Goal: Task Accomplishment & Management: Manage account settings

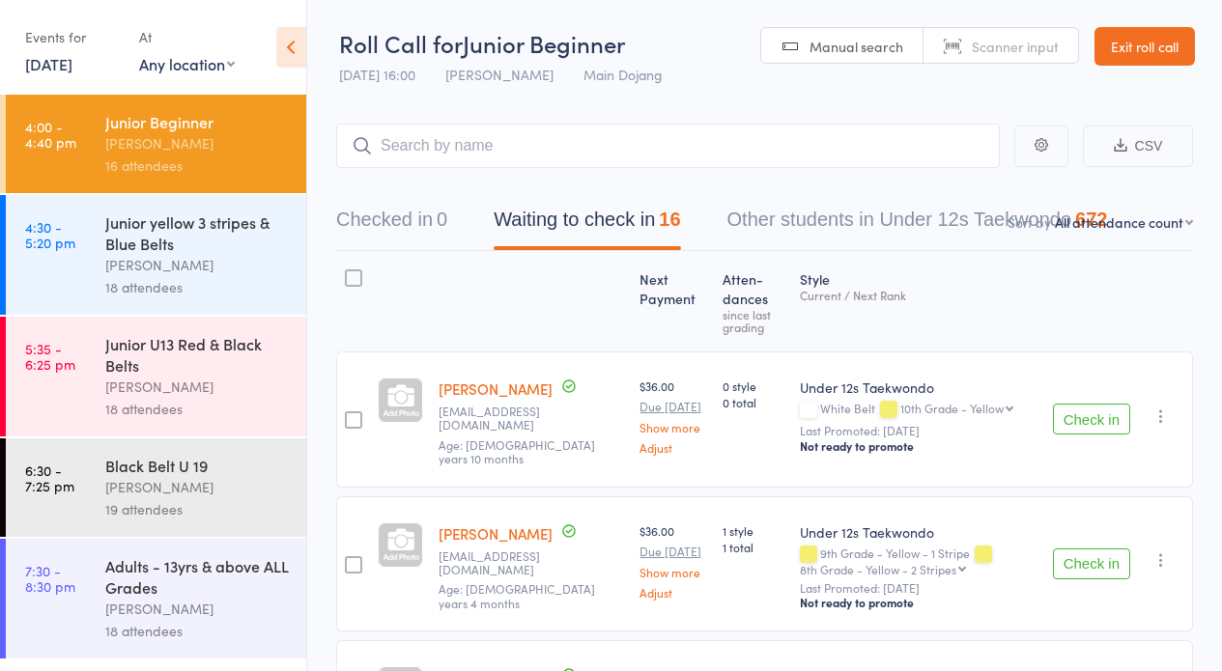
select select "12"
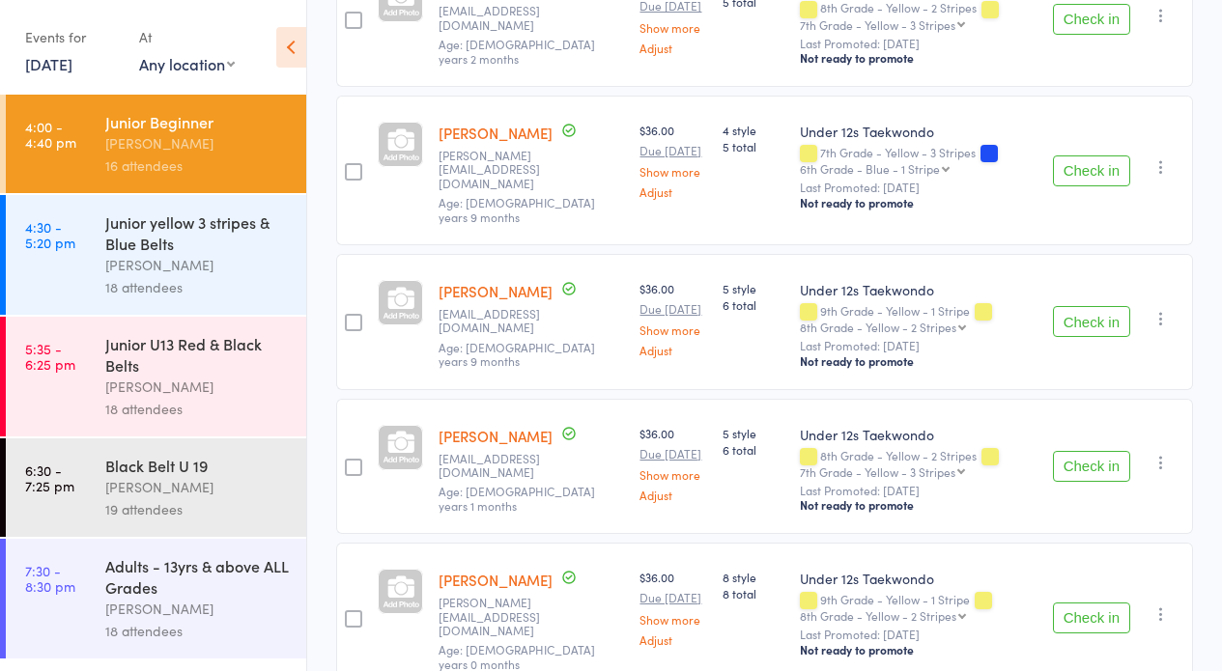
scroll to position [2249, 0]
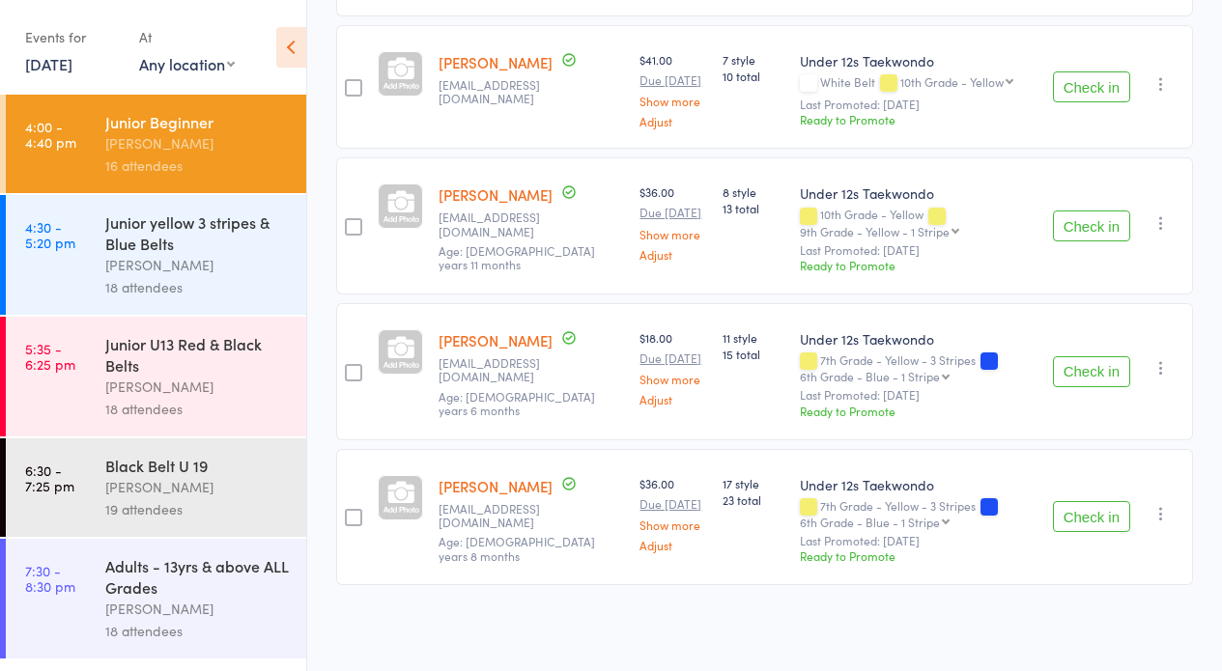
click at [1080, 356] on button "Check in" at bounding box center [1091, 371] width 77 height 31
click at [1085, 503] on button "Check in" at bounding box center [1091, 516] width 77 height 31
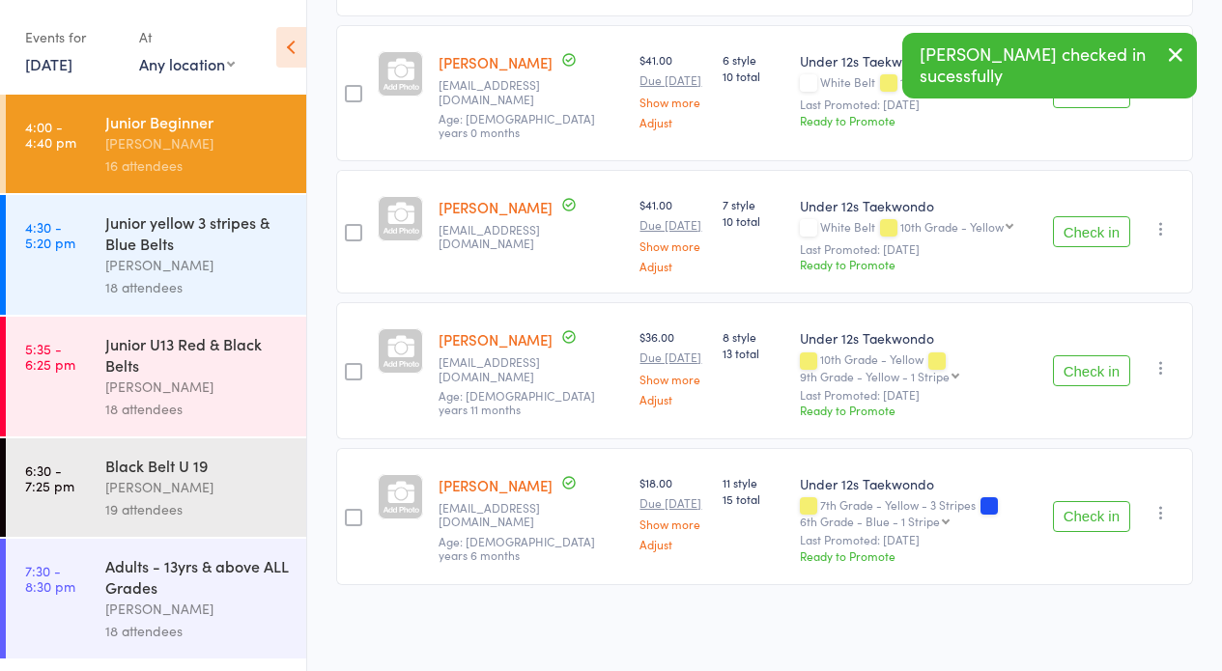
click at [1083, 512] on button "Check in" at bounding box center [1091, 516] width 77 height 31
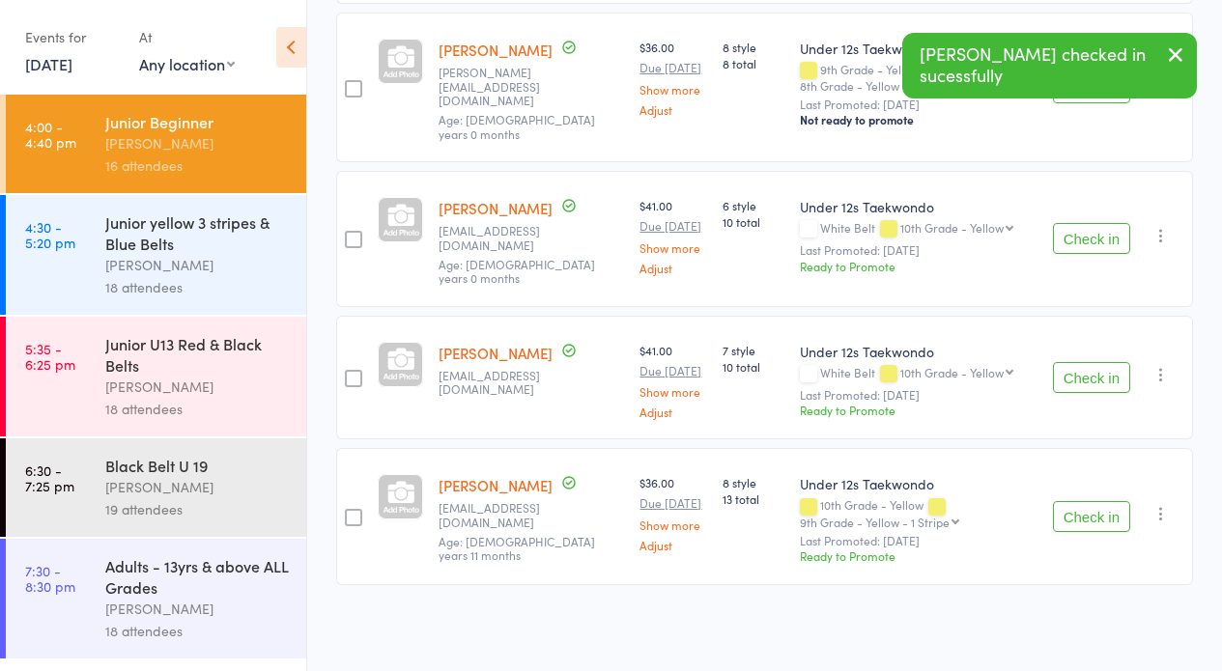
scroll to position [1934, 0]
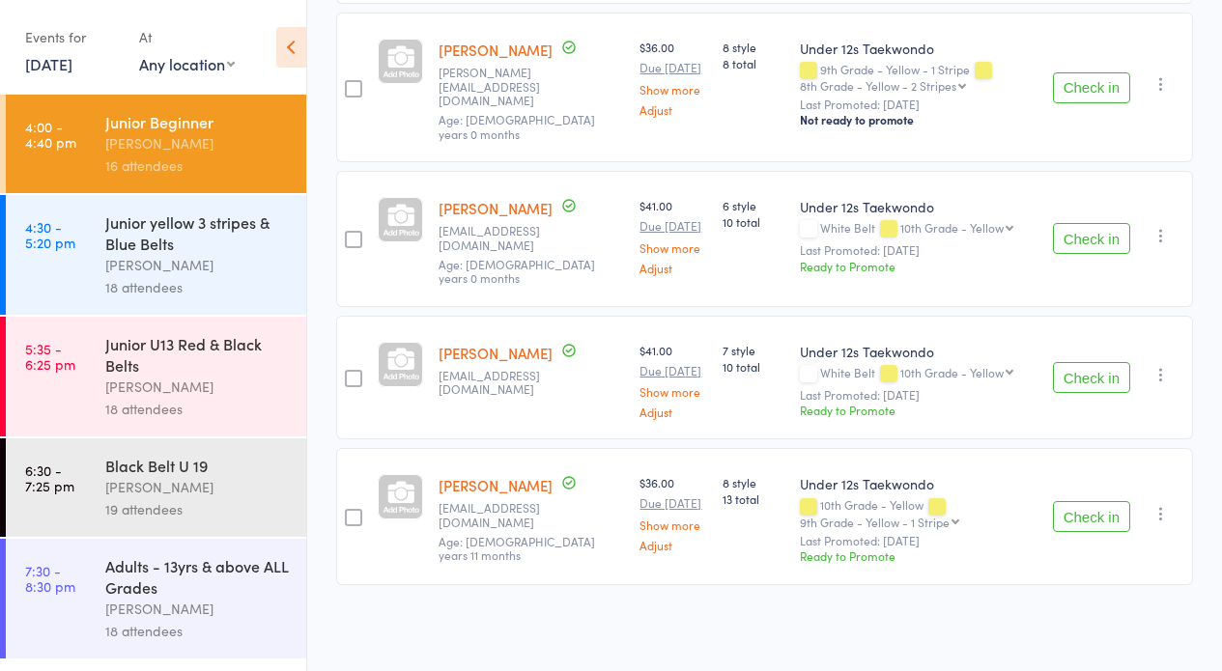
click at [1077, 501] on button "Check in" at bounding box center [1091, 516] width 77 height 31
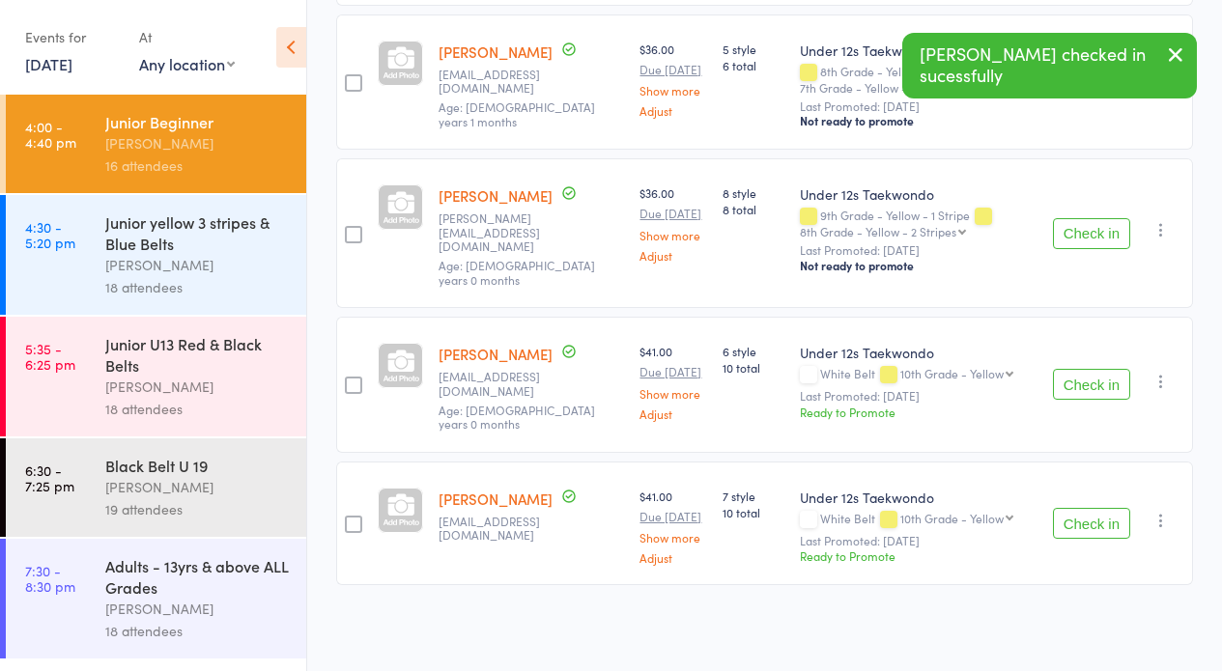
scroll to position [1777, 0]
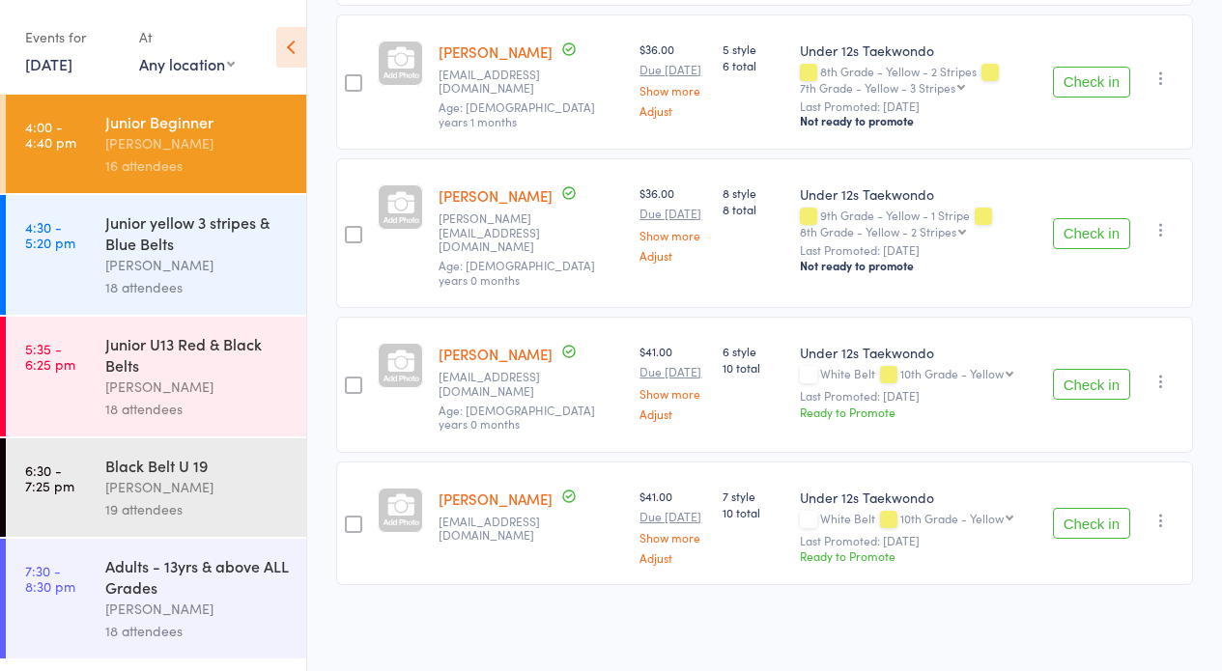
click at [1095, 511] on button "Check in" at bounding box center [1091, 523] width 77 height 31
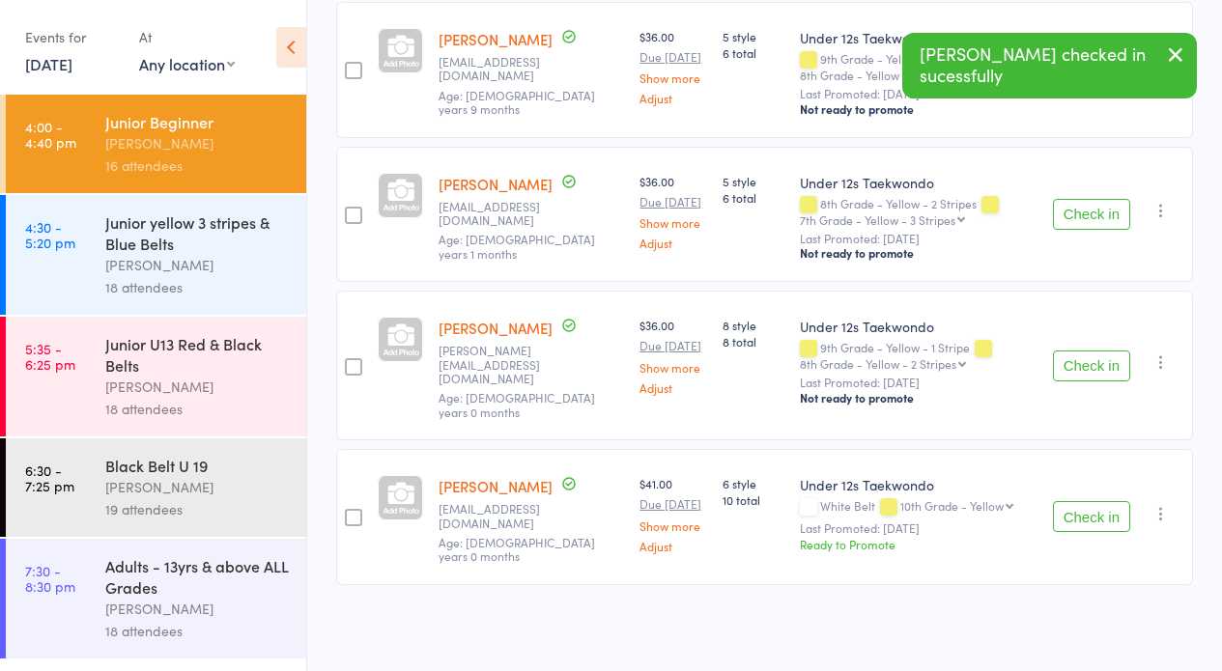
click at [1086, 507] on button "Check in" at bounding box center [1091, 516] width 77 height 31
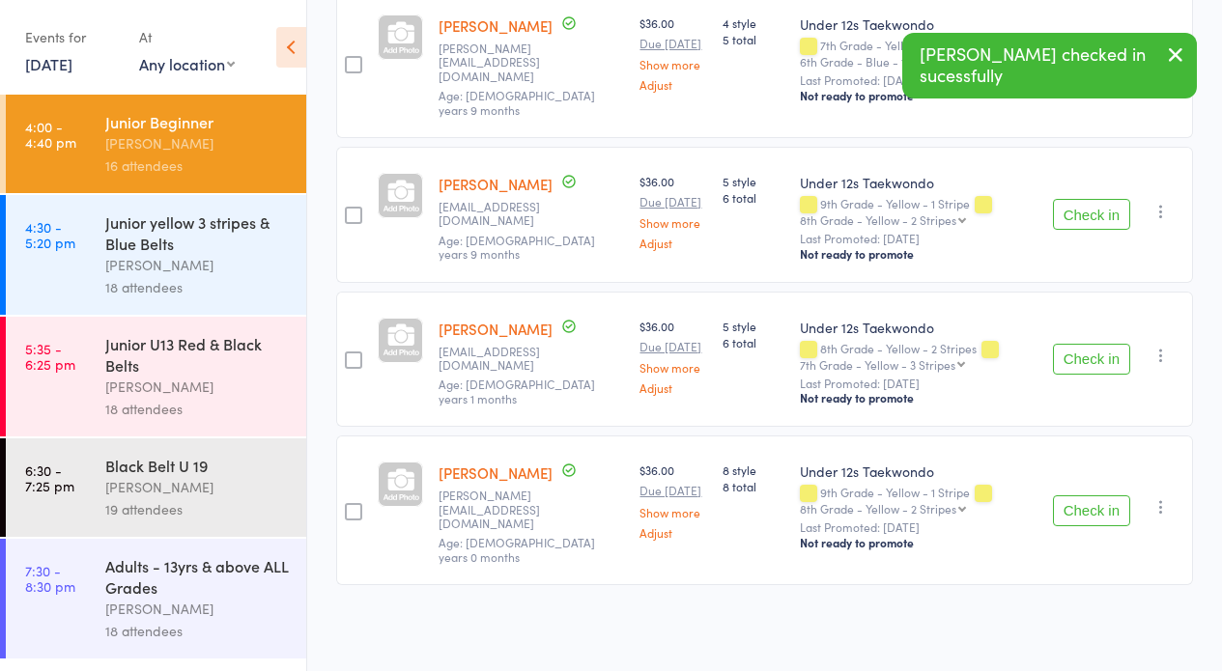
scroll to position [1454, 0]
click at [1083, 368] on button "Check in" at bounding box center [1091, 359] width 77 height 31
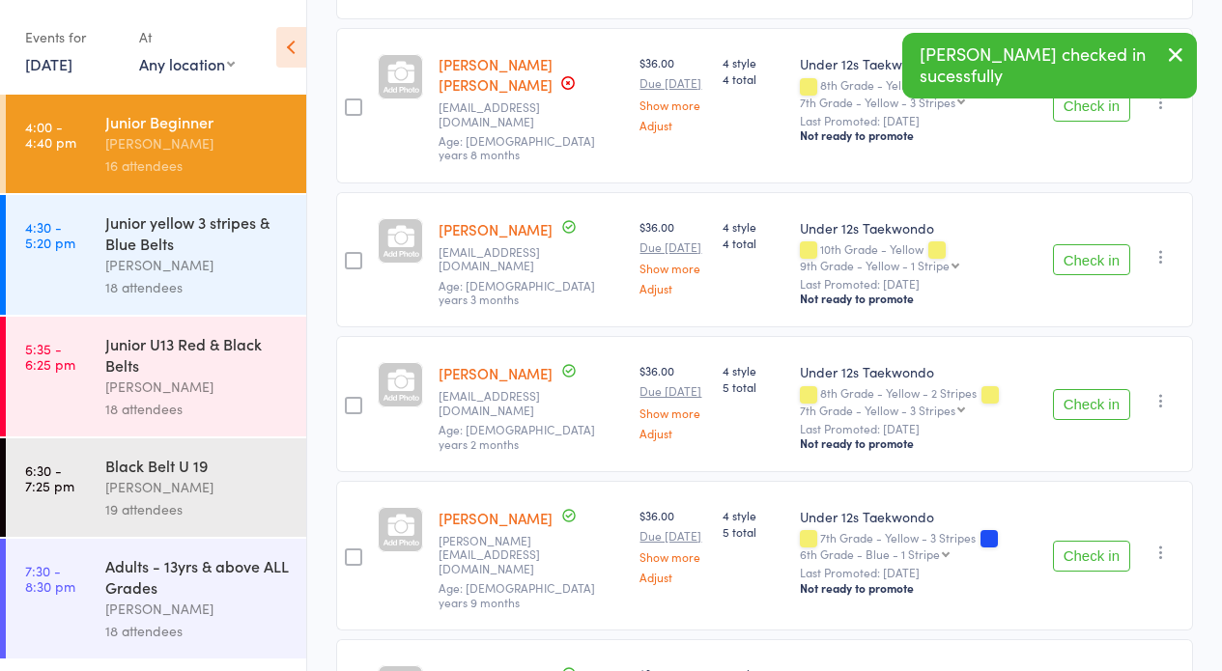
scroll to position [917, 0]
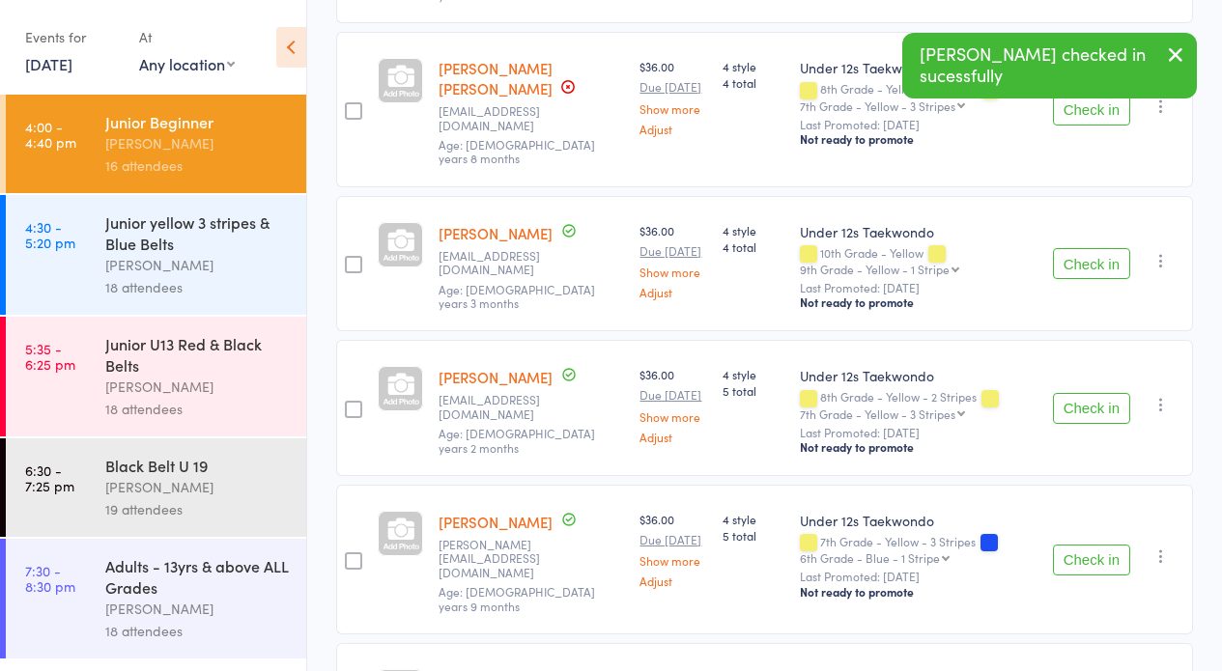
click at [1091, 279] on button "Check in" at bounding box center [1091, 263] width 77 height 31
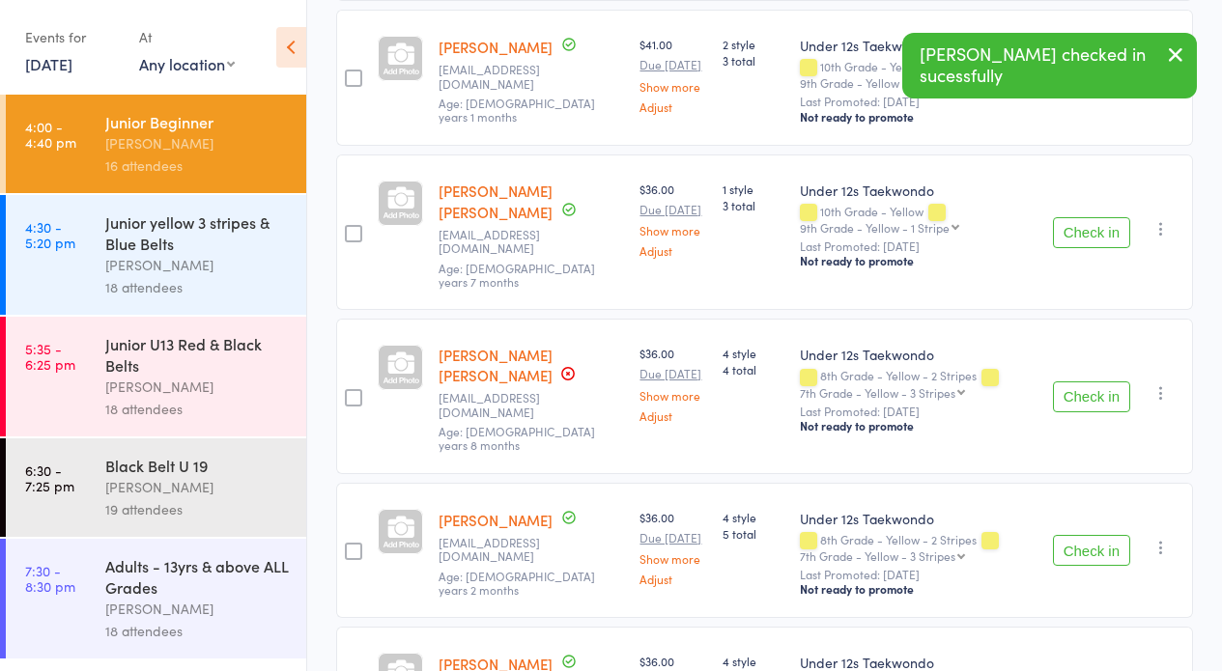
scroll to position [512, 0]
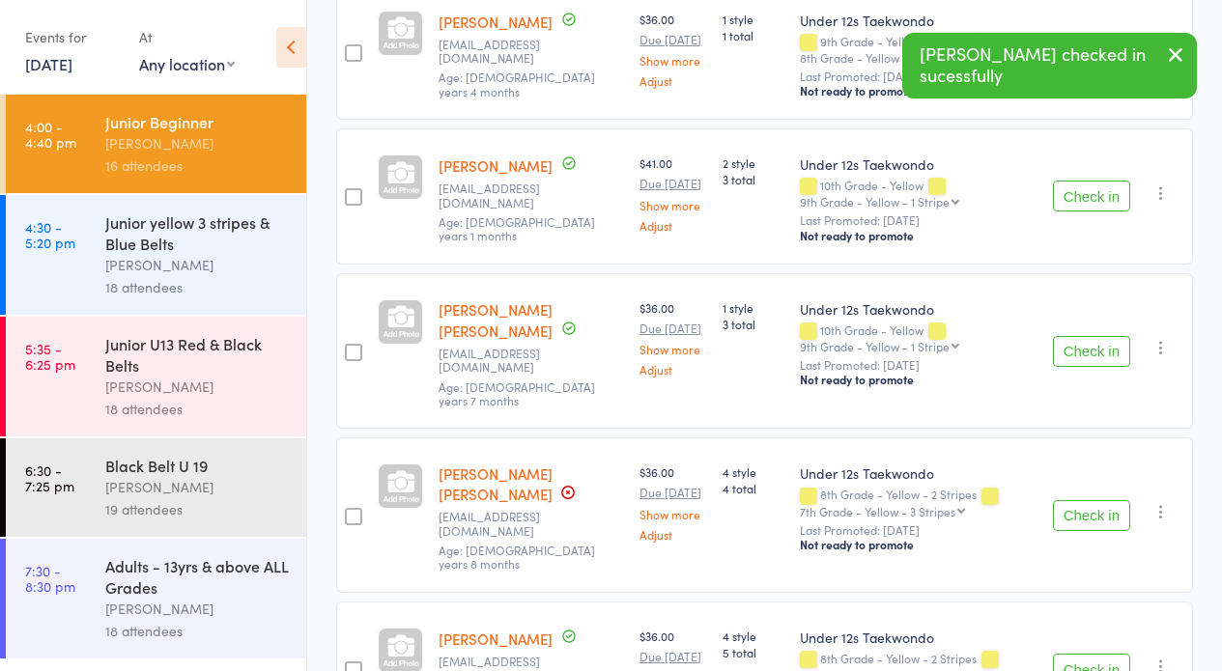
click at [1086, 367] on button "Check in" at bounding box center [1091, 351] width 77 height 31
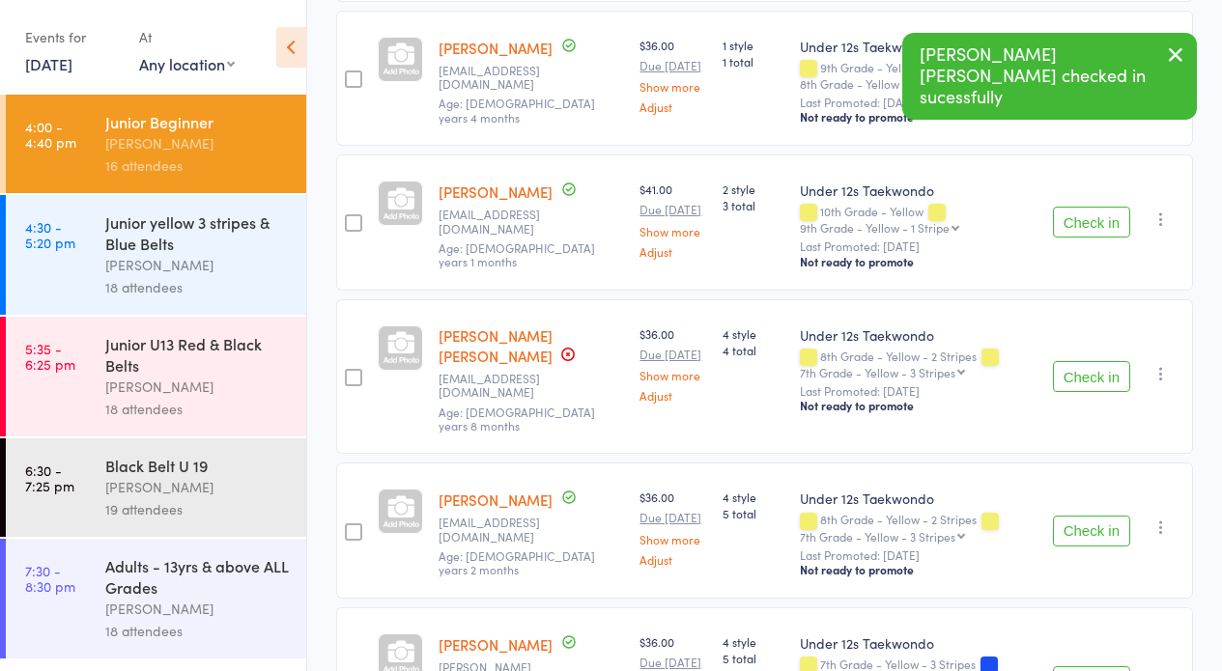
drag, startPoint x: 1079, startPoint y: 249, endPoint x: 1040, endPoint y: 252, distance: 38.7
click at [1079, 238] on button "Check in" at bounding box center [1091, 222] width 77 height 31
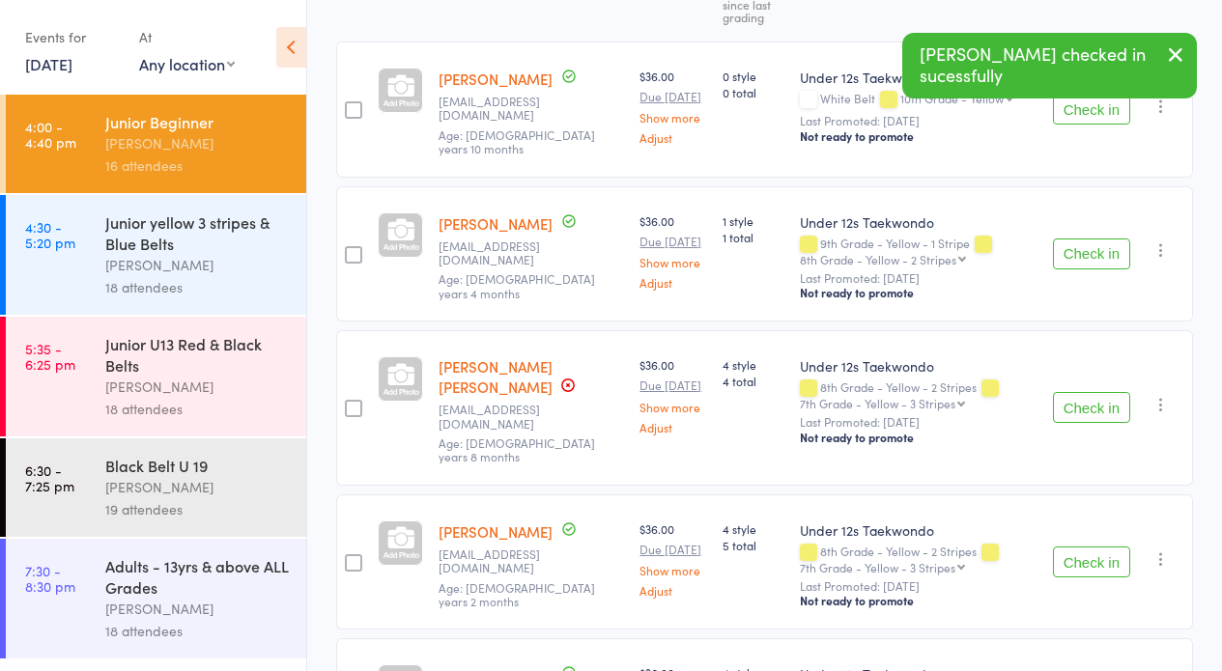
scroll to position [265, 0]
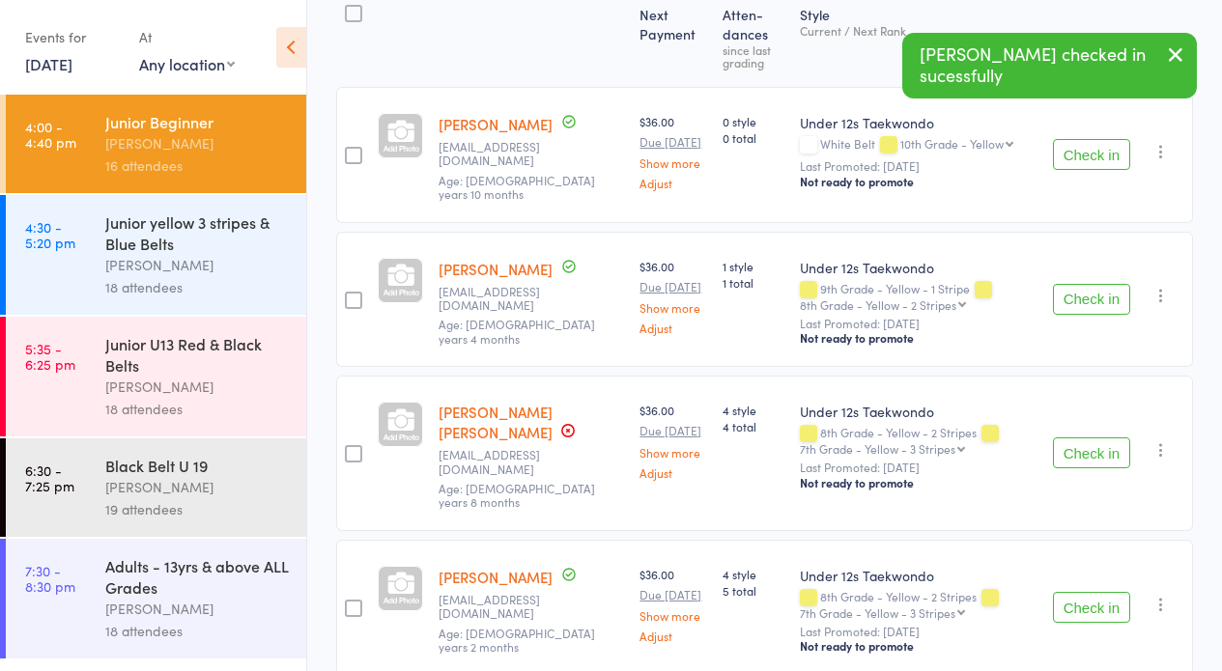
click at [1085, 152] on button "Check in" at bounding box center [1091, 154] width 77 height 31
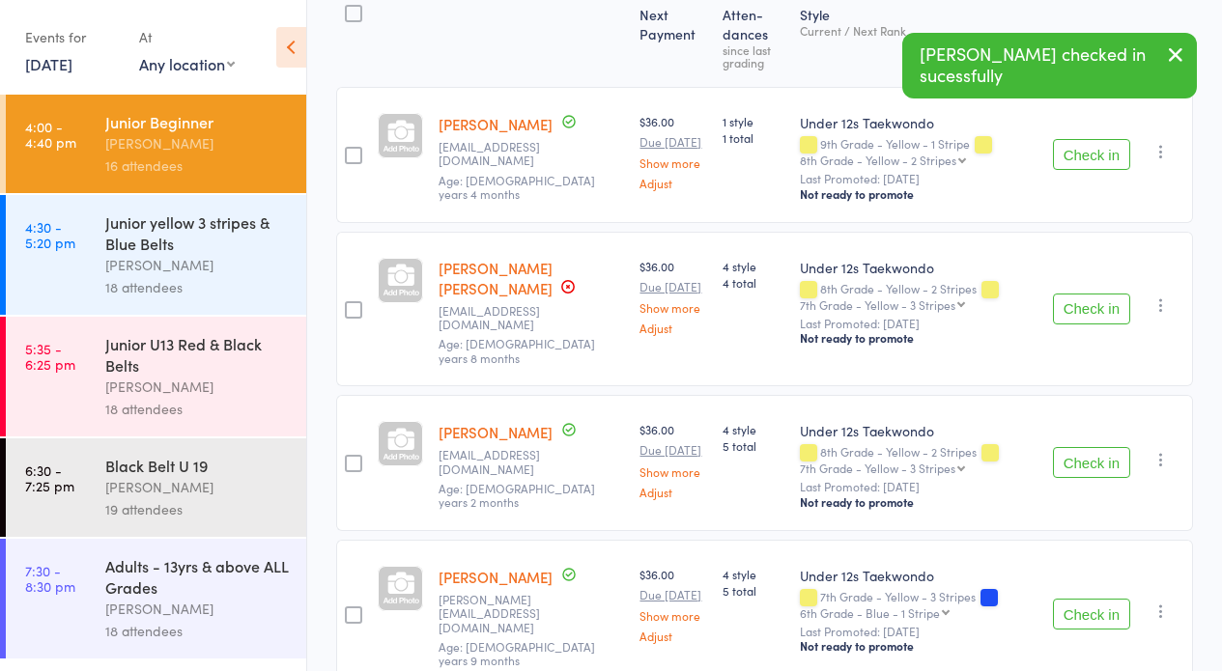
click at [1174, 50] on icon "button" at bounding box center [1175, 54] width 23 height 24
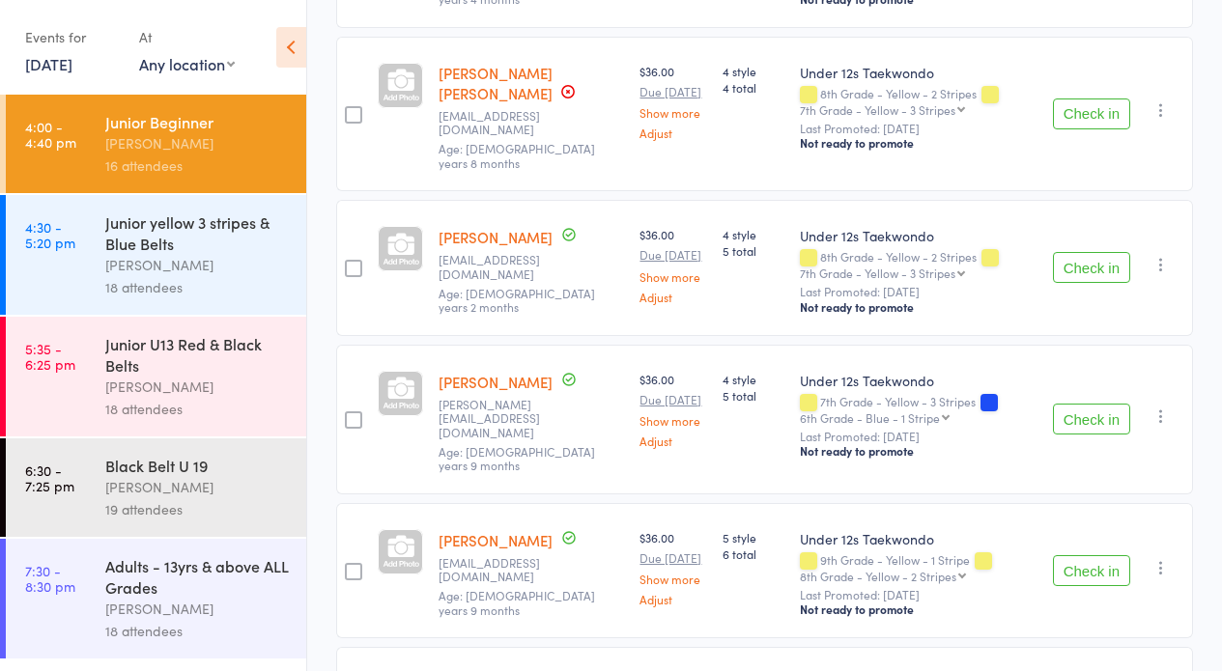
scroll to position [486, 0]
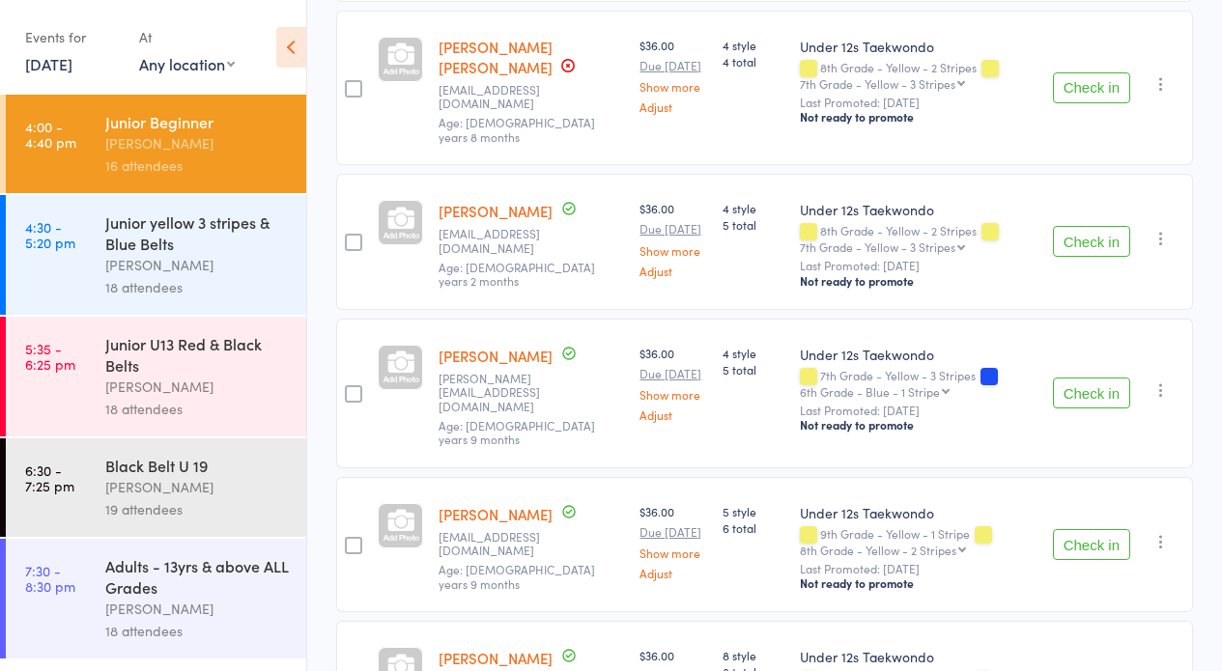
click at [1083, 403] on button "Check in" at bounding box center [1091, 393] width 77 height 31
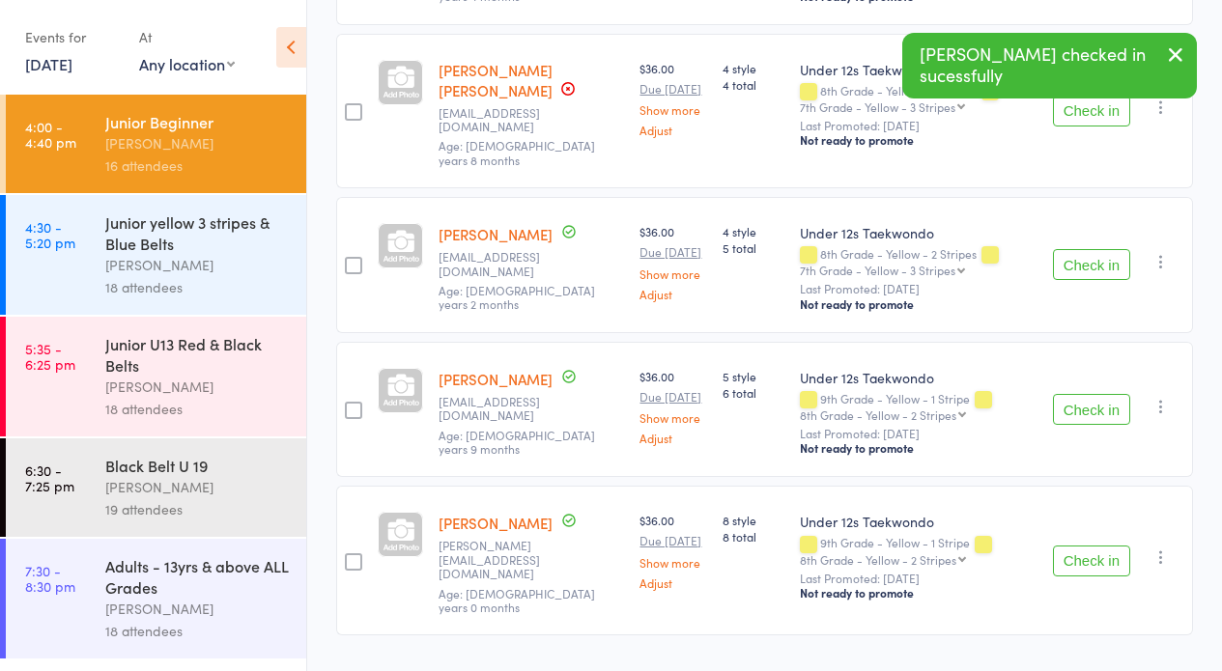
scroll to position [531, 0]
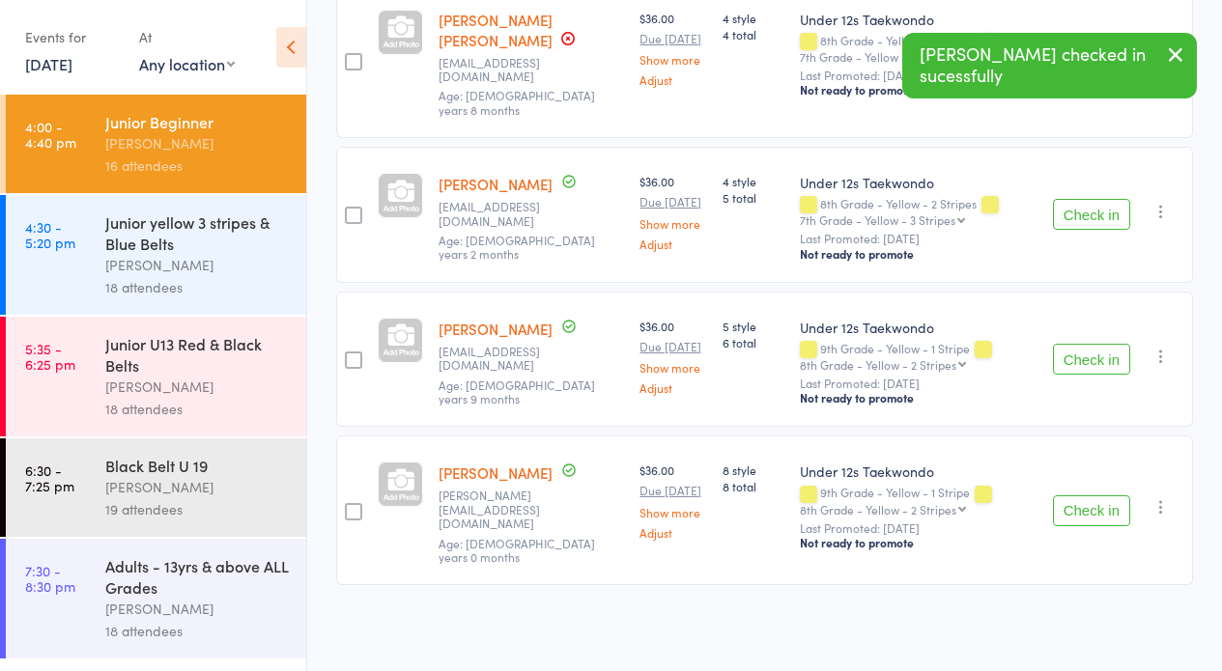
click at [1082, 514] on button "Check in" at bounding box center [1091, 510] width 77 height 31
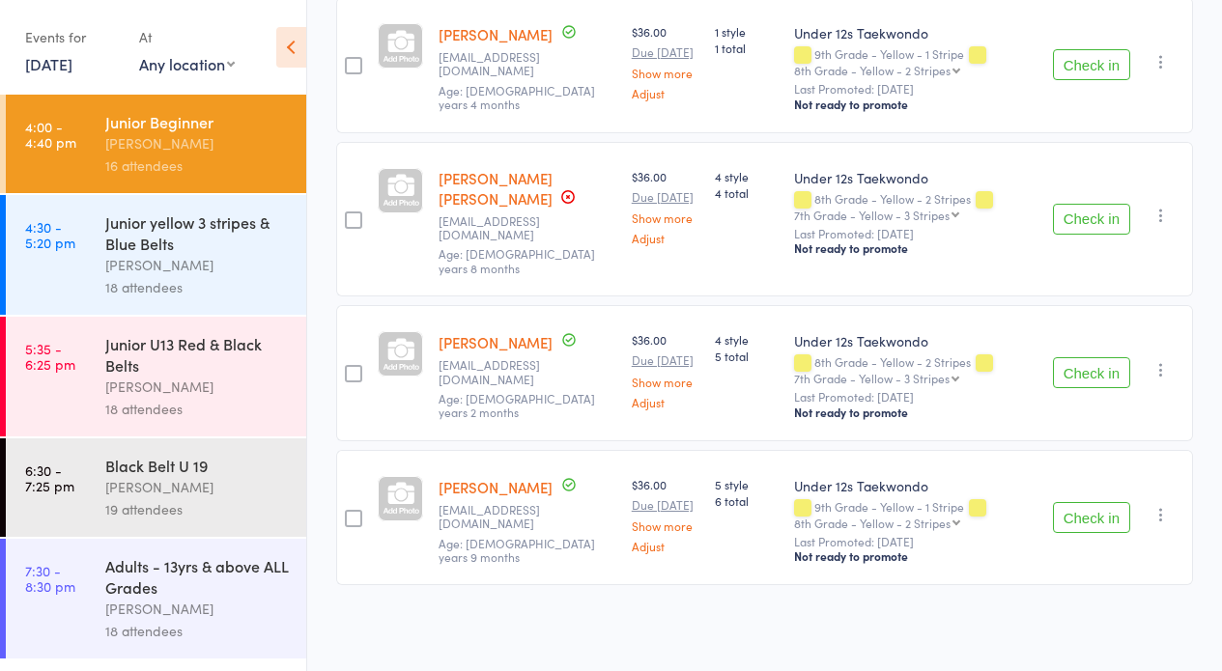
scroll to position [156, 0]
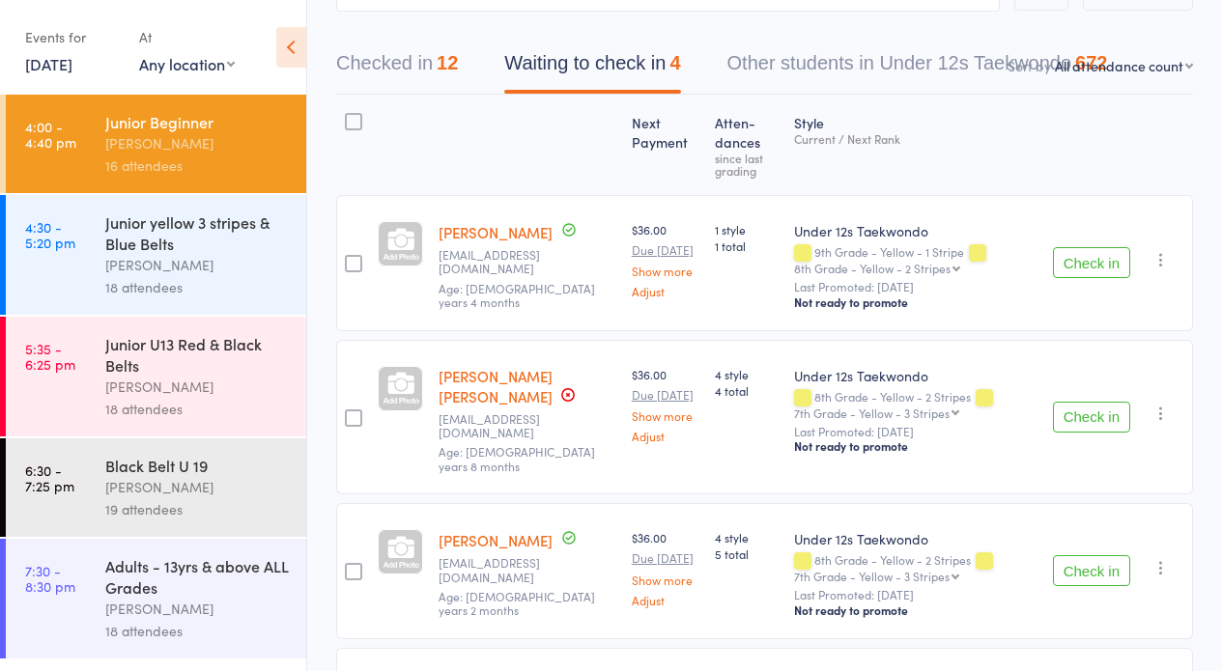
click at [1081, 267] on button "Check in" at bounding box center [1091, 262] width 77 height 31
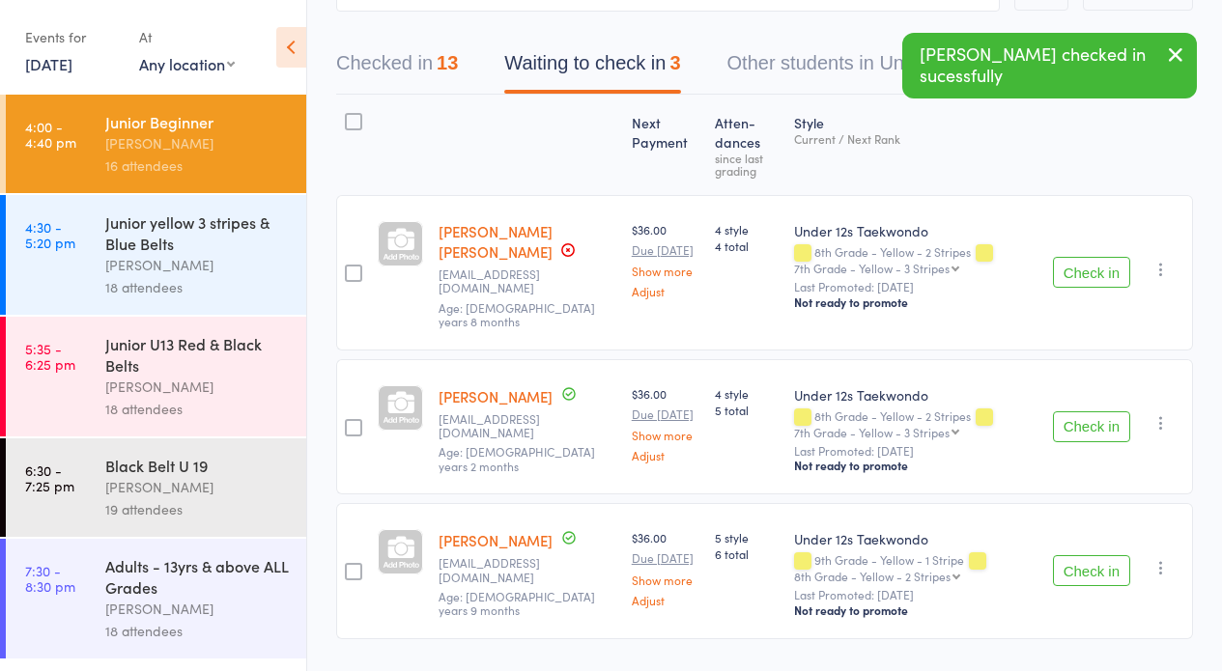
scroll to position [184, 0]
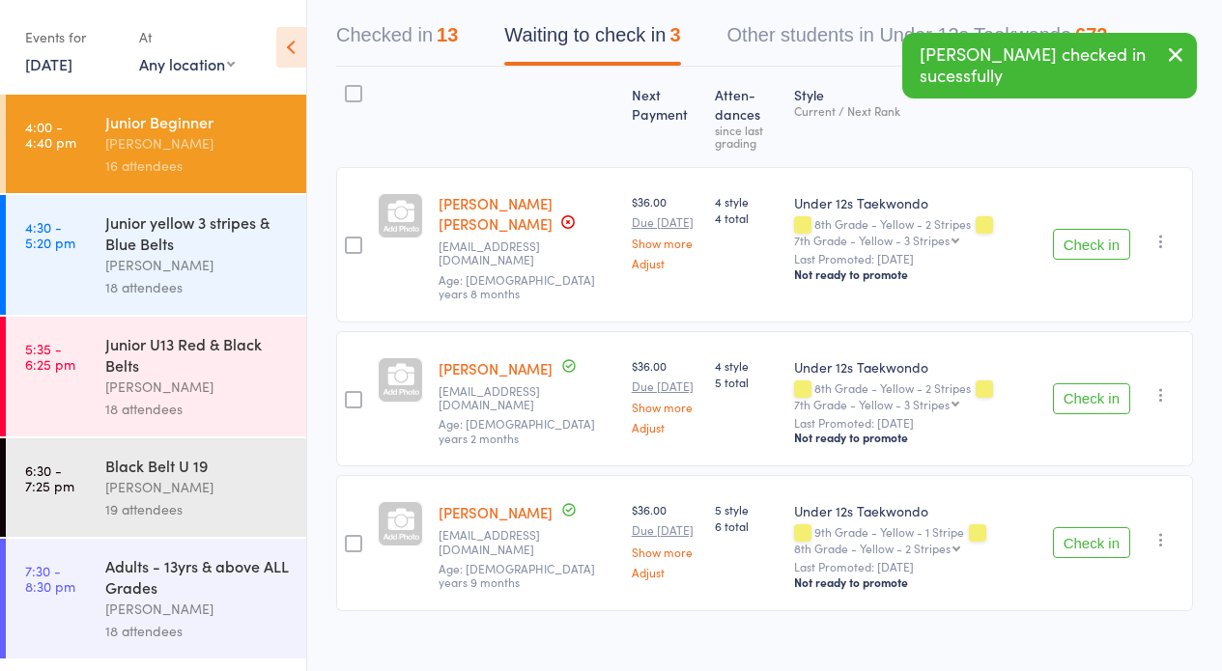
click at [1099, 527] on button "Check in" at bounding box center [1091, 542] width 77 height 31
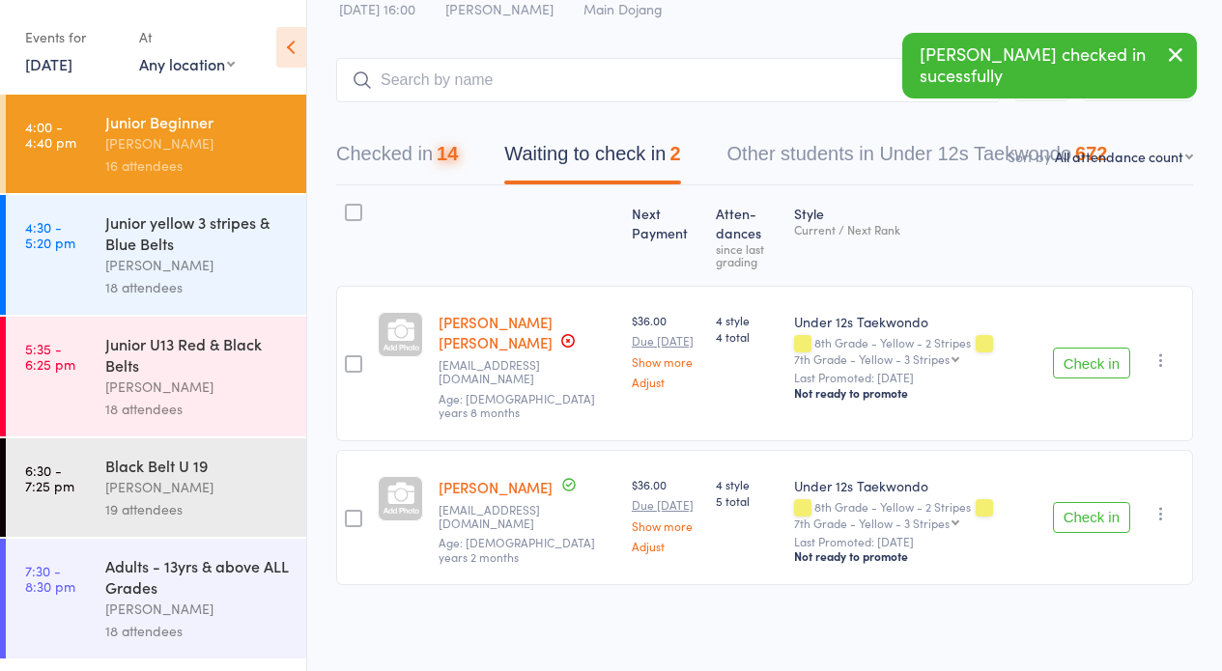
scroll to position [42, 0]
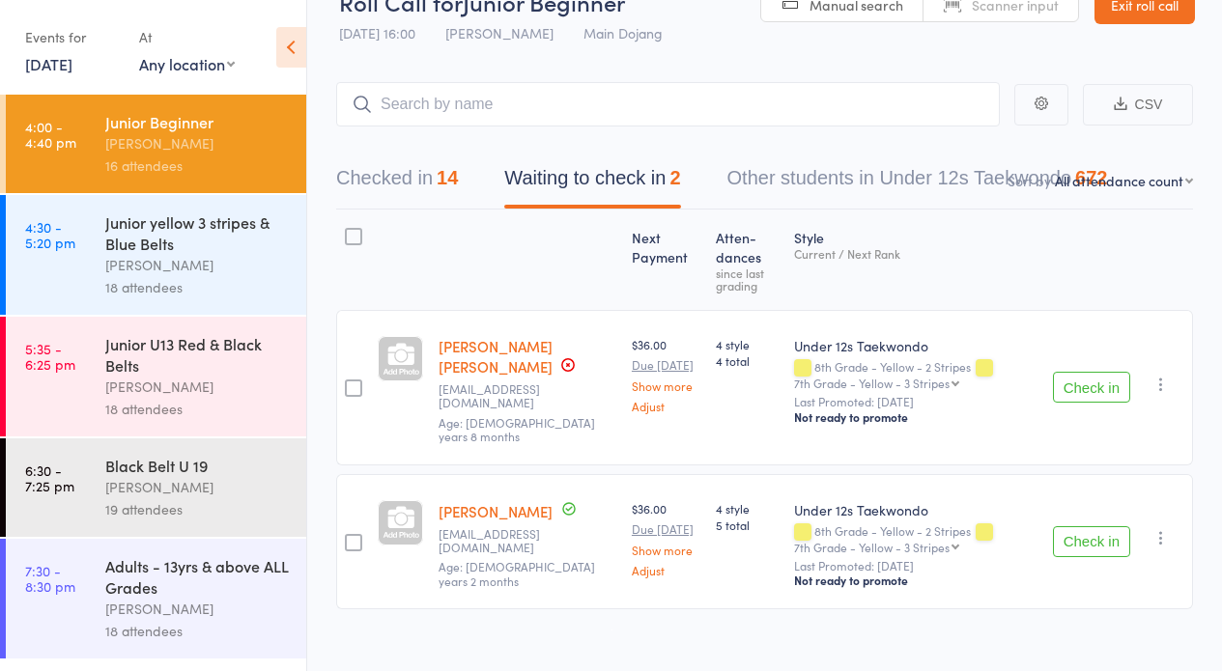
click at [550, 171] on button "Waiting to check in 2" at bounding box center [592, 182] width 176 height 51
click at [378, 175] on button "Checked in 14" at bounding box center [397, 182] width 122 height 51
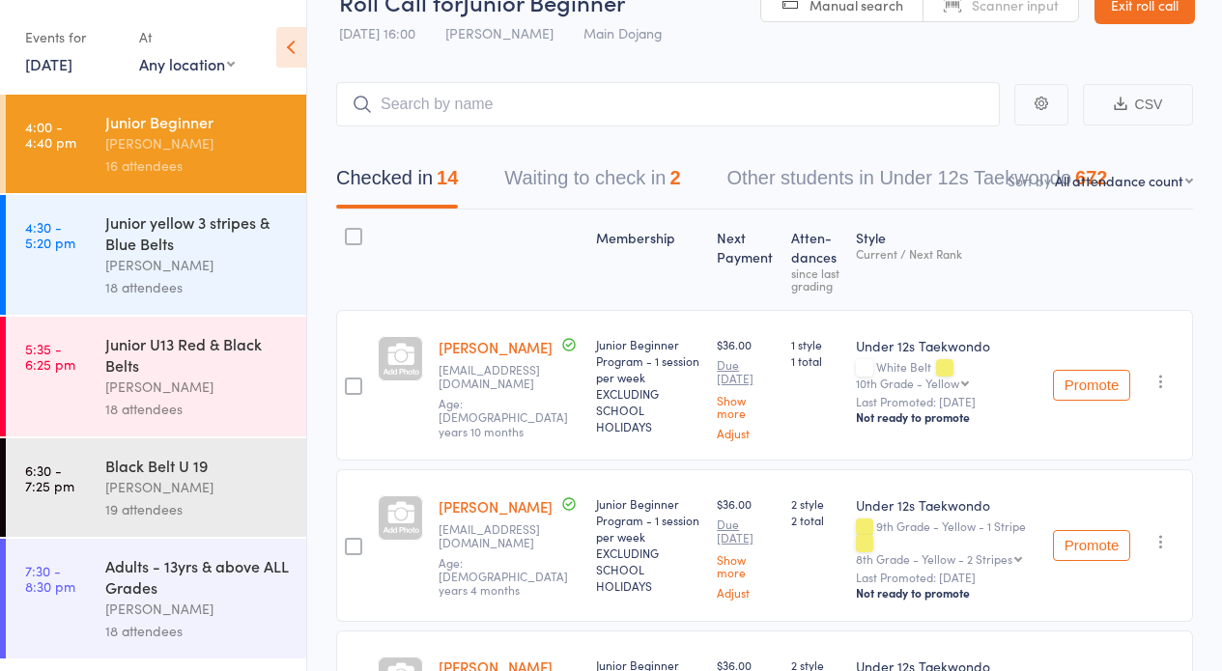
click at [182, 240] on div "Junior yellow 3 stripes & Blue Belts" at bounding box center [197, 233] width 184 height 42
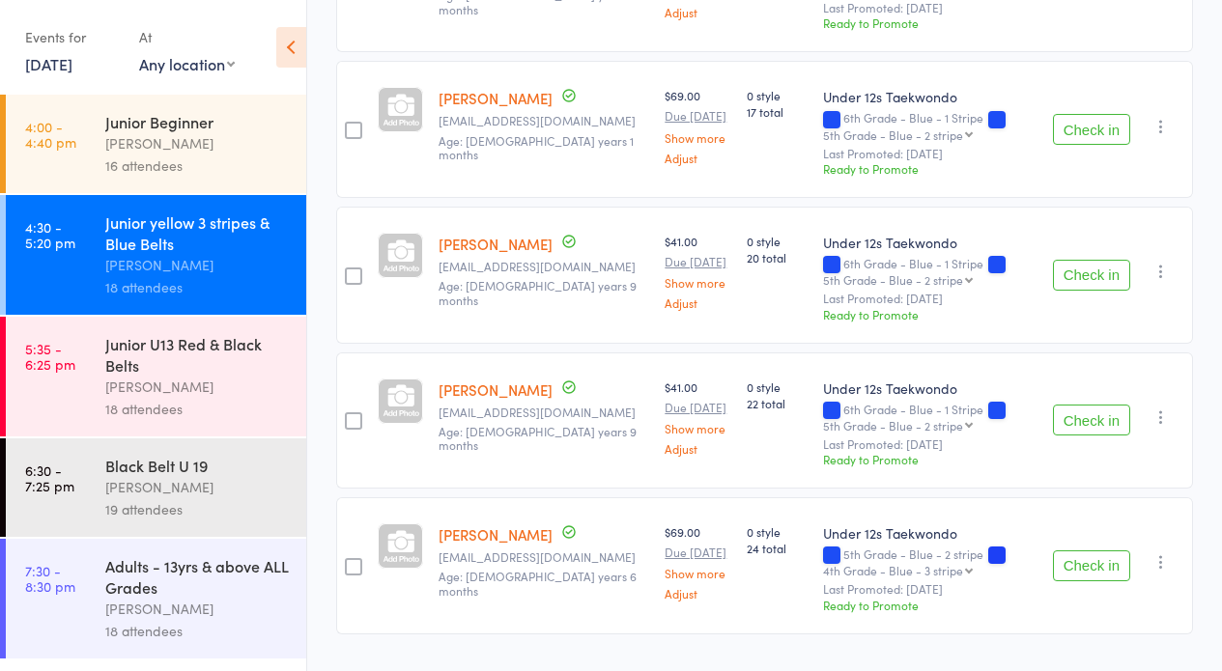
scroll to position [2339, 0]
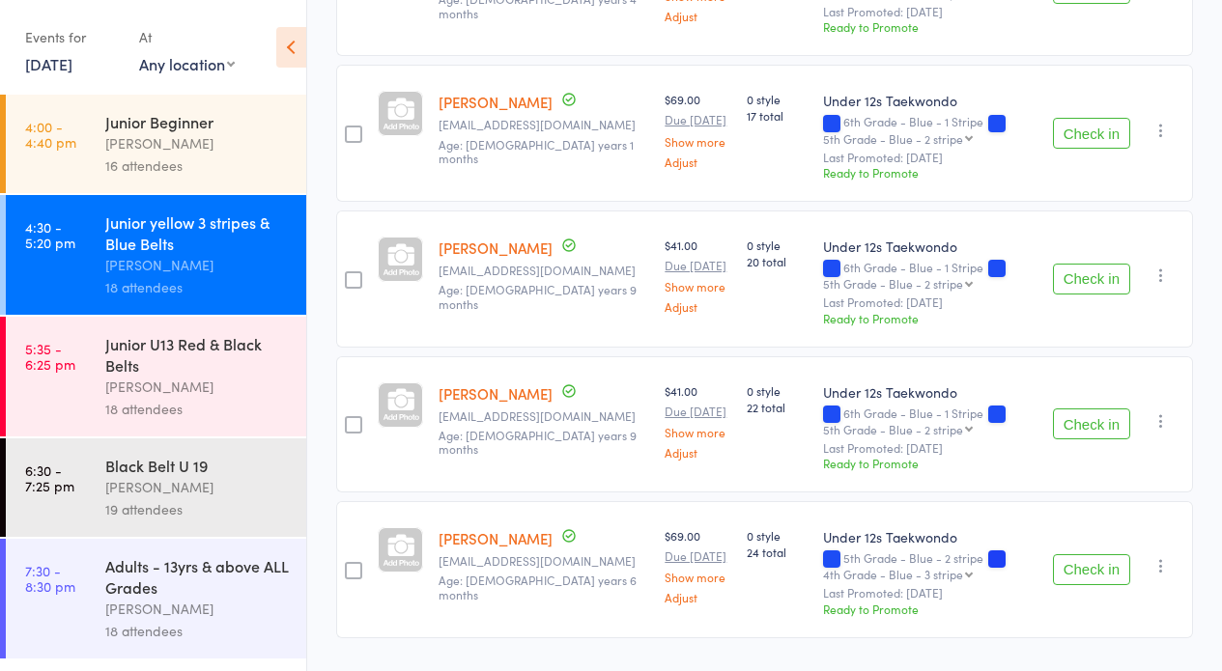
click at [1112, 264] on button "Check in" at bounding box center [1091, 279] width 77 height 31
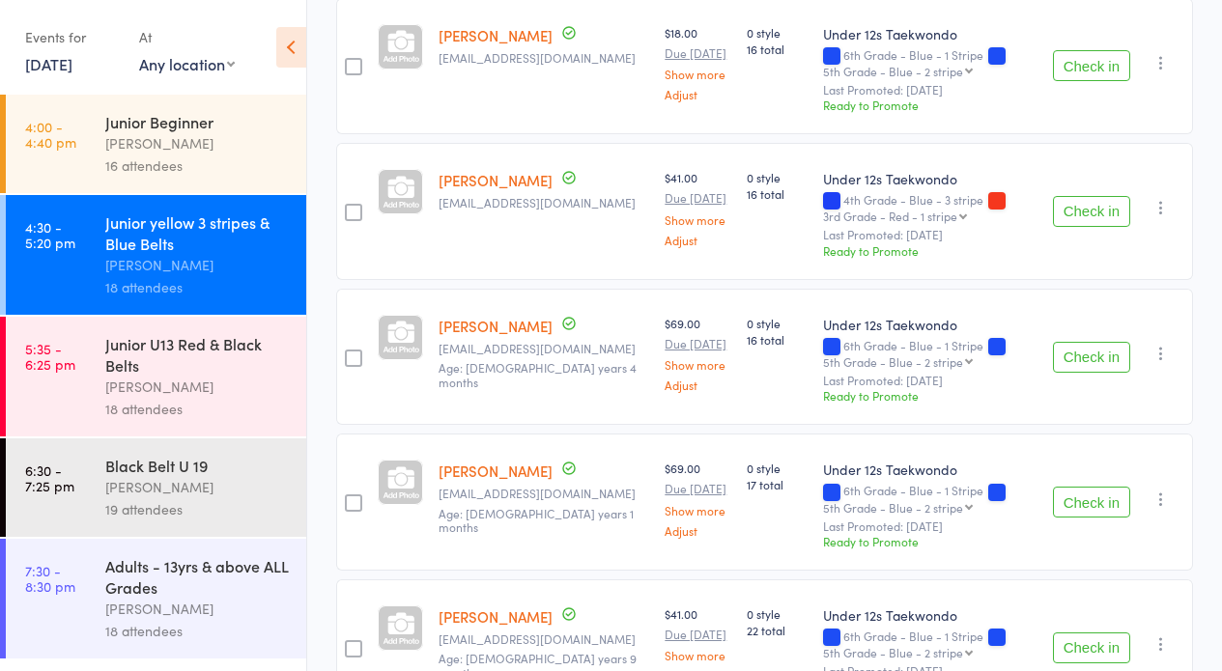
scroll to position [1932, 0]
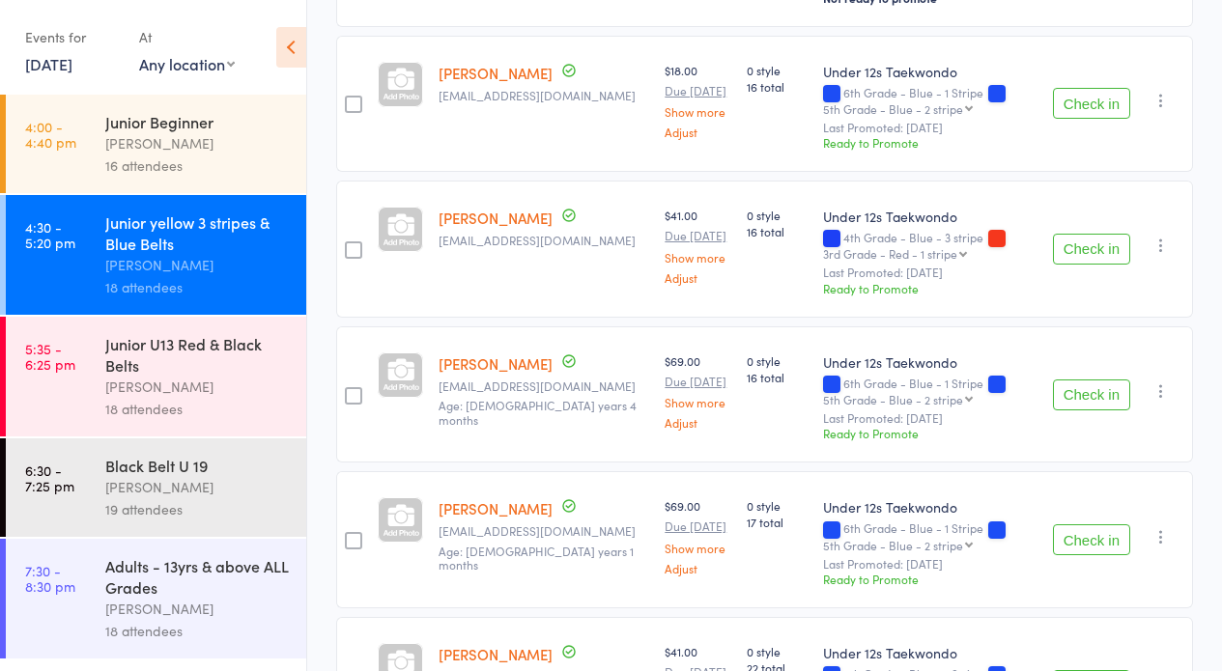
click at [1117, 234] on button "Check in" at bounding box center [1091, 249] width 77 height 31
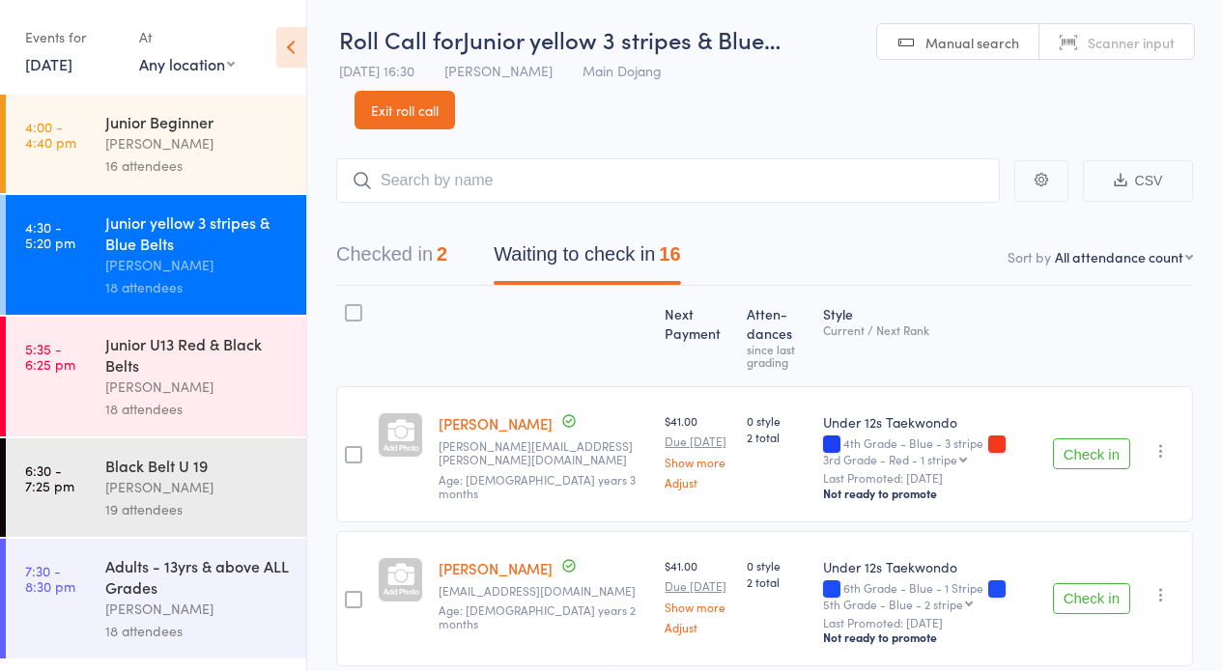
scroll to position [8, 0]
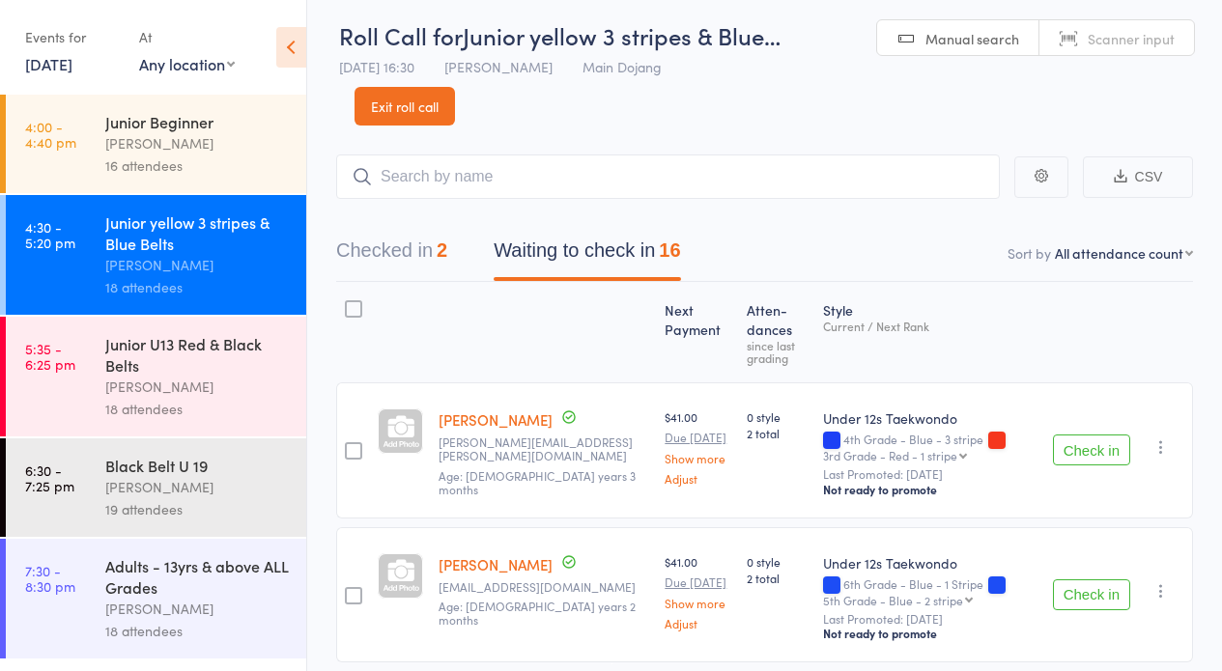
click at [1080, 449] on button "Check in" at bounding box center [1091, 450] width 77 height 31
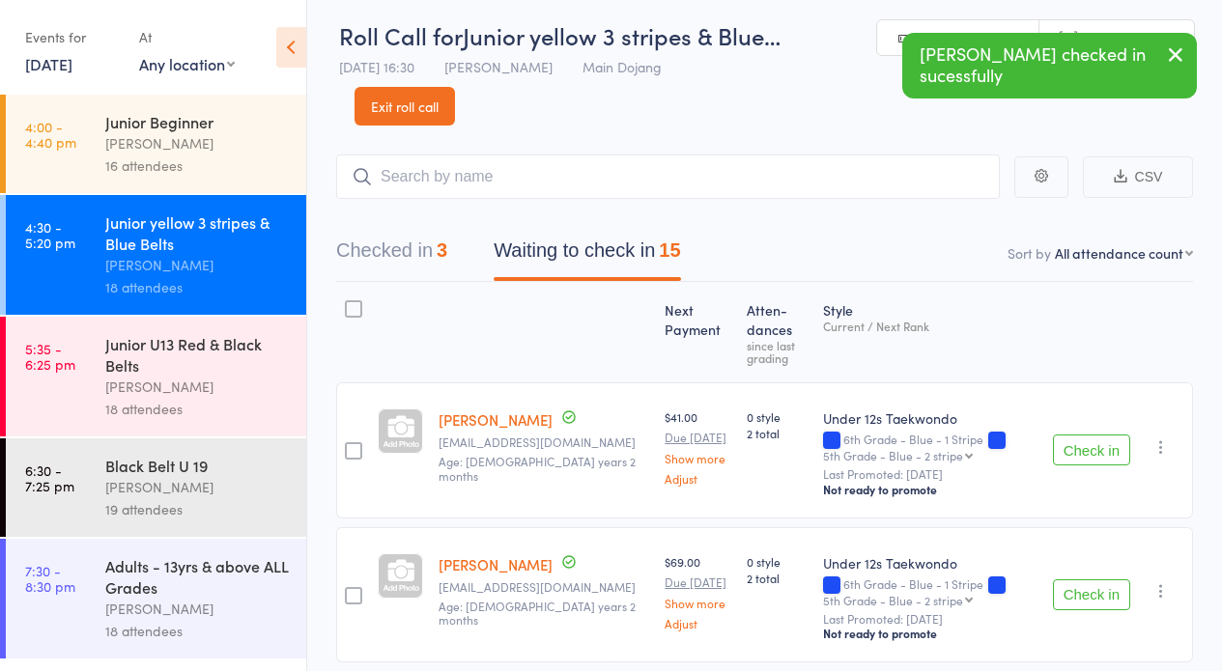
click at [1110, 445] on button "Check in" at bounding box center [1091, 450] width 77 height 31
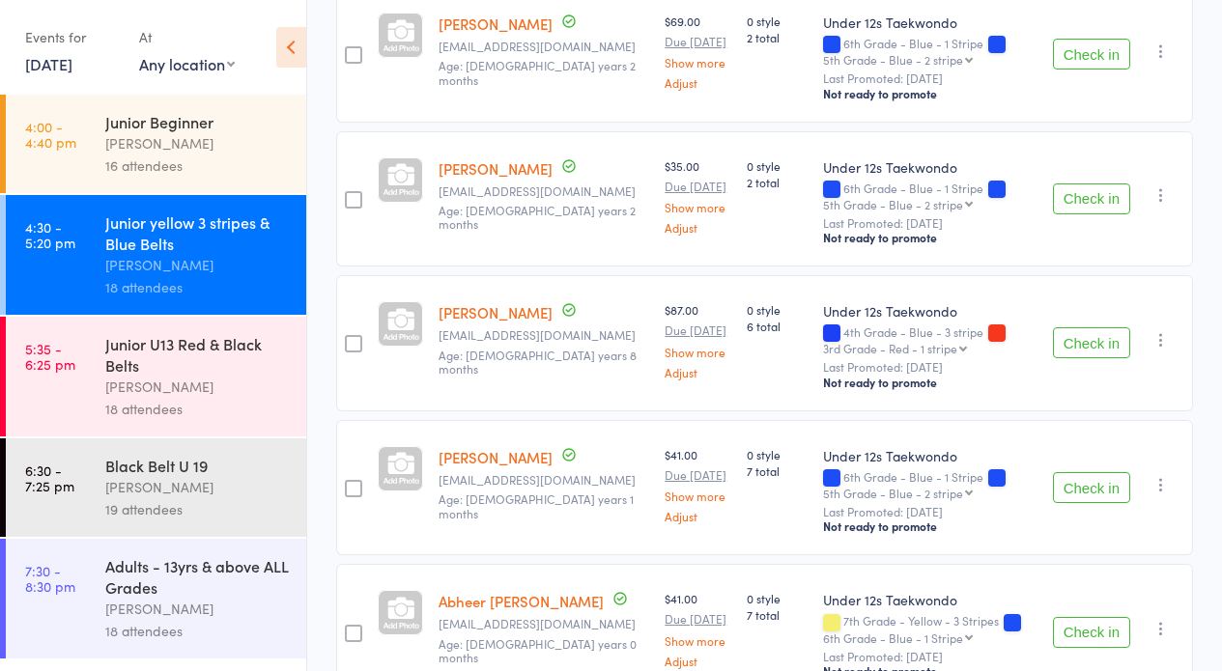
scroll to position [135, 0]
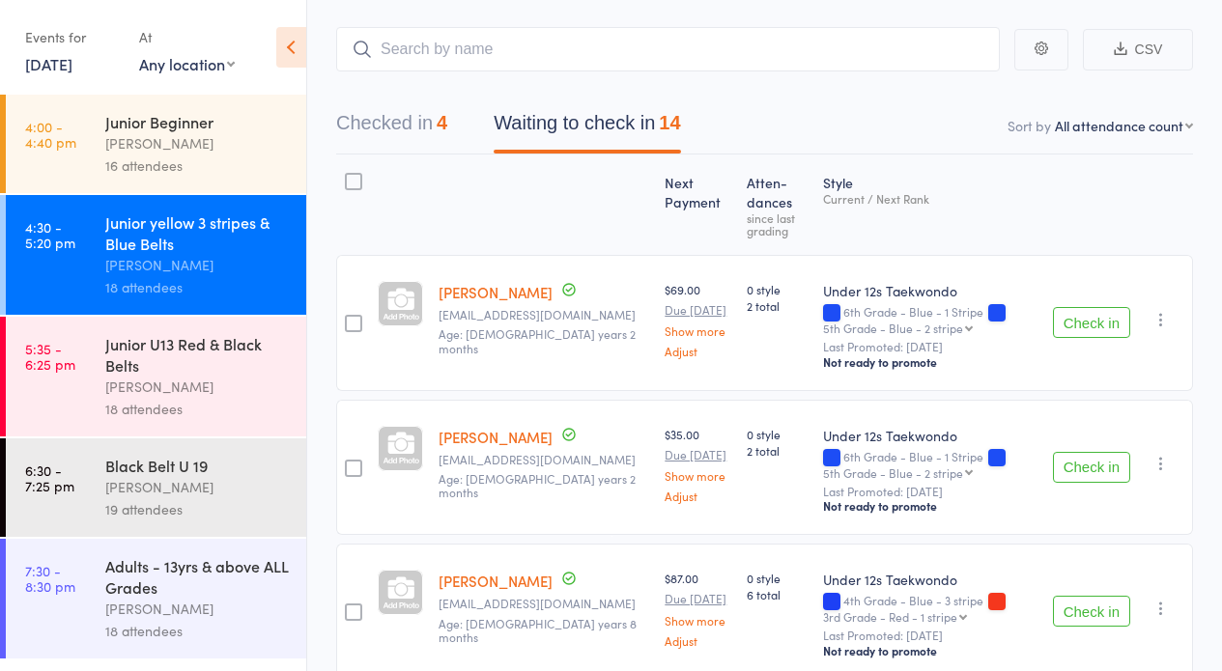
click at [1078, 325] on button "Check in" at bounding box center [1091, 322] width 77 height 31
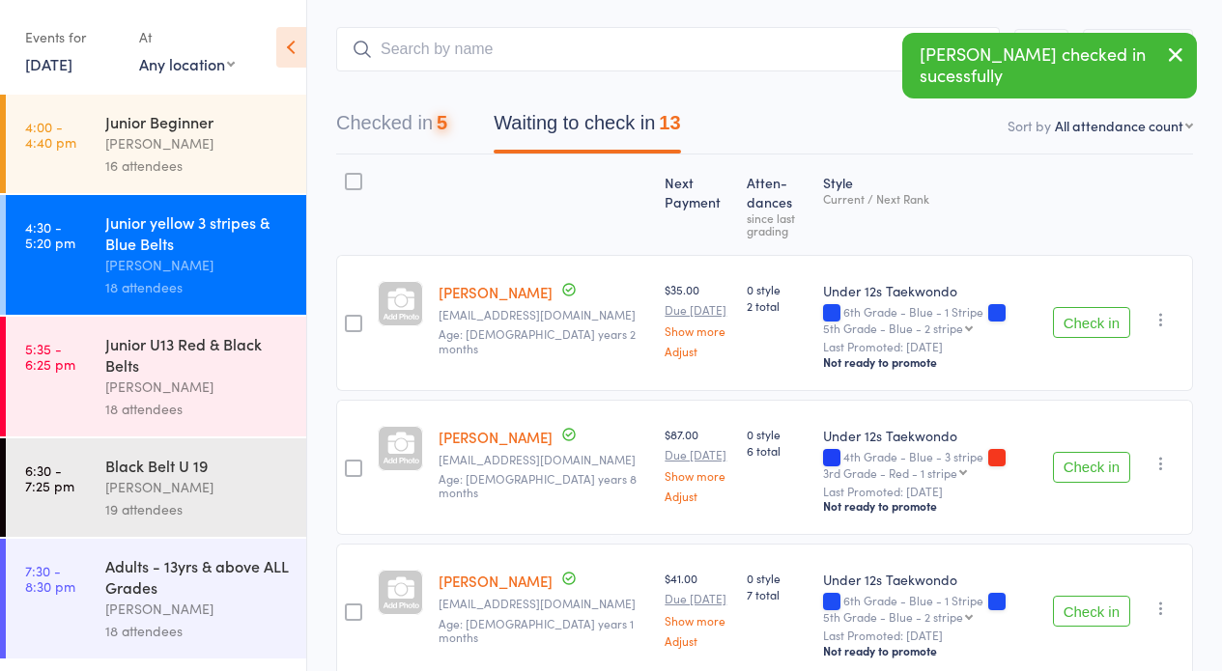
click at [1079, 326] on button "Check in" at bounding box center [1091, 322] width 77 height 31
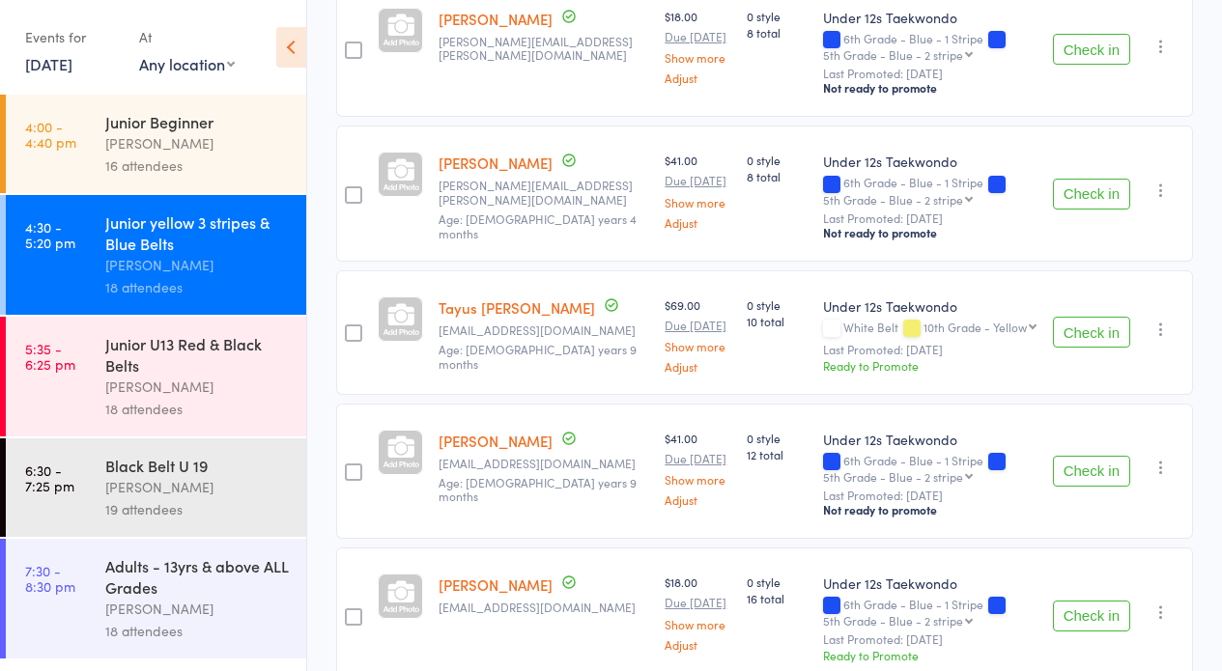
scroll to position [1002, 0]
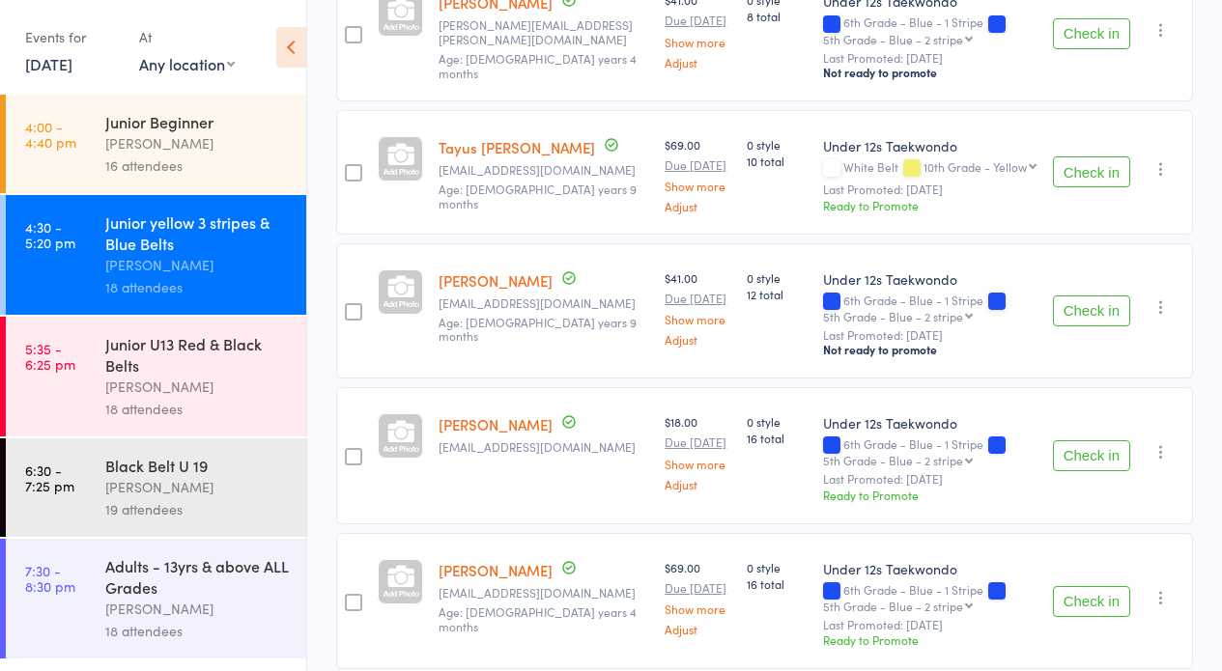
click at [1091, 440] on button "Check in" at bounding box center [1091, 455] width 77 height 31
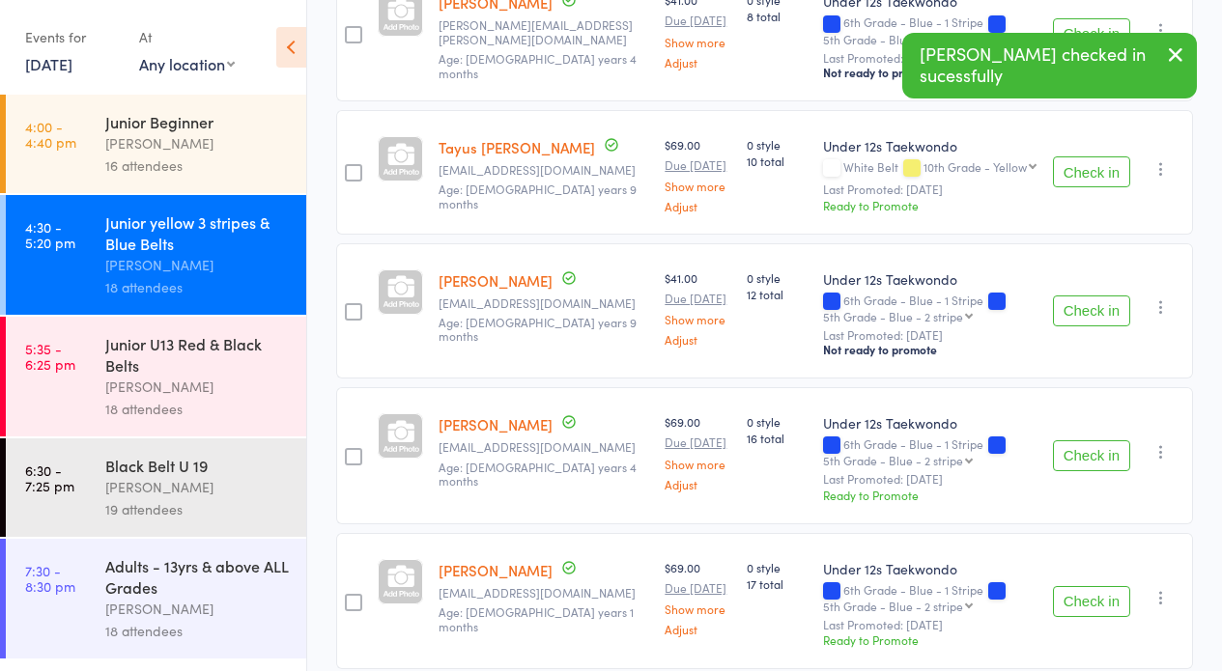
click at [1088, 304] on button "Check in" at bounding box center [1091, 311] width 77 height 31
click at [1095, 296] on button "Check in" at bounding box center [1091, 311] width 77 height 31
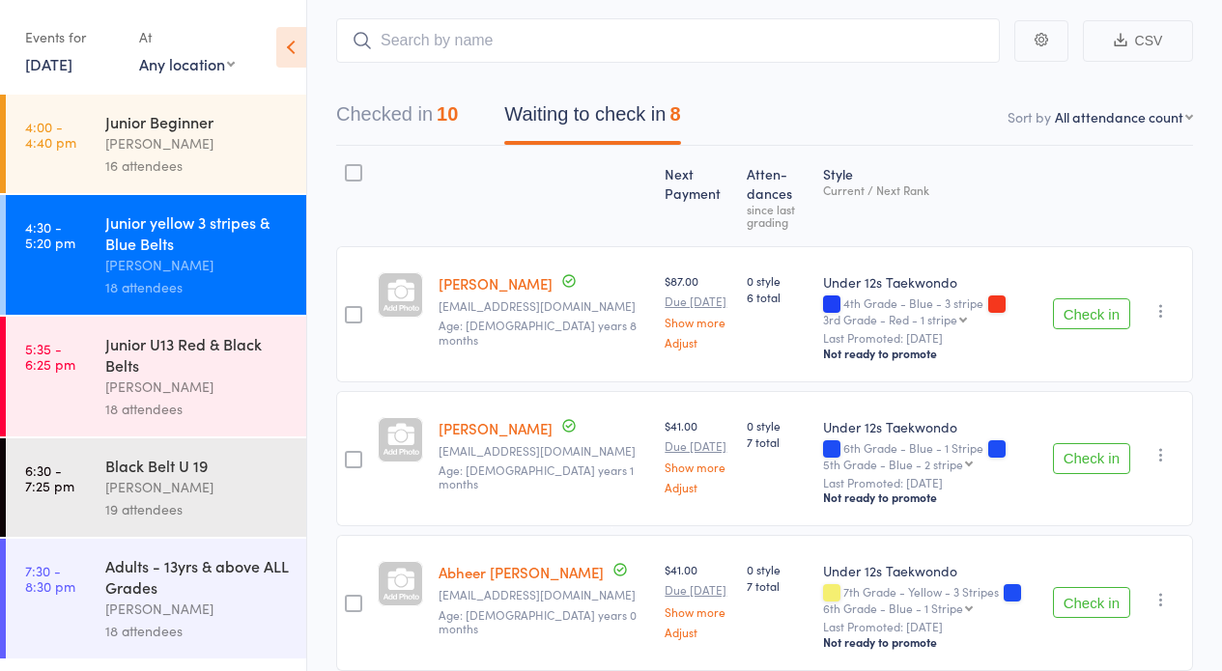
scroll to position [87, 0]
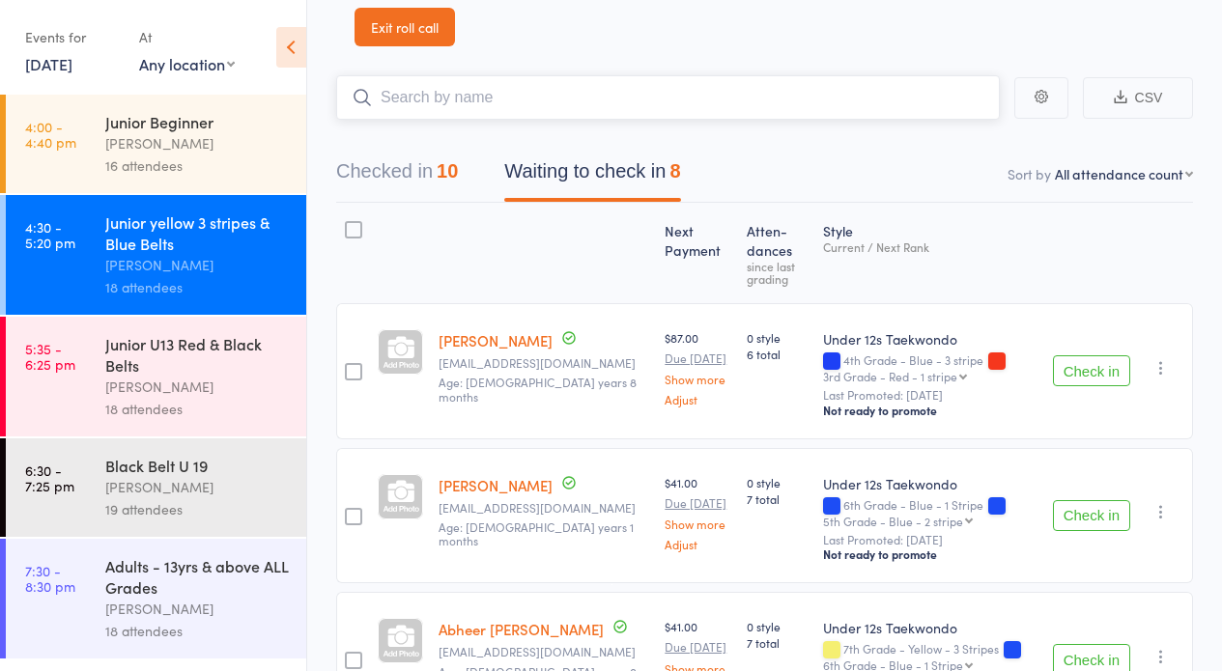
click at [660, 104] on input "search" at bounding box center [667, 97] width 663 height 44
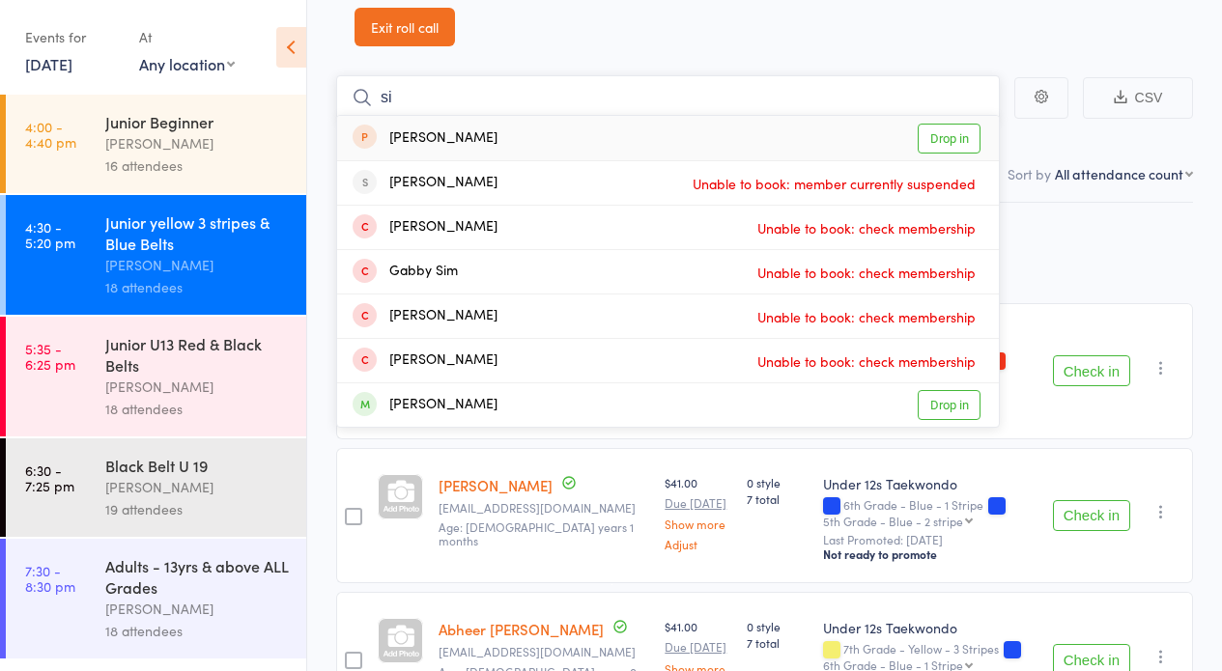
type input "s"
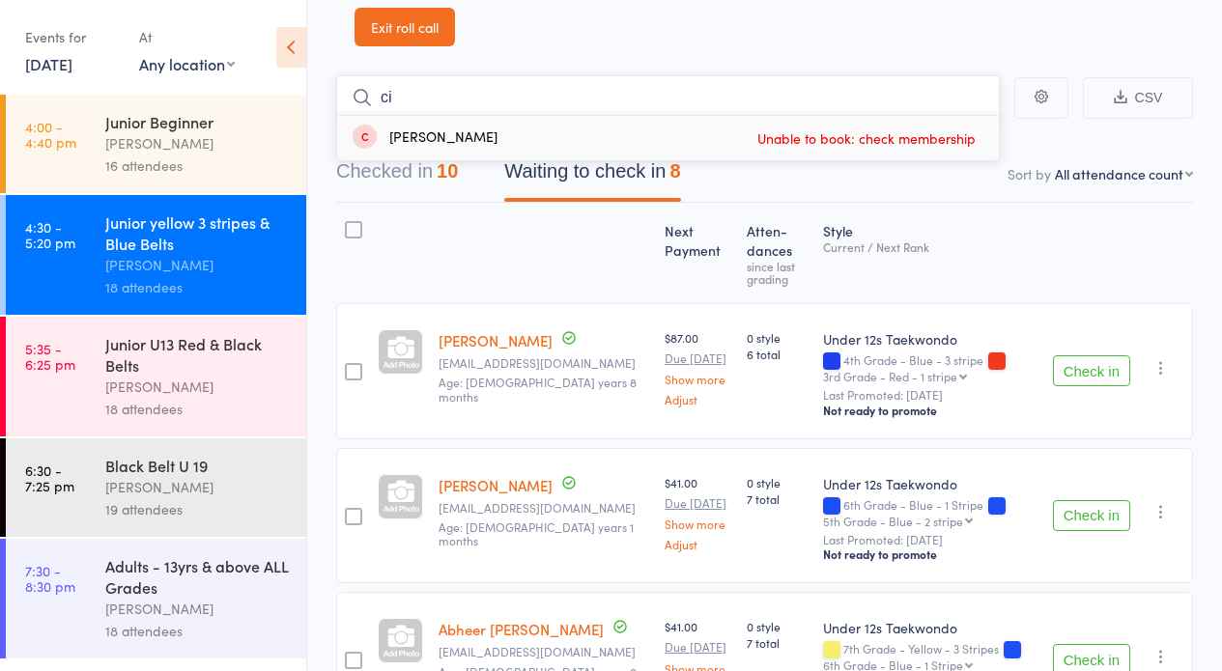
type input "c"
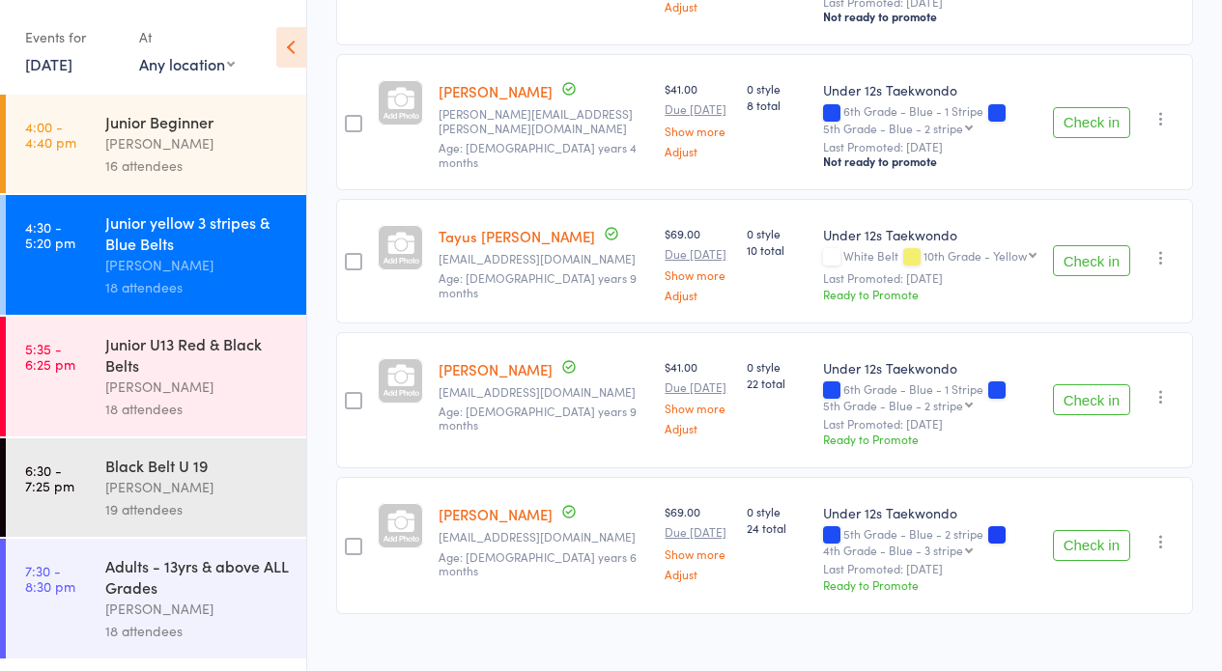
scroll to position [910, 0]
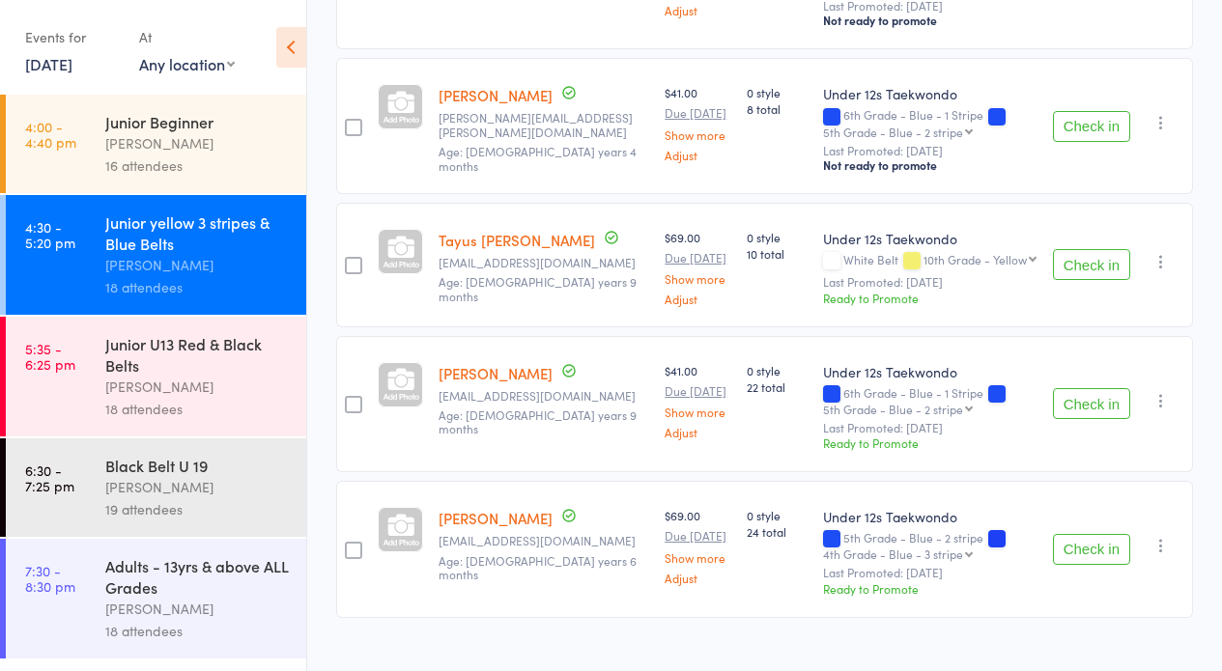
click at [1093, 534] on button "Check in" at bounding box center [1091, 549] width 77 height 31
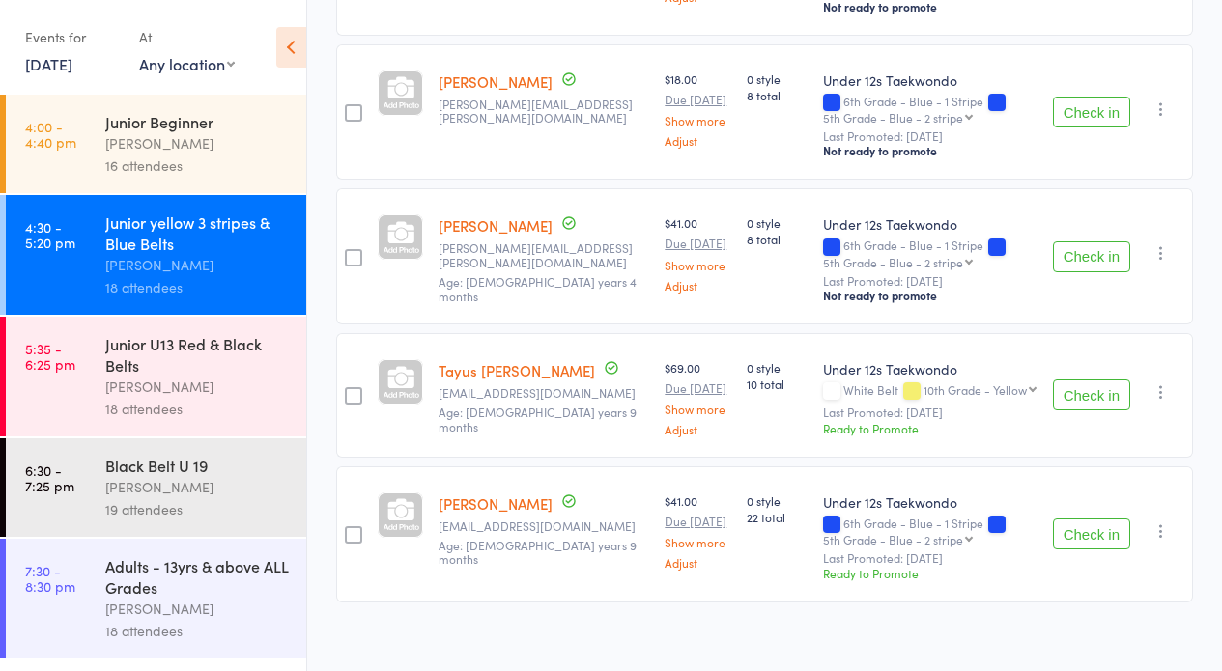
scroll to position [0, 0]
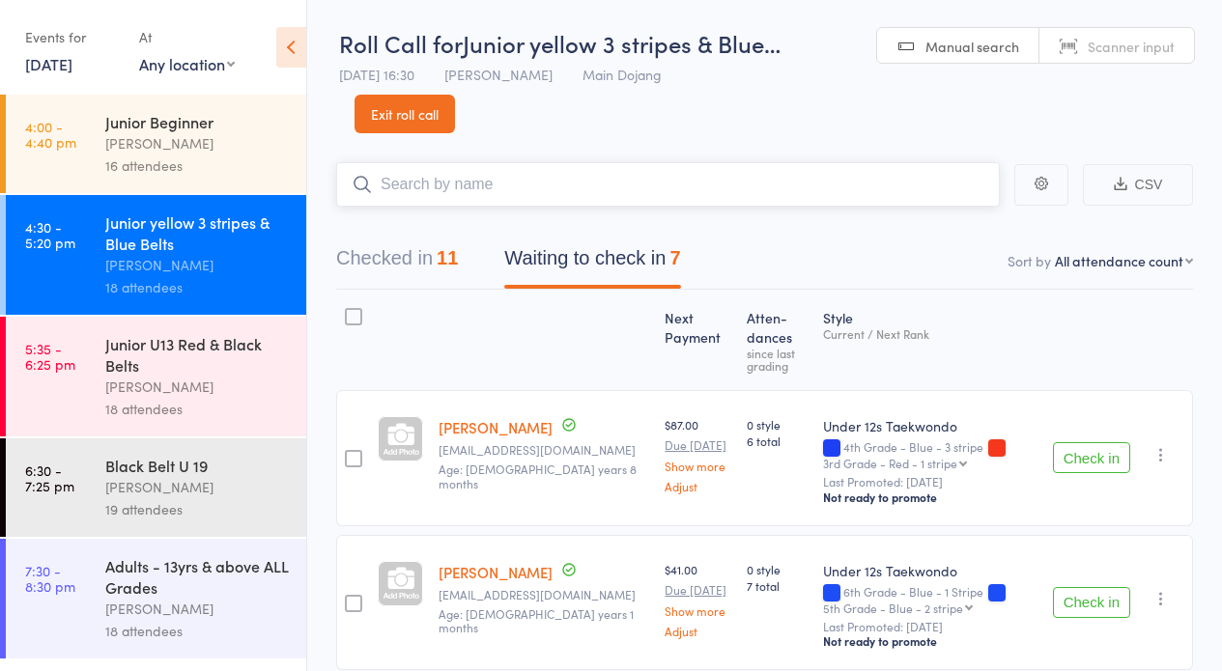
click at [717, 191] on input "search" at bounding box center [667, 184] width 663 height 44
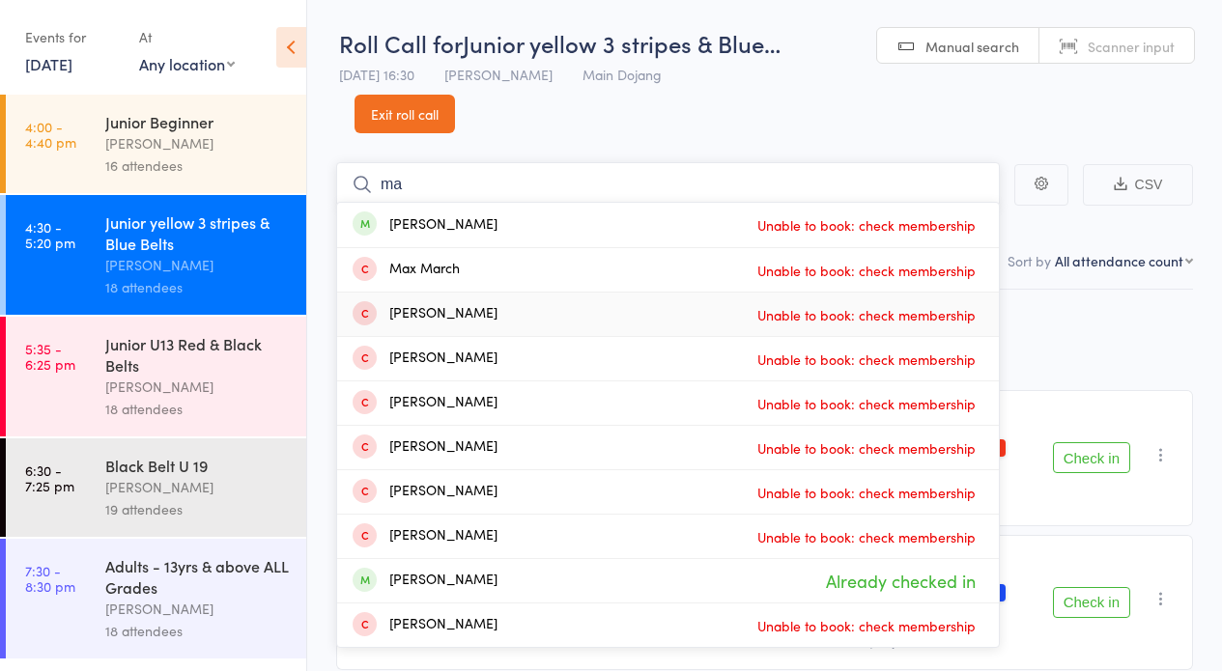
type input "m"
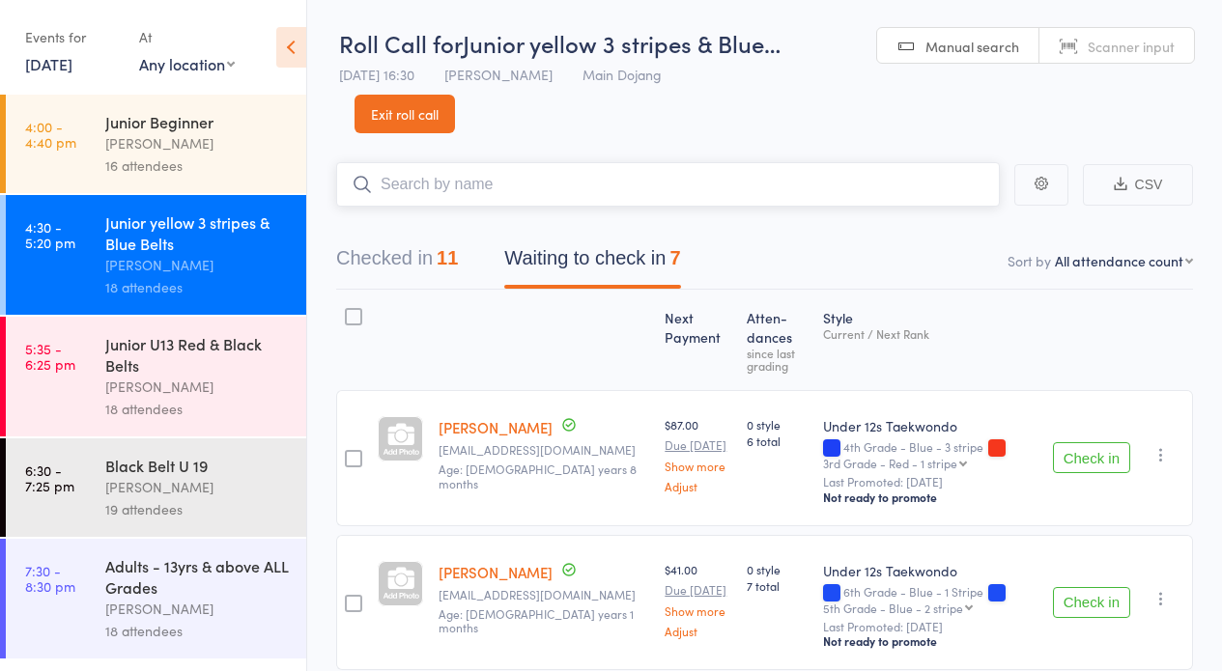
click at [766, 182] on input "search" at bounding box center [667, 184] width 663 height 44
type input "tesl"
click at [773, 232] on span "Unable to book: check membership" at bounding box center [866, 225] width 228 height 29
click at [291, 49] on icon at bounding box center [291, 47] width 30 height 41
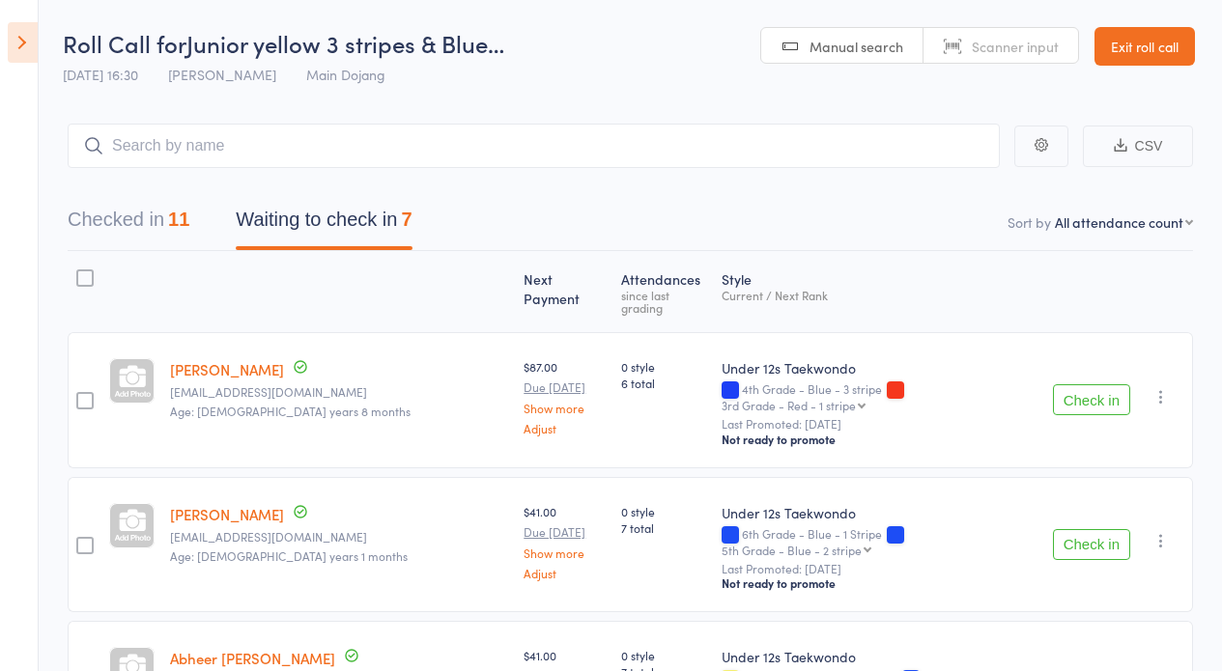
click at [13, 39] on icon at bounding box center [23, 42] width 30 height 41
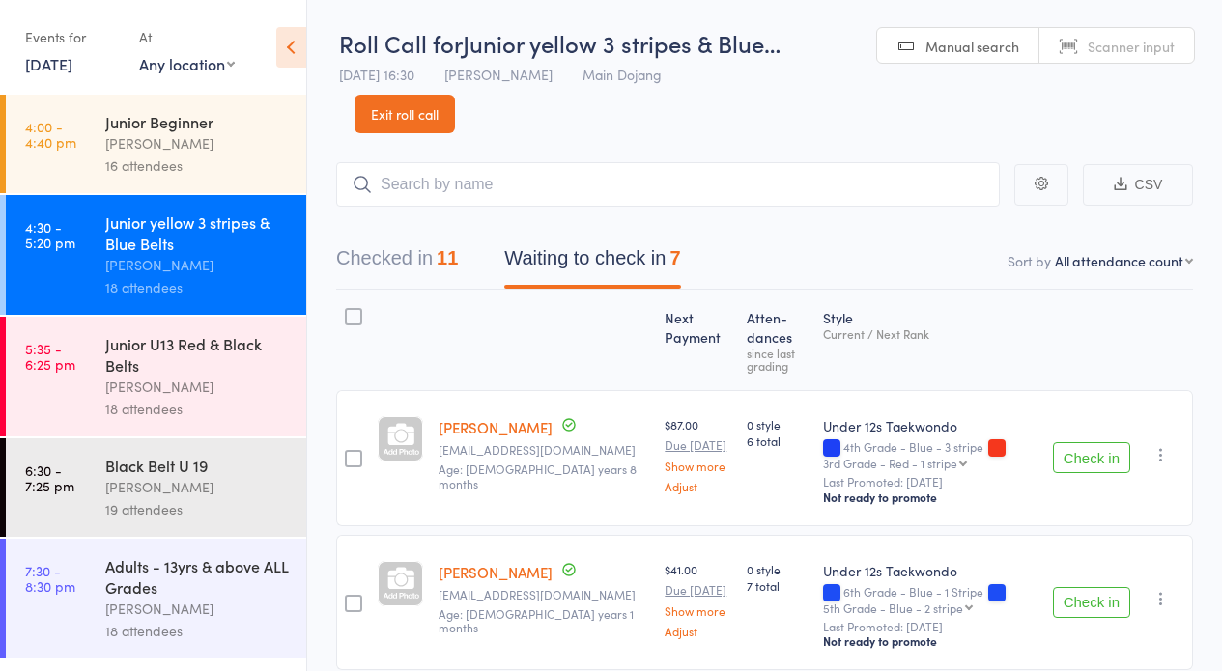
click at [412, 106] on link "Exit roll call" at bounding box center [404, 114] width 100 height 39
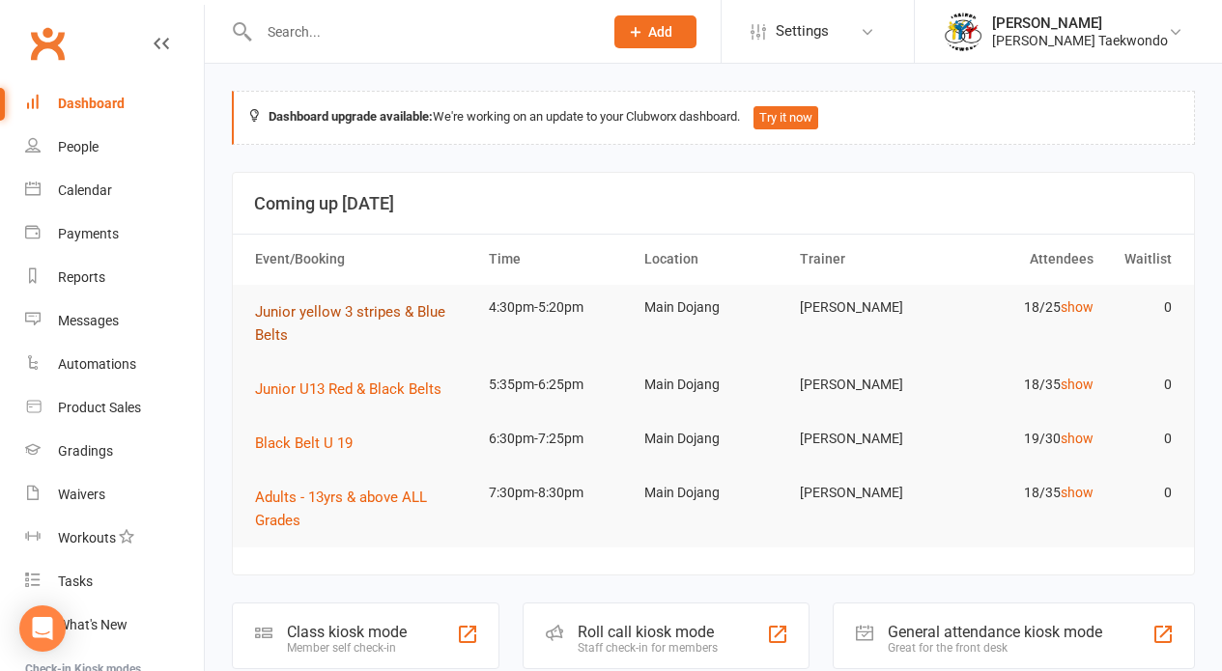
click at [349, 319] on button "Junior yellow 3 stripes & Blue Belts" at bounding box center [363, 323] width 216 height 46
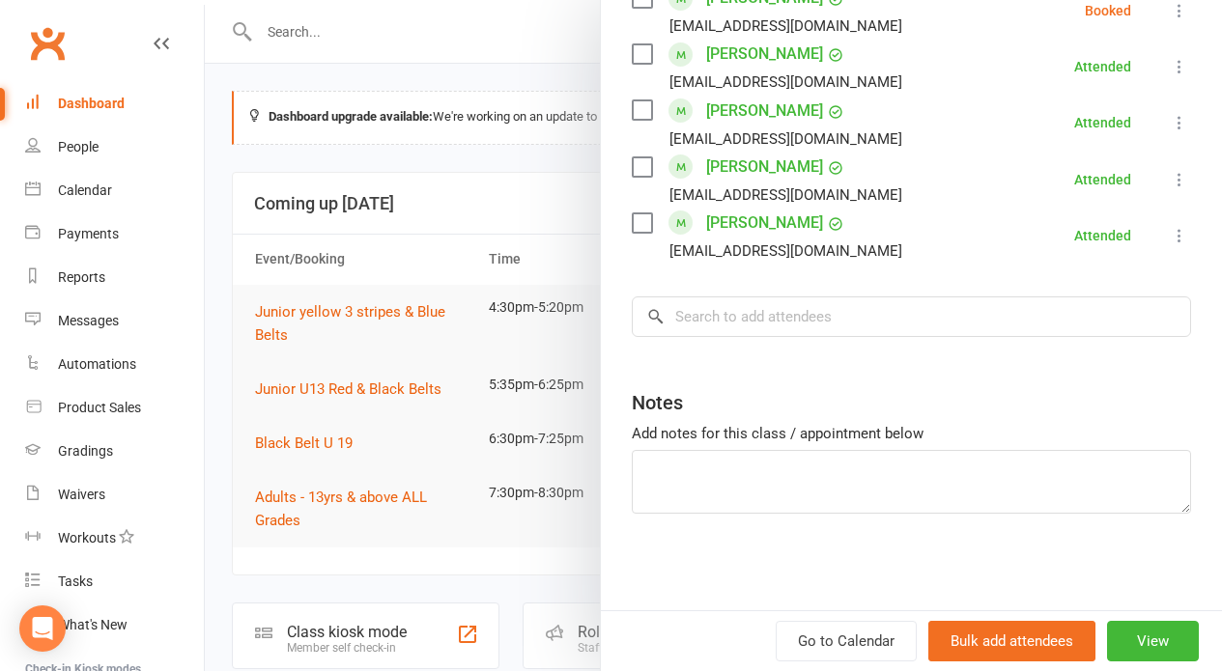
scroll to position [391, 0]
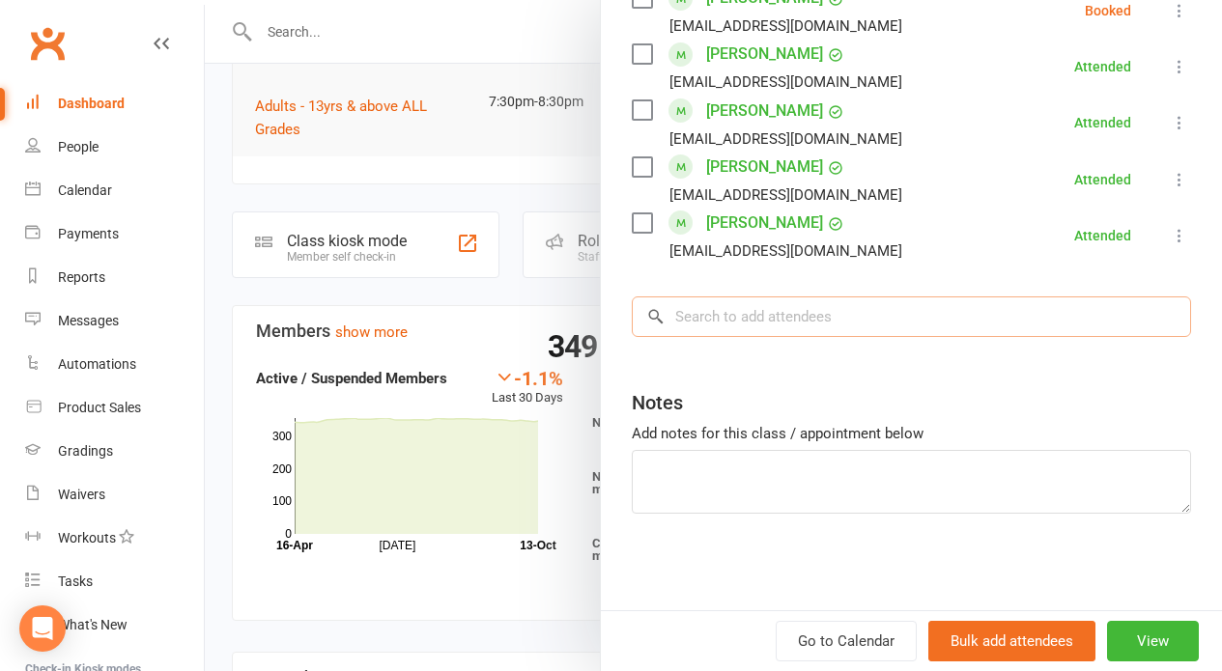
click at [748, 326] on input "search" at bounding box center [911, 316] width 559 height 41
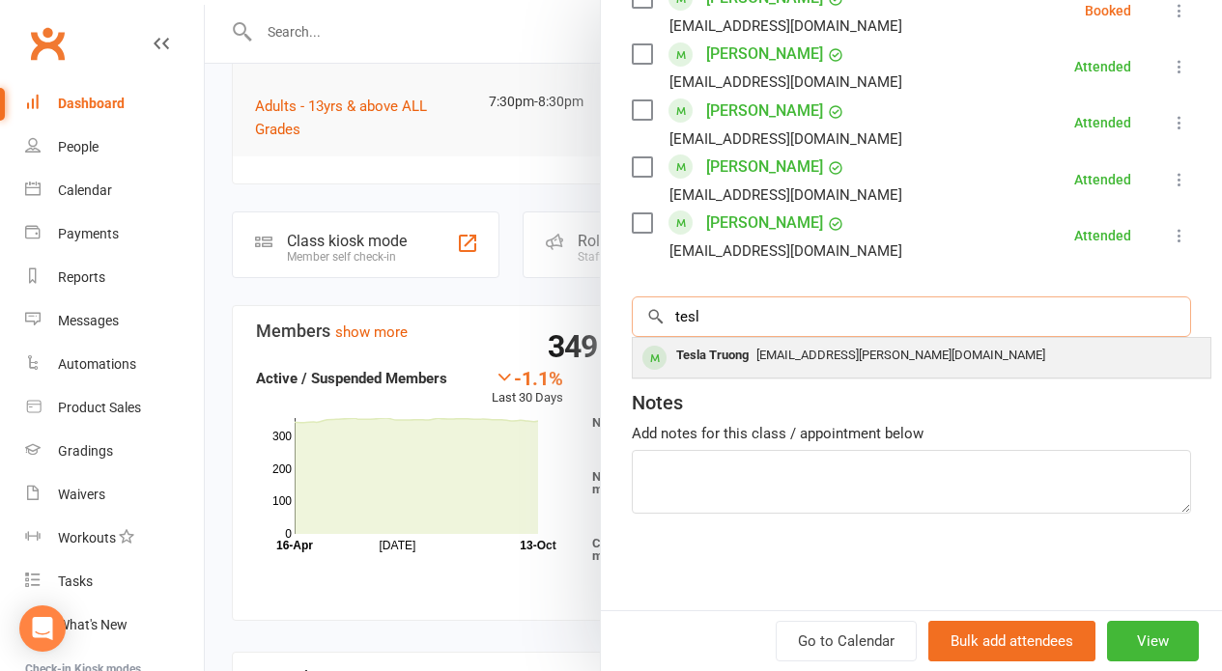
type input "tesl"
click at [764, 359] on span "[EMAIL_ADDRESS][PERSON_NAME][DOMAIN_NAME]" at bounding box center [900, 355] width 289 height 14
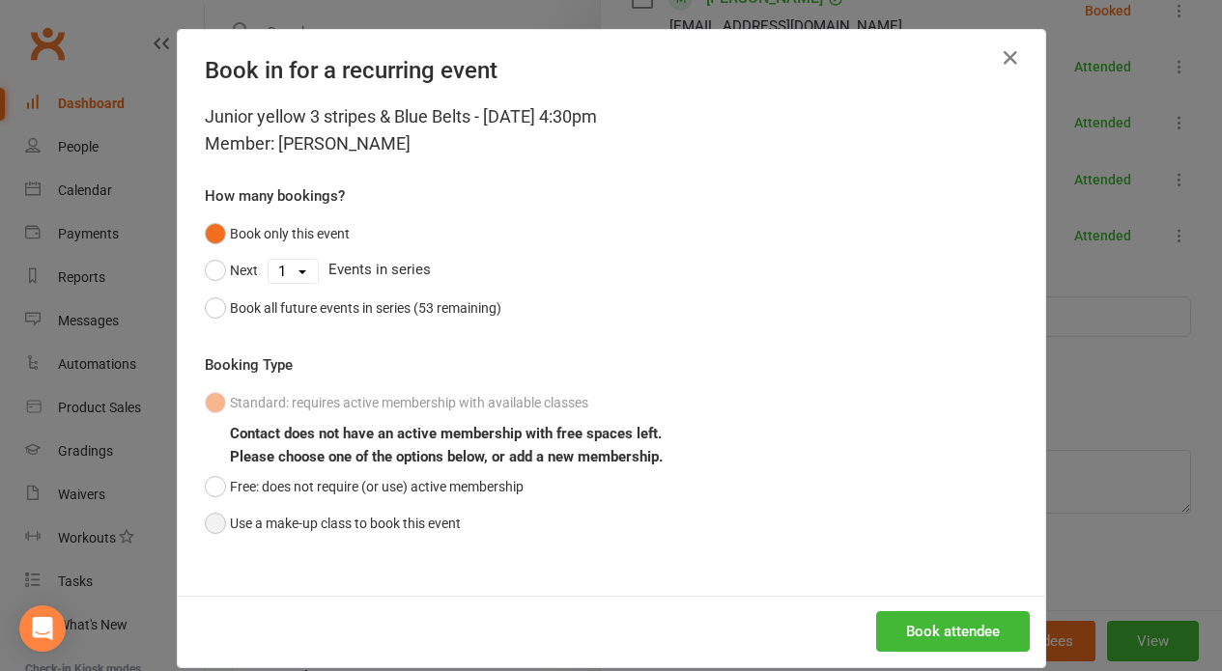
click at [223, 517] on button "Use a make-up class to book this event" at bounding box center [333, 523] width 256 height 37
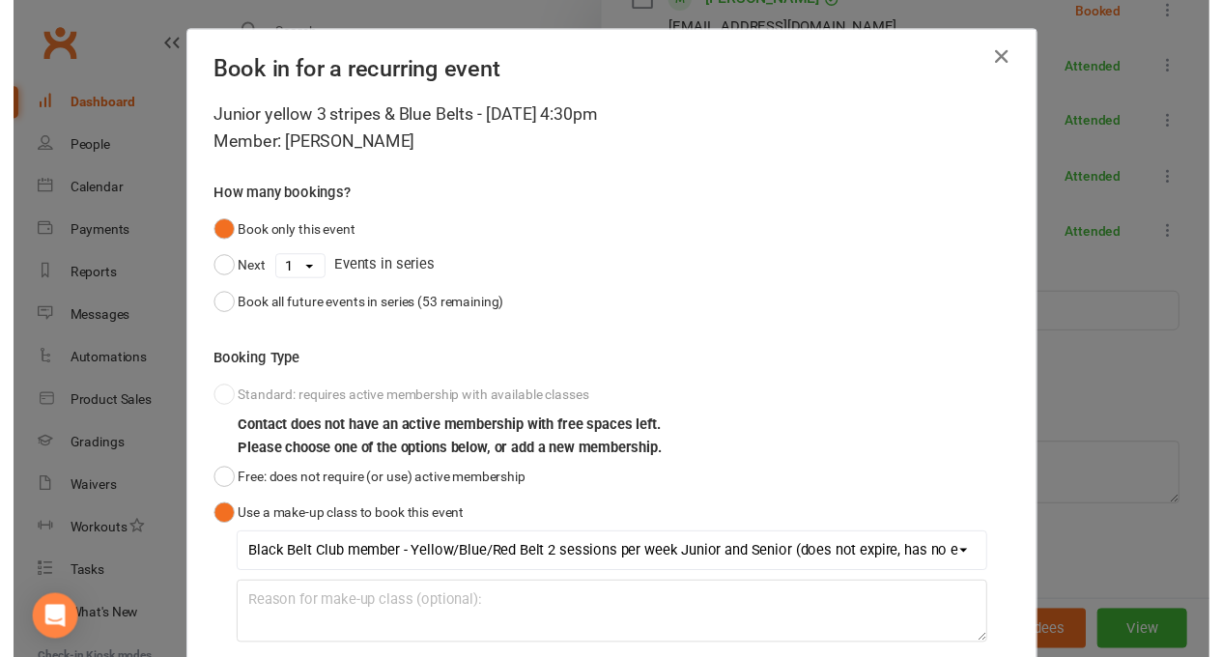
scroll to position [138, 0]
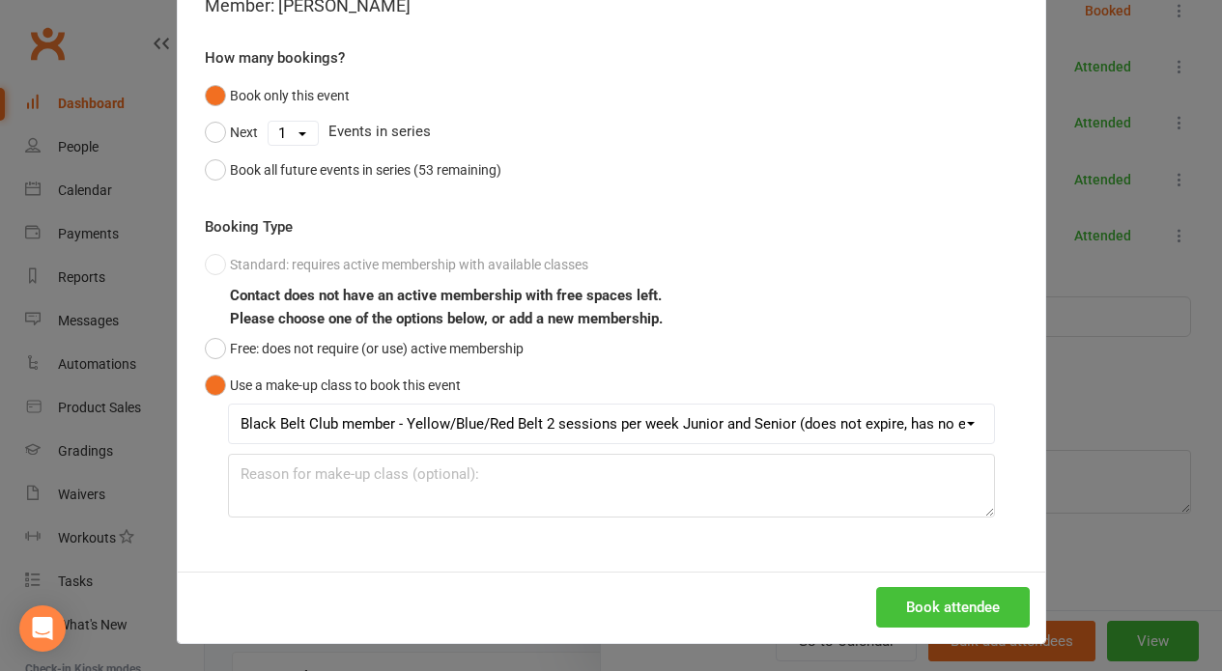
click at [914, 588] on button "Book attendee" at bounding box center [953, 607] width 154 height 41
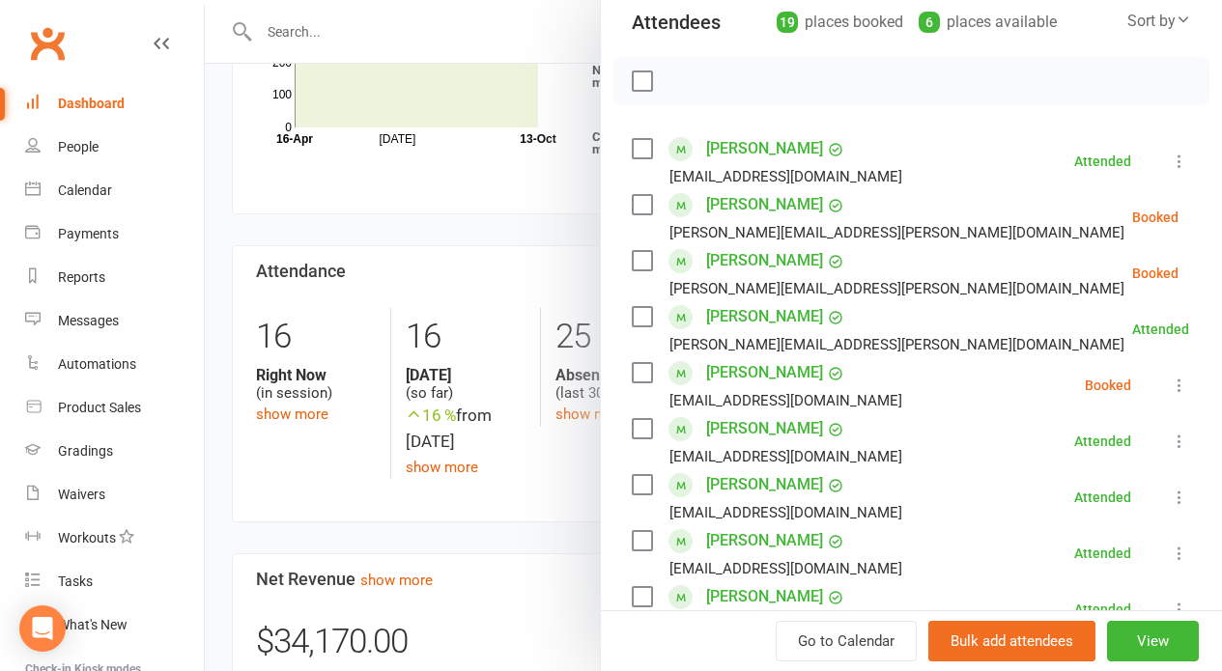
scroll to position [0, 0]
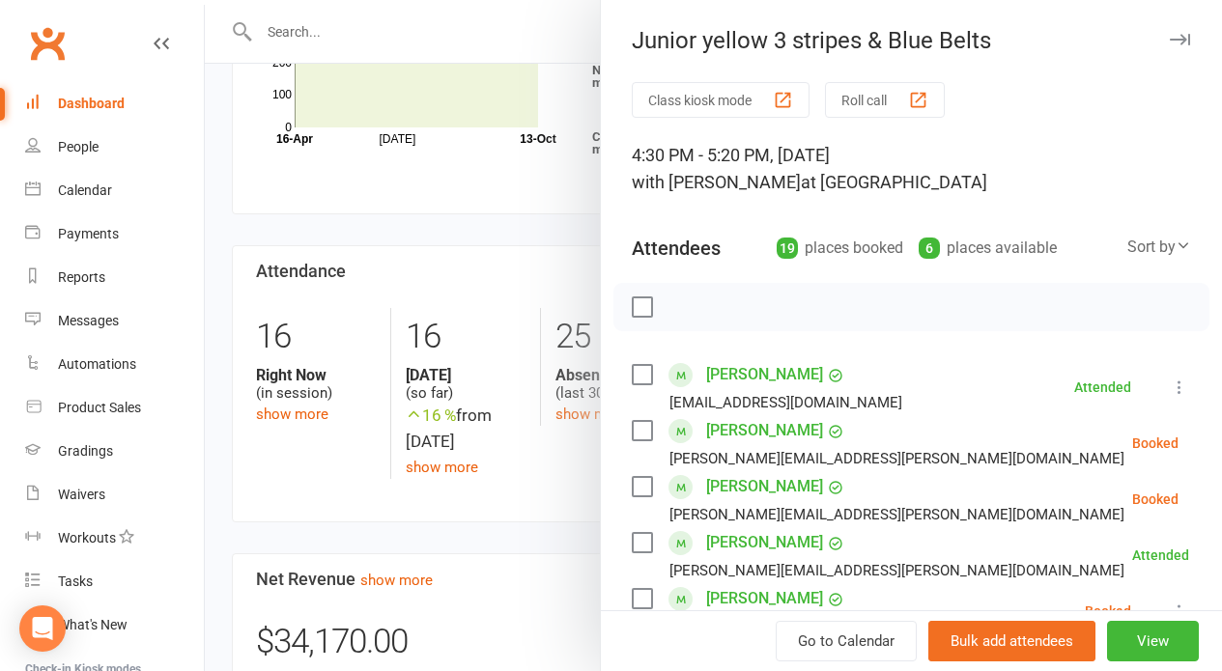
click at [845, 96] on button "Roll call" at bounding box center [885, 100] width 120 height 36
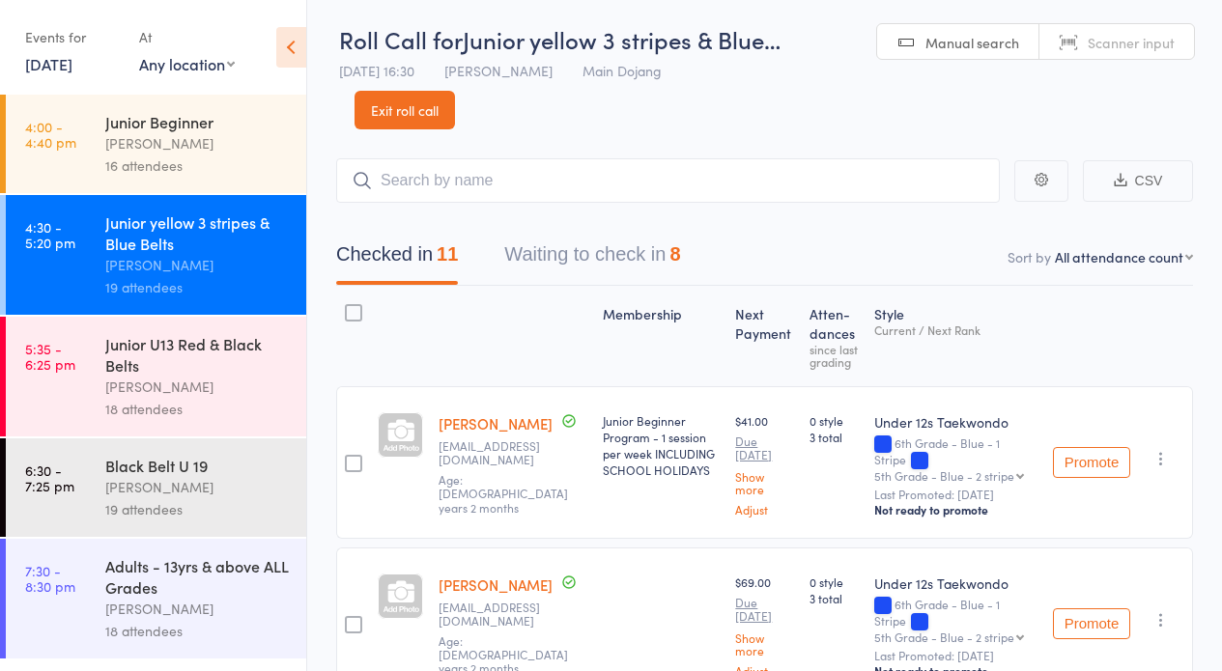
scroll to position [8, 0]
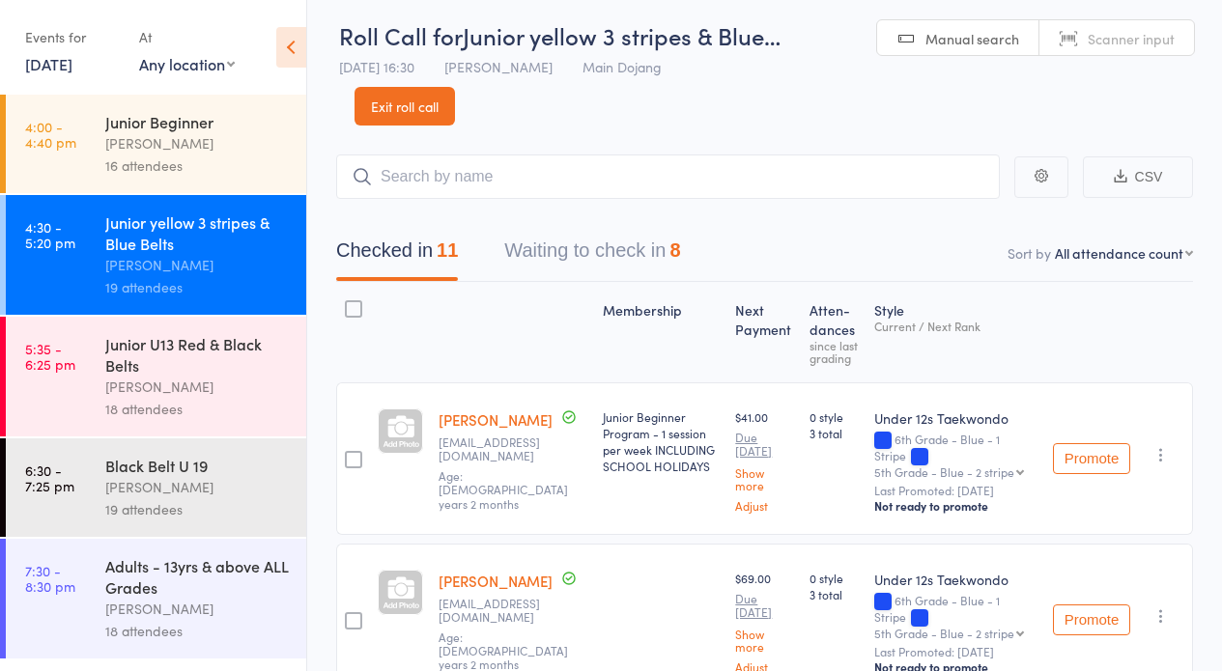
click at [658, 235] on button "Waiting to check in 8" at bounding box center [592, 255] width 176 height 51
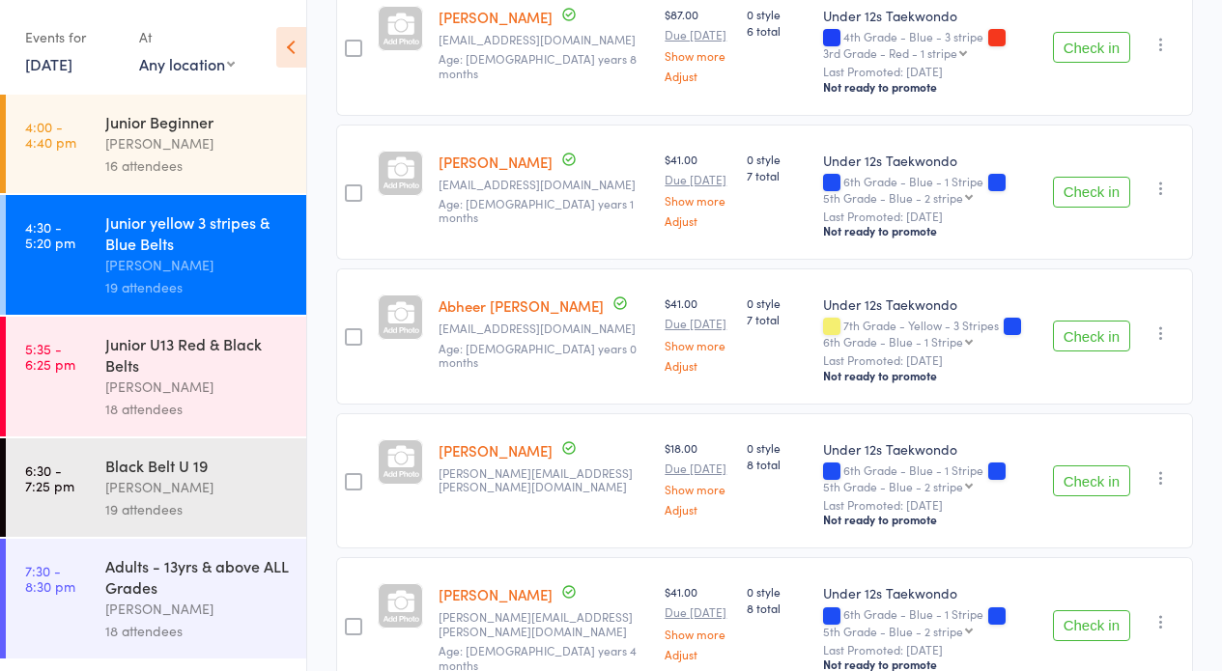
scroll to position [414, 0]
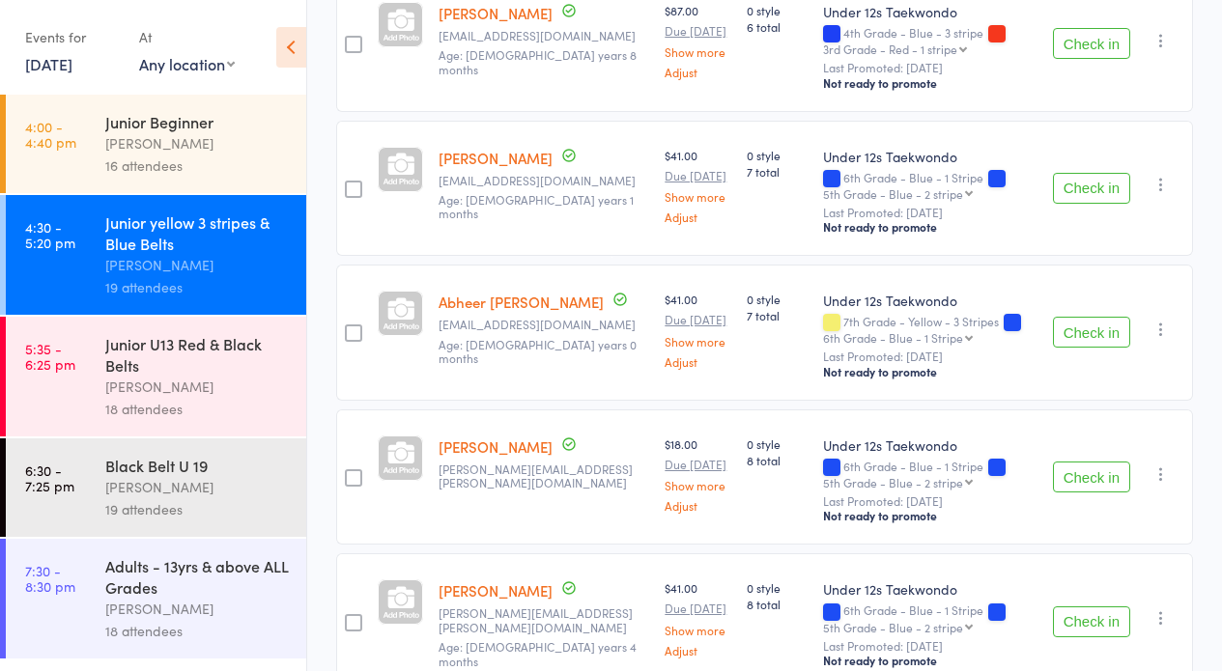
click at [1105, 463] on button "Check in" at bounding box center [1091, 477] width 77 height 31
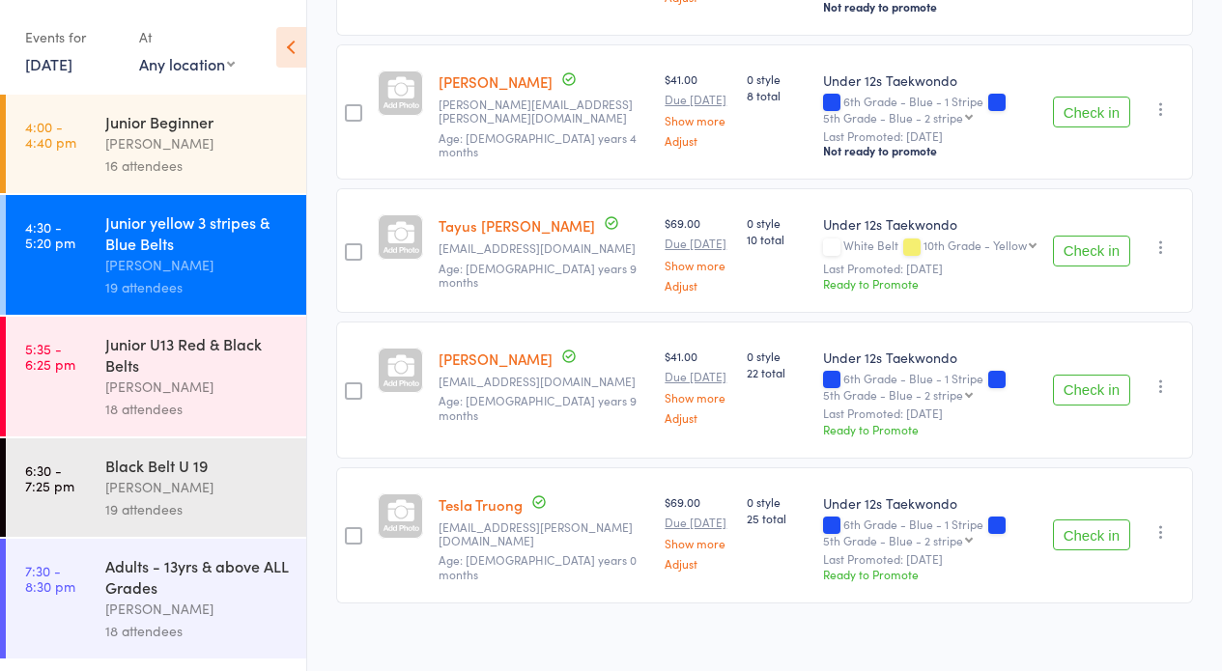
scroll to position [776, 0]
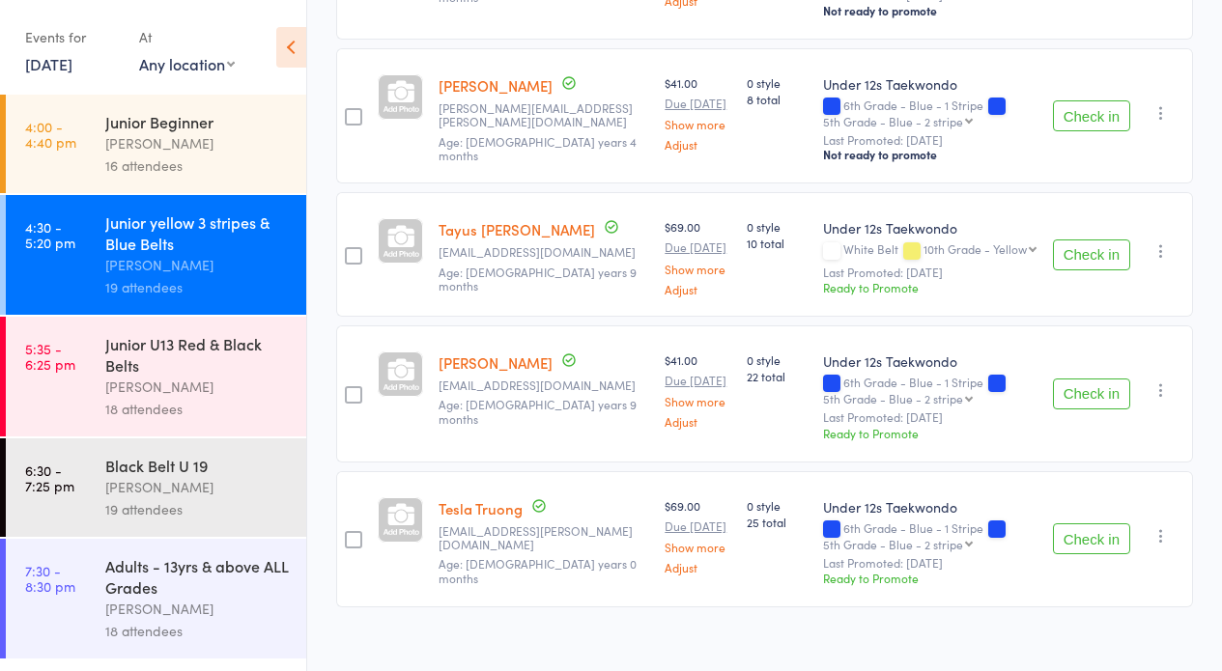
click at [1087, 240] on button "Check in" at bounding box center [1091, 255] width 77 height 31
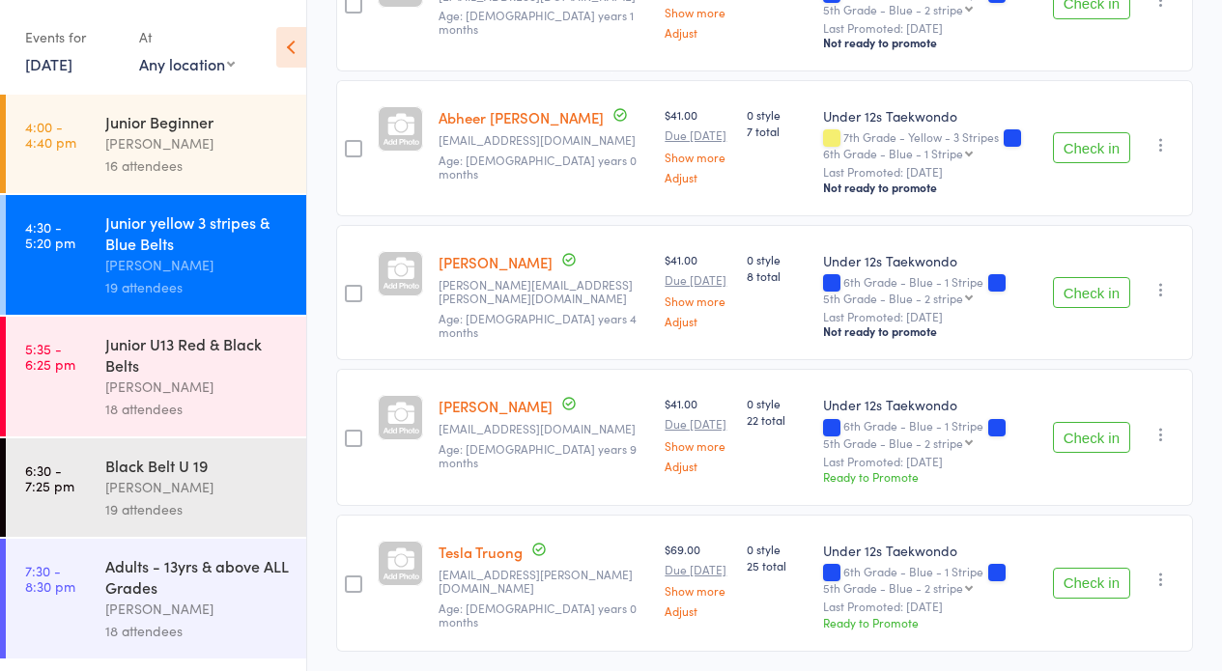
scroll to position [43, 0]
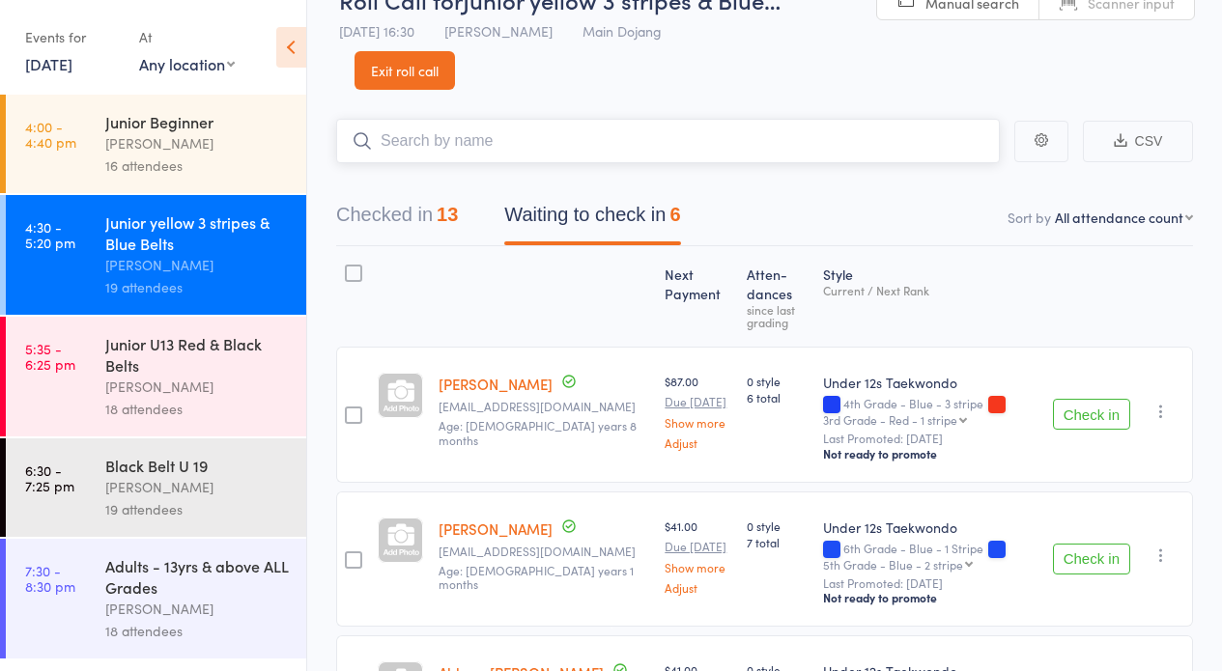
click at [533, 160] on input "search" at bounding box center [667, 141] width 663 height 44
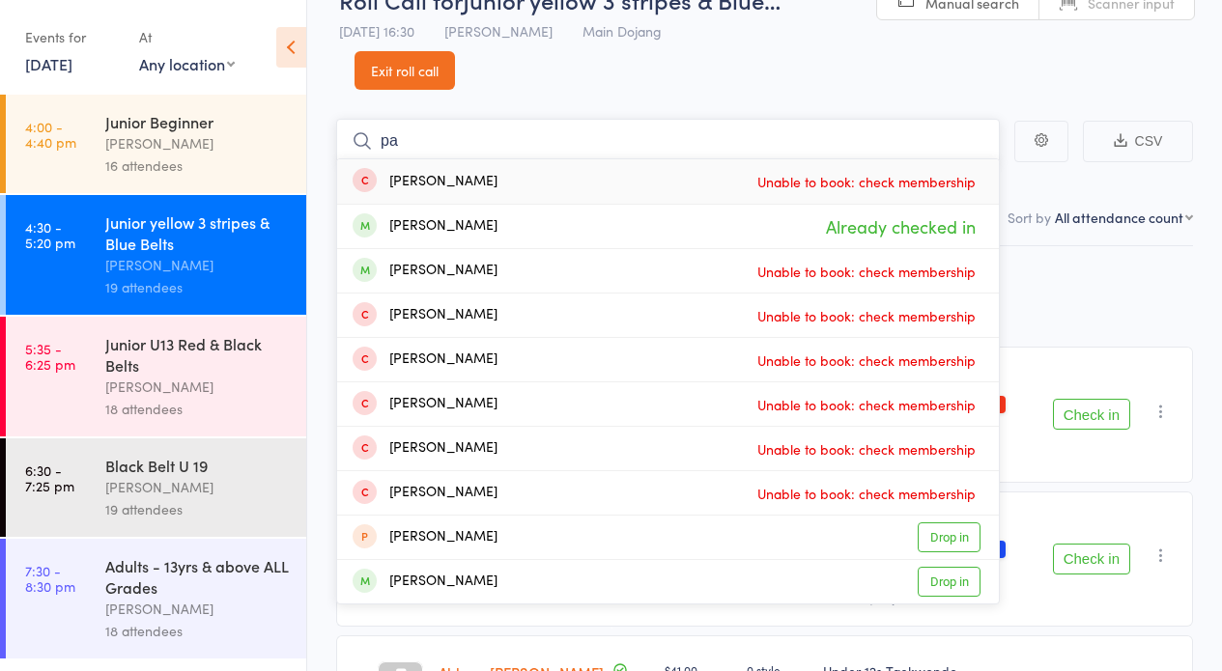
type input "p"
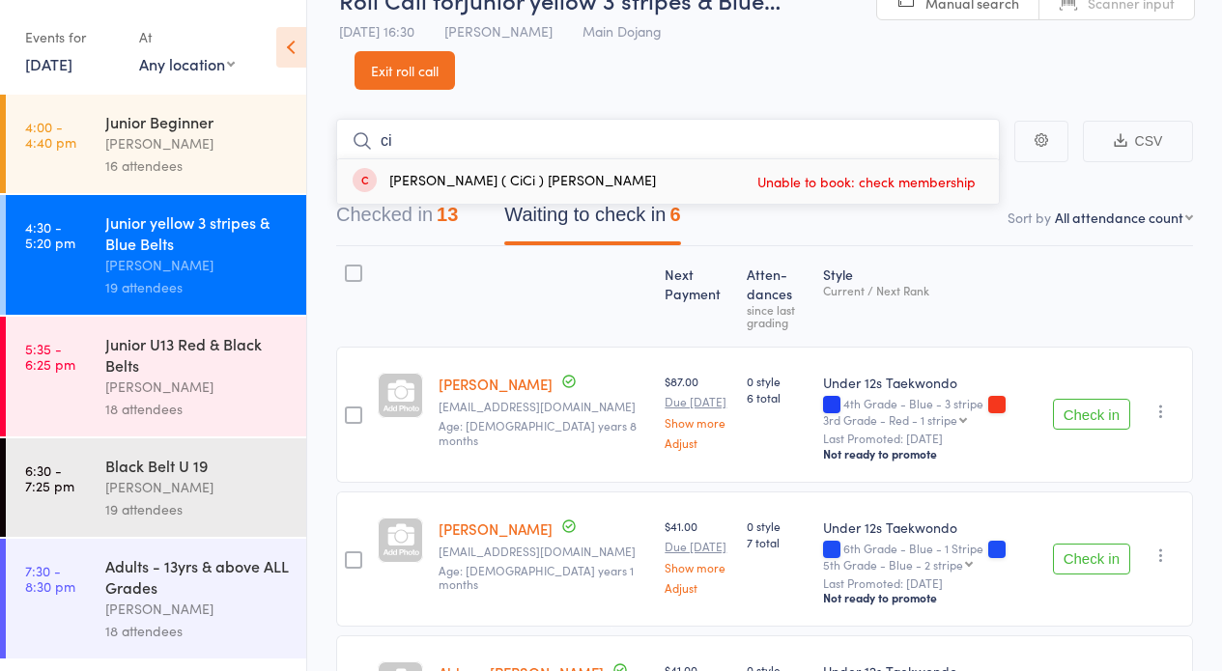
type input "c"
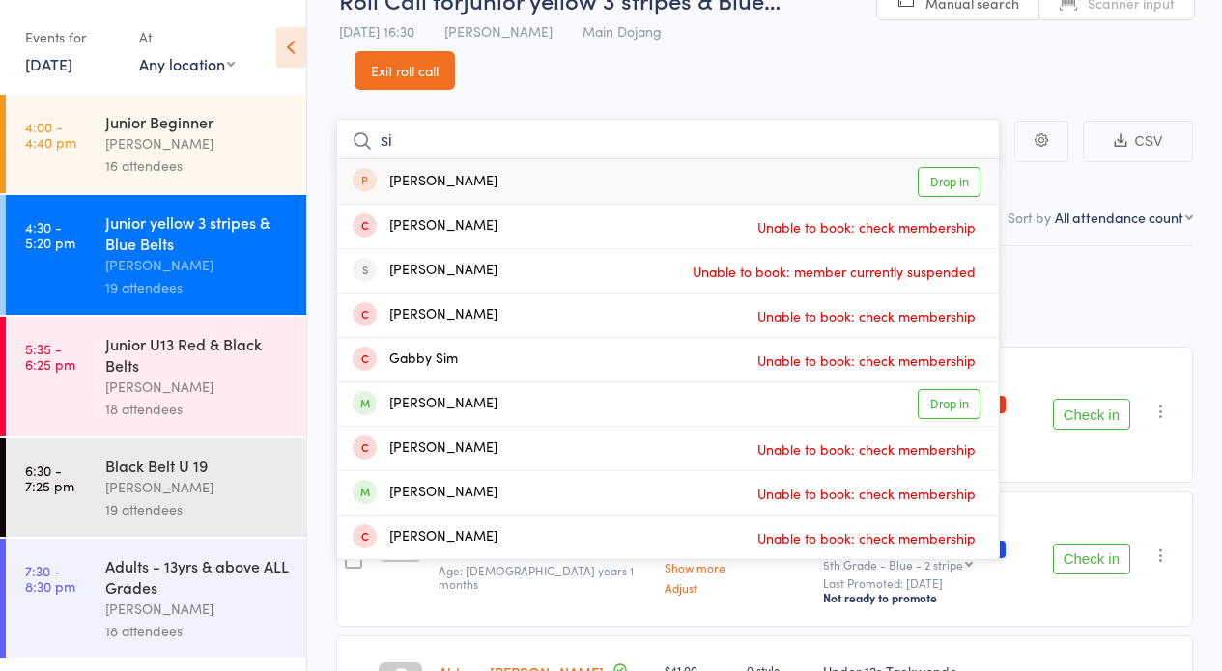
type input "s"
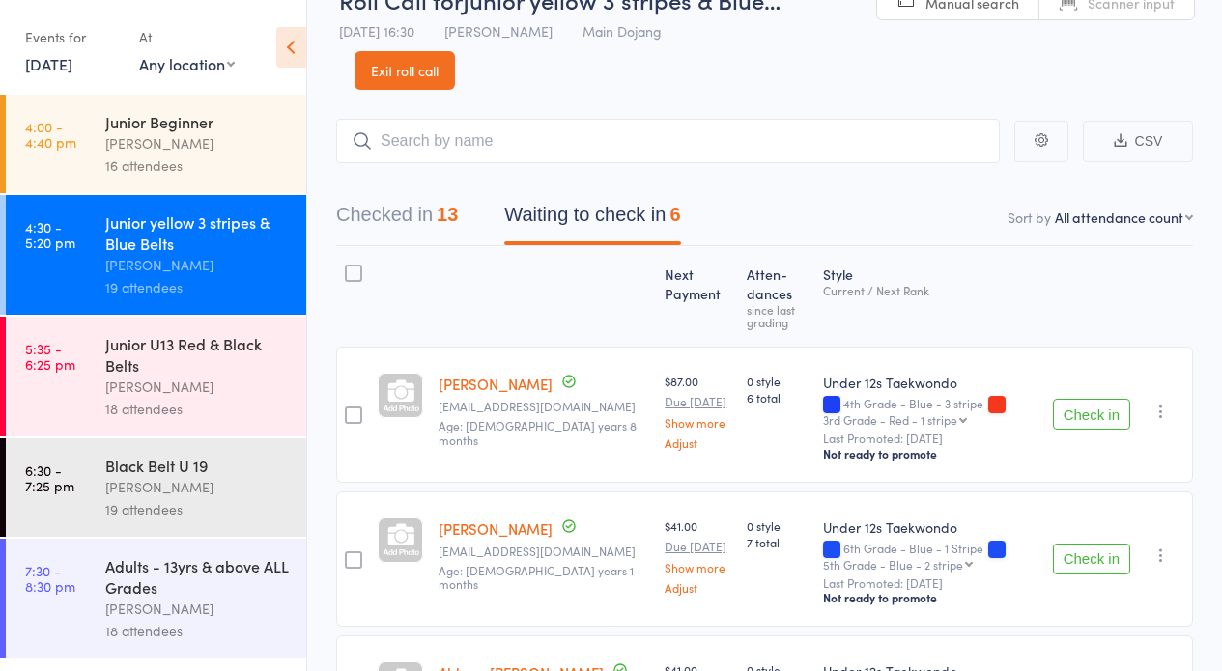
click at [388, 78] on link "Exit roll call" at bounding box center [404, 70] width 100 height 39
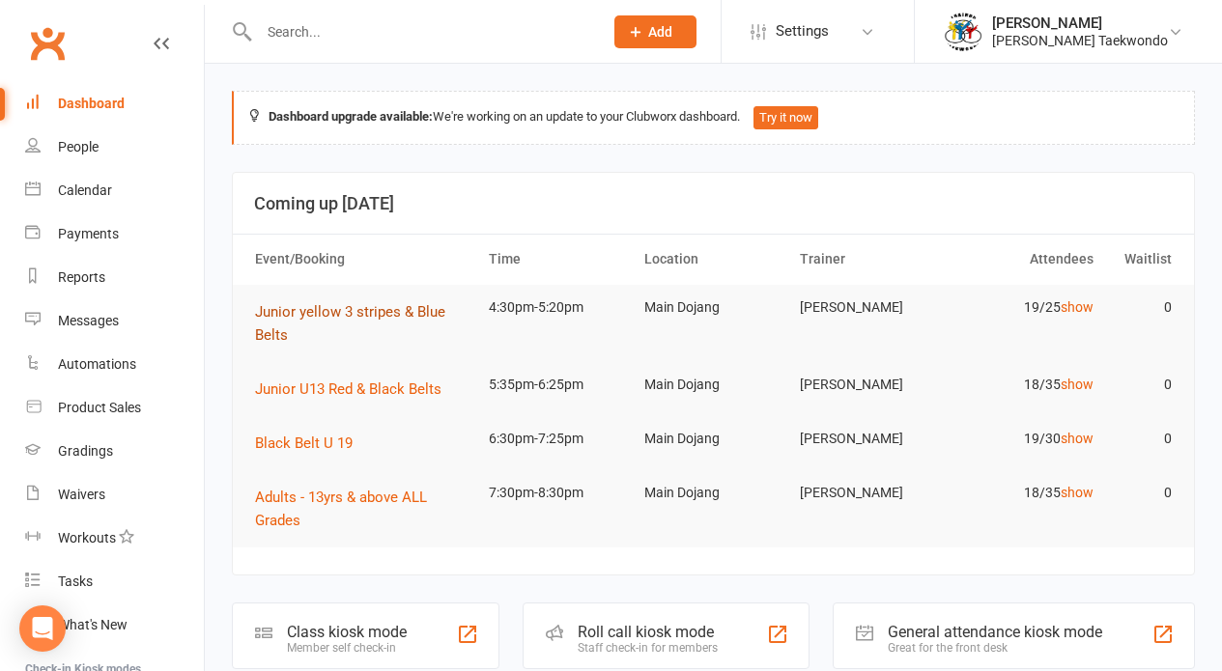
click at [400, 322] on button "Junior yellow 3 stripes & Blue Belts" at bounding box center [363, 323] width 216 height 46
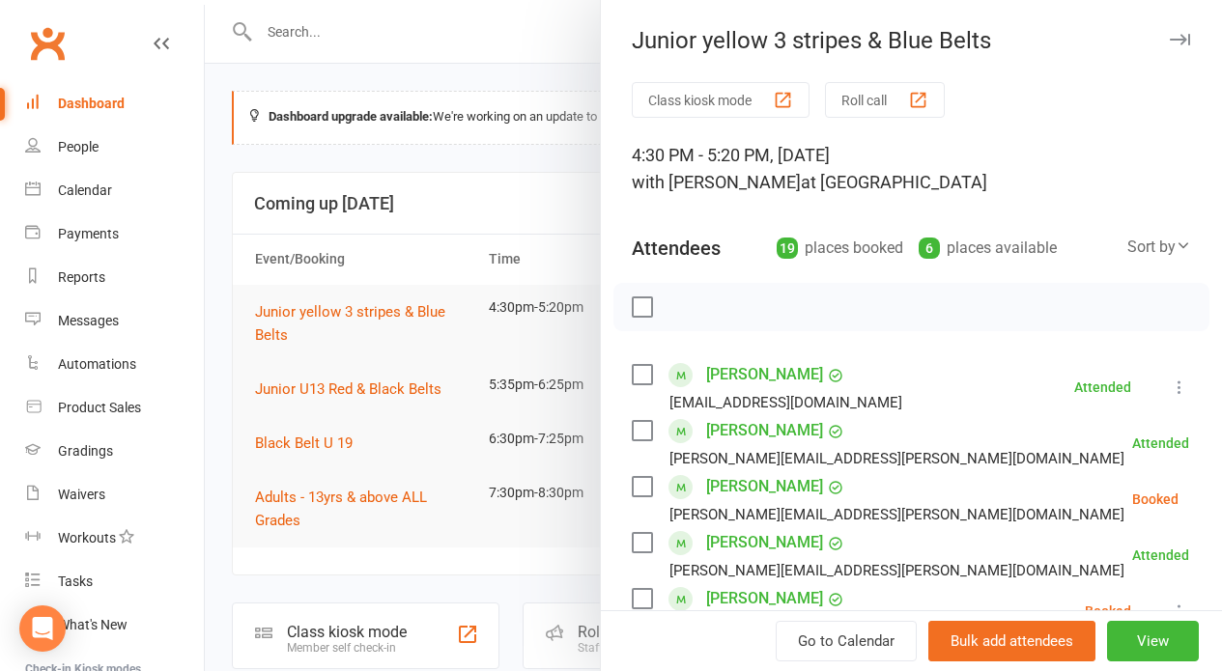
click at [858, 106] on button "Roll call" at bounding box center [885, 100] width 120 height 36
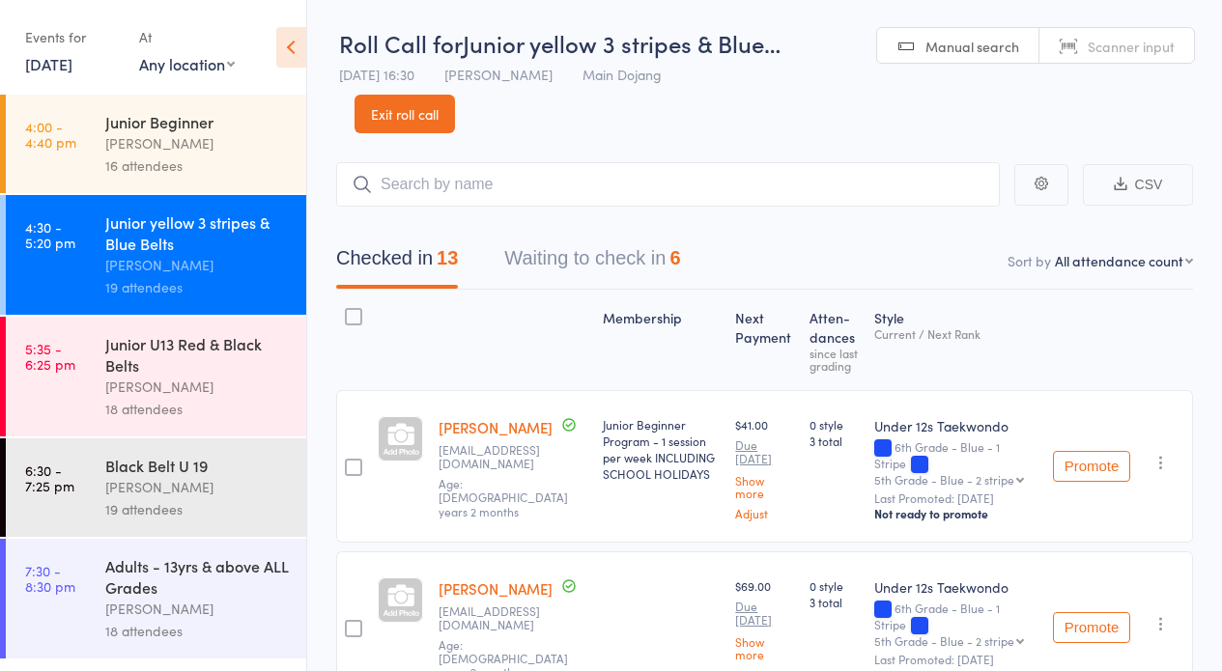
click at [646, 275] on button "Waiting to check in 6" at bounding box center [592, 263] width 176 height 51
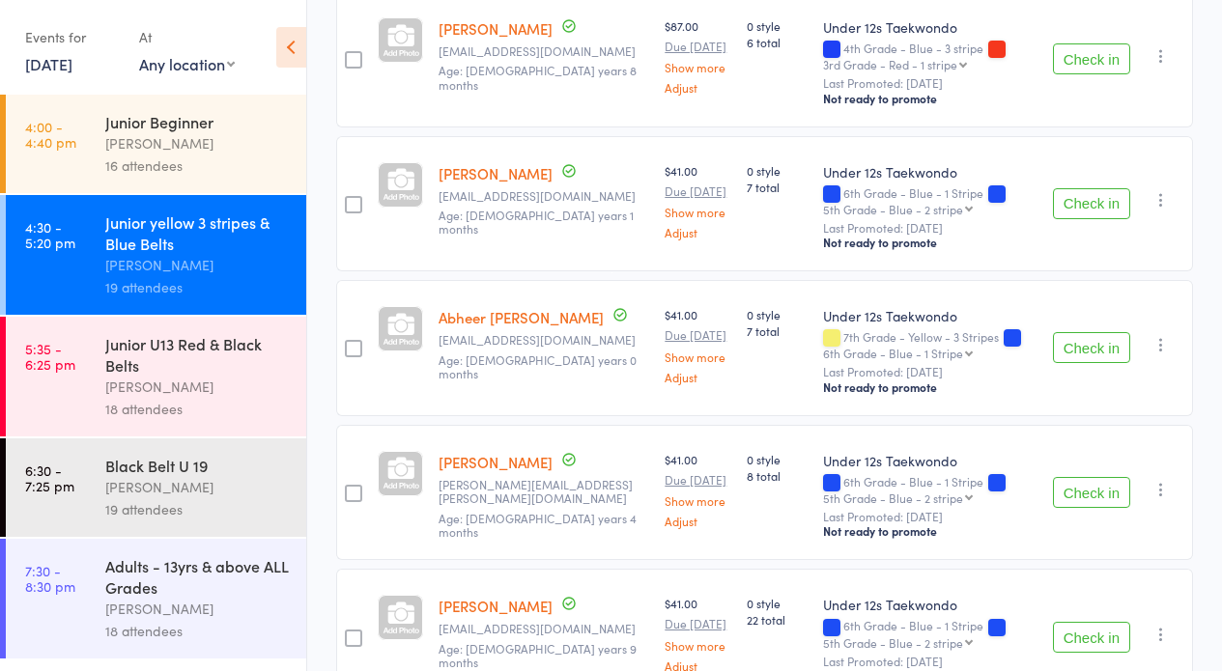
scroll to position [648, 0]
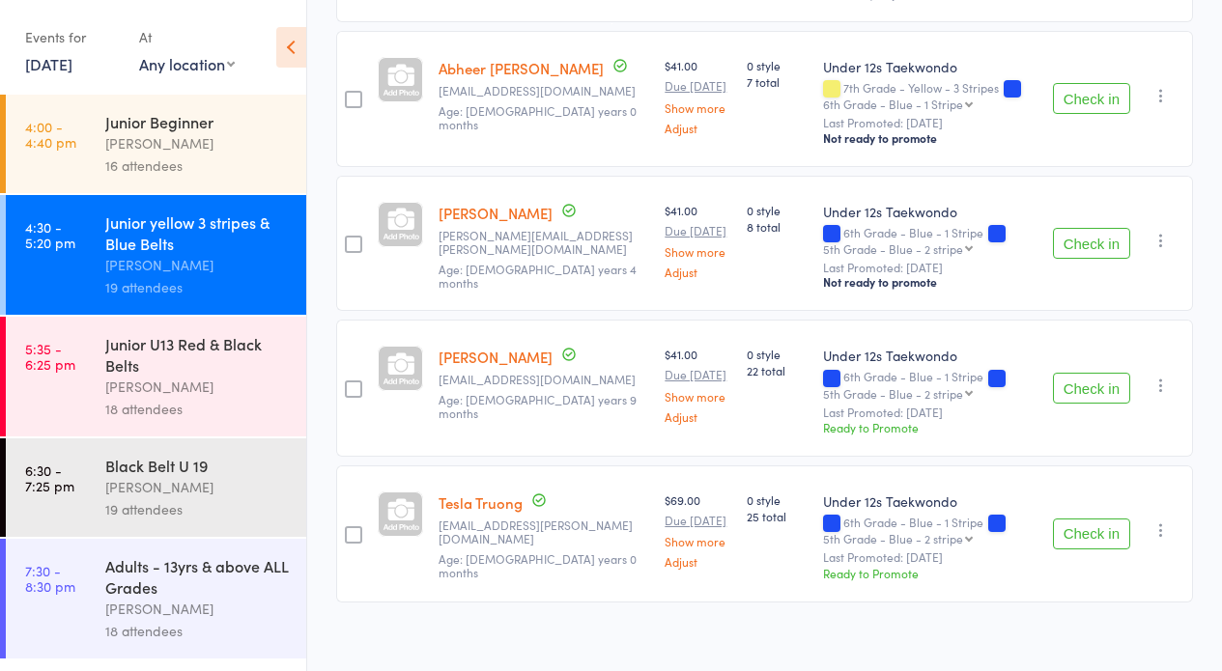
click at [1063, 521] on button "Check in" at bounding box center [1091, 534] width 77 height 31
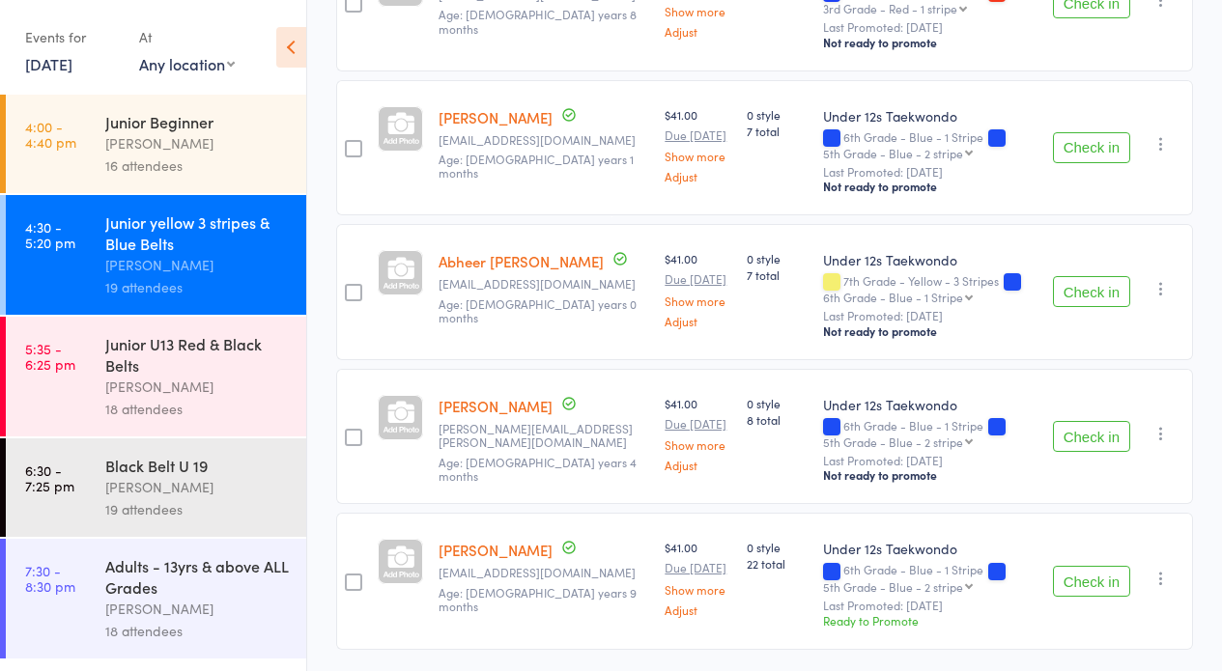
scroll to position [451, 0]
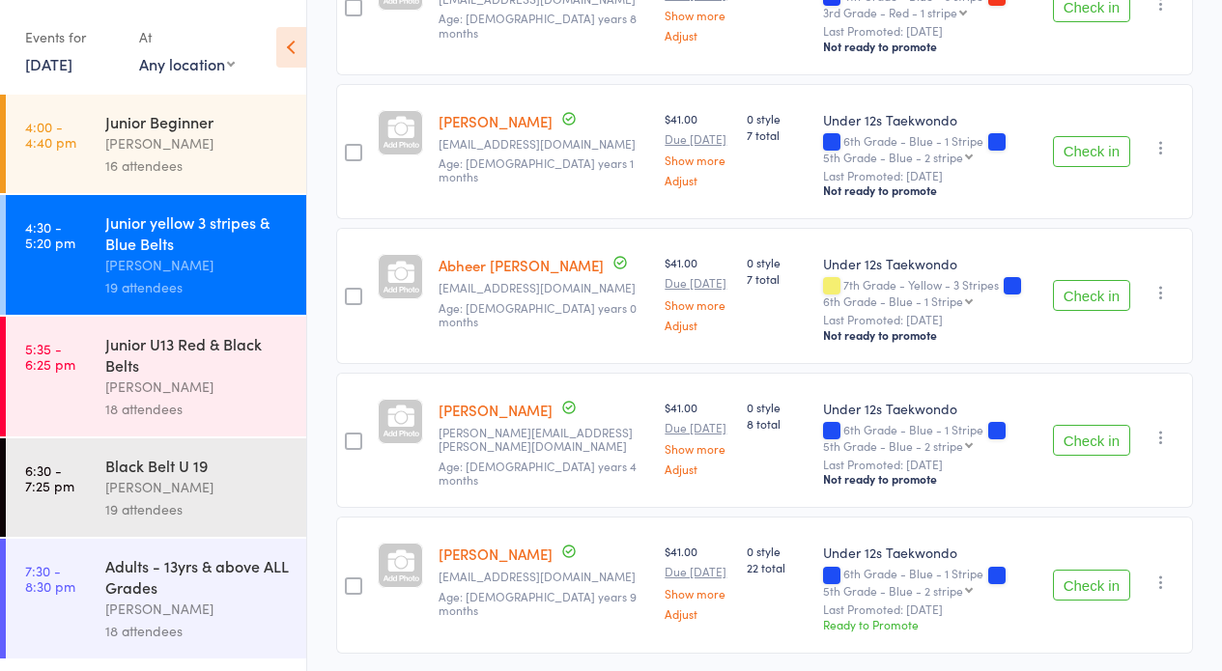
click at [1069, 428] on button "Check in" at bounding box center [1091, 440] width 77 height 31
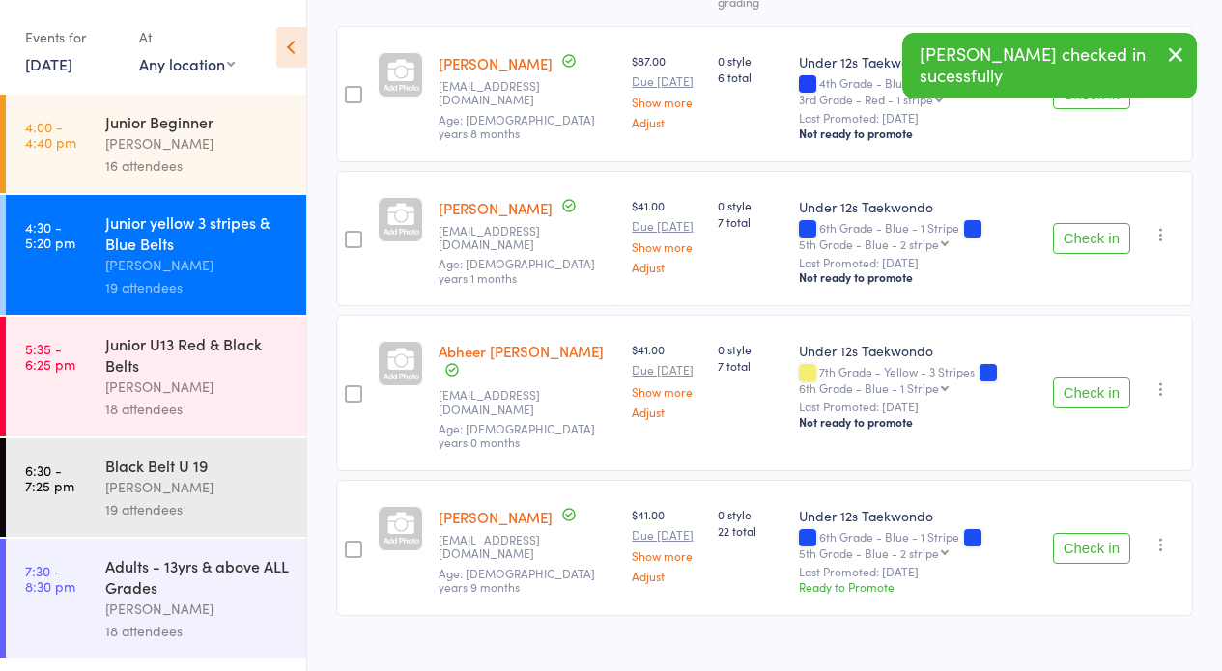
scroll to position [0, 0]
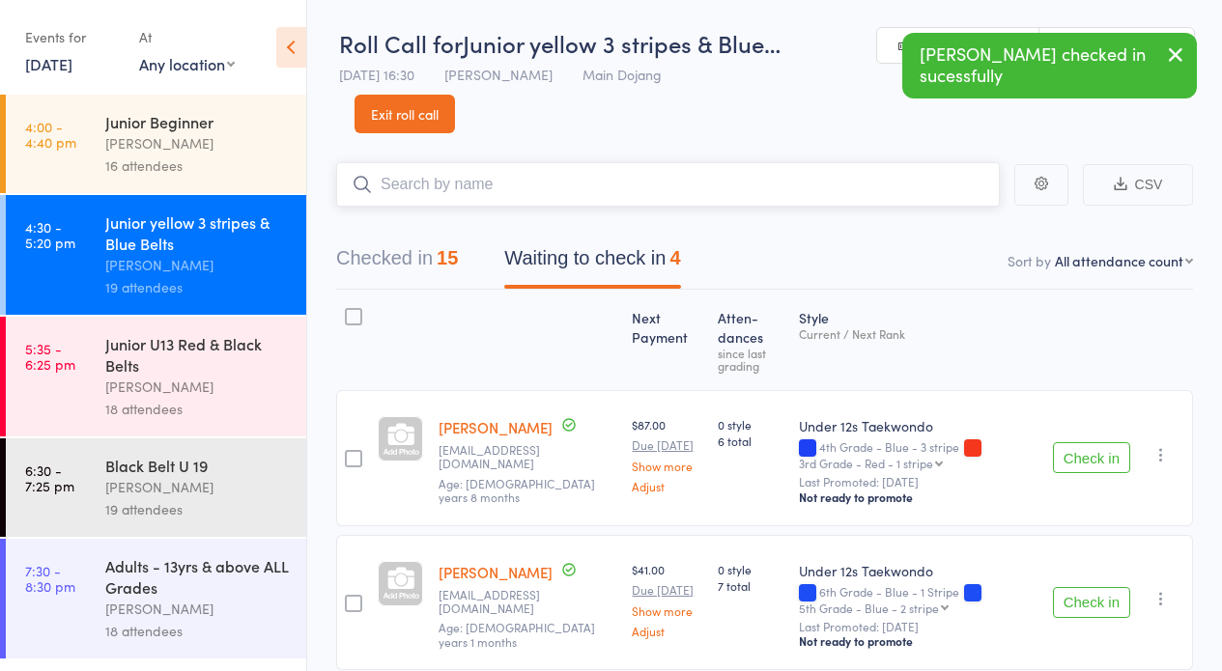
click at [466, 189] on input "search" at bounding box center [667, 184] width 663 height 44
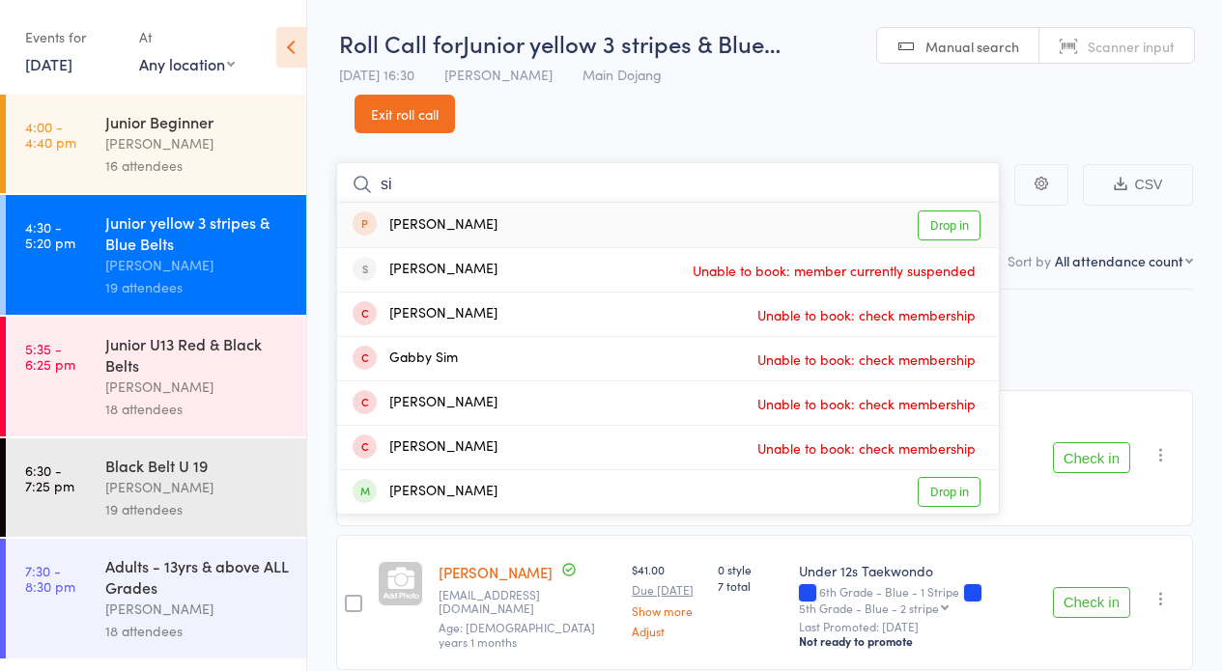
type input "s"
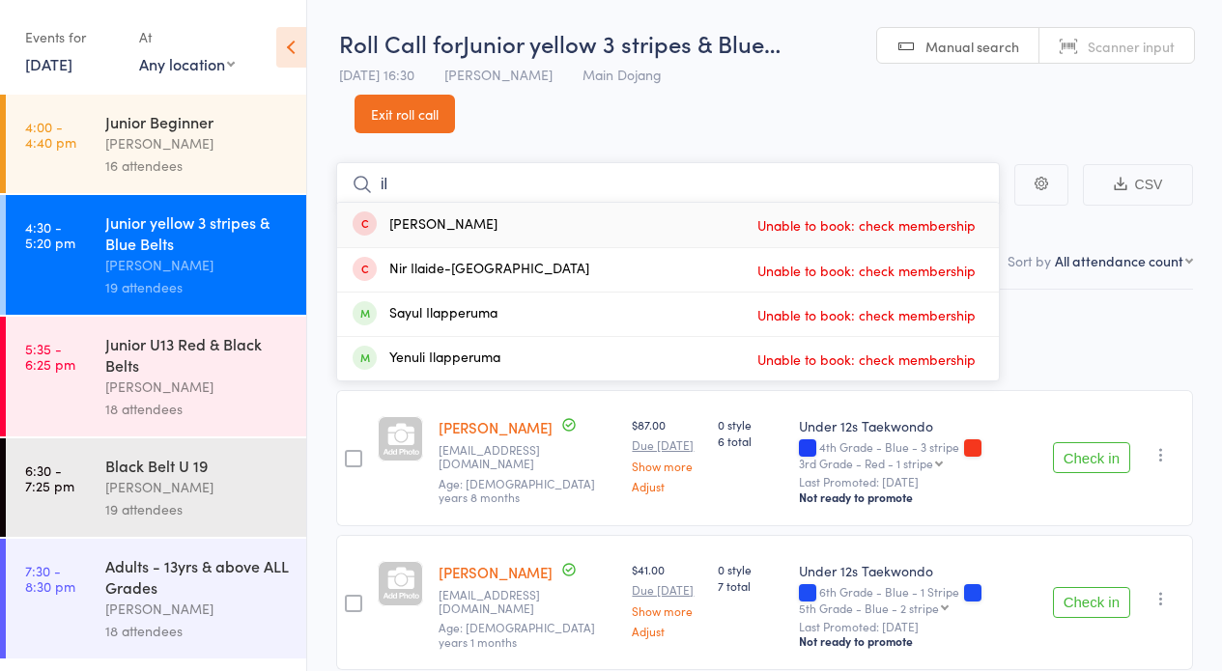
type input "i"
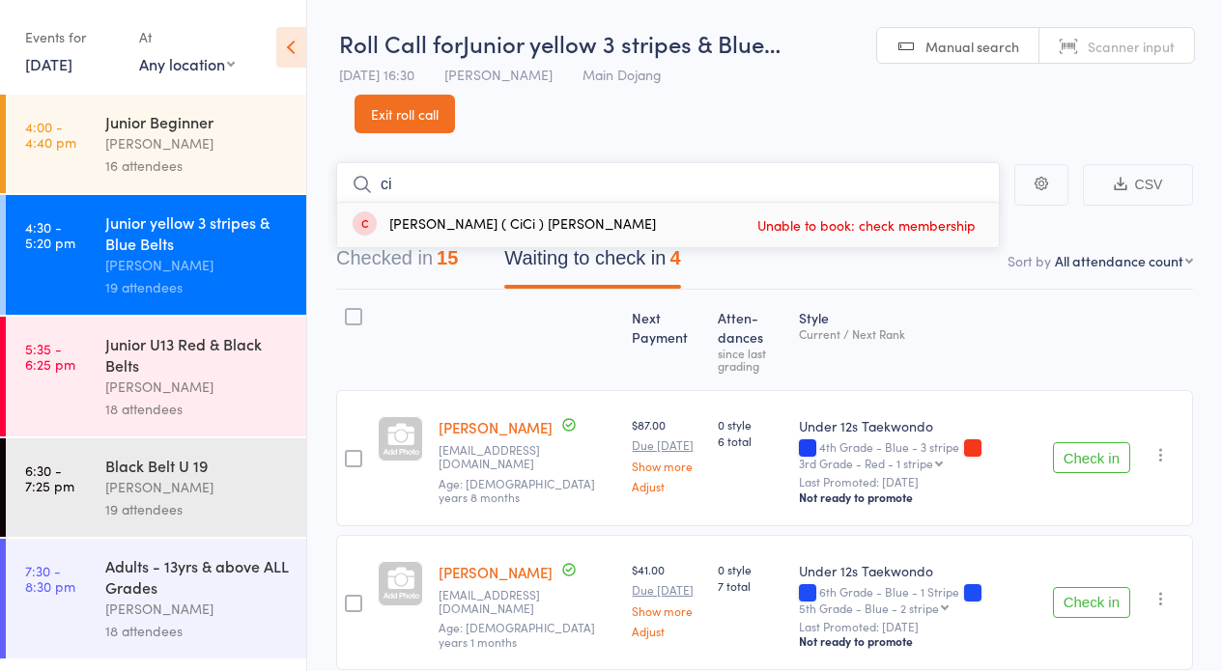
type input "c"
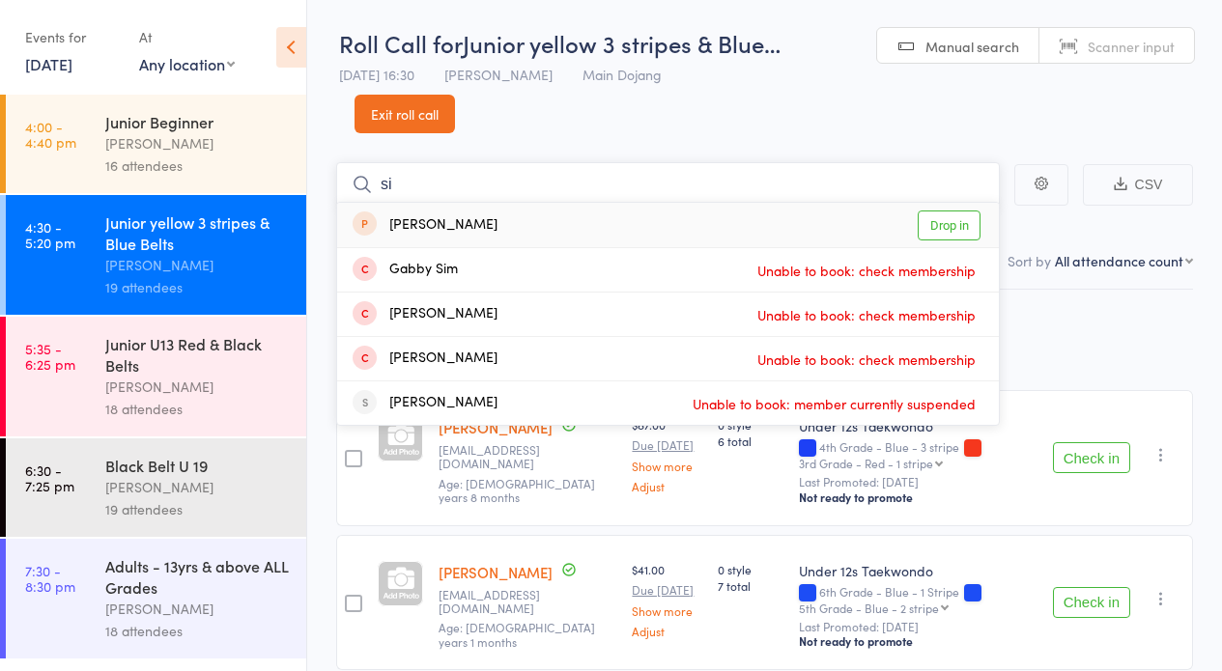
type input "s"
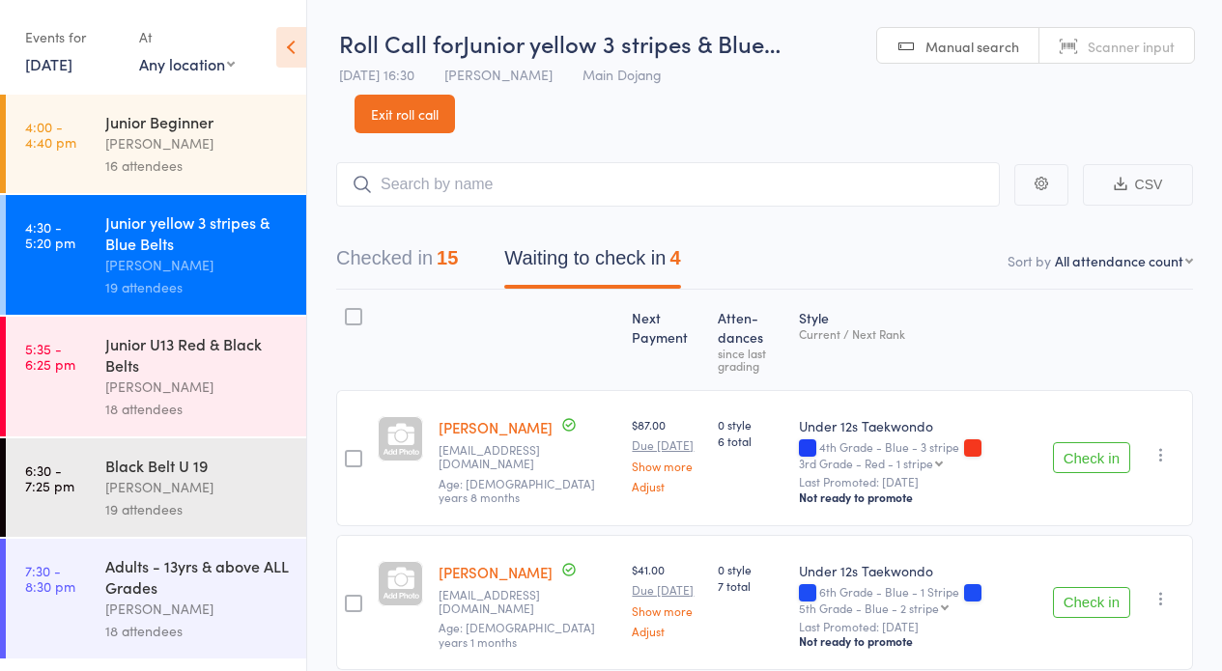
click at [377, 114] on link "Exit roll call" at bounding box center [404, 114] width 100 height 39
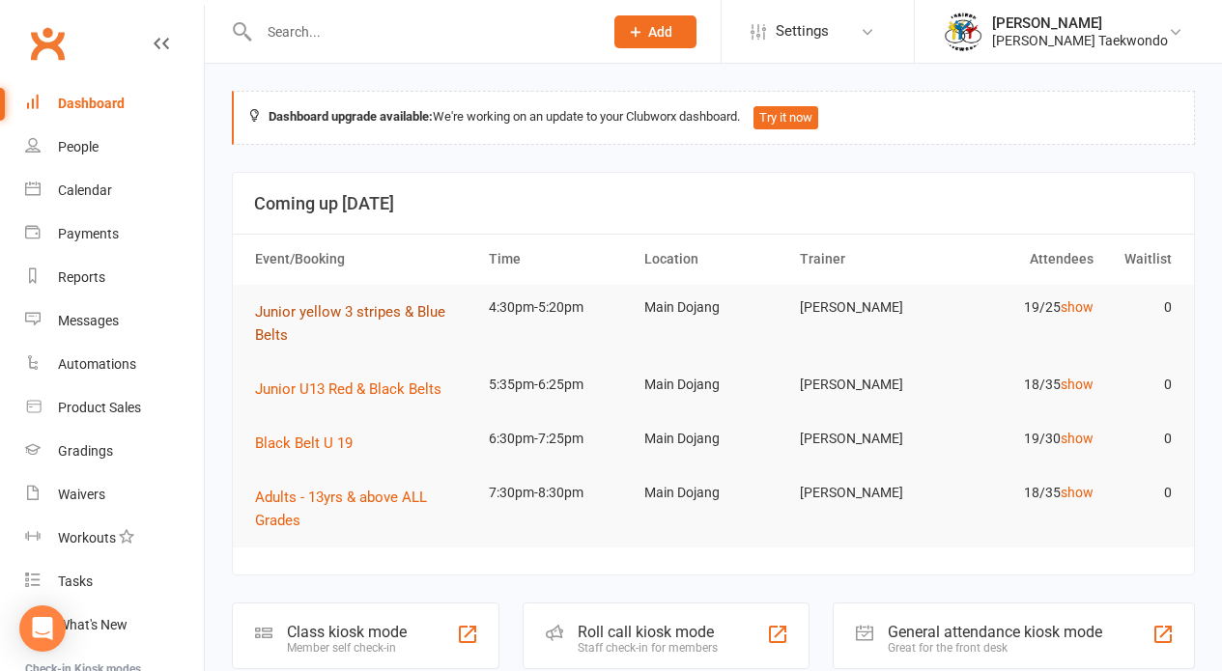
click at [387, 313] on span "Junior yellow 3 stripes & Blue Belts" at bounding box center [350, 323] width 190 height 41
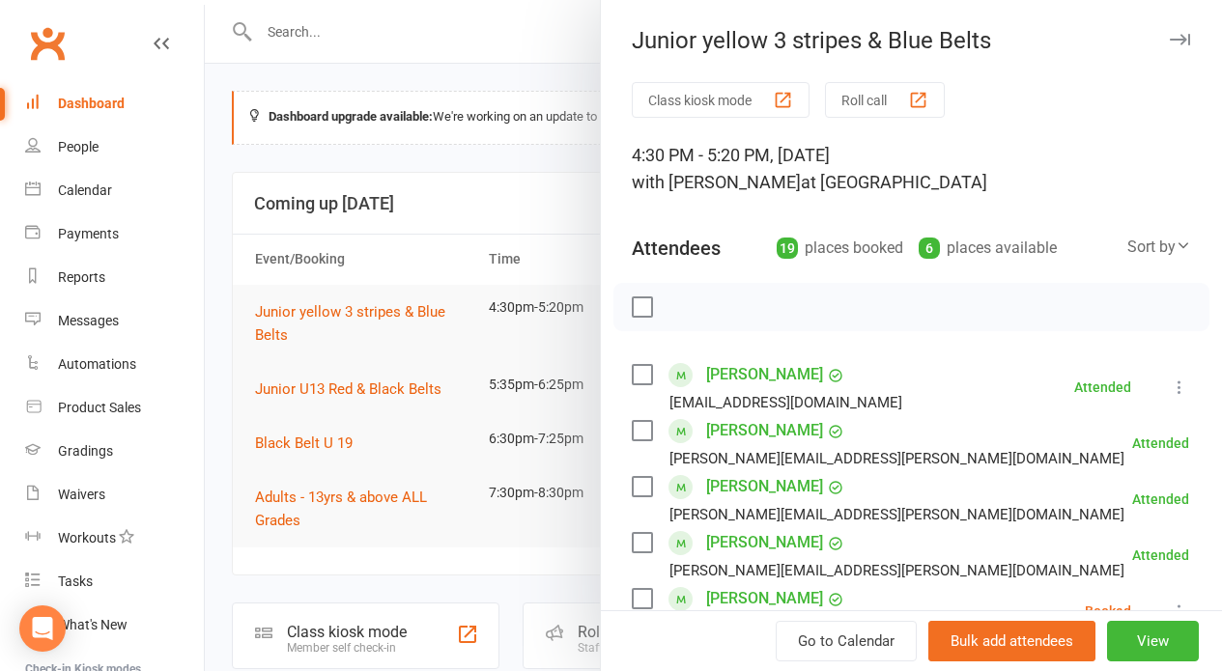
scroll to position [907, 0]
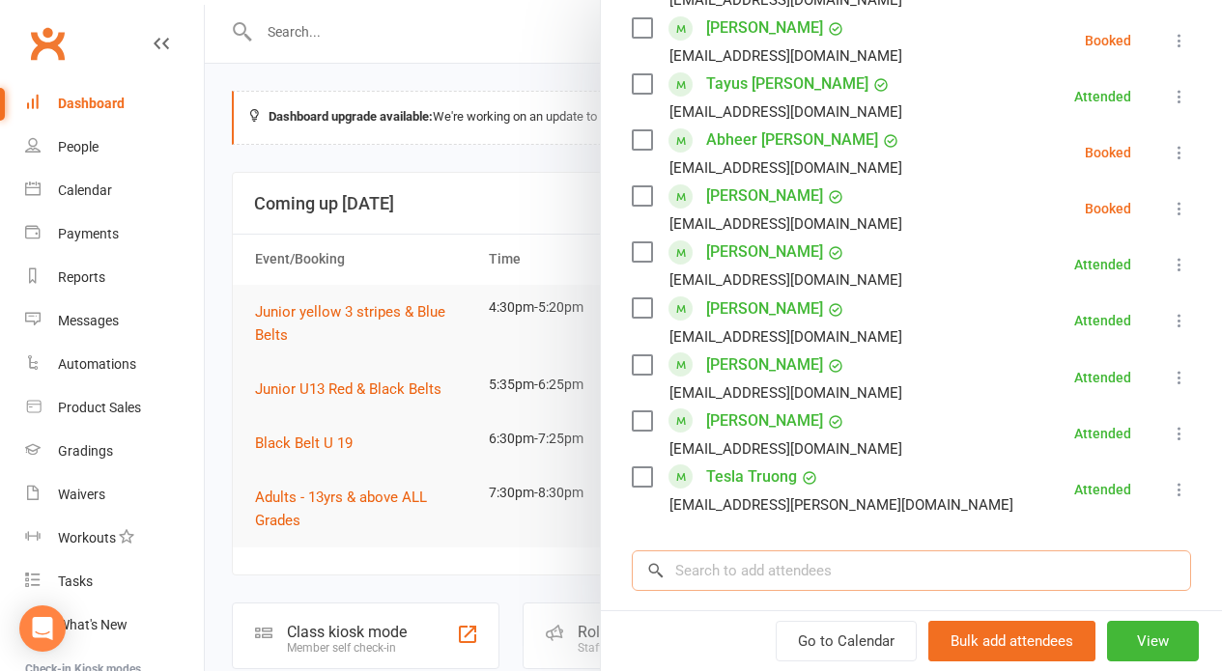
drag, startPoint x: 761, startPoint y: 570, endPoint x: 751, endPoint y: 563, distance: 11.8
click at [760, 569] on input "search" at bounding box center [911, 570] width 559 height 41
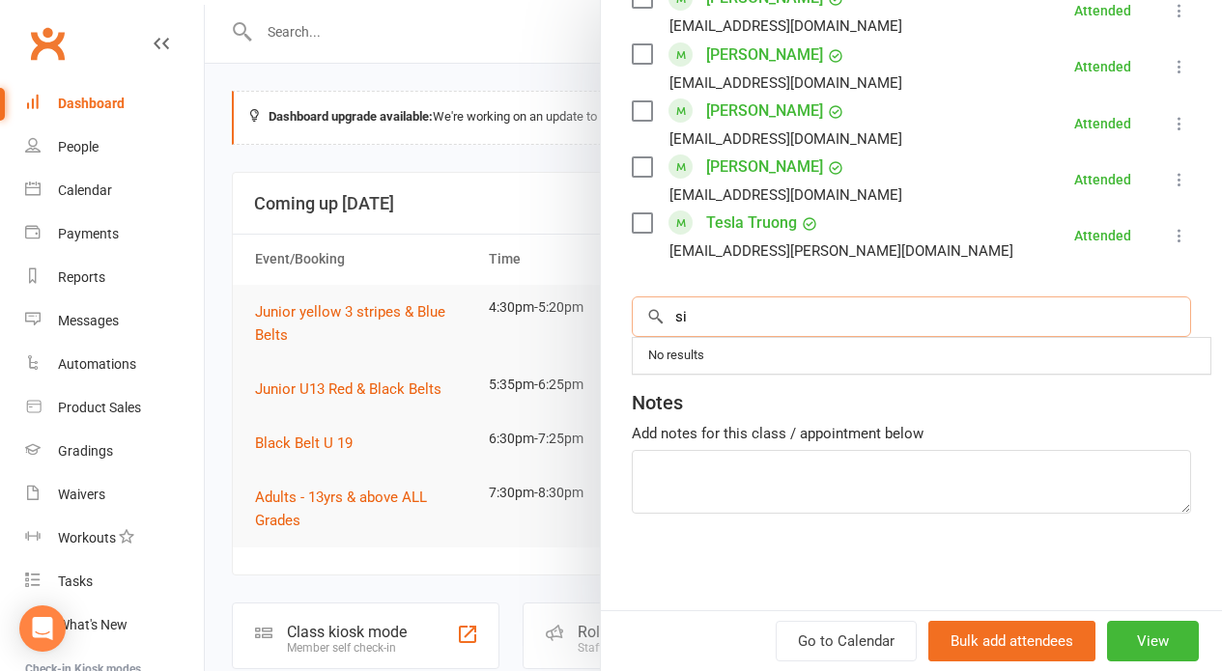
scroll to position [229, 0]
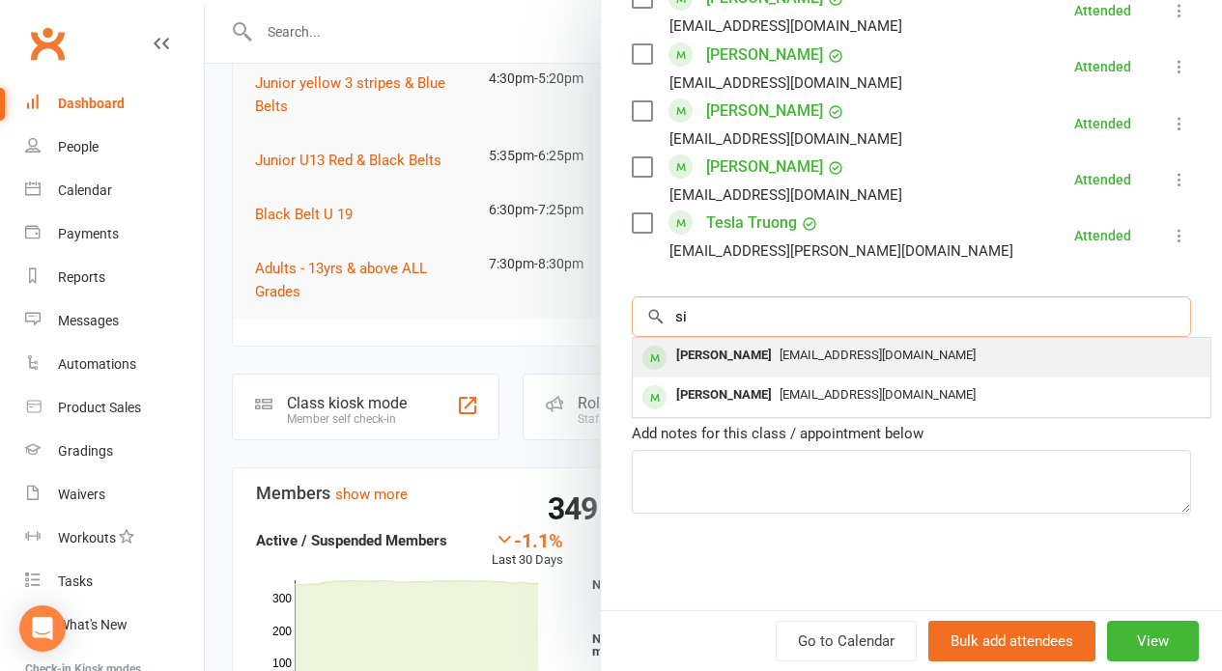
type input "s"
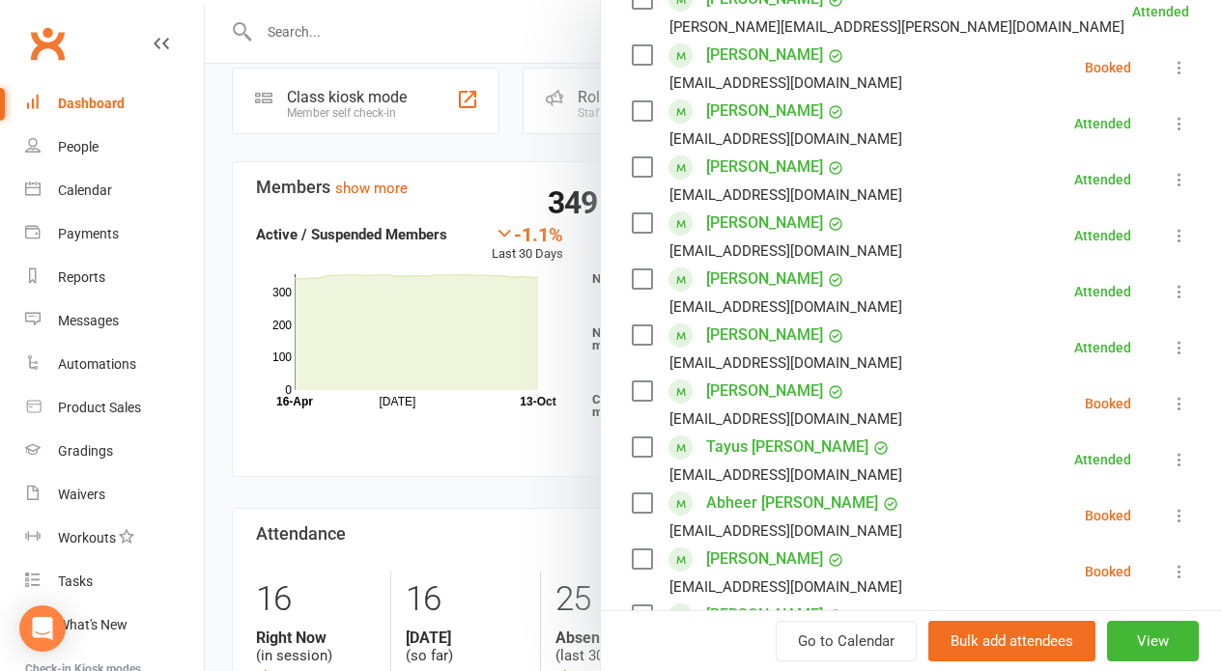
scroll to position [0, 0]
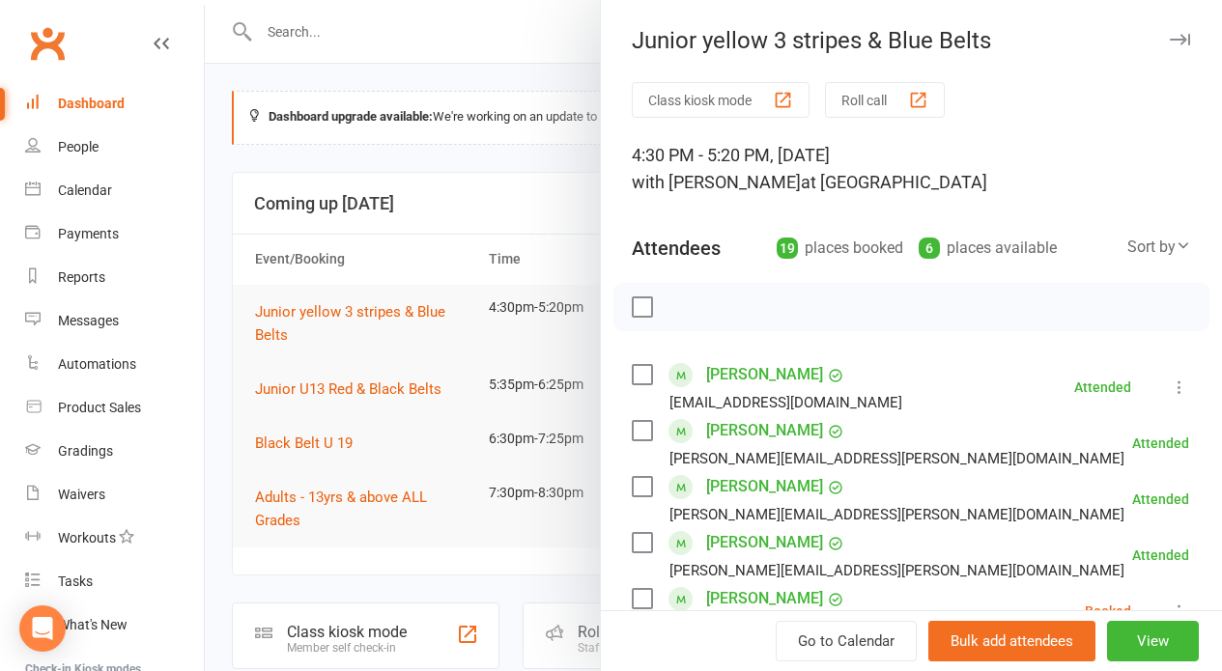
click at [850, 95] on button "Roll call" at bounding box center [885, 100] width 120 height 36
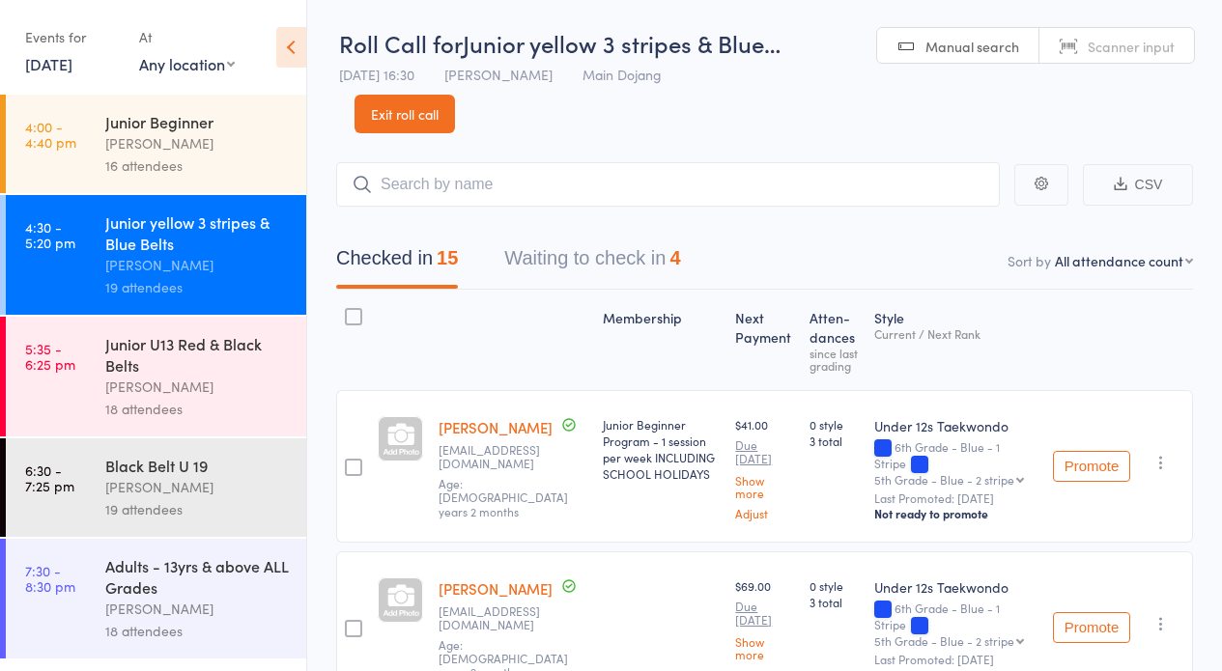
click at [373, 106] on link "Exit roll call" at bounding box center [404, 114] width 100 height 39
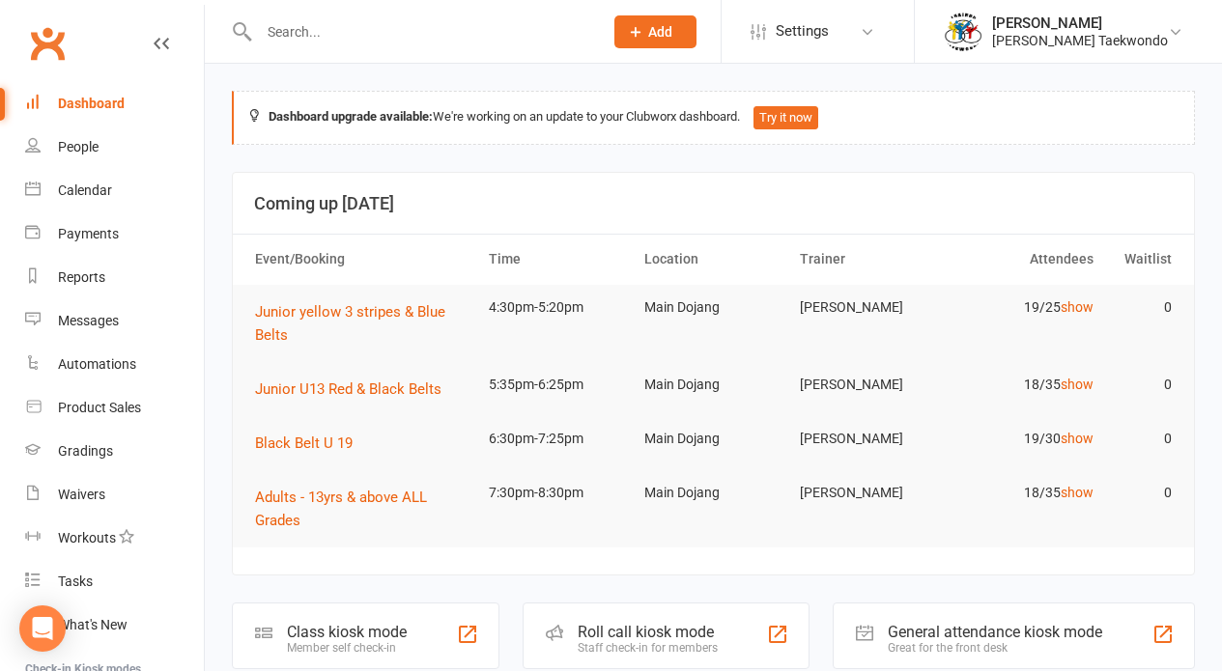
click at [81, 184] on div "Calendar" at bounding box center [85, 190] width 54 height 15
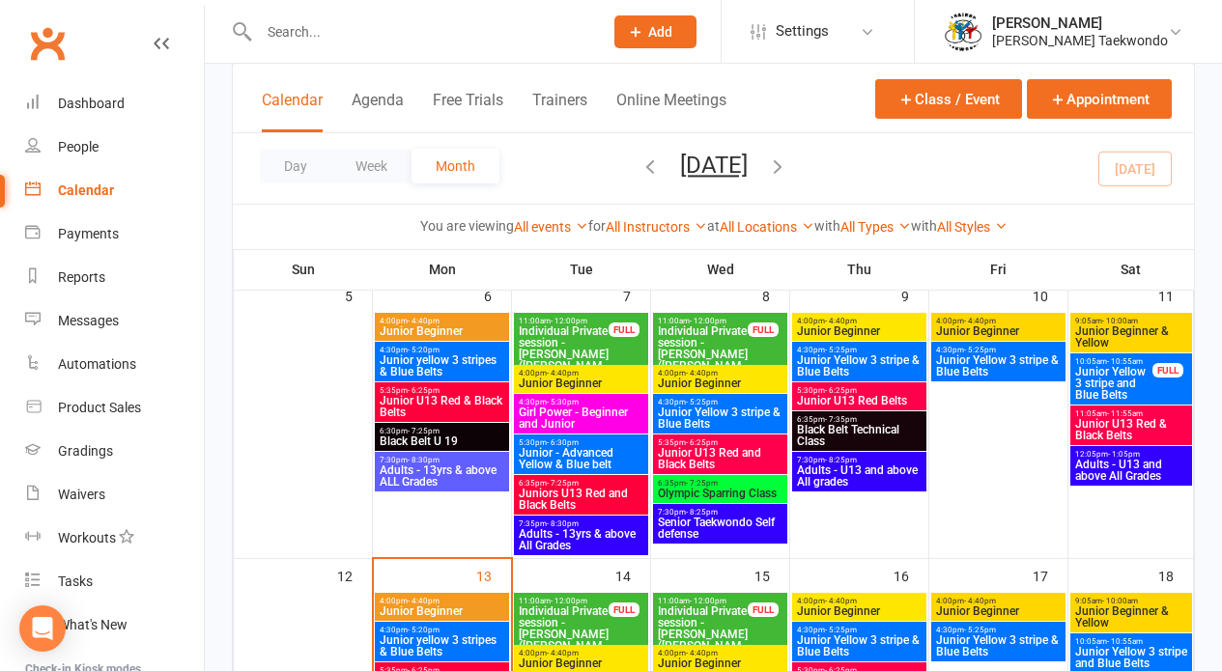
scroll to position [336, 0]
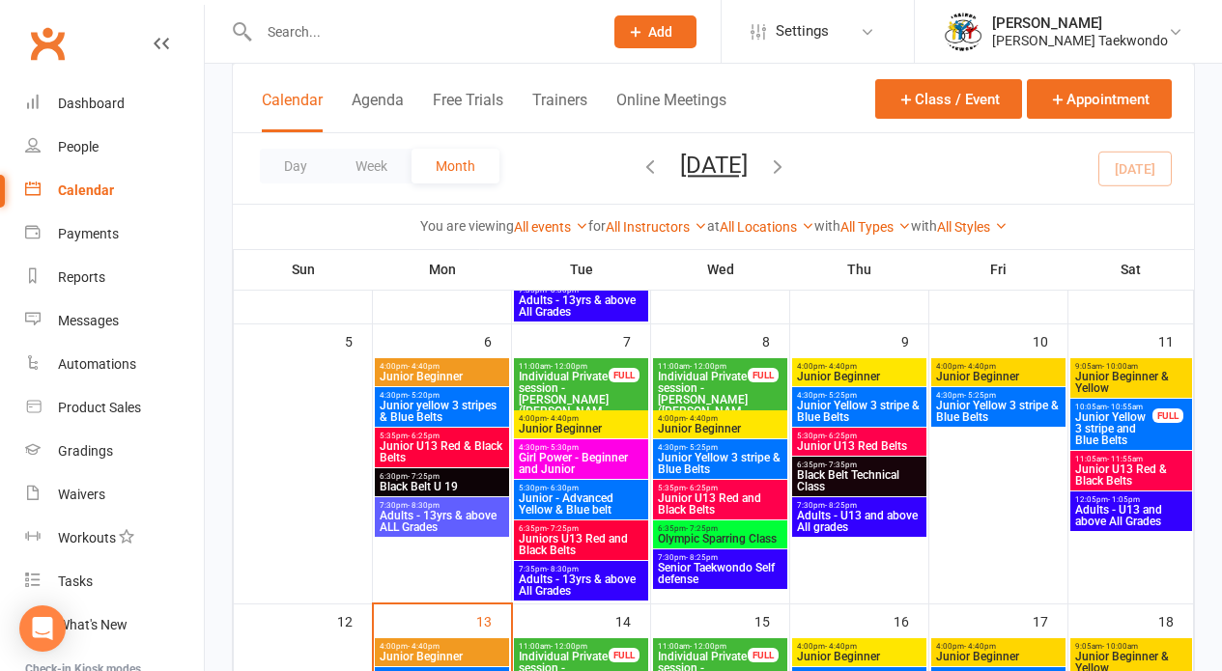
click at [860, 405] on span "Junior Yellow 3 stripe & Blue Belts" at bounding box center [859, 411] width 127 height 23
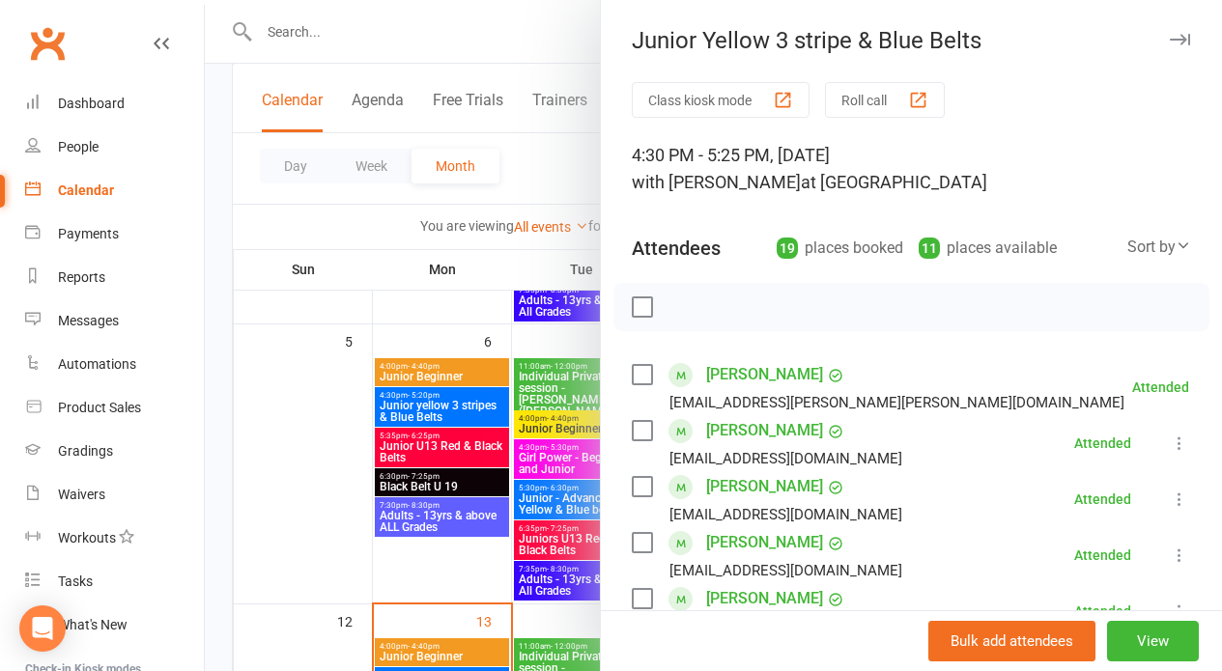
scroll to position [289, 0]
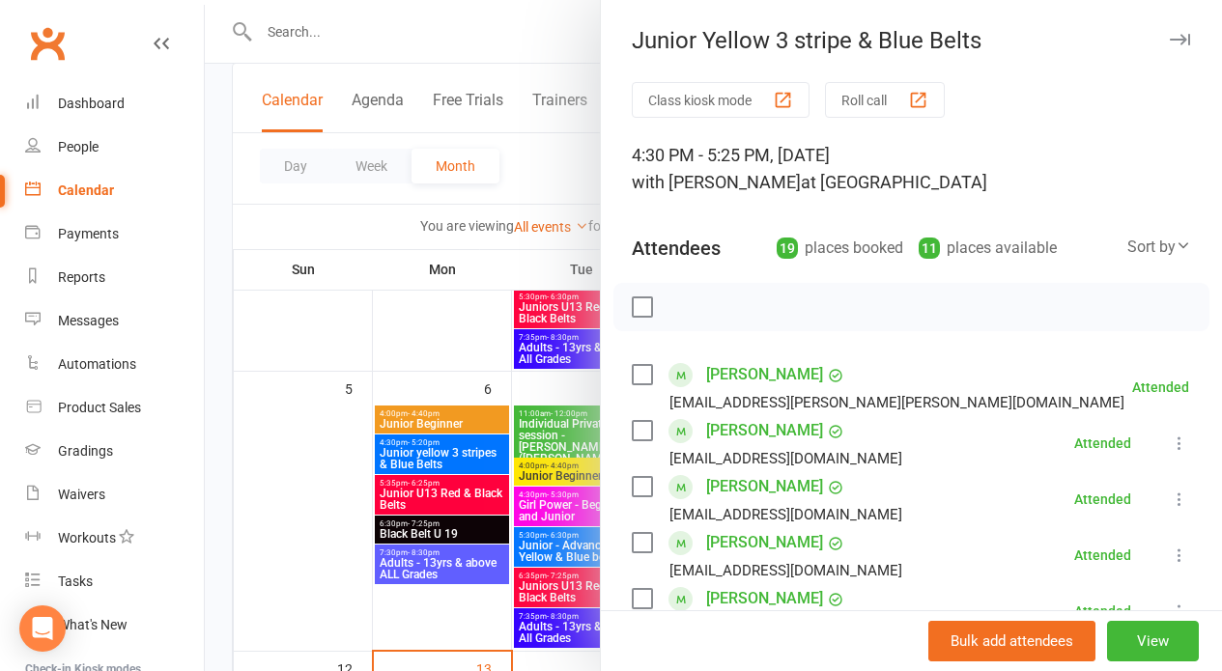
click at [1168, 33] on button "button" at bounding box center [1179, 39] width 23 height 23
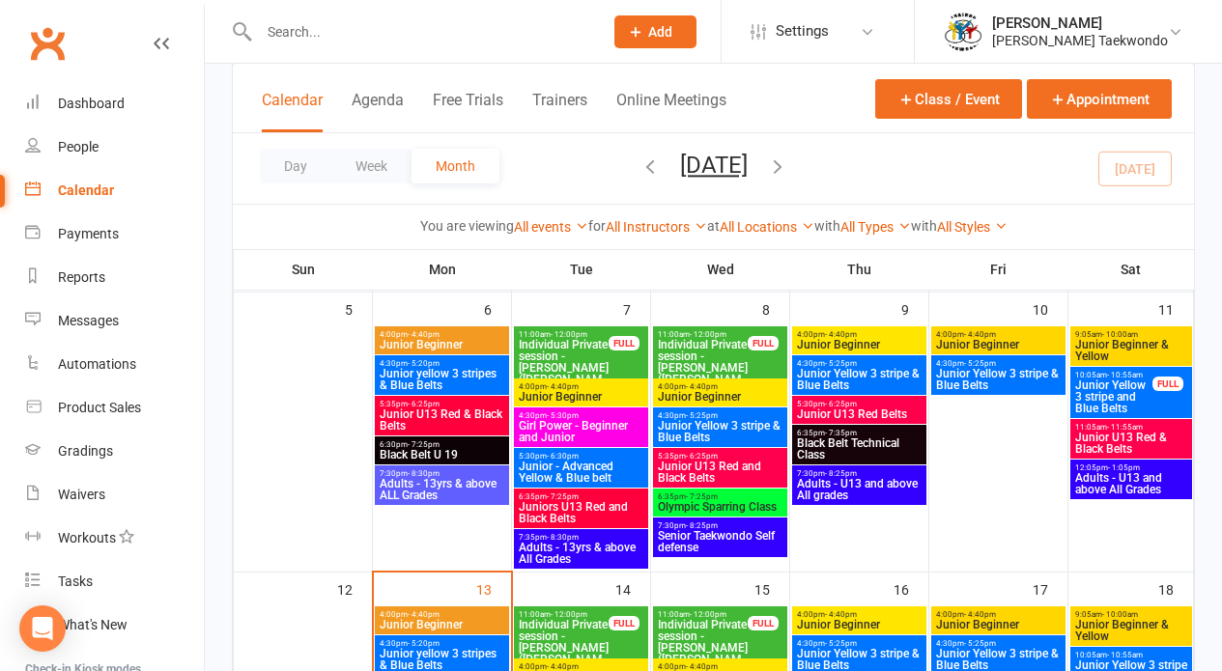
scroll to position [590, 0]
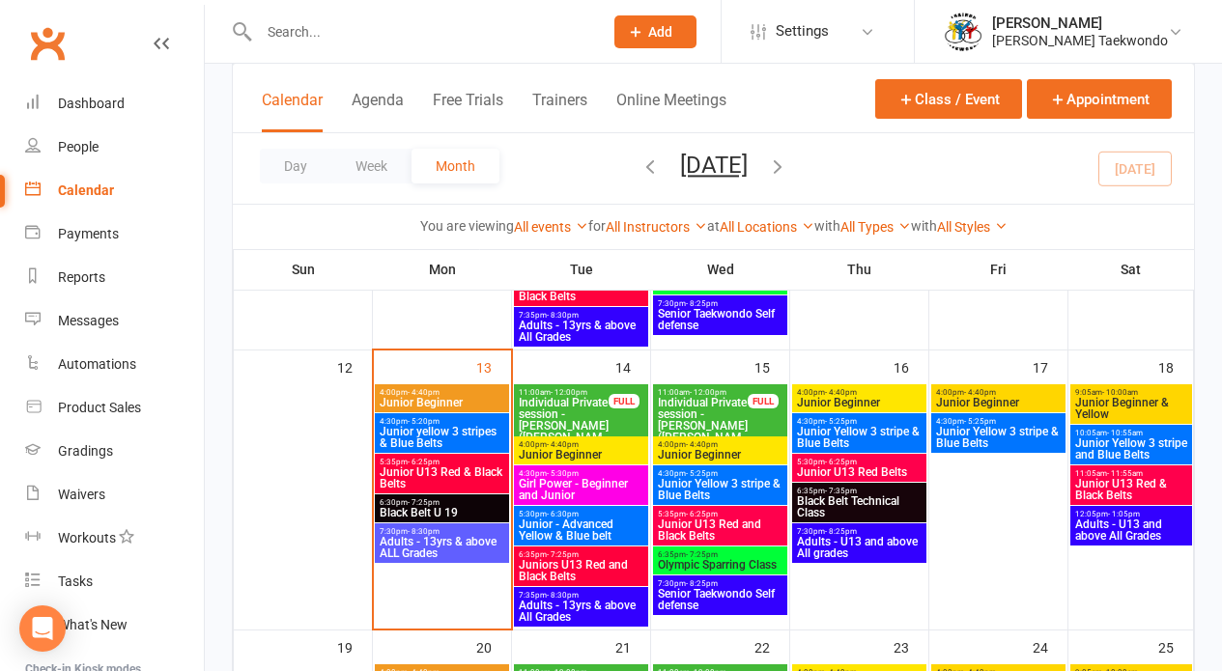
click at [424, 427] on span "Junior yellow 3 stripes & Blue Belts" at bounding box center [442, 437] width 127 height 23
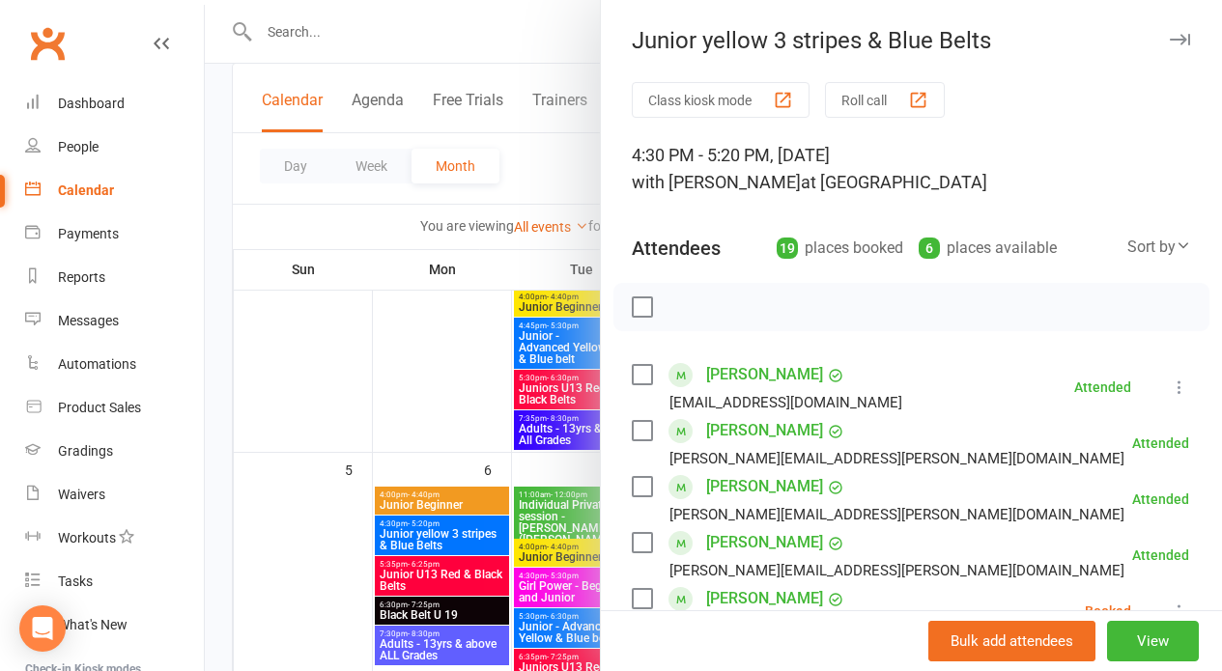
scroll to position [4, 0]
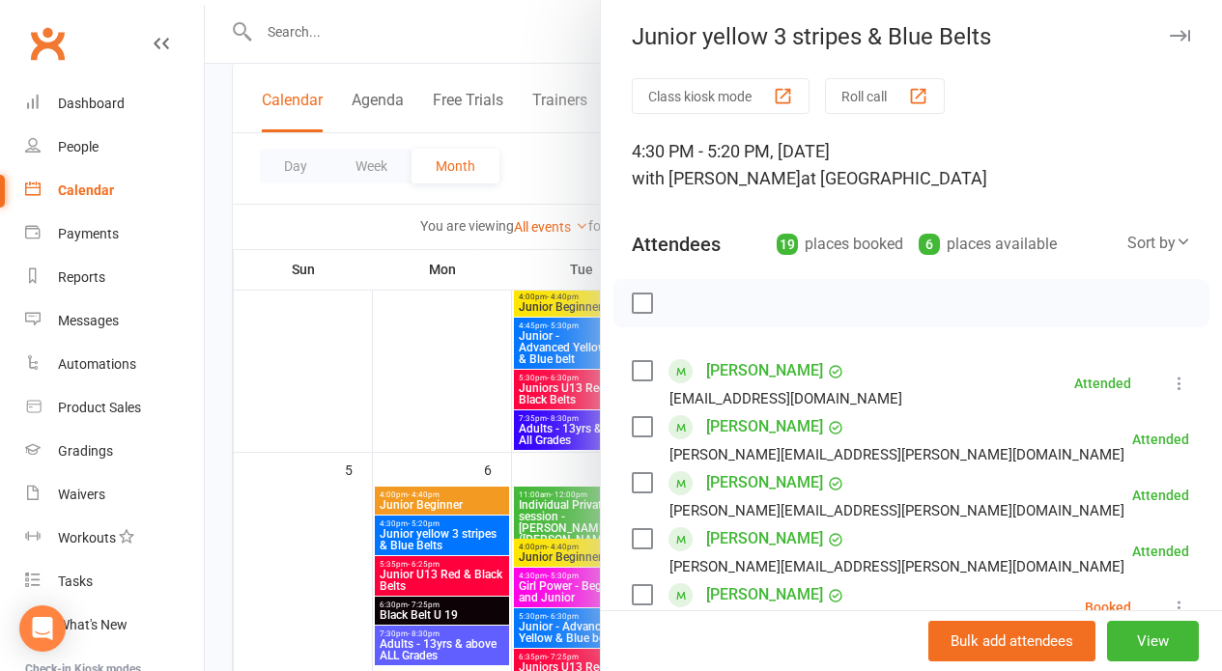
click at [871, 86] on button "Roll call" at bounding box center [885, 96] width 120 height 36
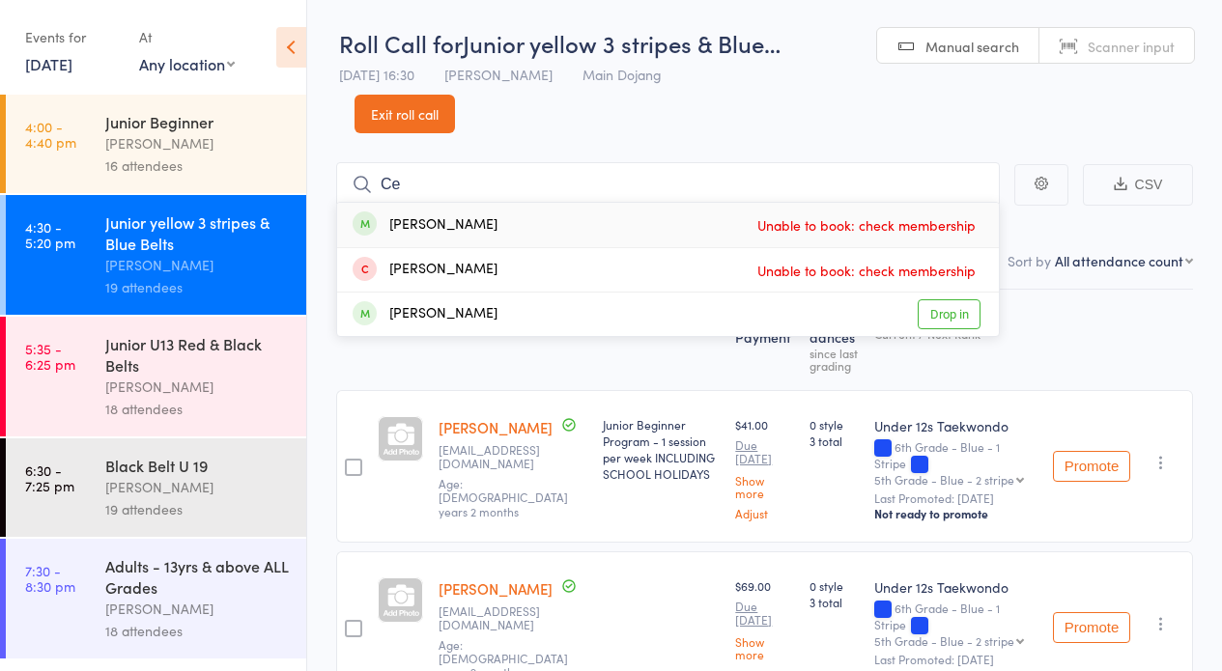
type input "C"
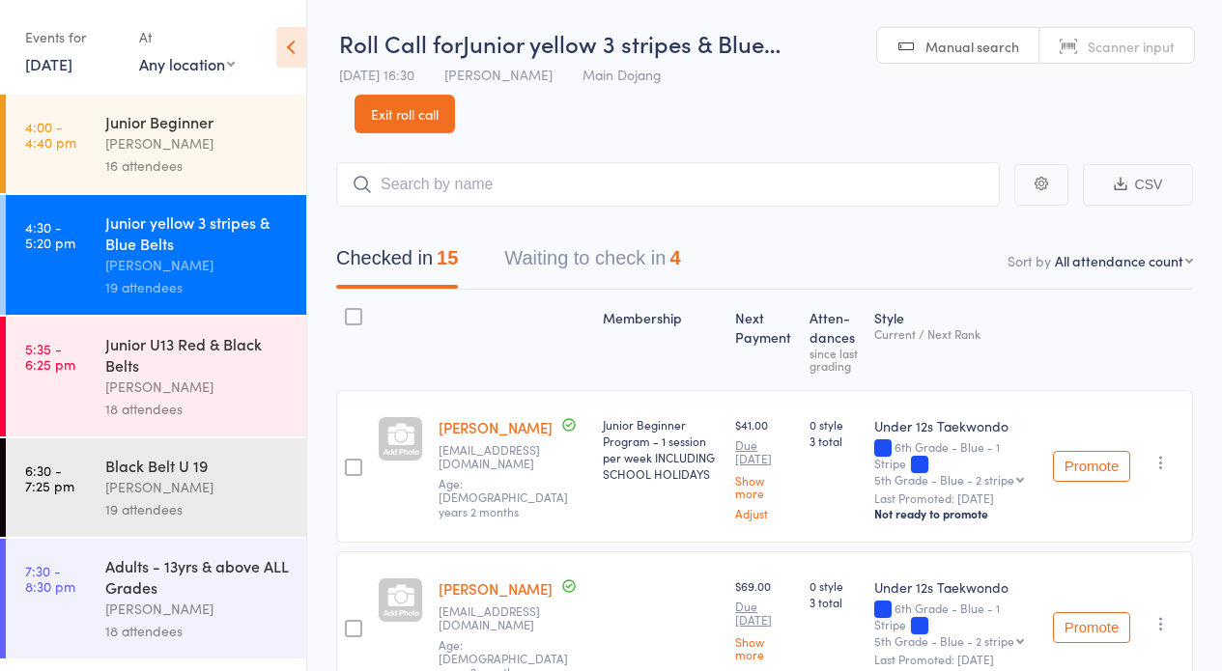
click at [388, 105] on link "Exit roll call" at bounding box center [404, 114] width 100 height 39
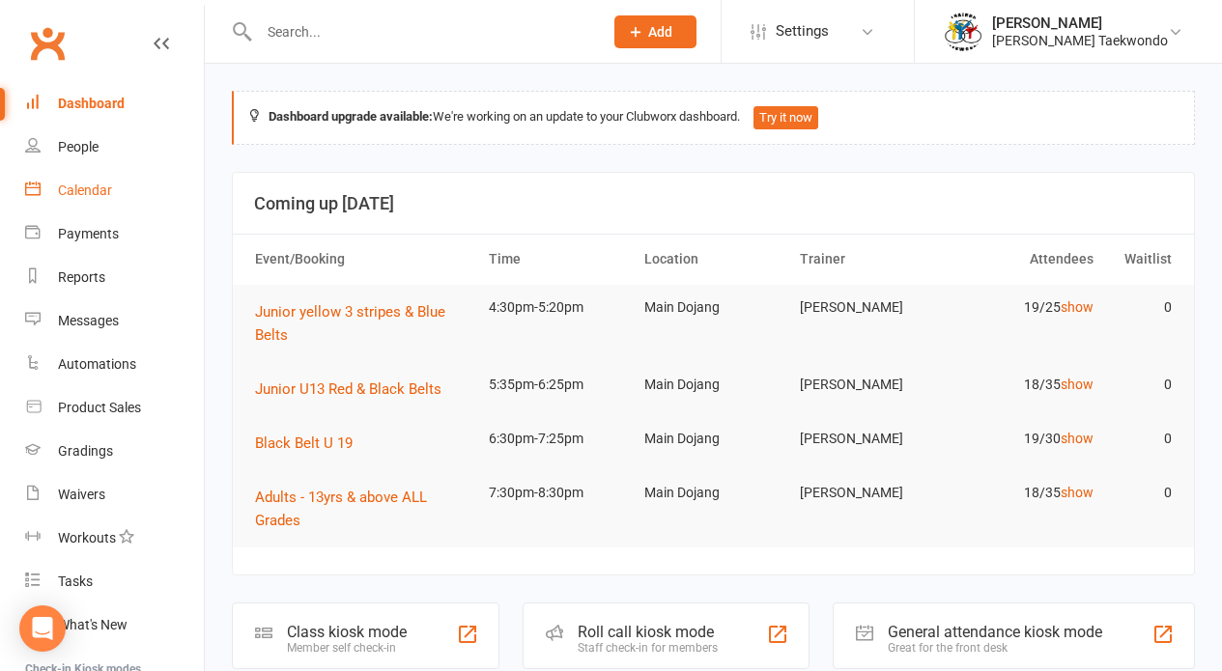
click at [94, 183] on div "Calendar" at bounding box center [85, 190] width 54 height 15
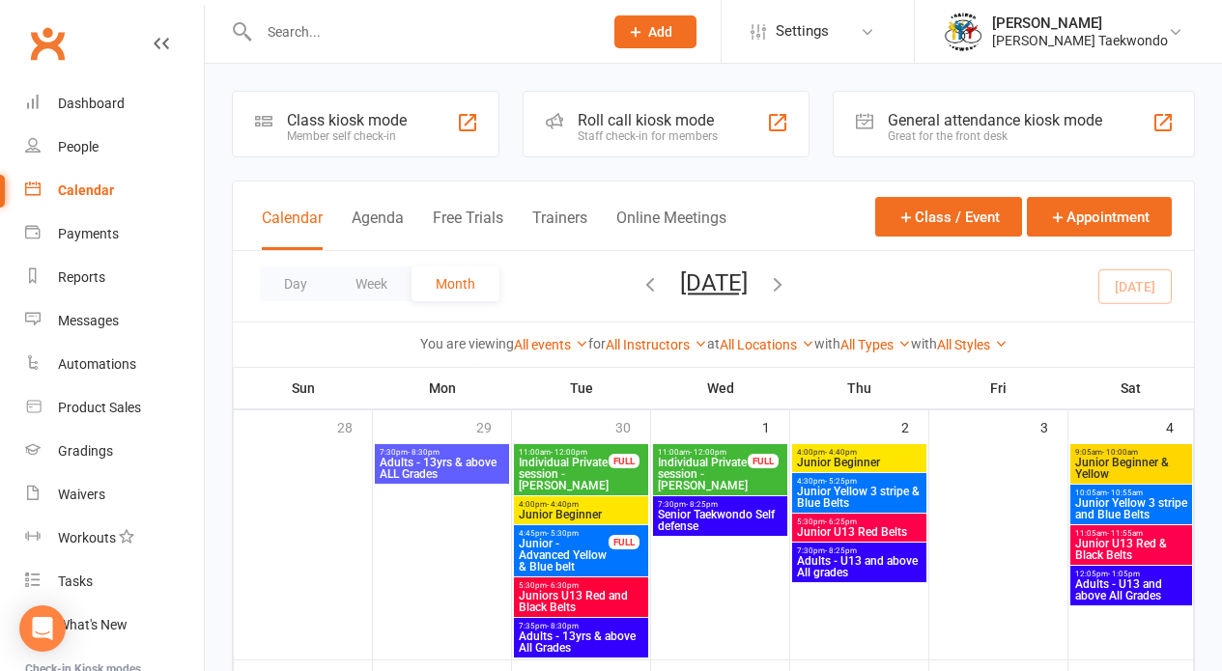
scroll to position [637, 0]
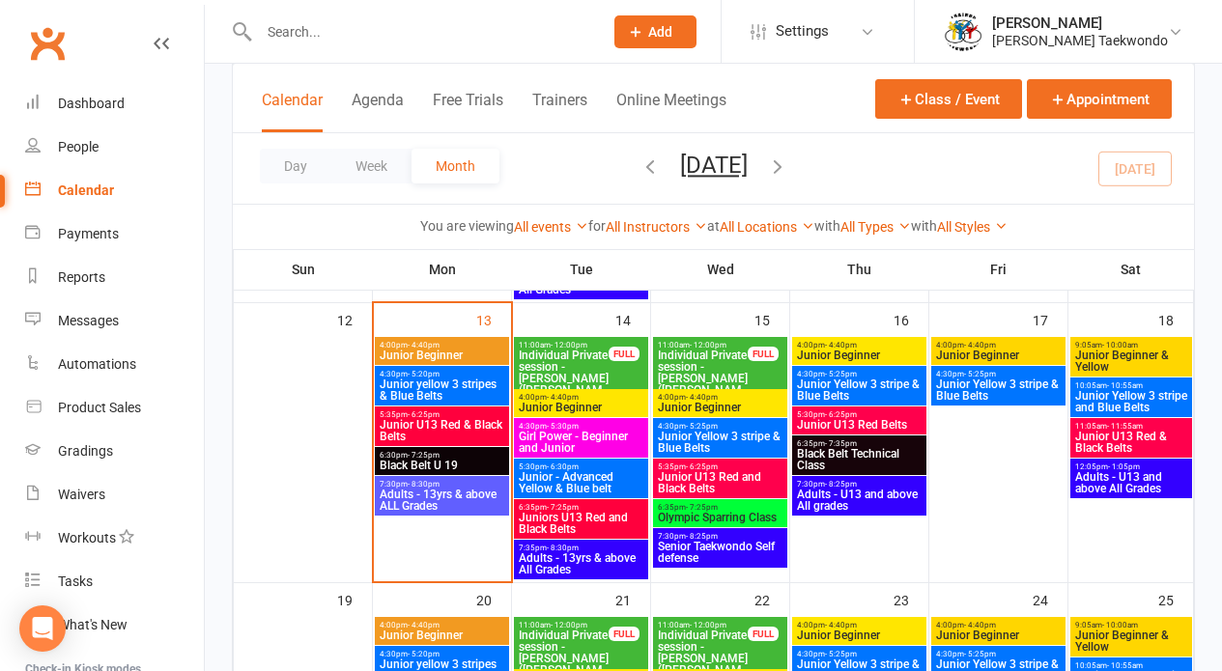
click at [457, 382] on span "Junior yellow 3 stripes & Blue Belts" at bounding box center [442, 390] width 127 height 23
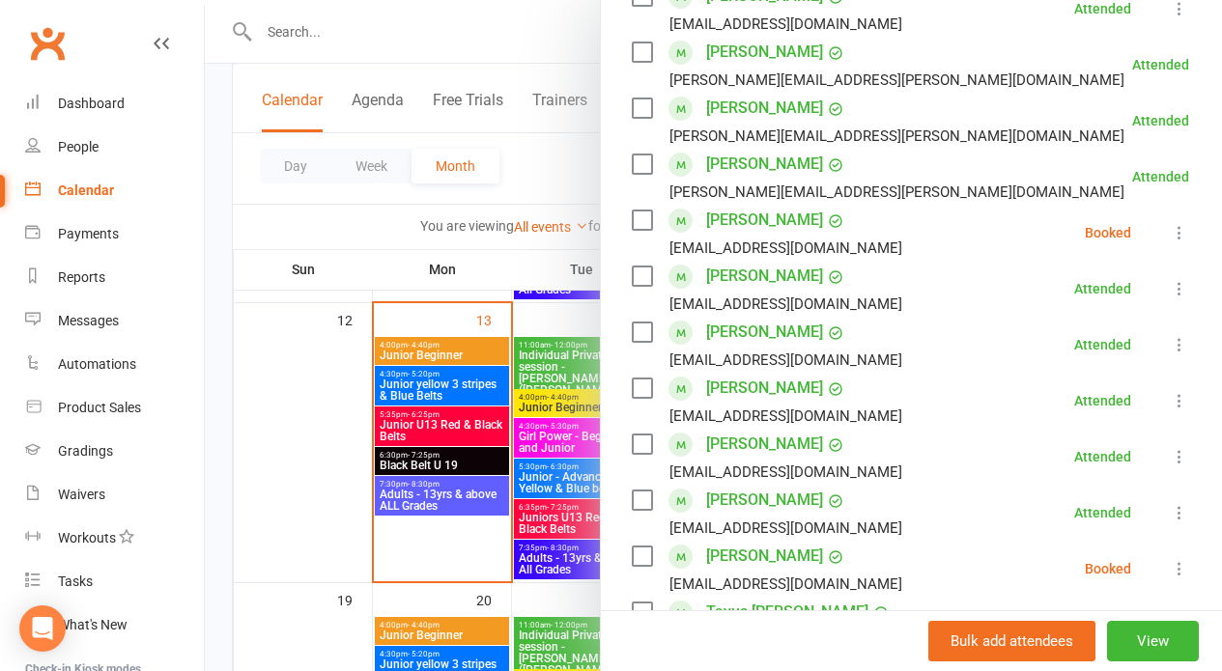
scroll to position [914, 0]
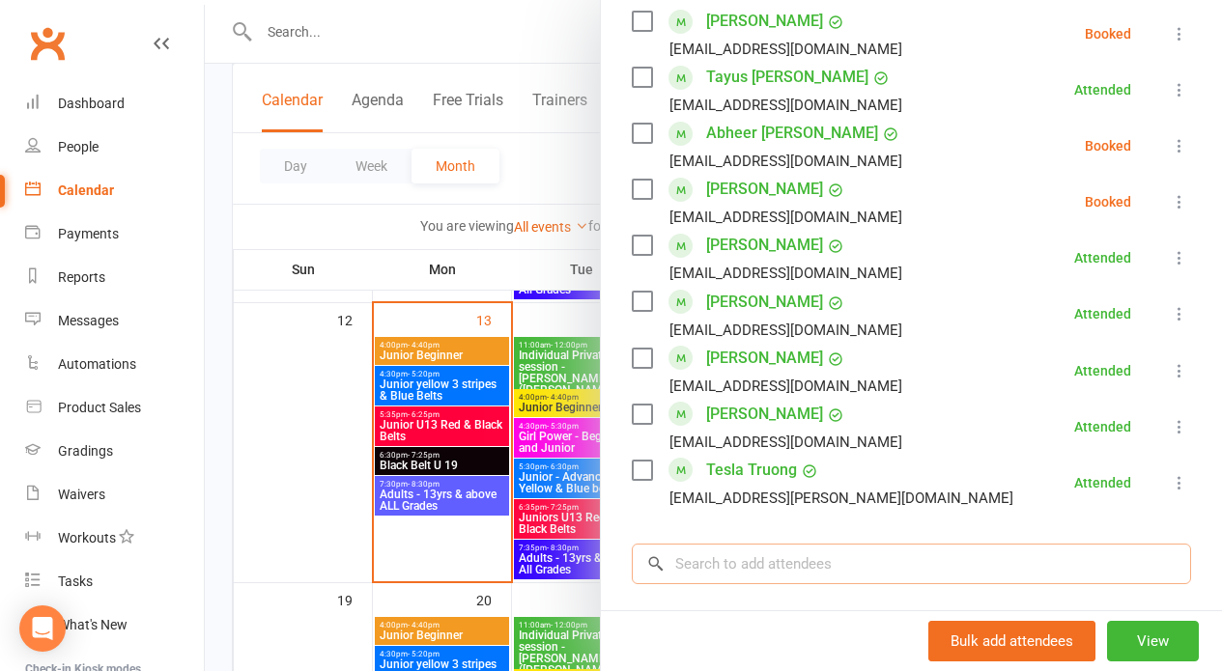
click at [682, 555] on input "search" at bounding box center [911, 564] width 559 height 41
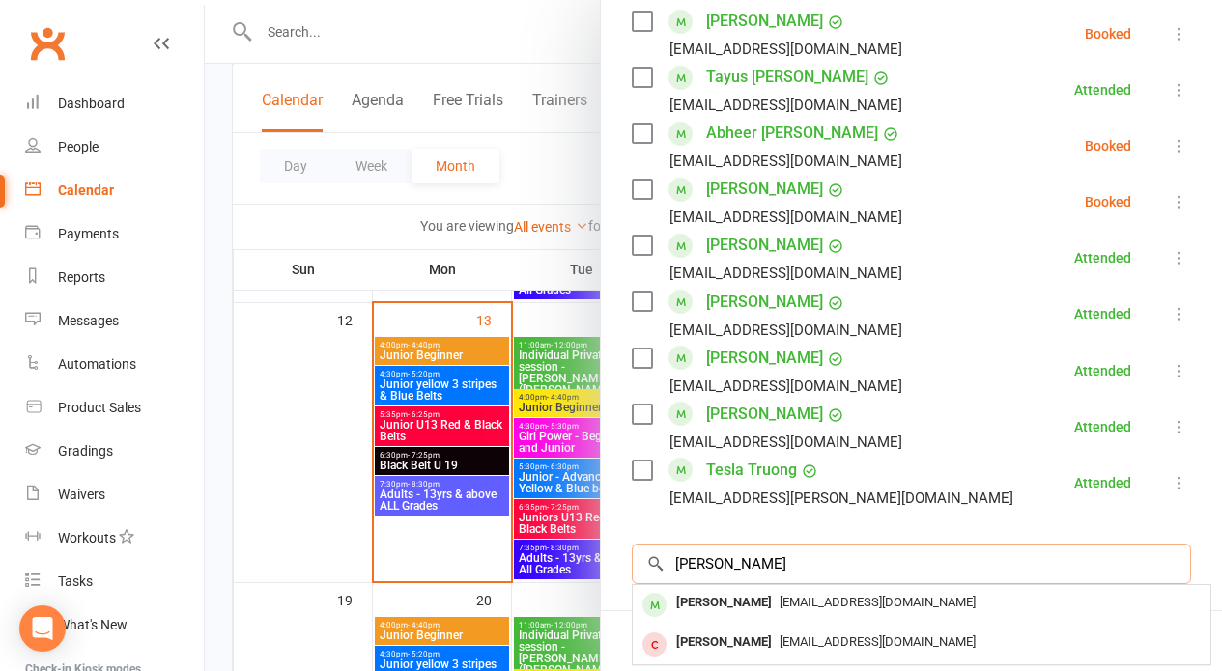
scroll to position [955, 0]
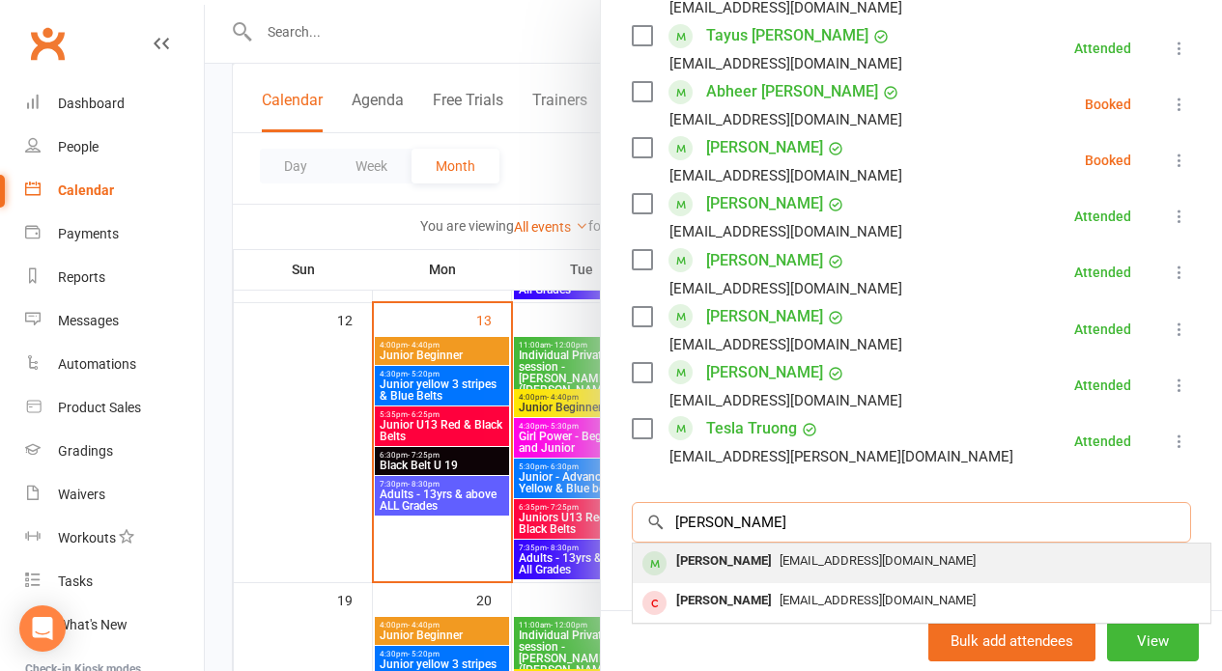
type input "Cecilia"
click at [810, 562] on span "ulehlajan@gmail.com" at bounding box center [877, 560] width 196 height 14
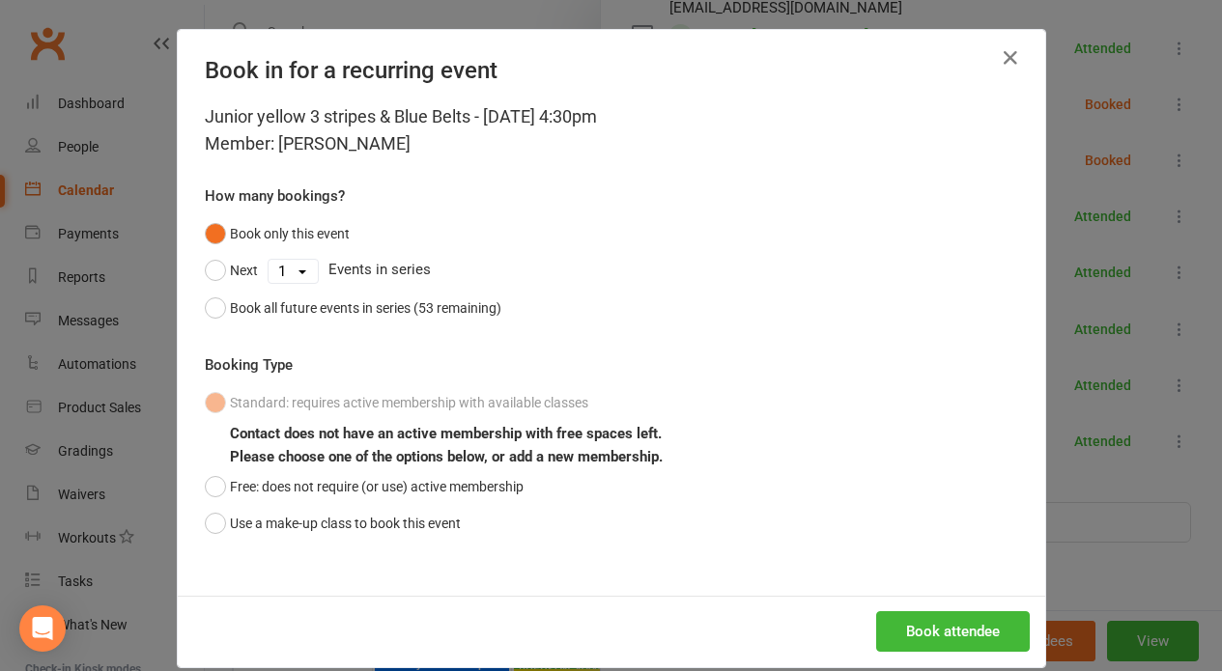
scroll to position [809, 0]
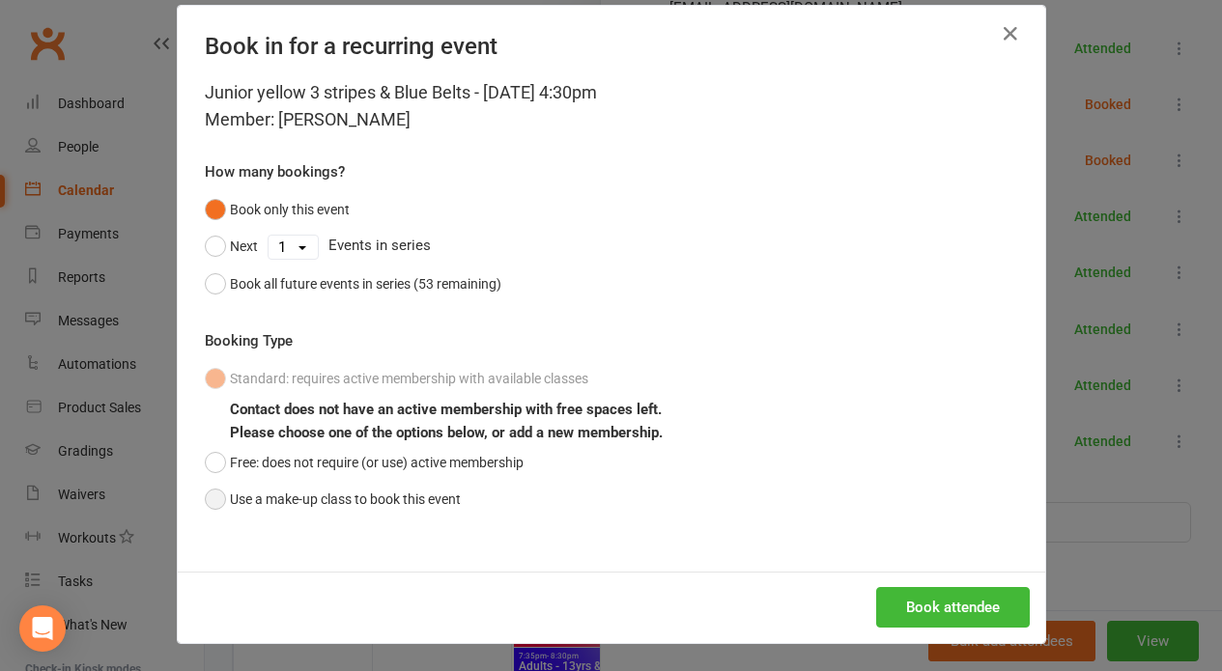
click at [205, 491] on button "Use a make-up class to book this event" at bounding box center [333, 499] width 256 height 37
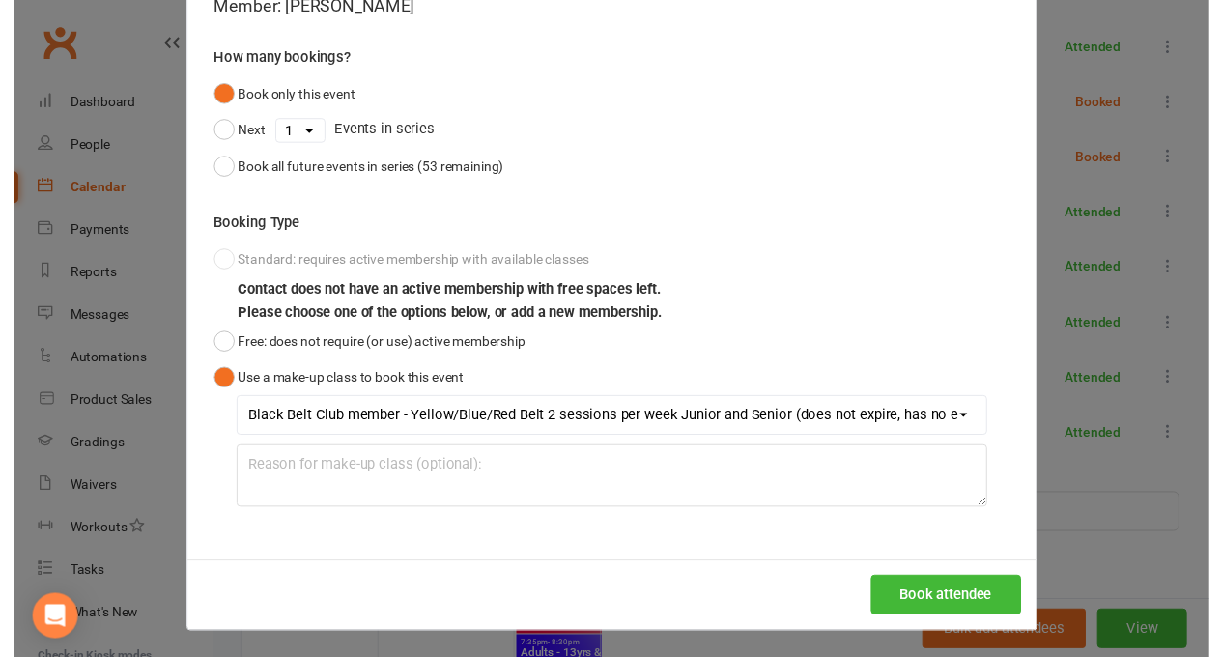
scroll to position [1066, 0]
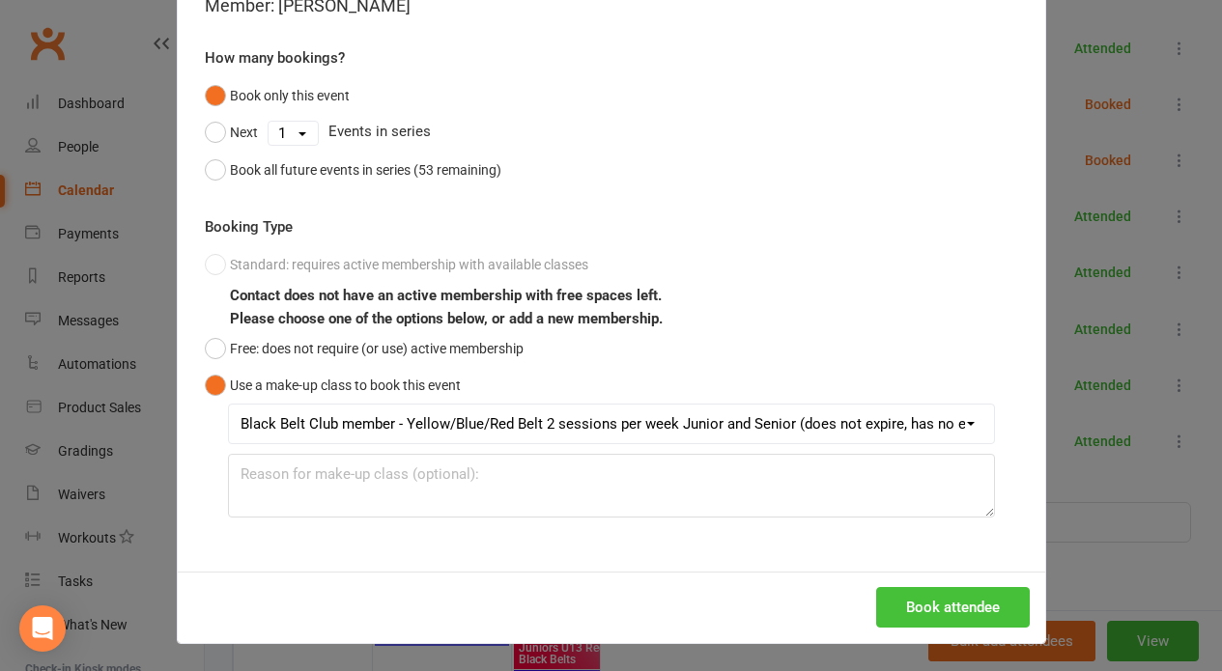
click at [917, 603] on button "Book attendee" at bounding box center [953, 607] width 154 height 41
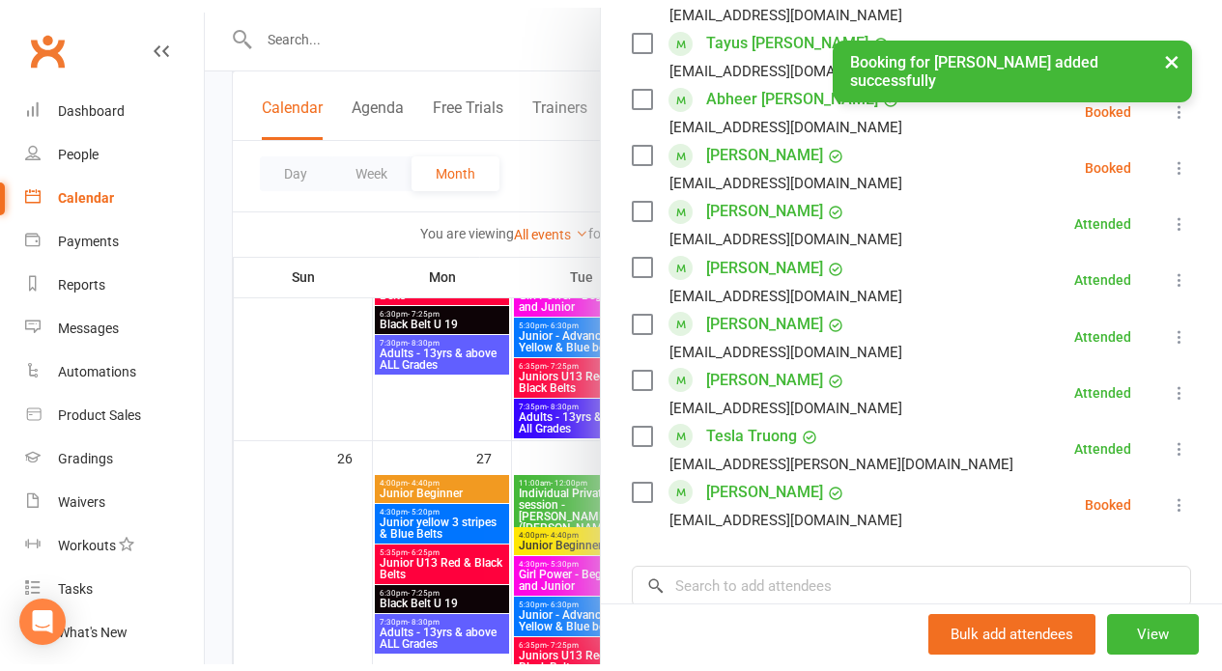
scroll to position [406, 0]
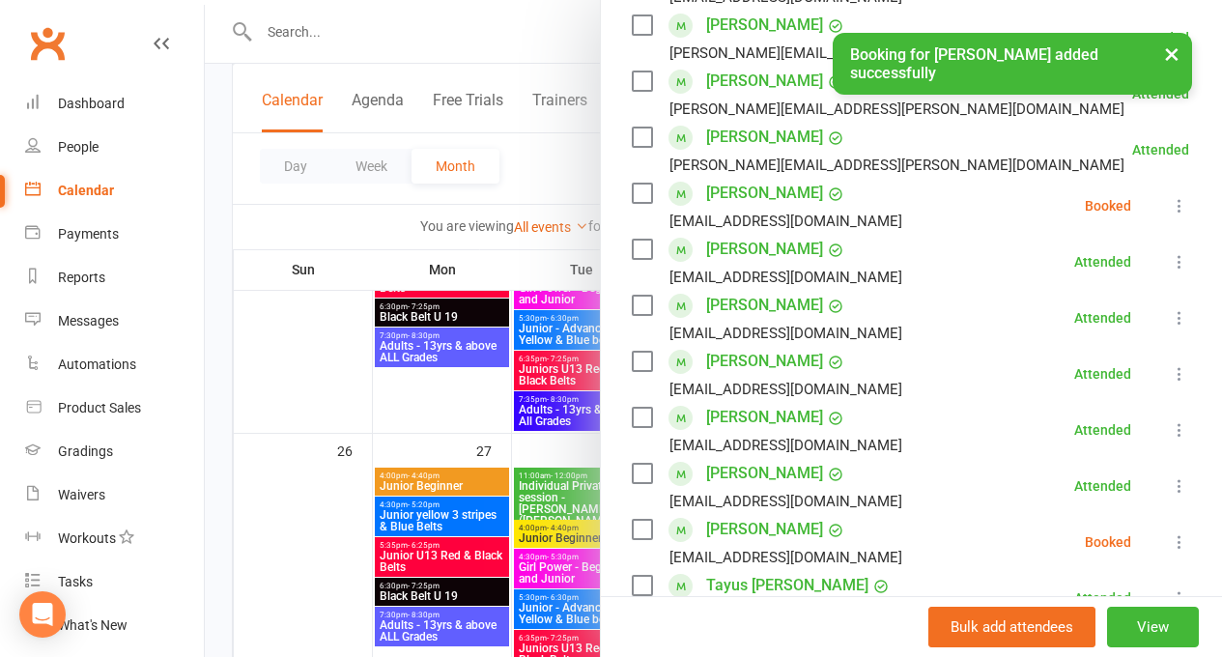
click at [1171, 50] on button "×" at bounding box center [1171, 54] width 35 height 42
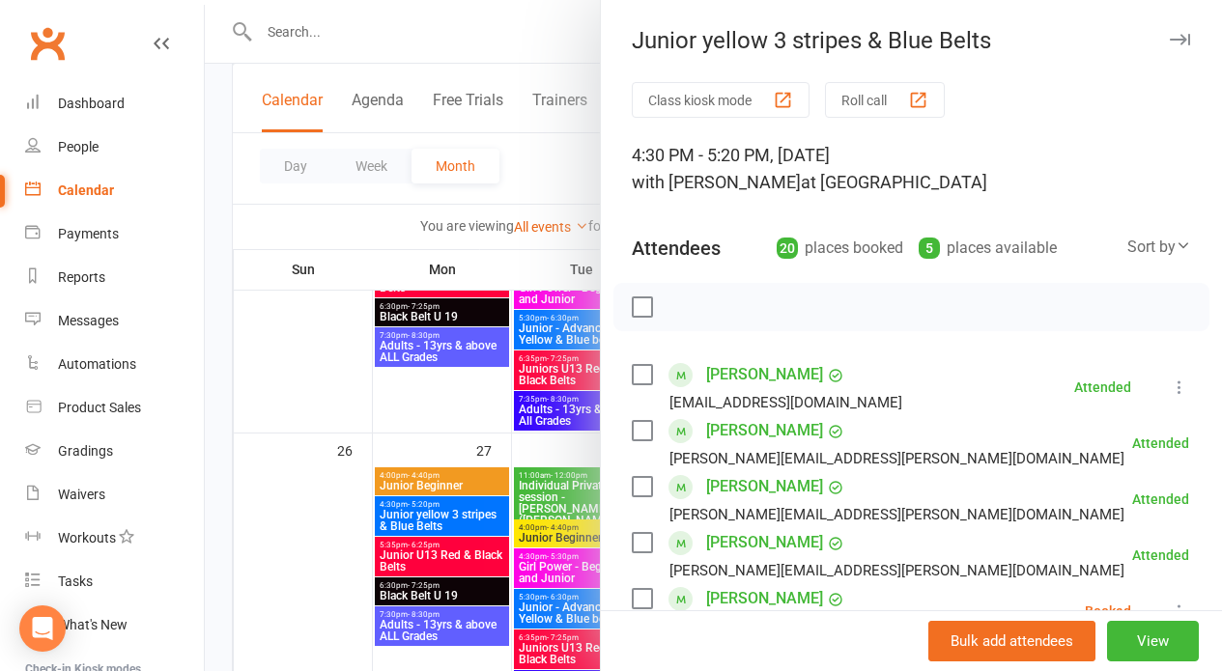
scroll to position [370, 0]
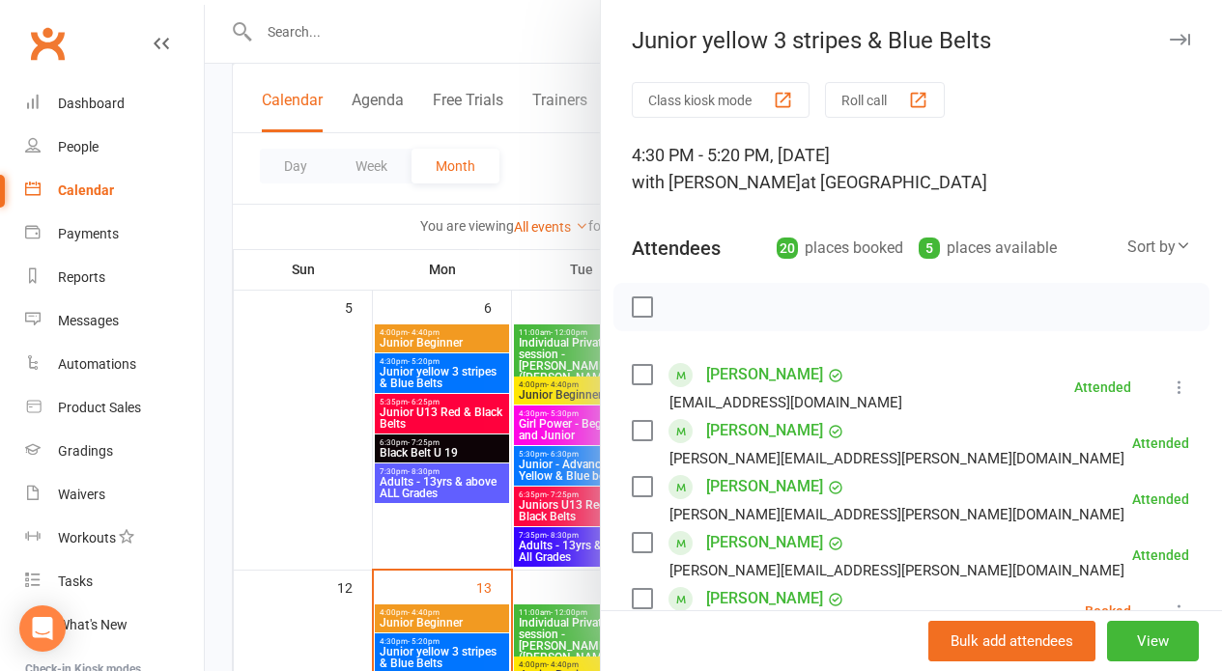
click at [852, 95] on button "Roll call" at bounding box center [885, 100] width 120 height 36
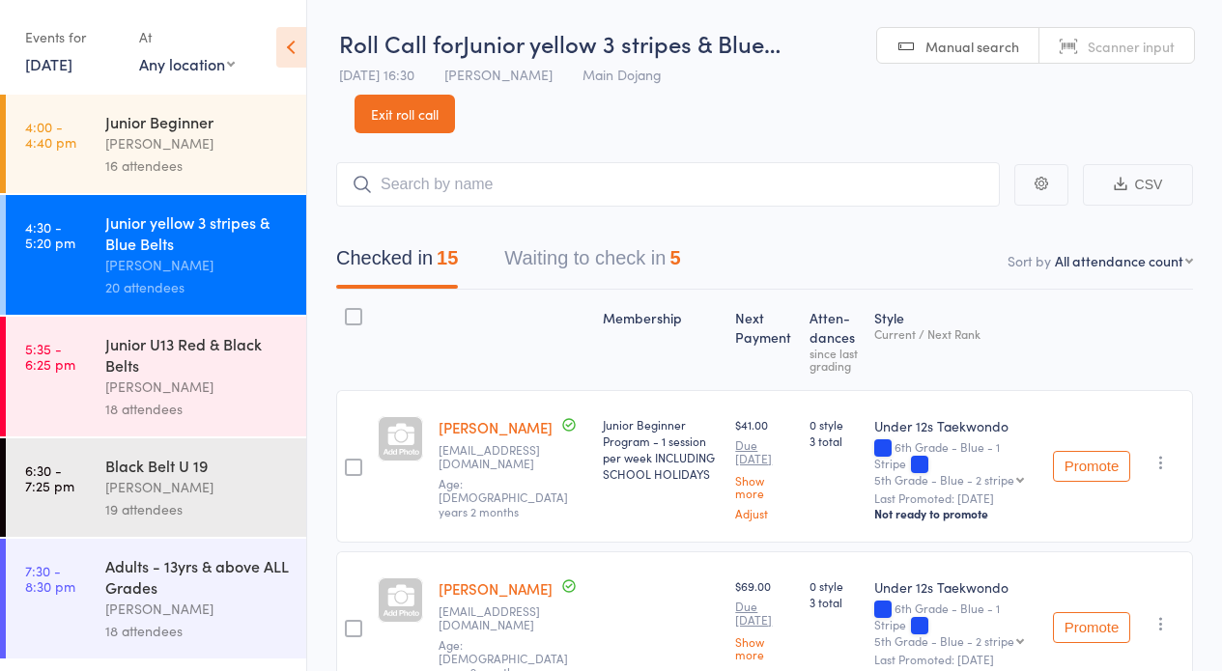
click at [549, 251] on button "Waiting to check in 5" at bounding box center [592, 263] width 176 height 51
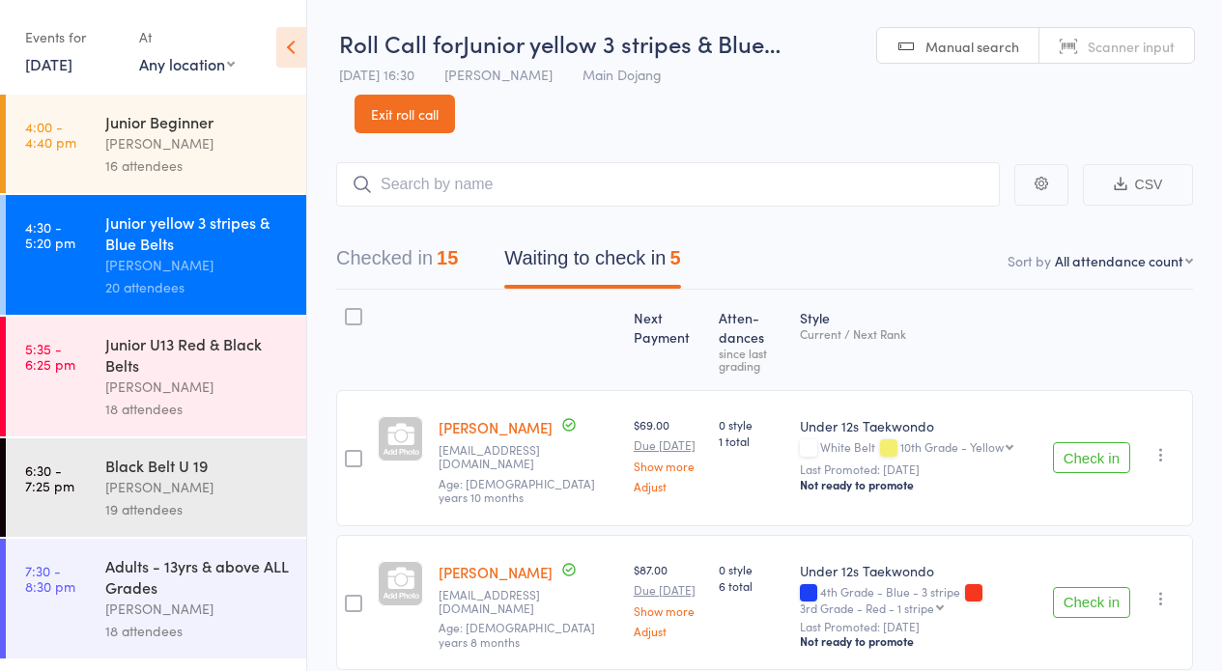
drag, startPoint x: 1091, startPoint y: 450, endPoint x: 741, endPoint y: 454, distance: 350.6
click at [1091, 450] on button "Check in" at bounding box center [1091, 457] width 77 height 31
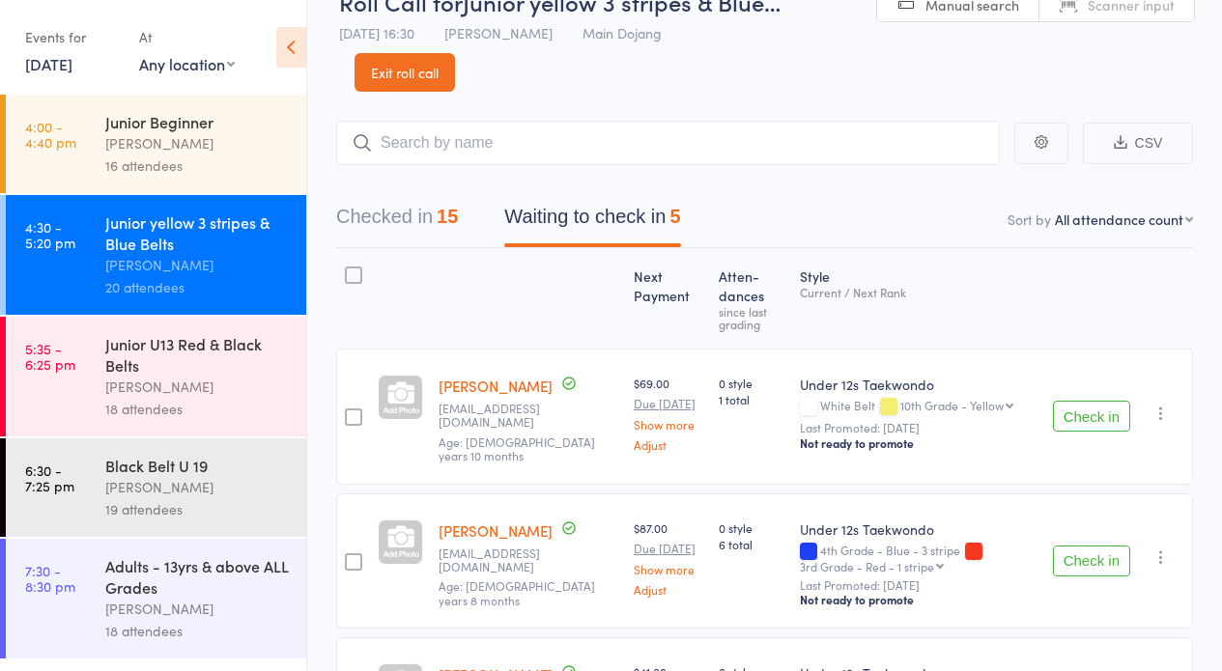
scroll to position [150, 0]
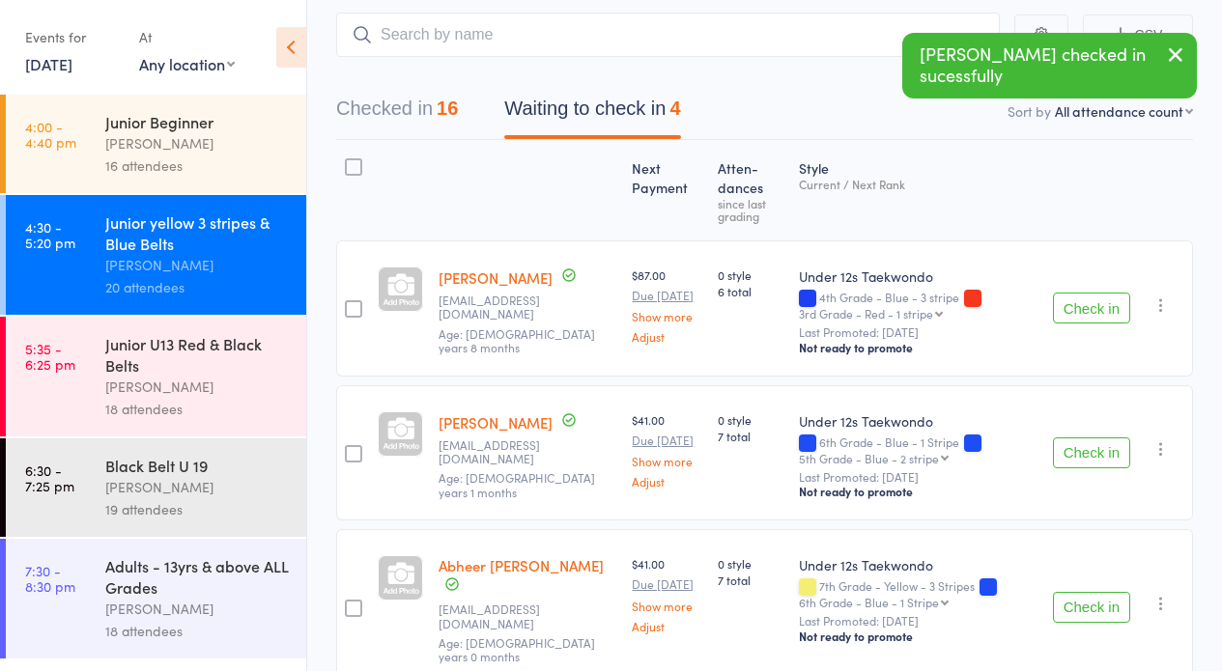
click at [1155, 305] on icon "button" at bounding box center [1160, 305] width 19 height 19
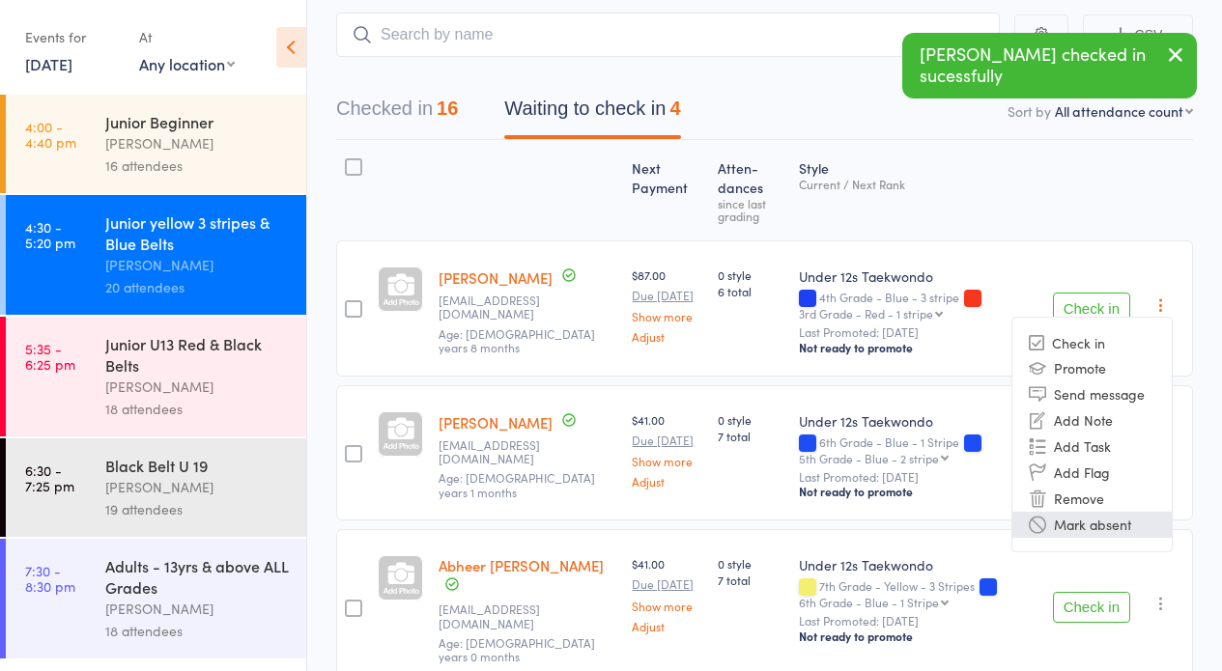
click at [1123, 519] on li "Mark absent" at bounding box center [1091, 525] width 159 height 26
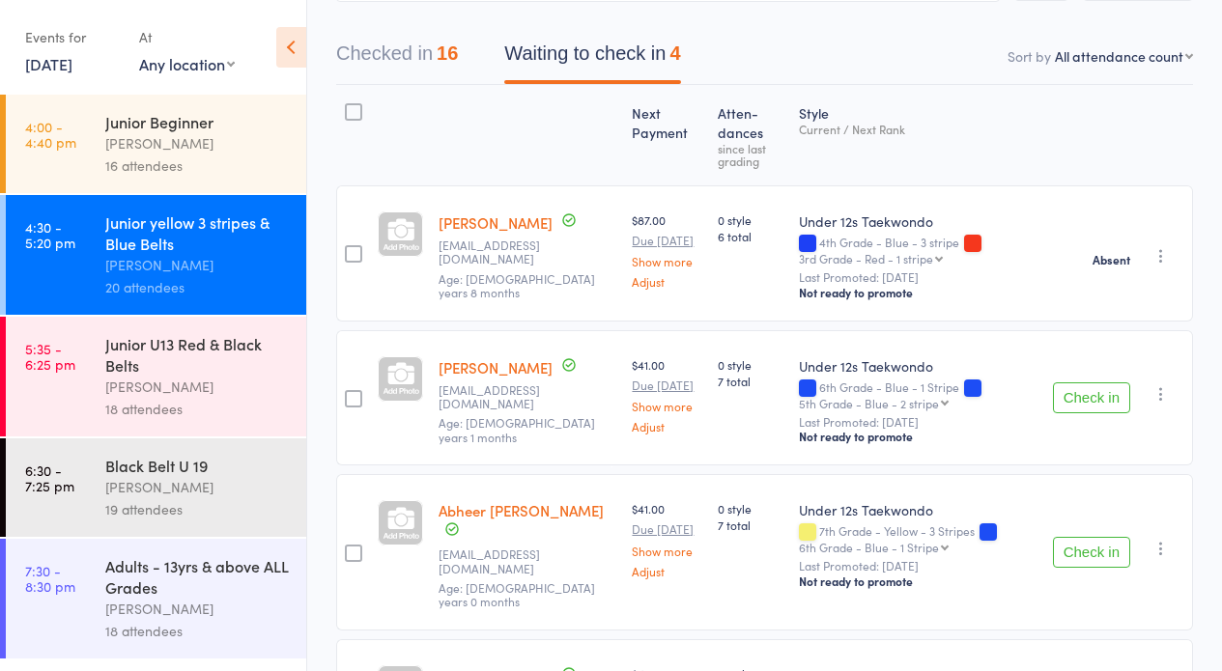
scroll to position [167, 0]
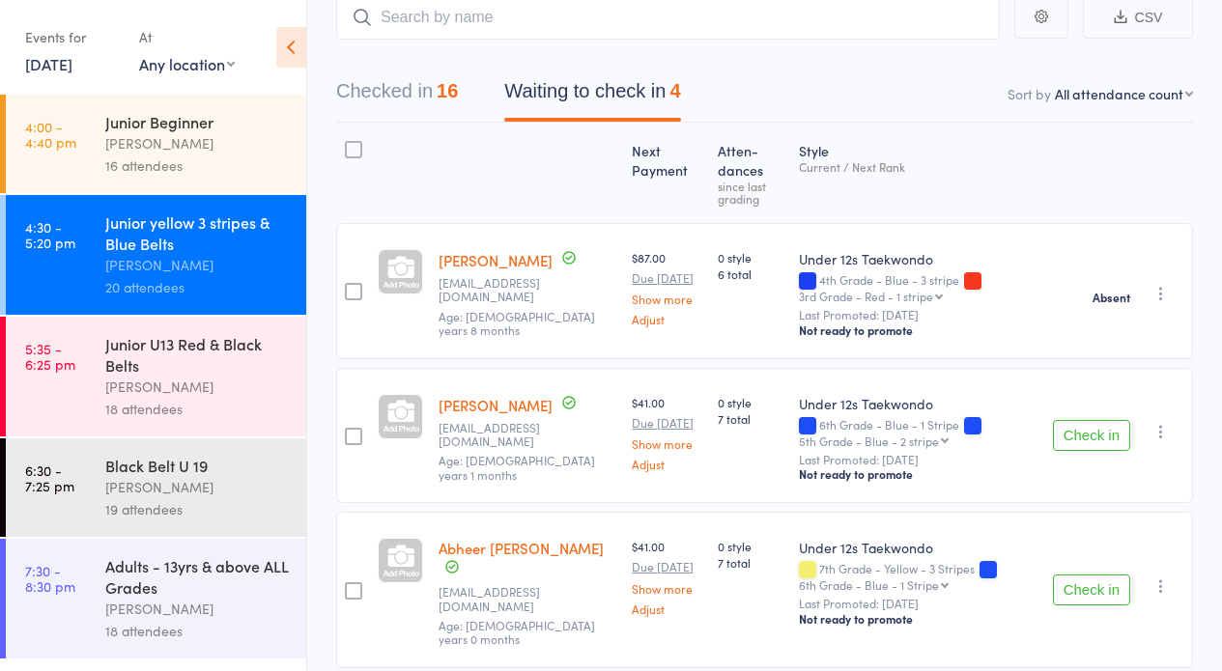
click at [539, 88] on button "Waiting to check in 4" at bounding box center [592, 96] width 176 height 51
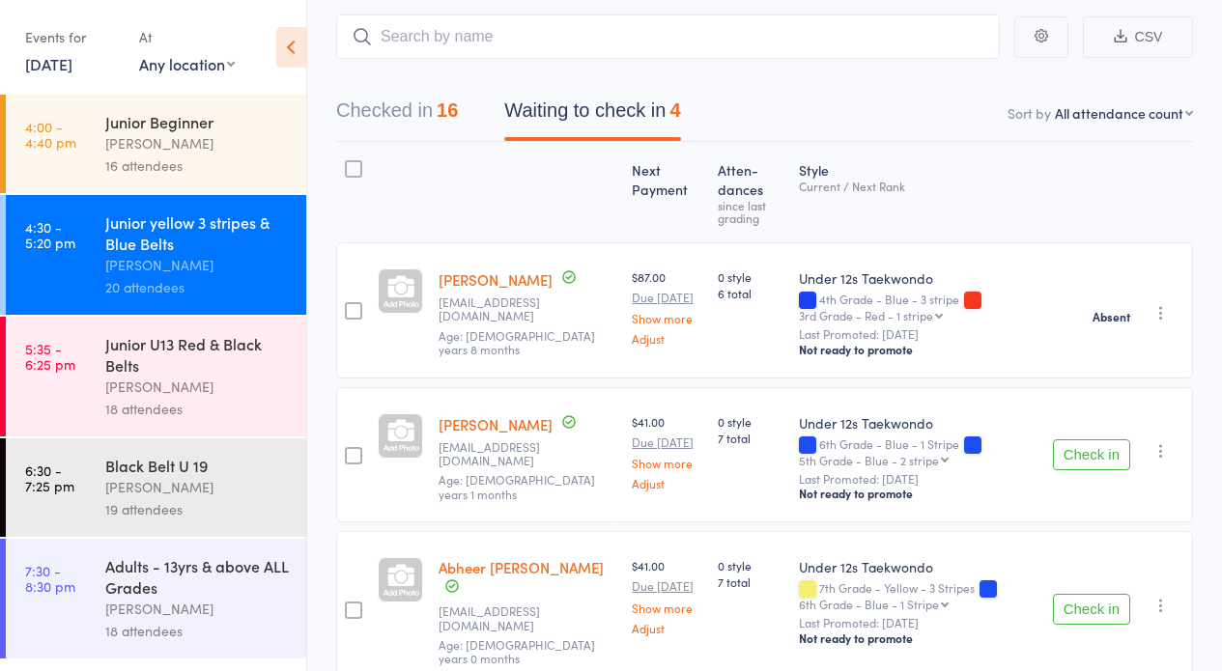
scroll to position [364, 0]
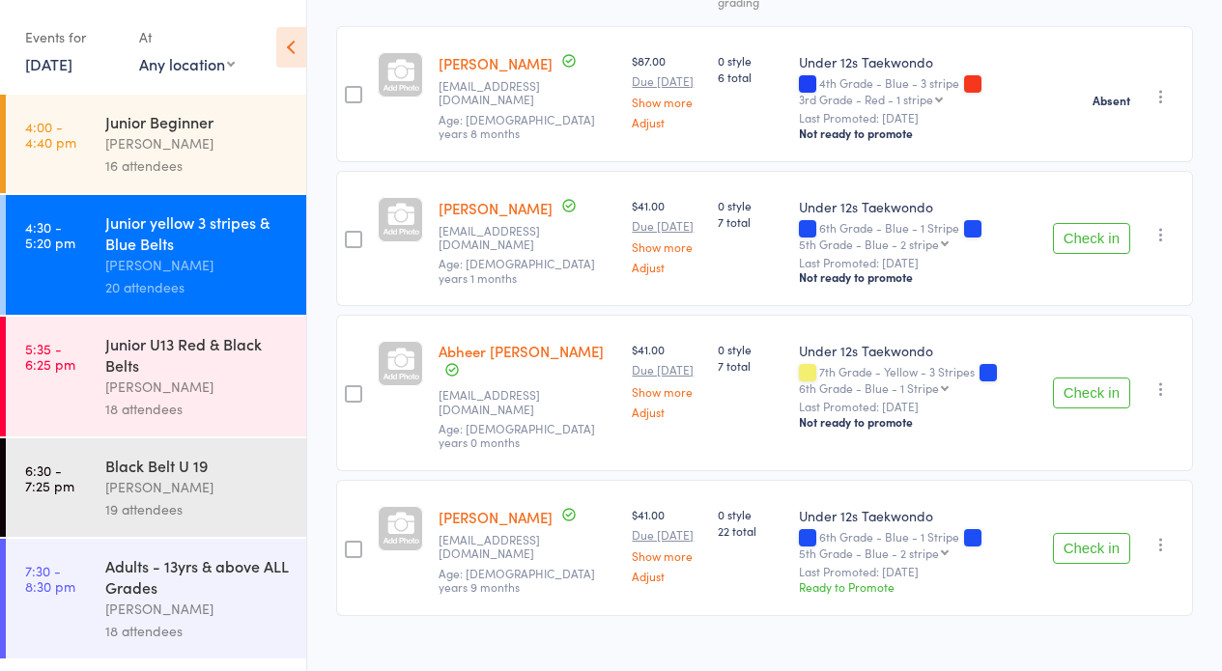
click at [1156, 535] on icon "button" at bounding box center [1160, 544] width 19 height 19
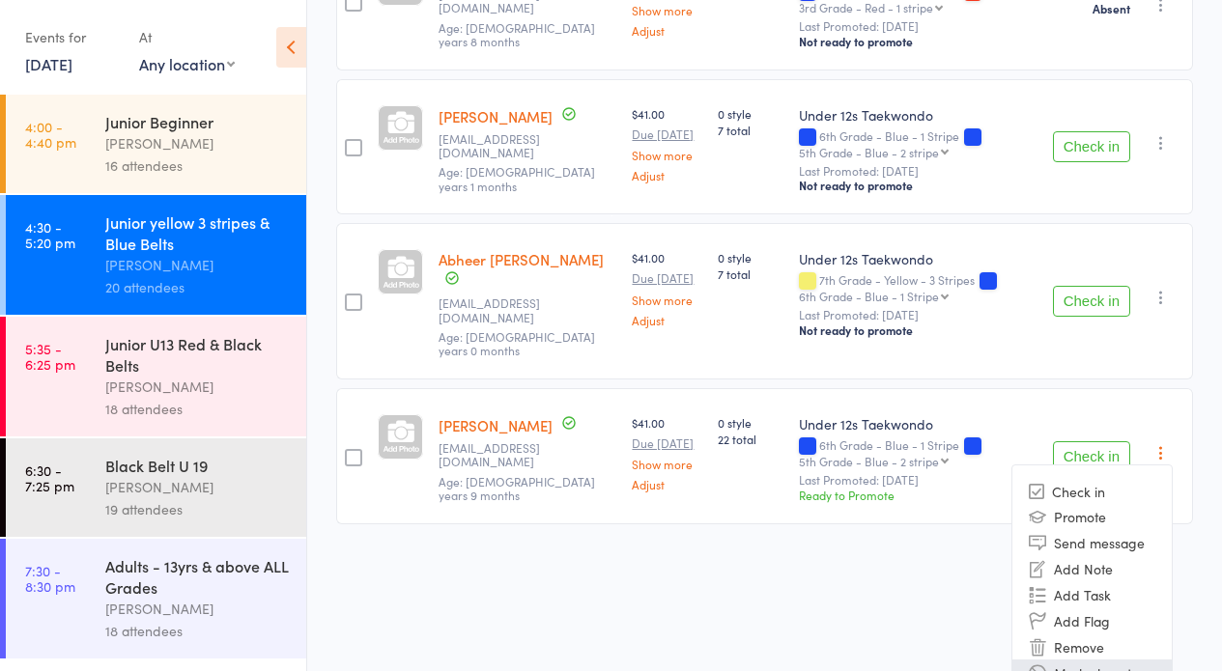
click at [1128, 660] on li "Mark absent" at bounding box center [1091, 673] width 159 height 26
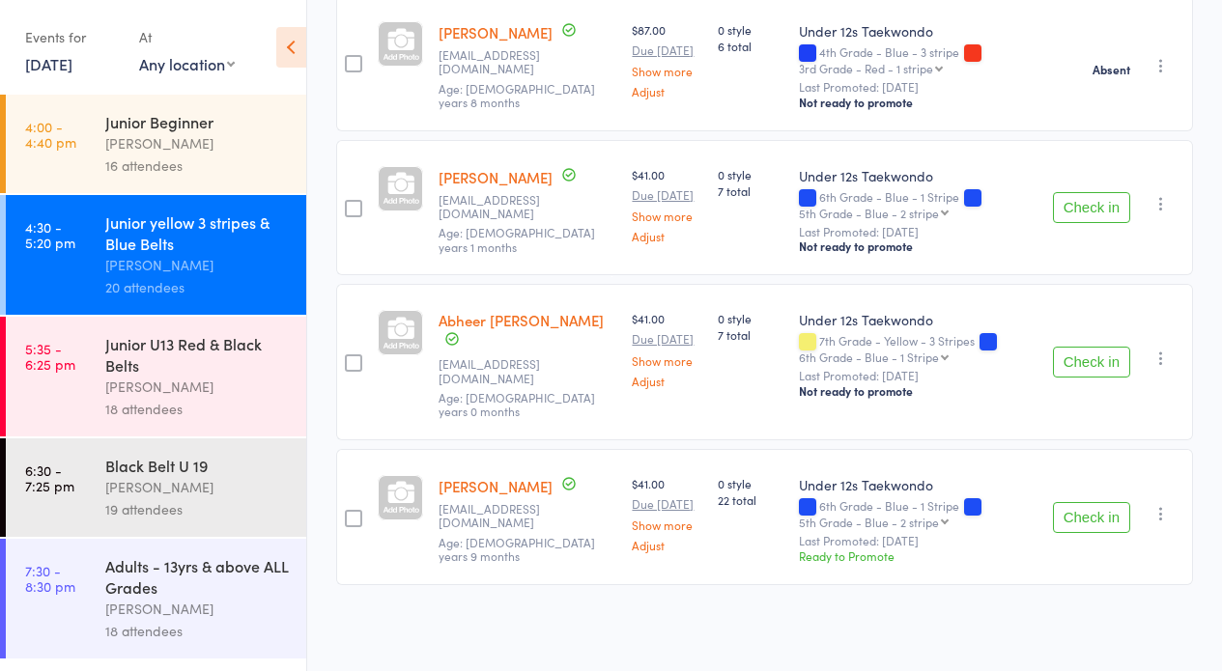
scroll to position [364, 0]
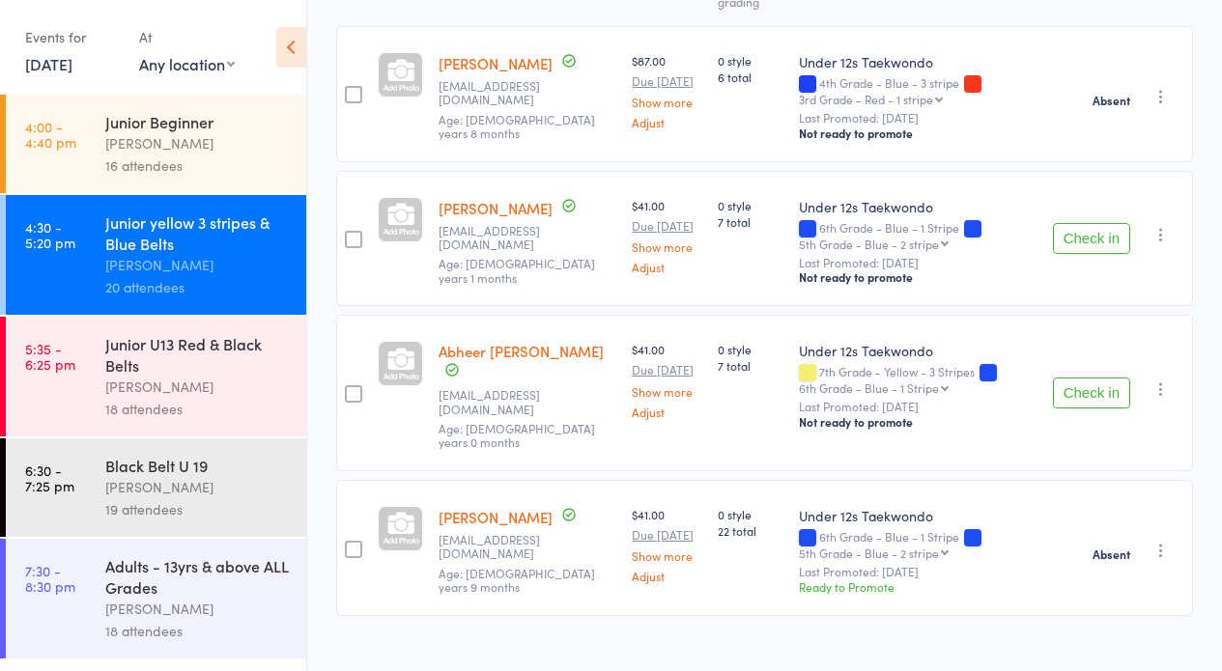
click at [1157, 380] on icon "button" at bounding box center [1160, 389] width 19 height 19
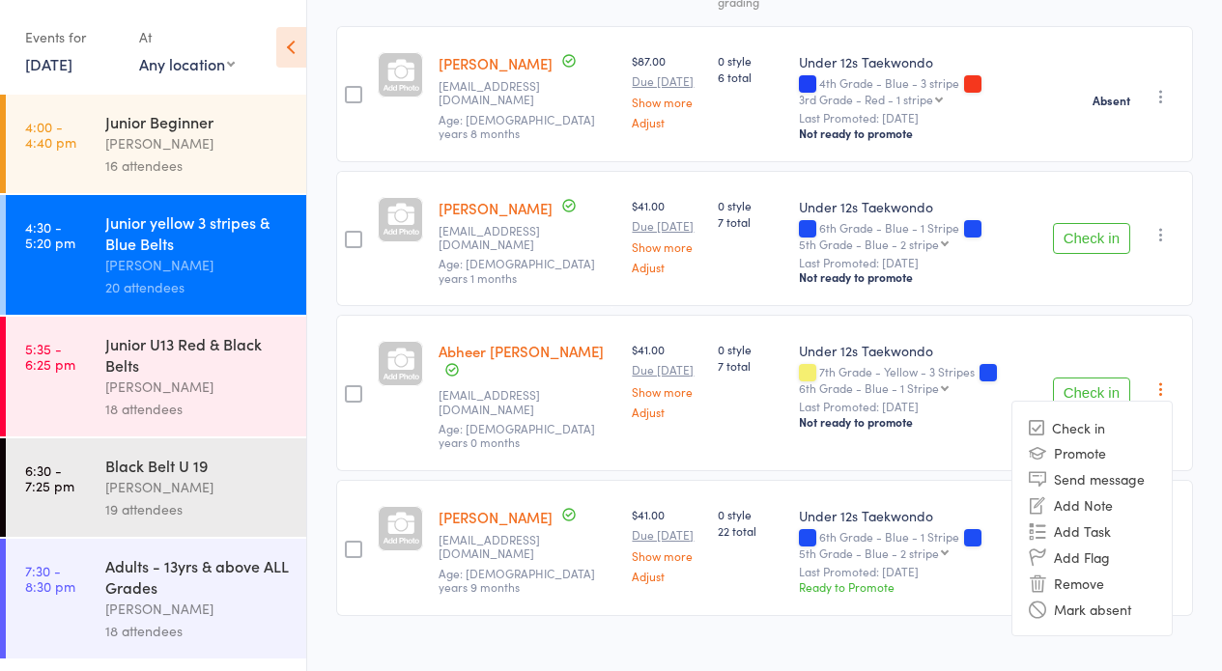
drag, startPoint x: 1129, startPoint y: 594, endPoint x: 1049, endPoint y: 450, distance: 164.7
click at [1129, 596] on li "Mark absent" at bounding box center [1091, 609] width 159 height 26
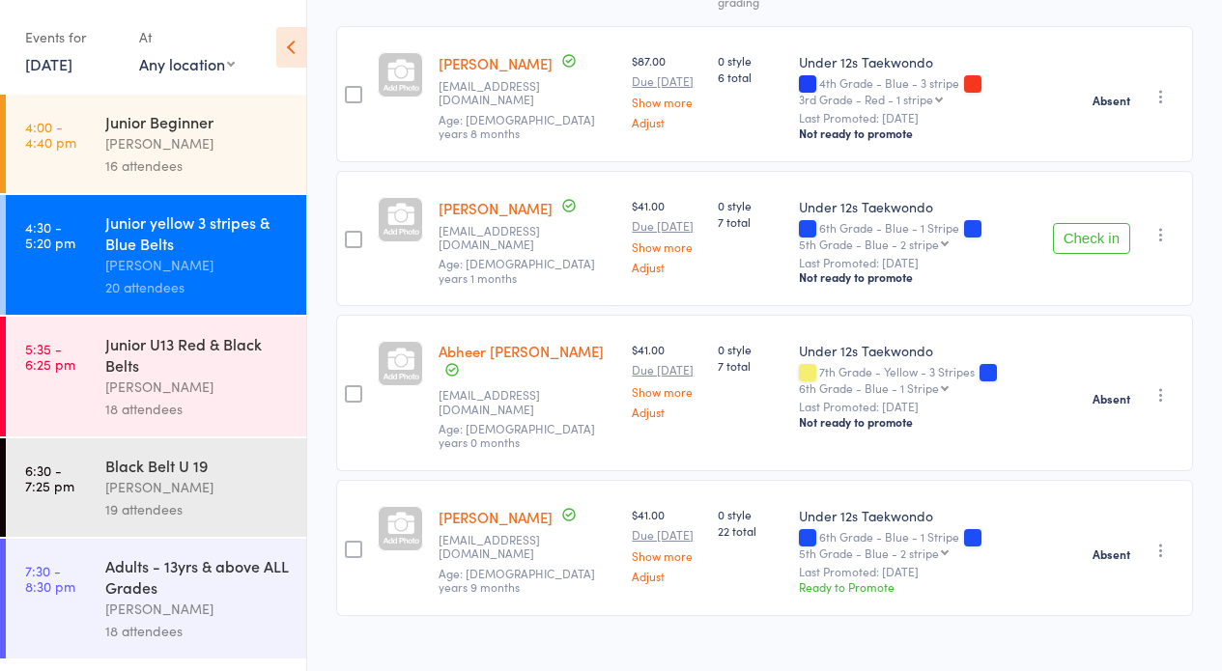
click at [1158, 234] on icon "button" at bounding box center [1160, 234] width 19 height 19
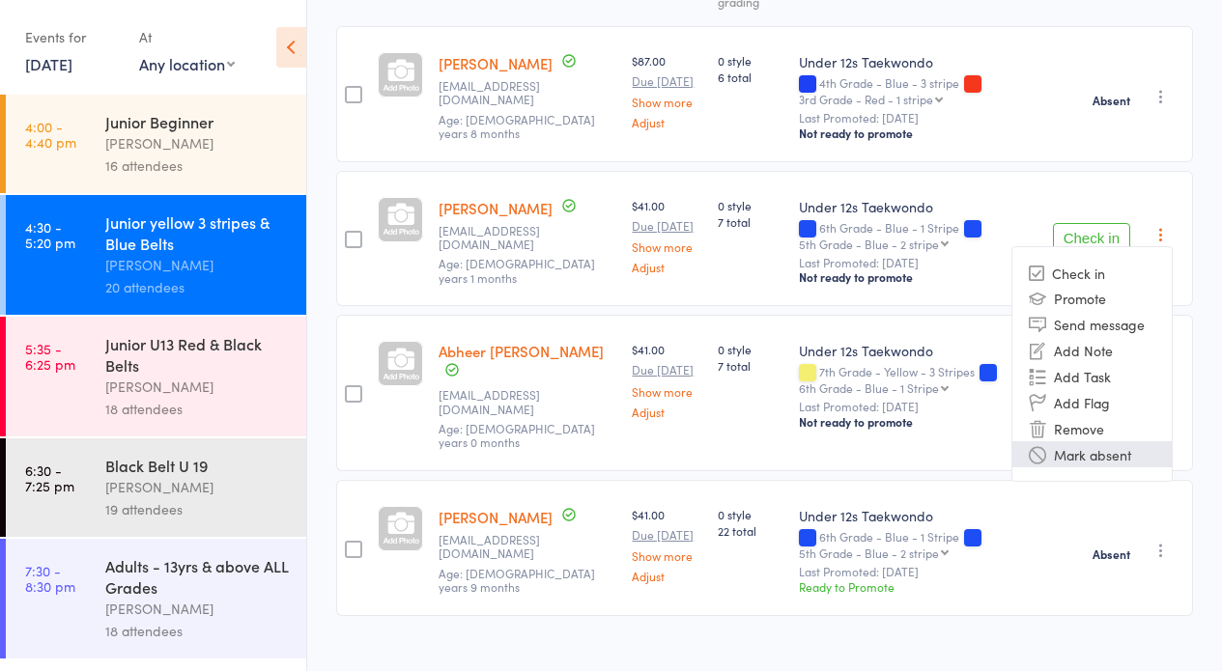
click at [1155, 442] on li "Mark absent" at bounding box center [1091, 454] width 159 height 26
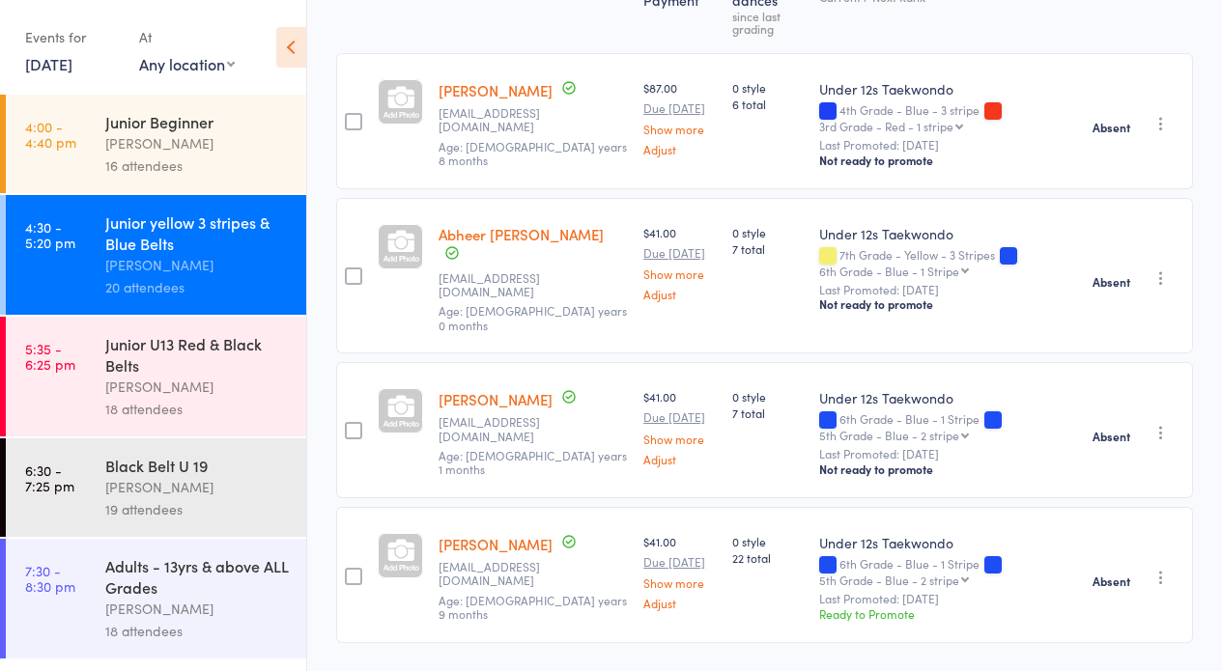
scroll to position [150, 0]
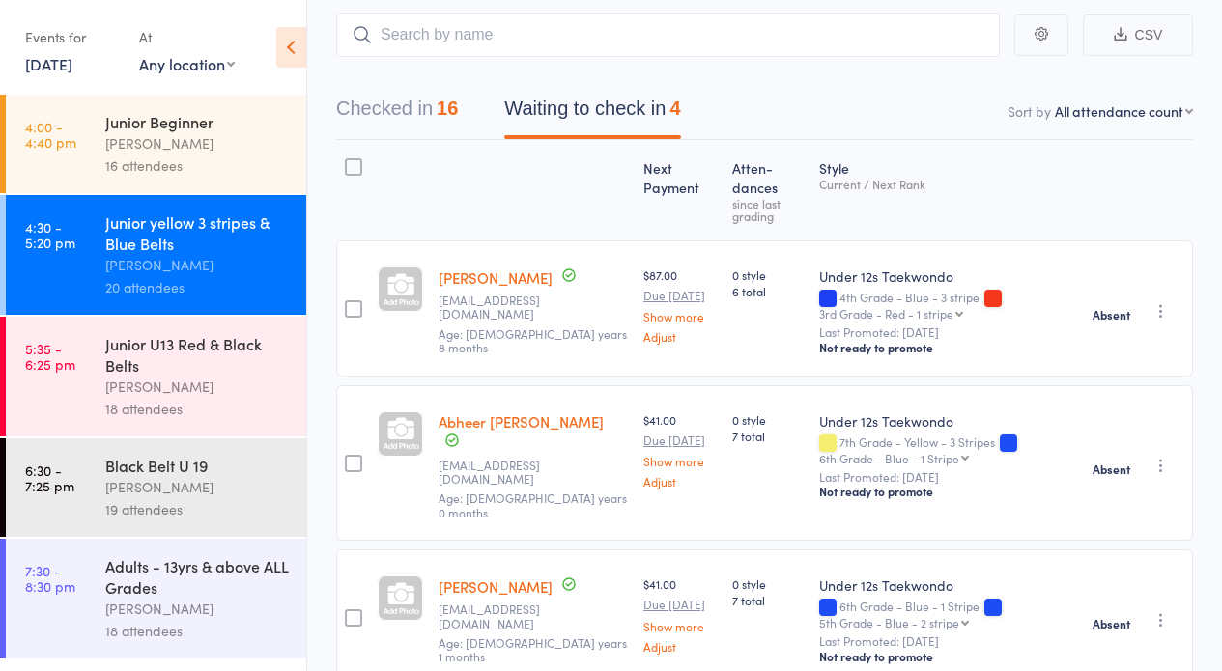
click at [381, 98] on button "Checked in 16" at bounding box center [397, 113] width 122 height 51
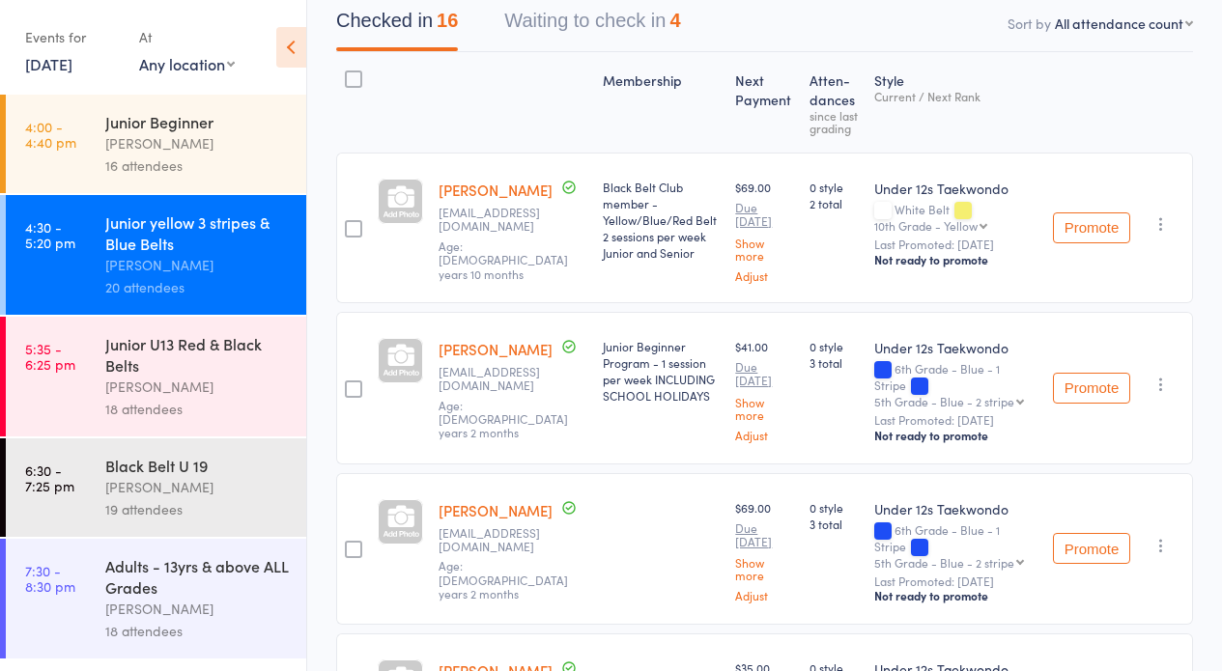
scroll to position [0, 0]
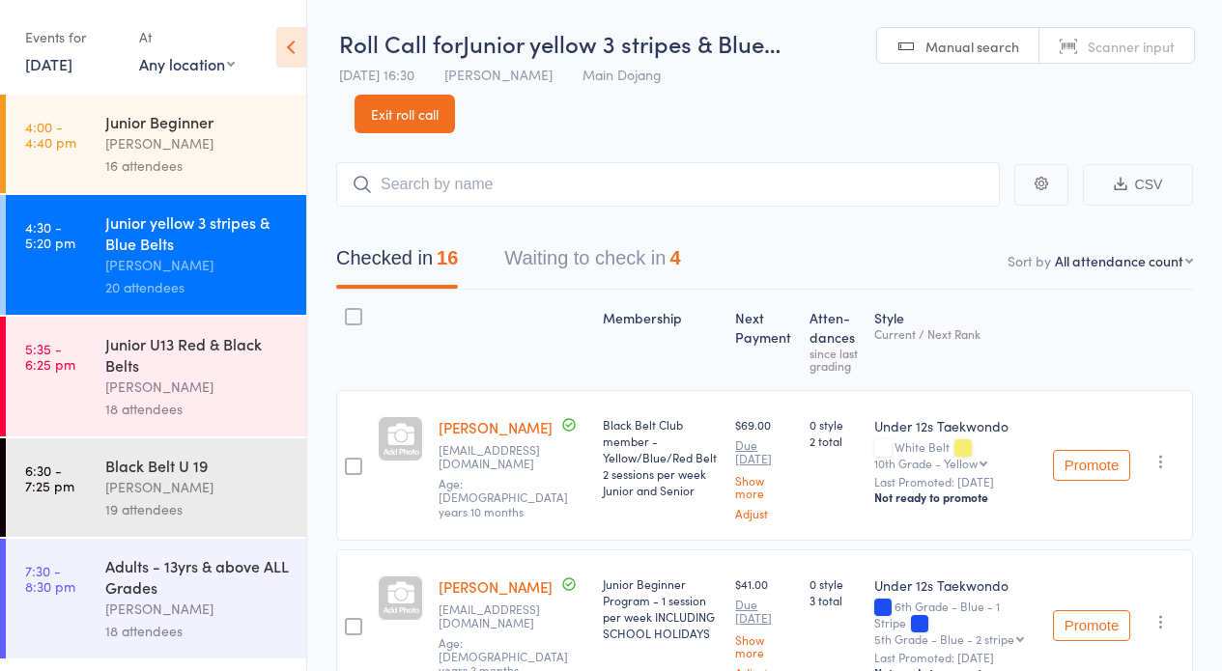
click at [551, 250] on button "Waiting to check in 4" at bounding box center [592, 263] width 176 height 51
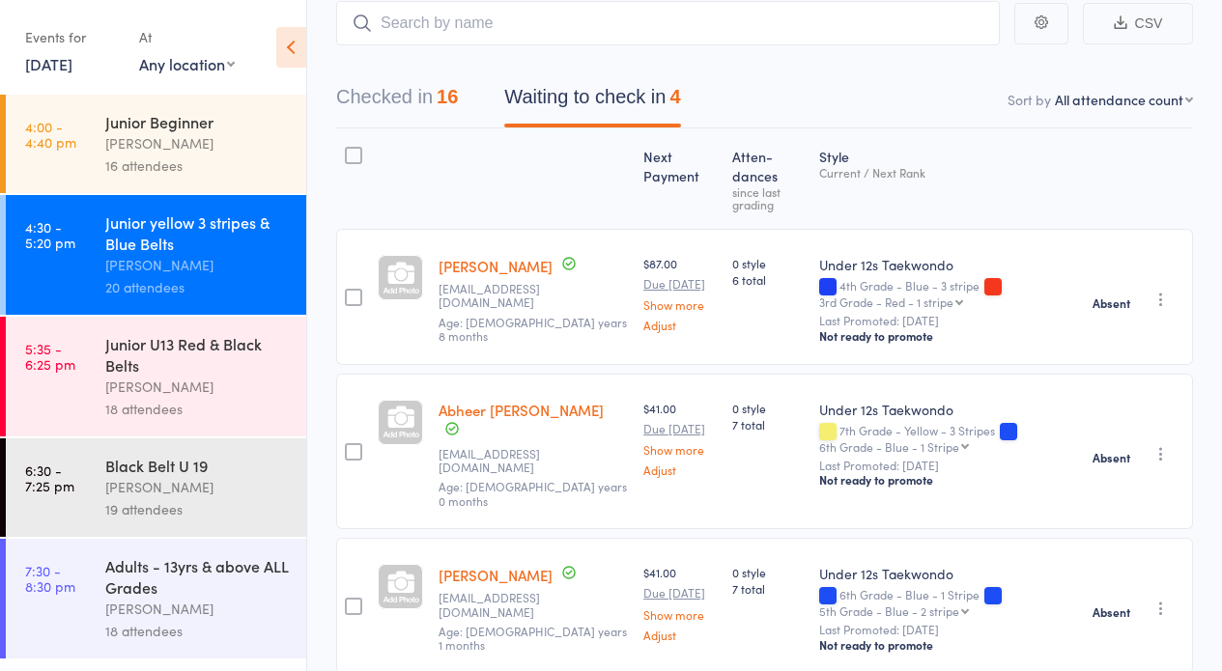
scroll to position [324, 0]
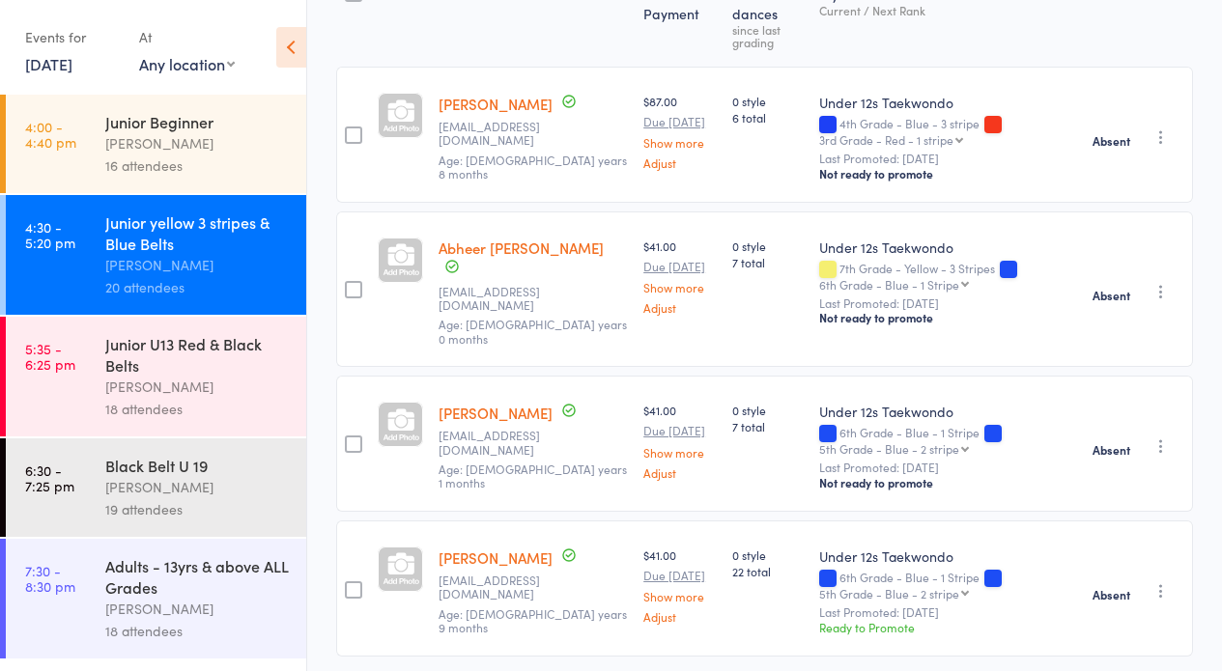
click at [176, 368] on div "Junior U13 Red & Black Belts" at bounding box center [197, 354] width 184 height 42
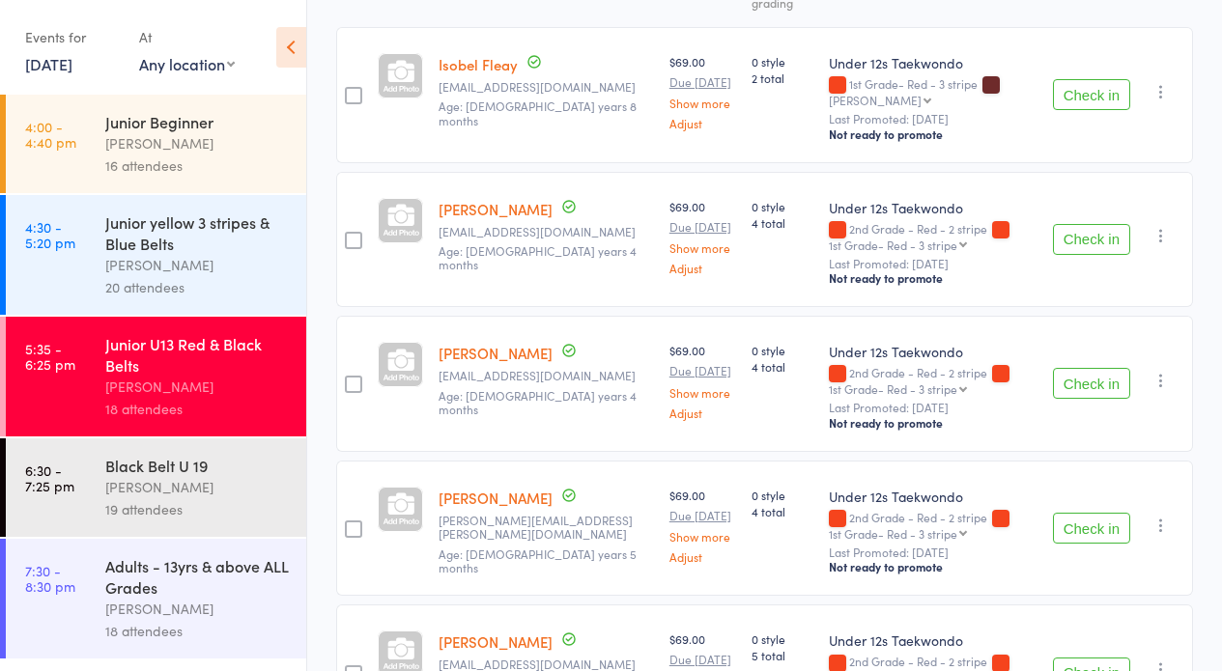
scroll to position [358, 0]
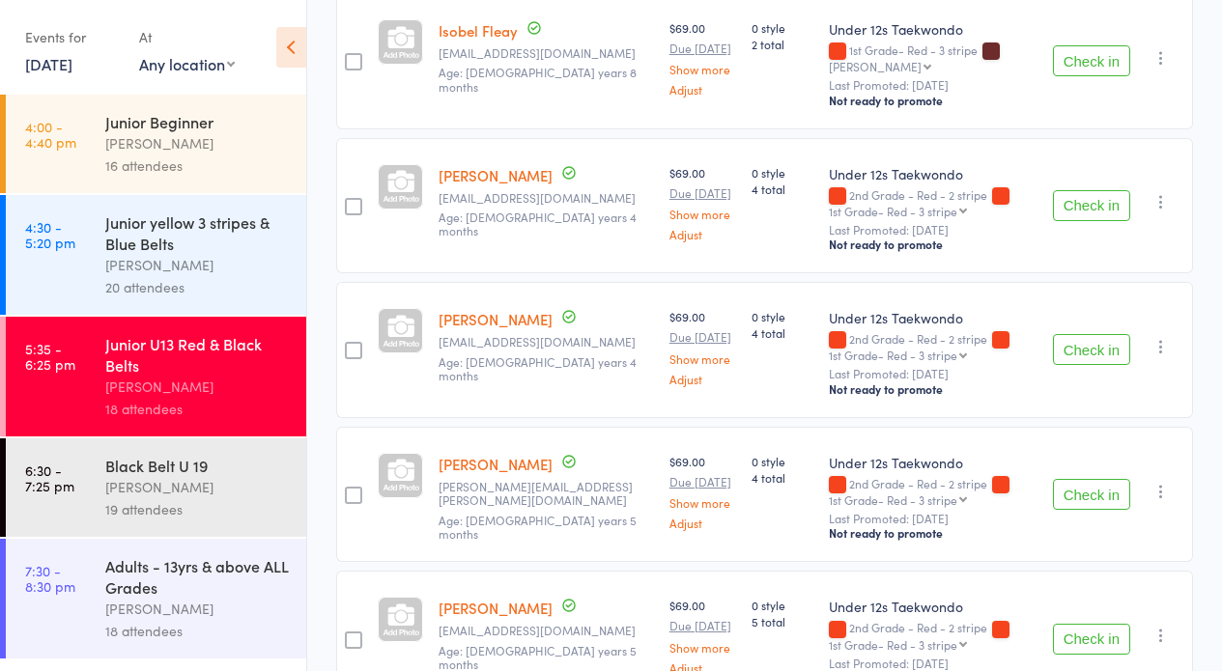
click at [1077, 486] on button "Check in" at bounding box center [1091, 494] width 77 height 31
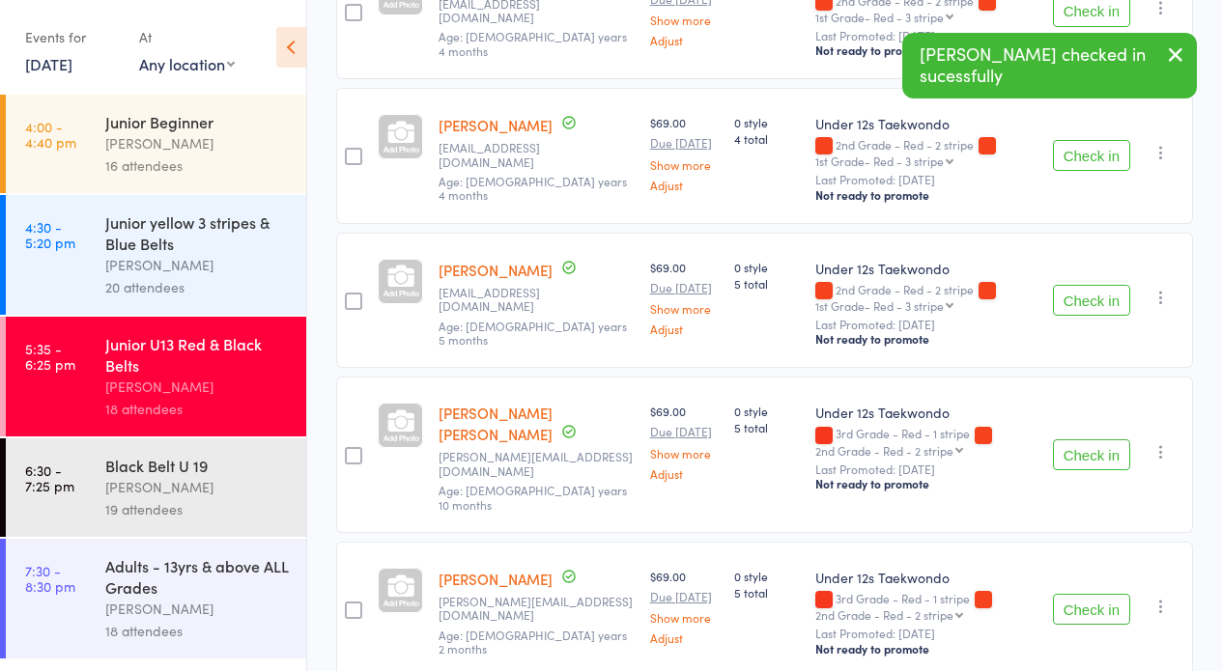
drag, startPoint x: 1090, startPoint y: 288, endPoint x: 1051, endPoint y: 277, distance: 41.0
click at [1090, 288] on button "Check in" at bounding box center [1091, 300] width 77 height 31
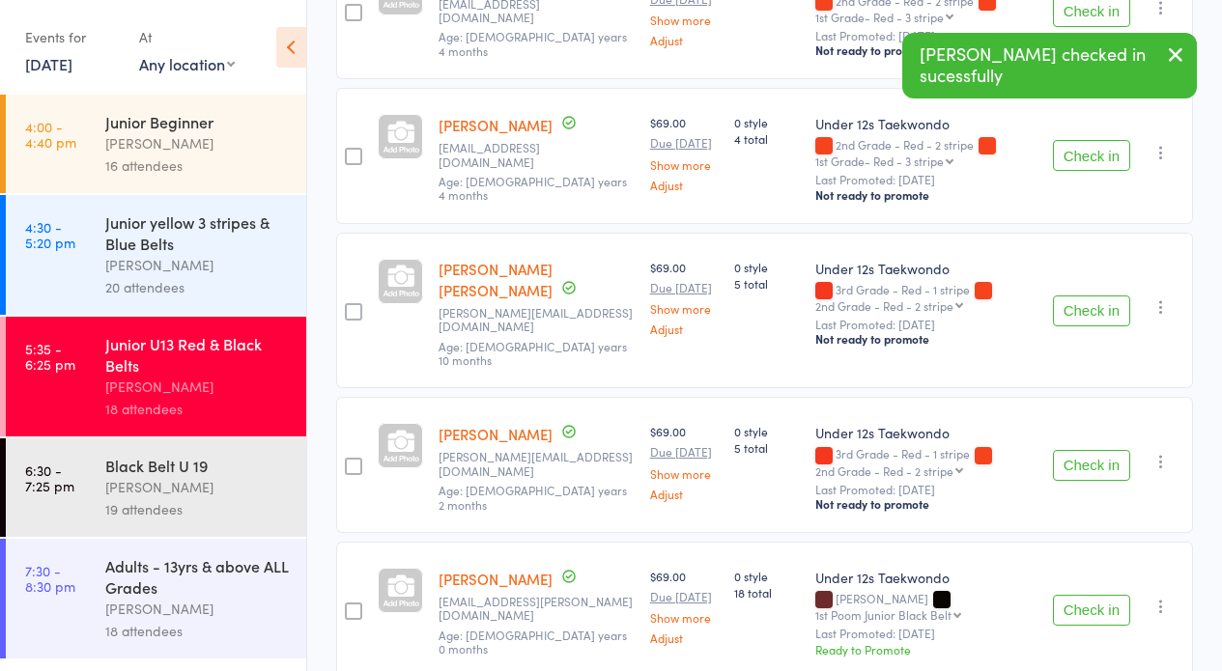
scroll to position [744, 0]
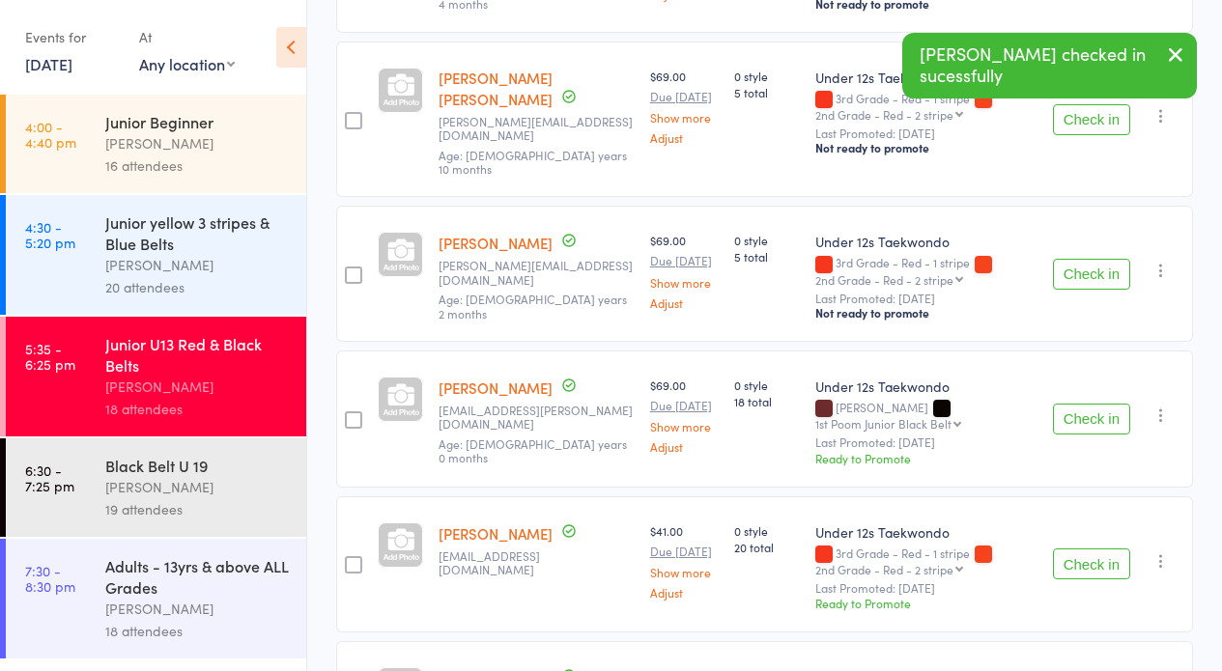
click at [1087, 404] on button "Check in" at bounding box center [1091, 419] width 77 height 31
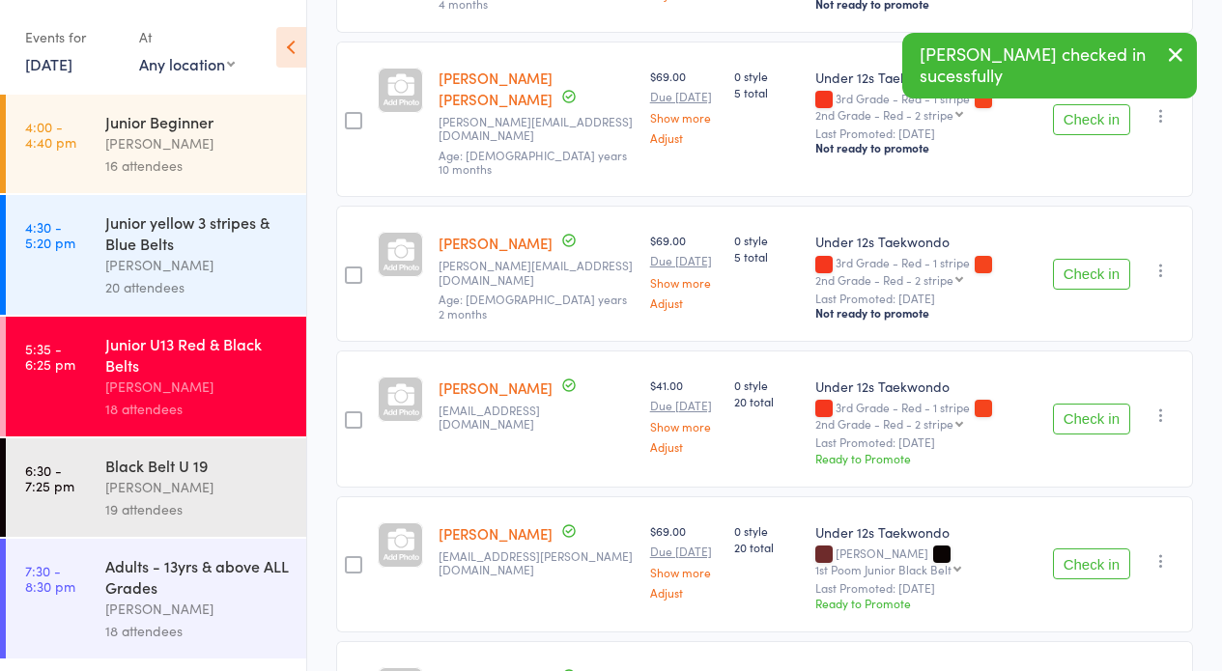
click at [1094, 404] on button "Check in" at bounding box center [1091, 419] width 77 height 31
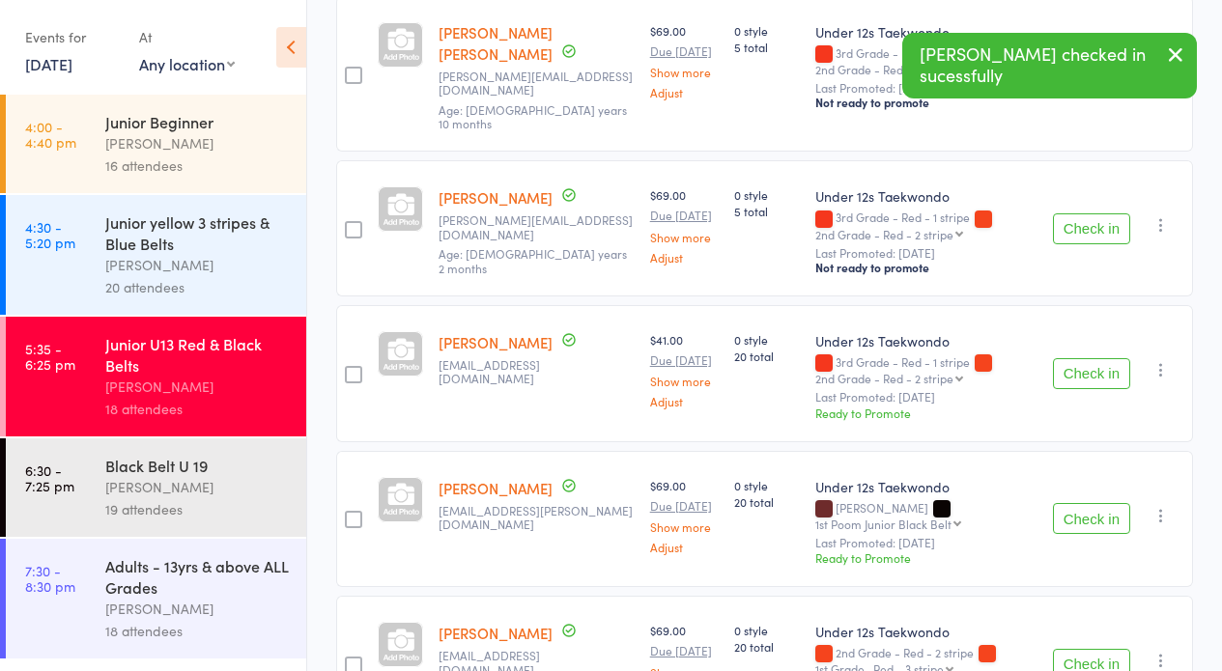
scroll to position [917, 0]
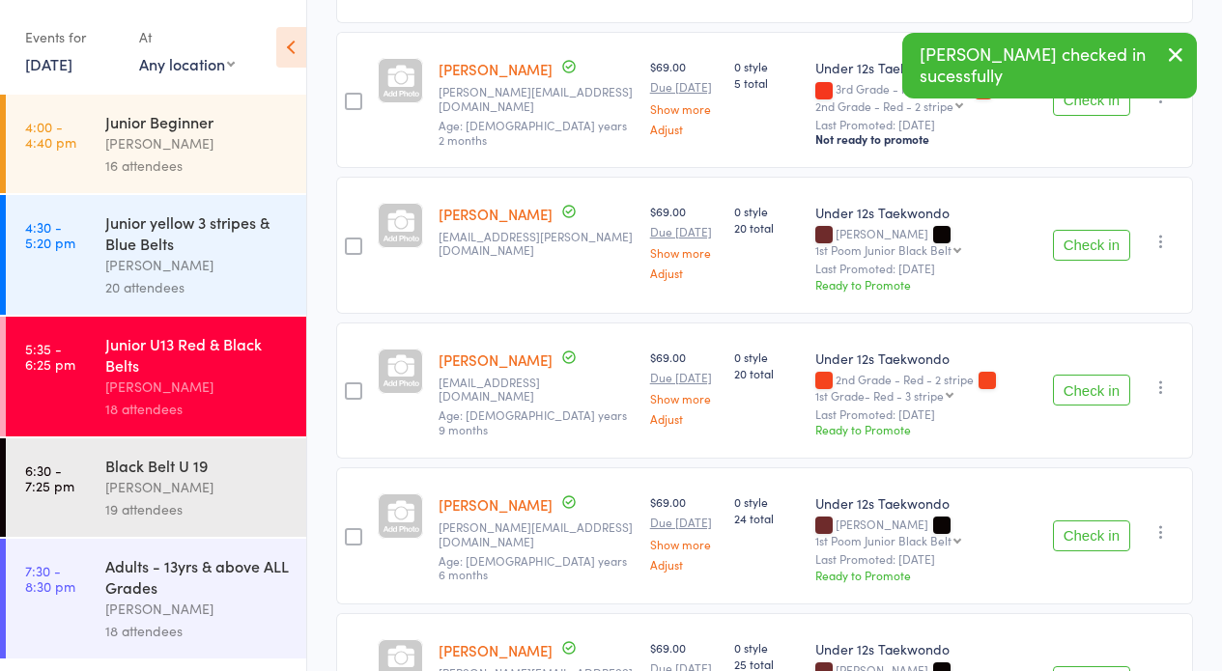
click at [1087, 521] on button "Check in" at bounding box center [1091, 536] width 77 height 31
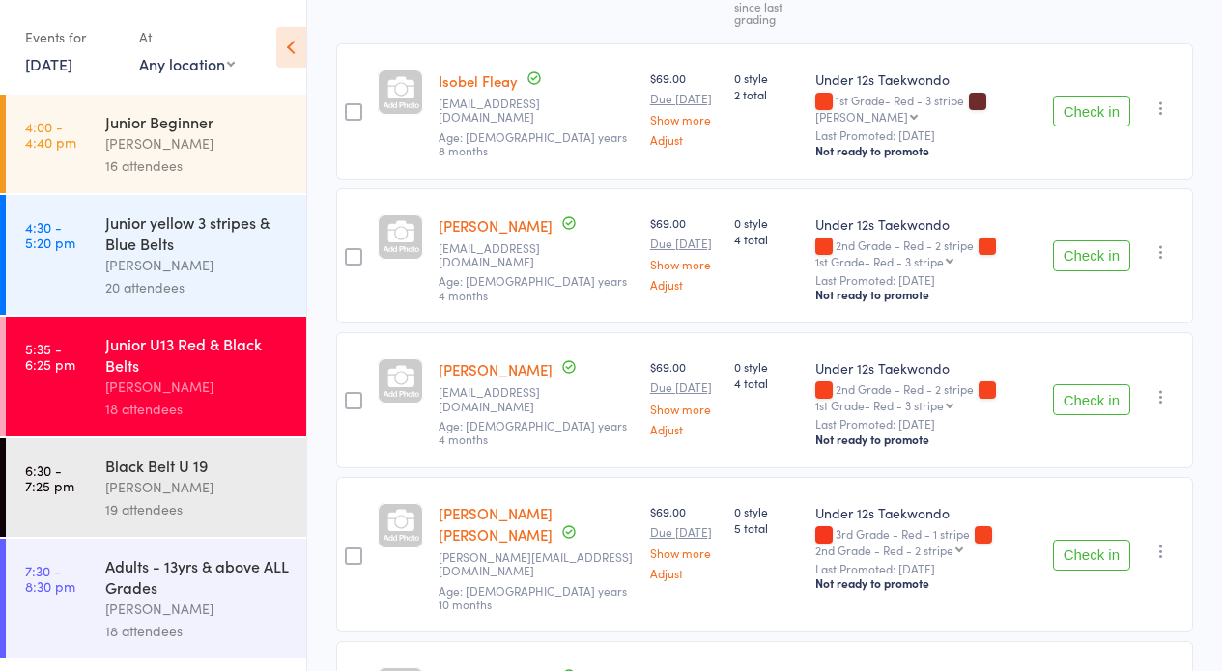
scroll to position [0, 0]
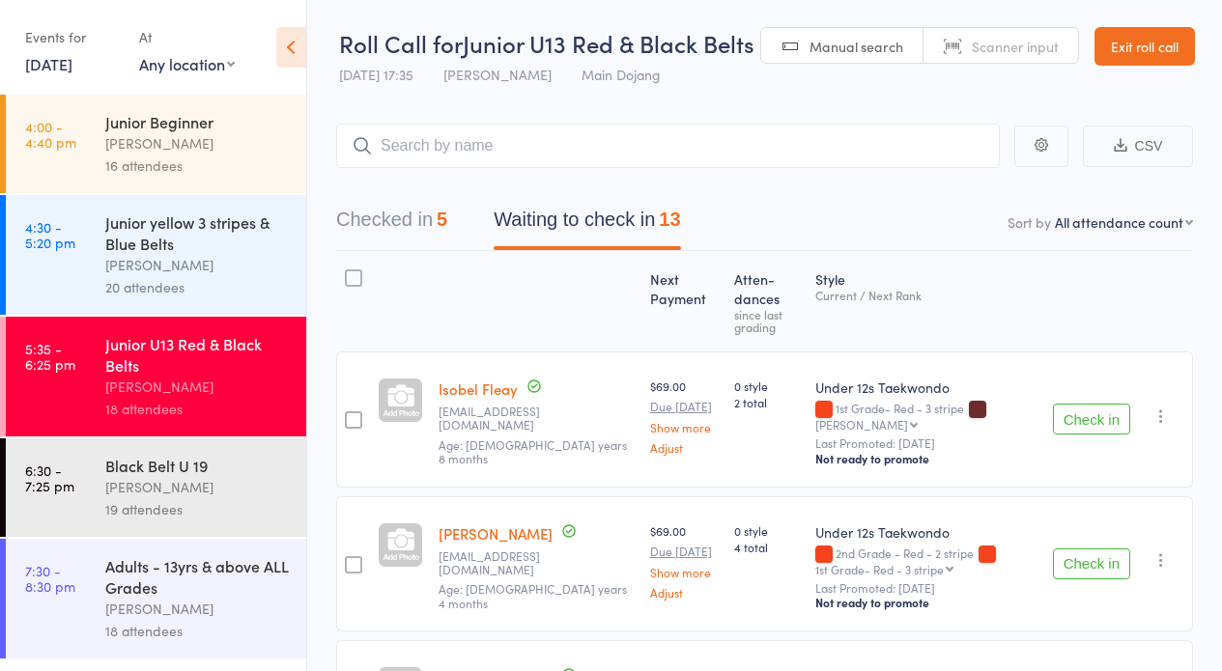
click at [382, 213] on button "Checked in 5" at bounding box center [391, 224] width 111 height 51
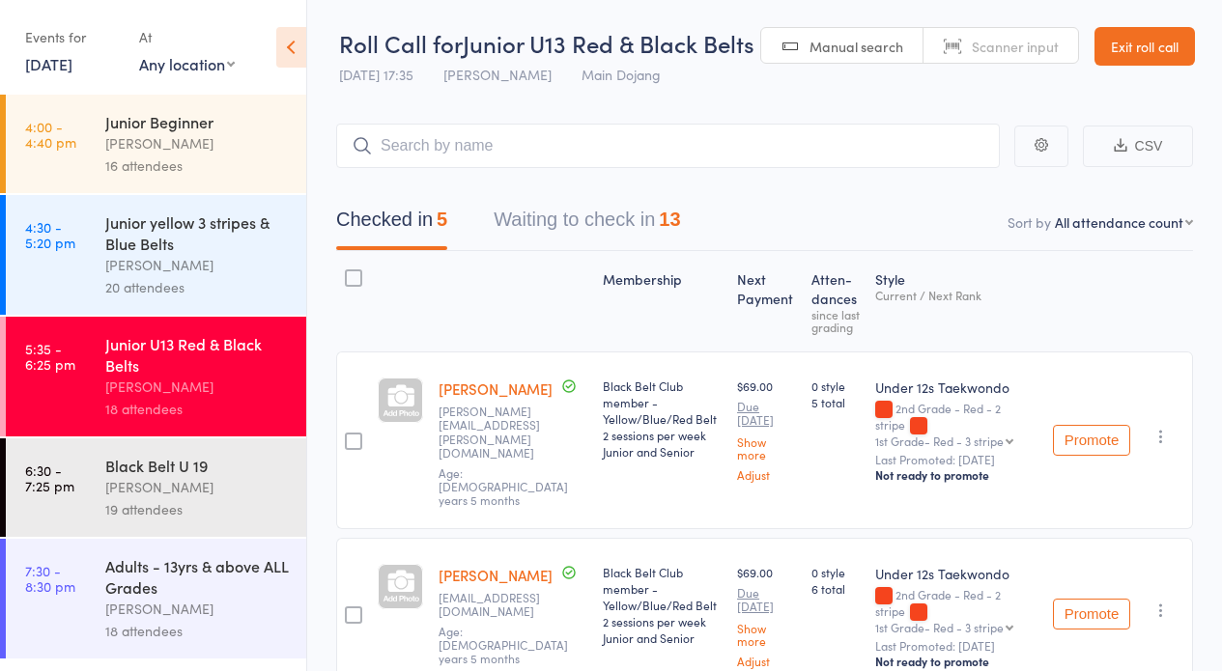
click at [544, 215] on button "Waiting to check in 13" at bounding box center [587, 224] width 186 height 51
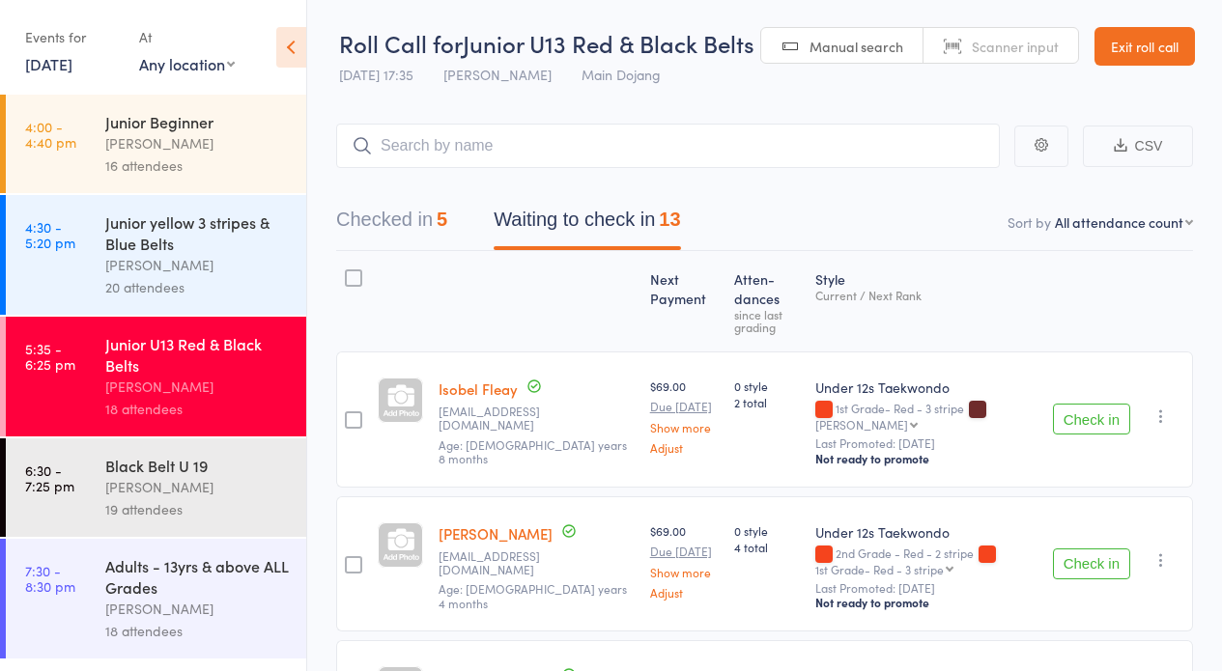
click at [521, 206] on button "Waiting to check in 13" at bounding box center [587, 224] width 186 height 51
click at [500, 138] on input "search" at bounding box center [667, 146] width 663 height 44
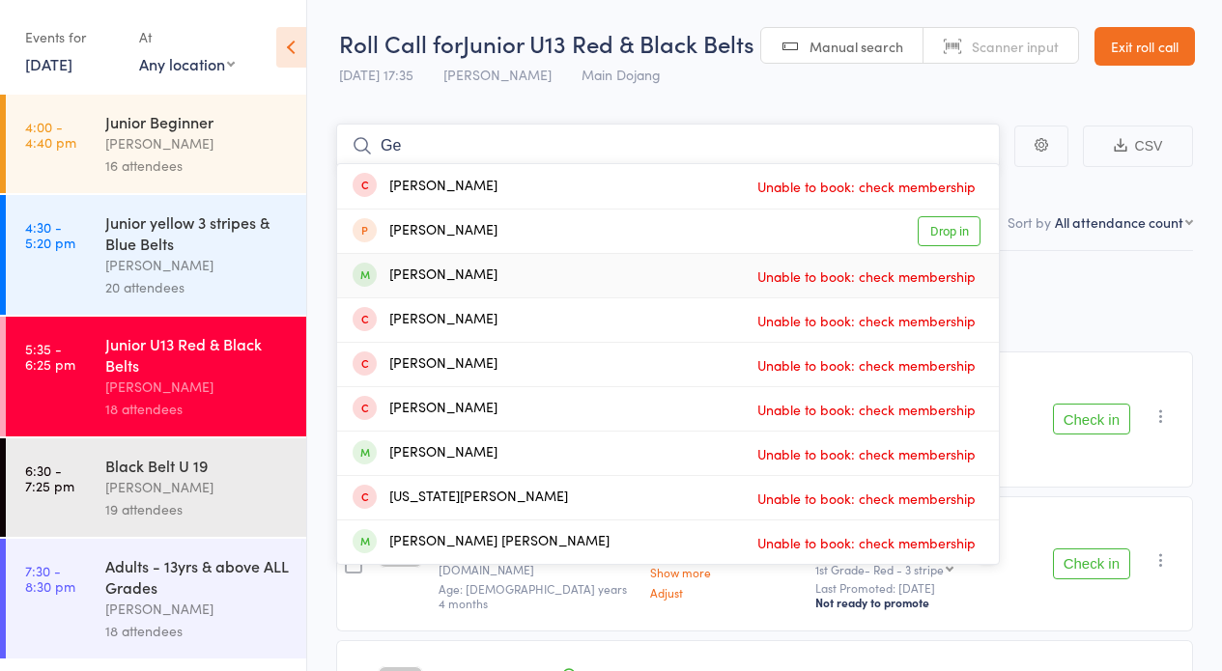
type input "G"
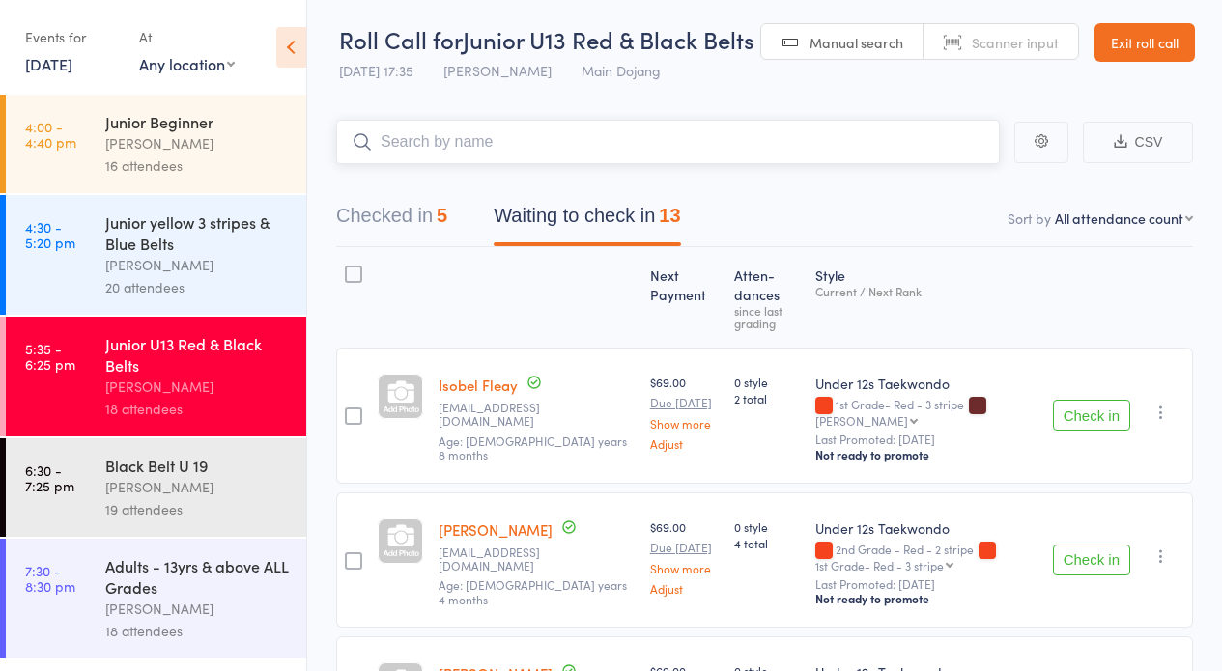
scroll to position [31, 0]
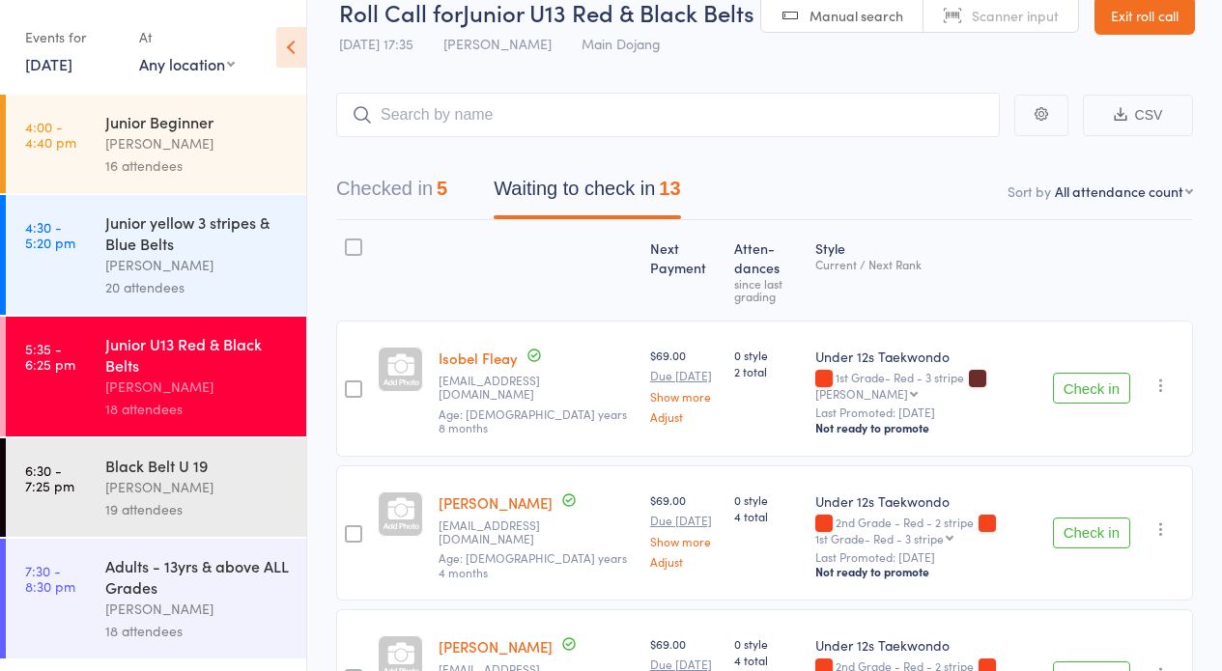
click at [1082, 529] on button "Check in" at bounding box center [1091, 533] width 77 height 31
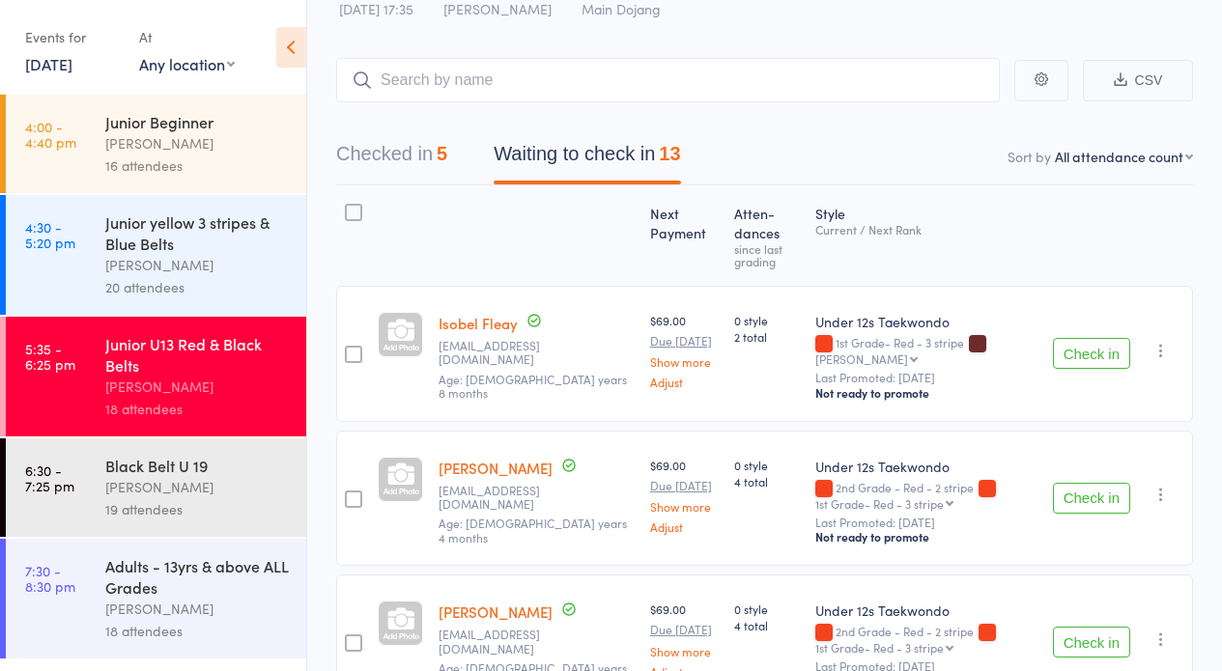
scroll to position [107, 0]
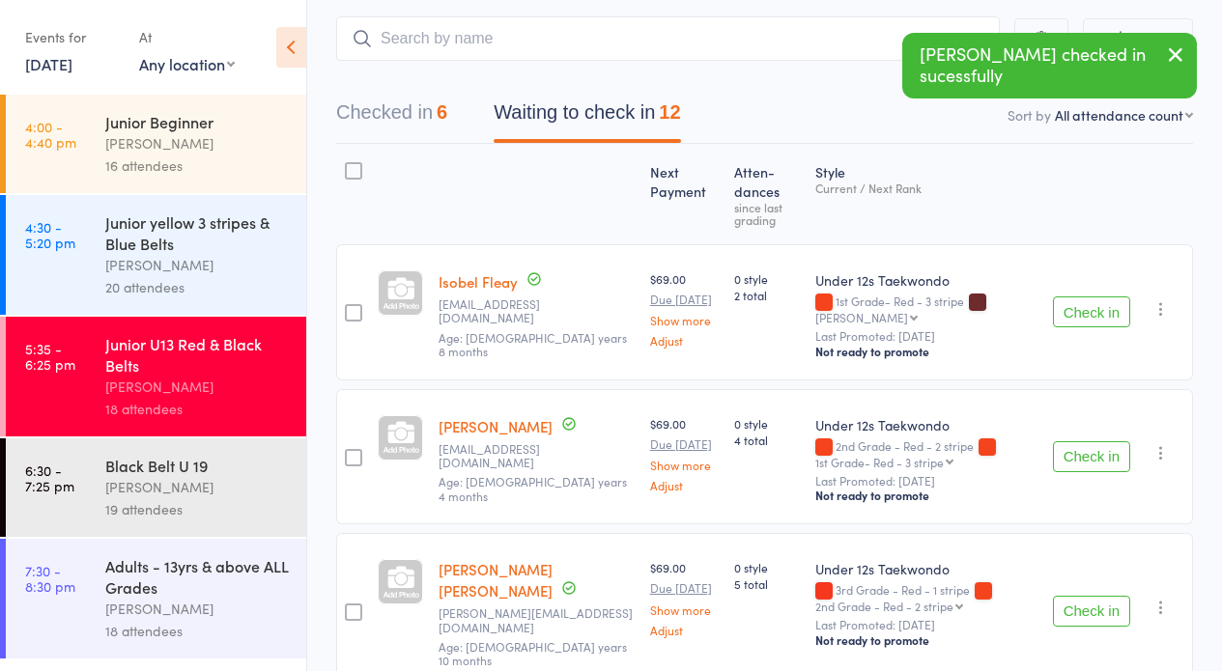
click at [1104, 451] on button "Check in" at bounding box center [1091, 456] width 77 height 31
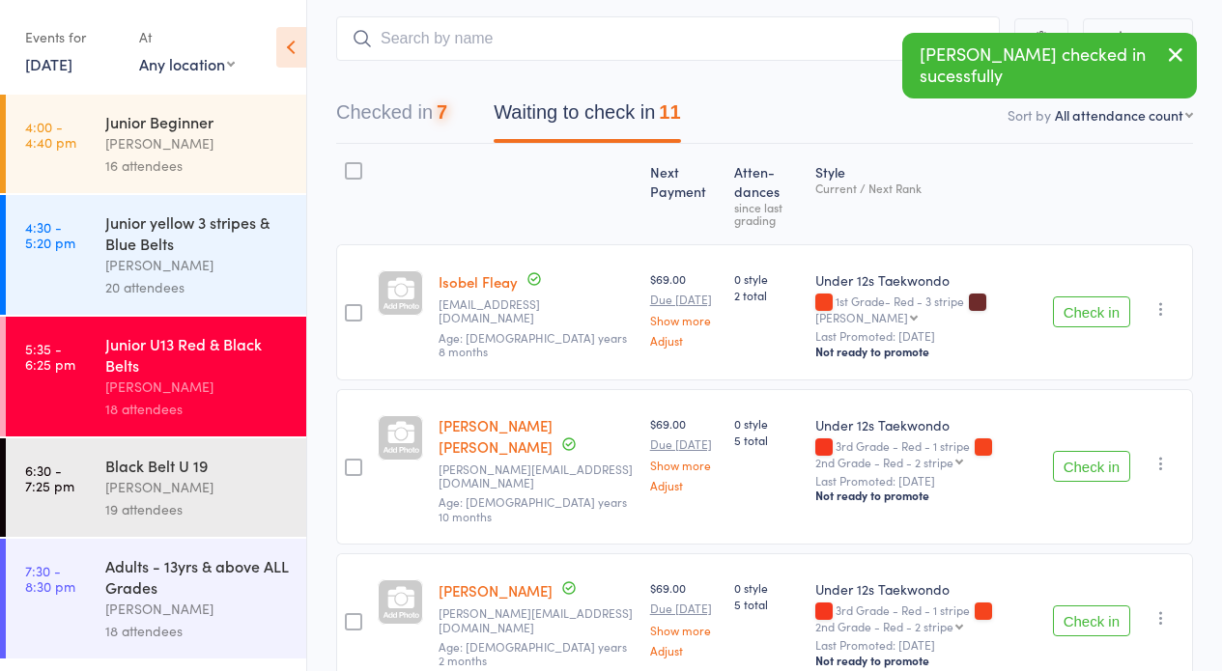
click at [1099, 451] on button "Check in" at bounding box center [1091, 466] width 77 height 31
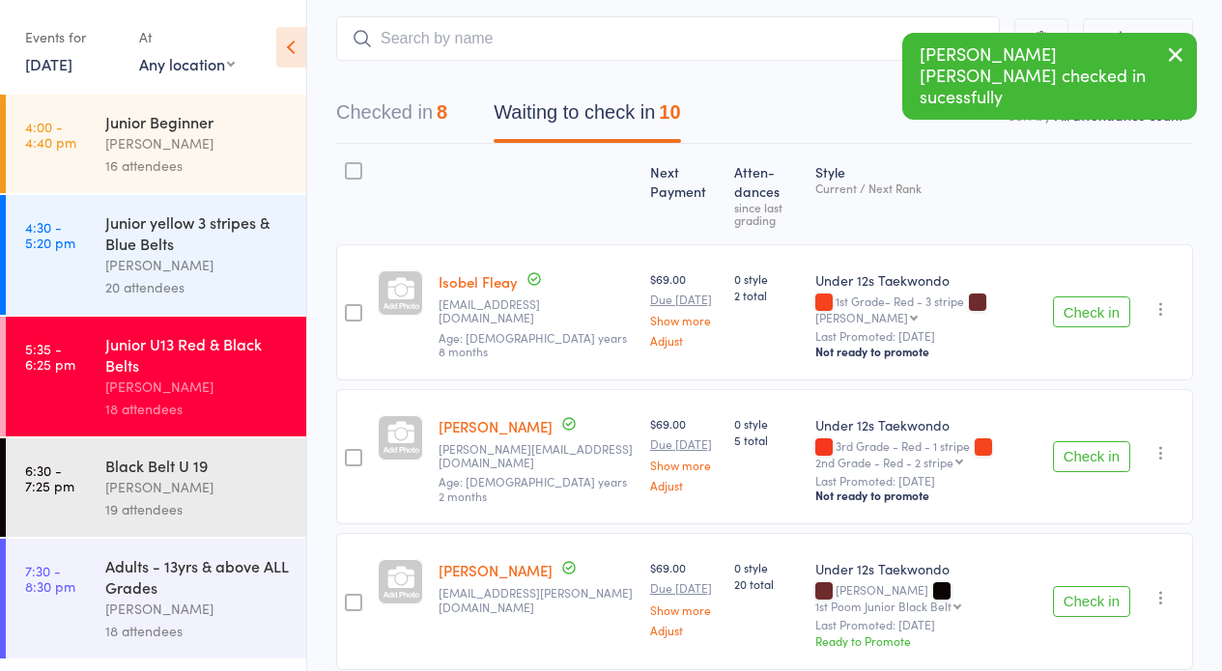
click at [1085, 449] on button "Check in" at bounding box center [1091, 456] width 77 height 31
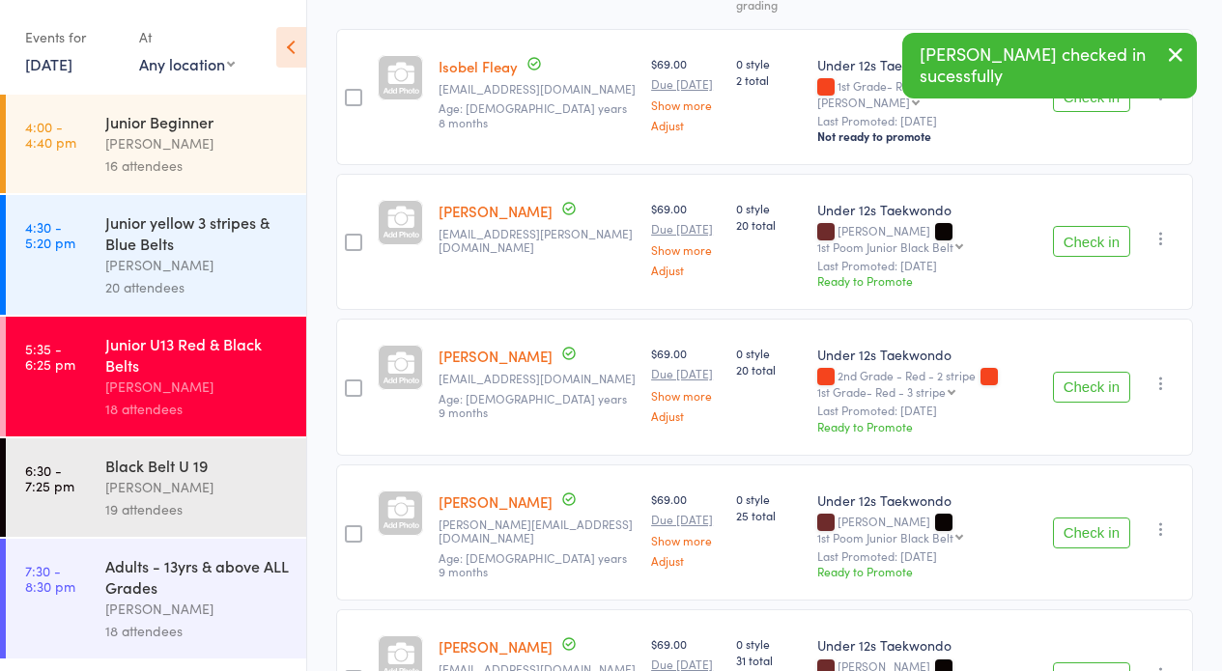
scroll to position [476, 0]
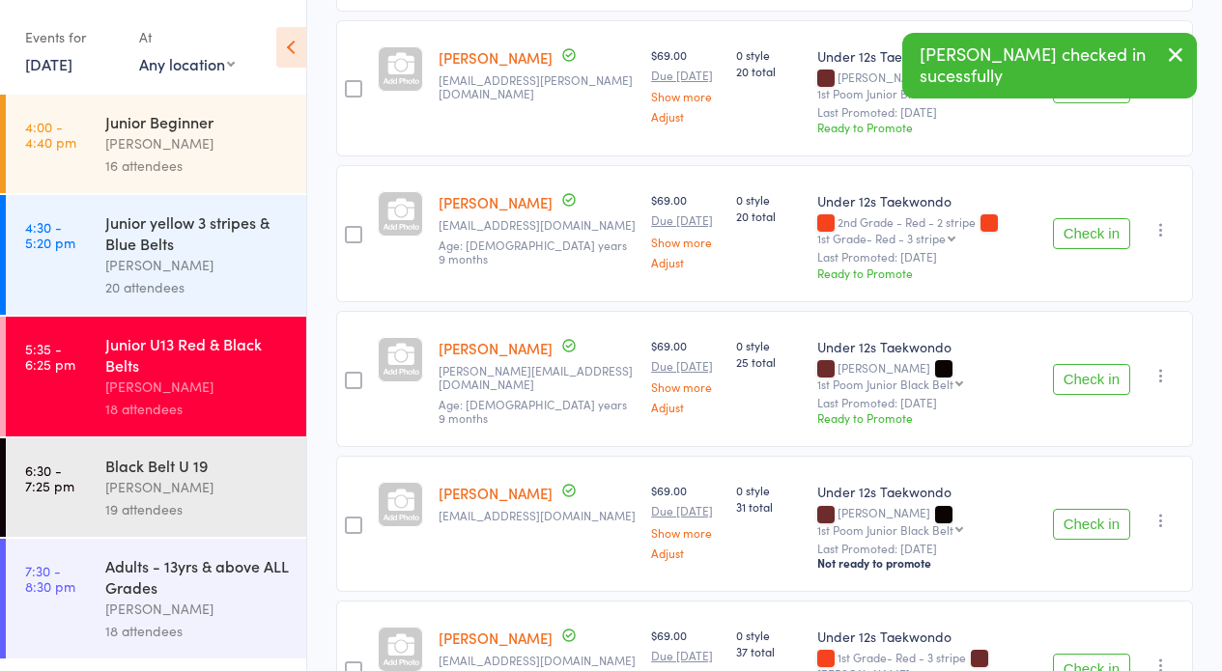
click at [1074, 364] on button "Check in" at bounding box center [1091, 379] width 77 height 31
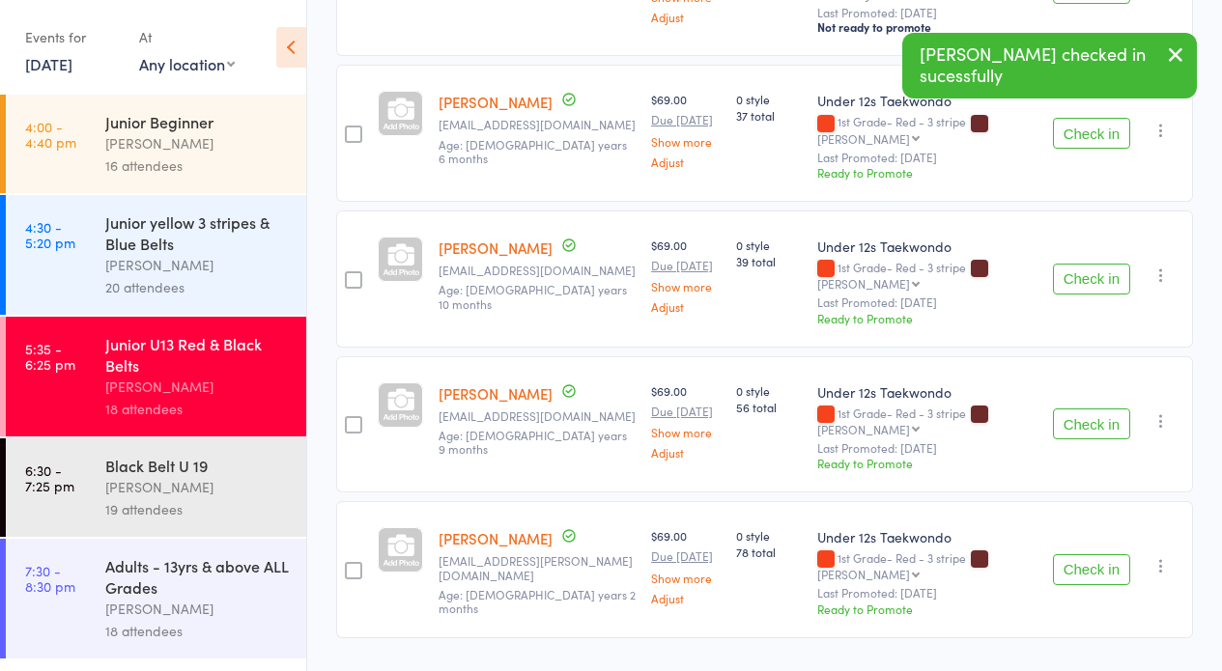
scroll to position [895, 0]
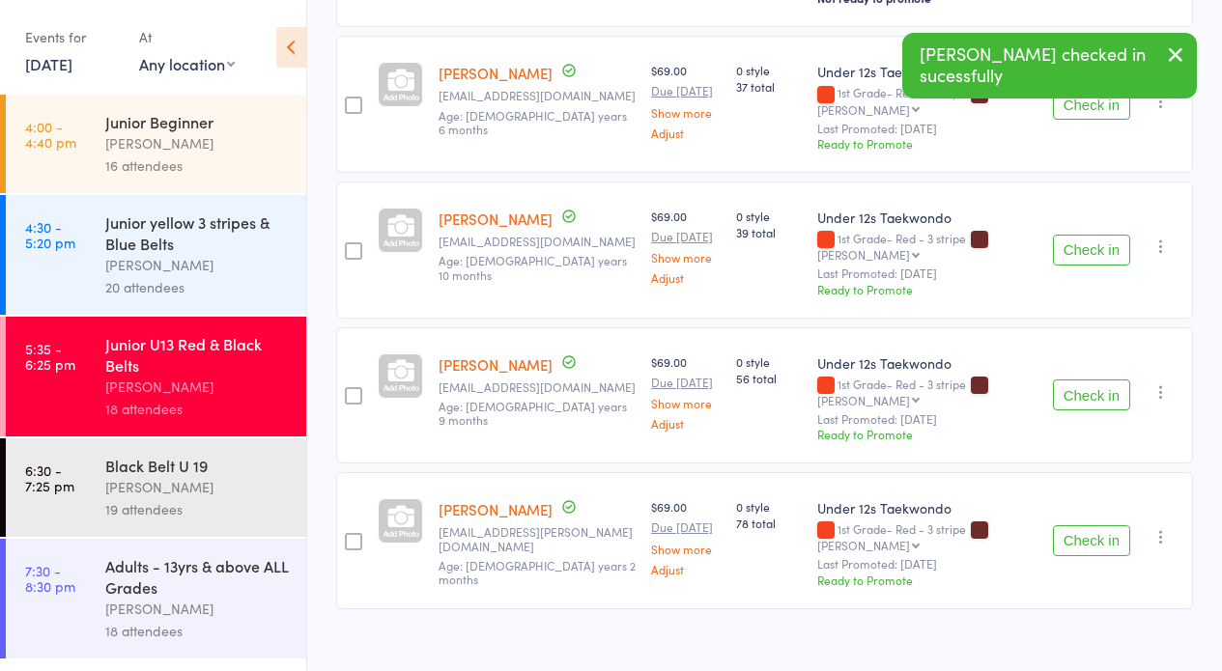
click at [1092, 525] on button "Check in" at bounding box center [1091, 540] width 77 height 31
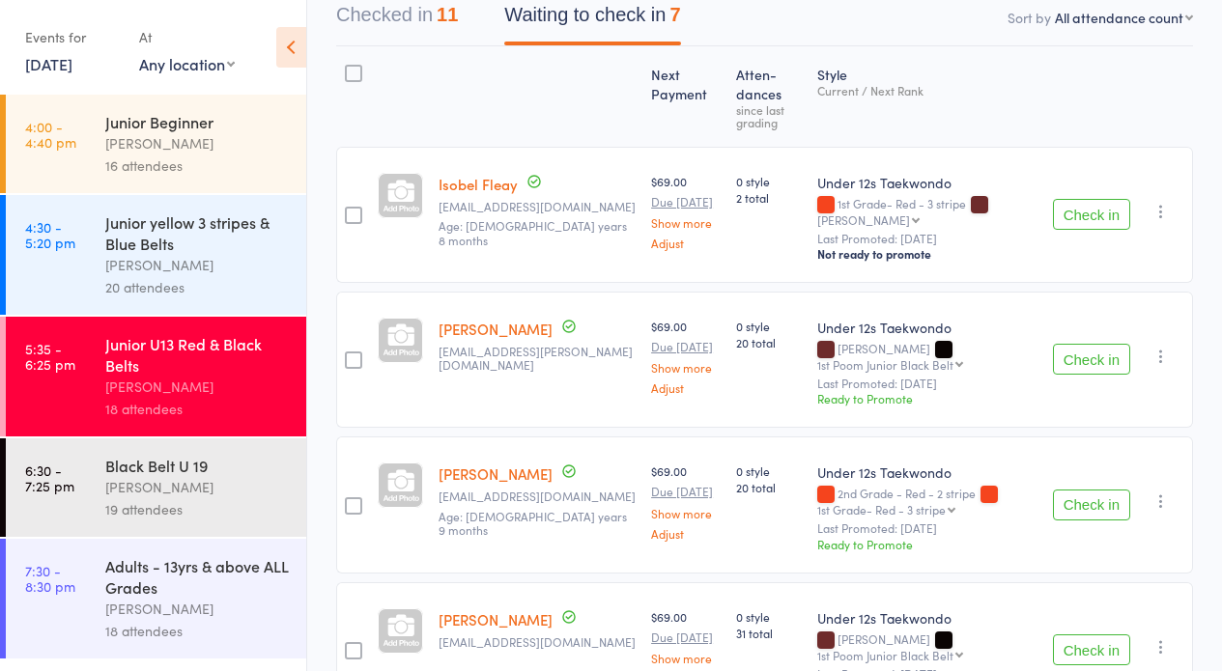
scroll to position [0, 0]
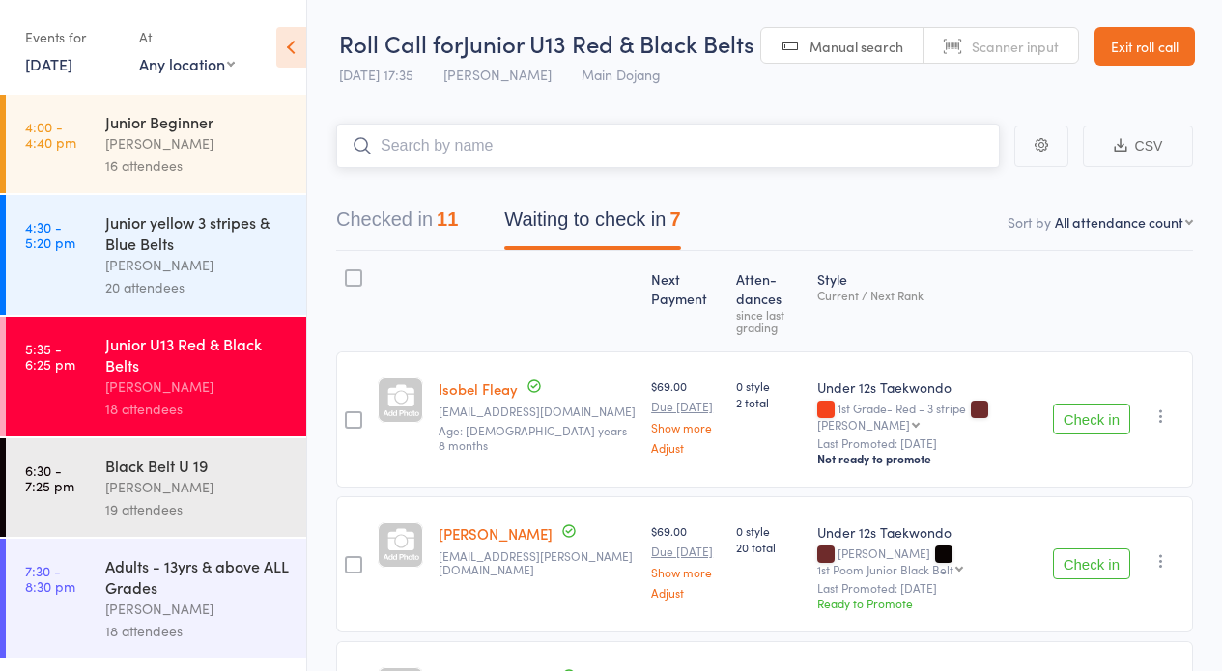
click at [490, 144] on input "search" at bounding box center [667, 146] width 663 height 44
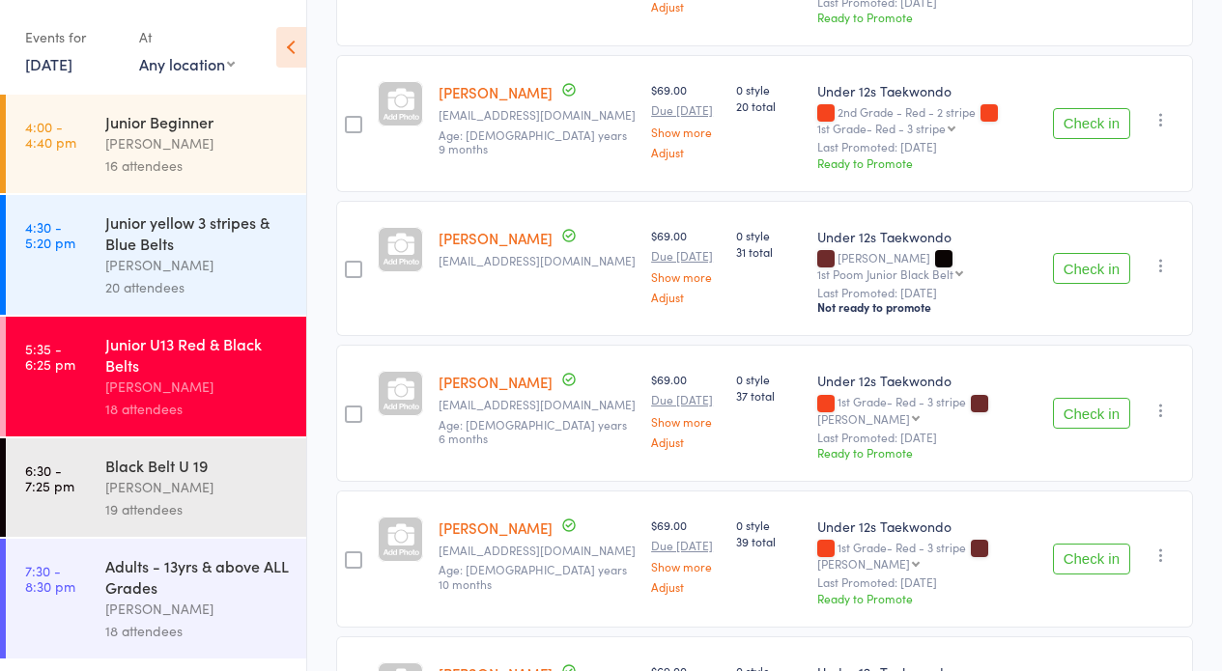
scroll to position [692, 0]
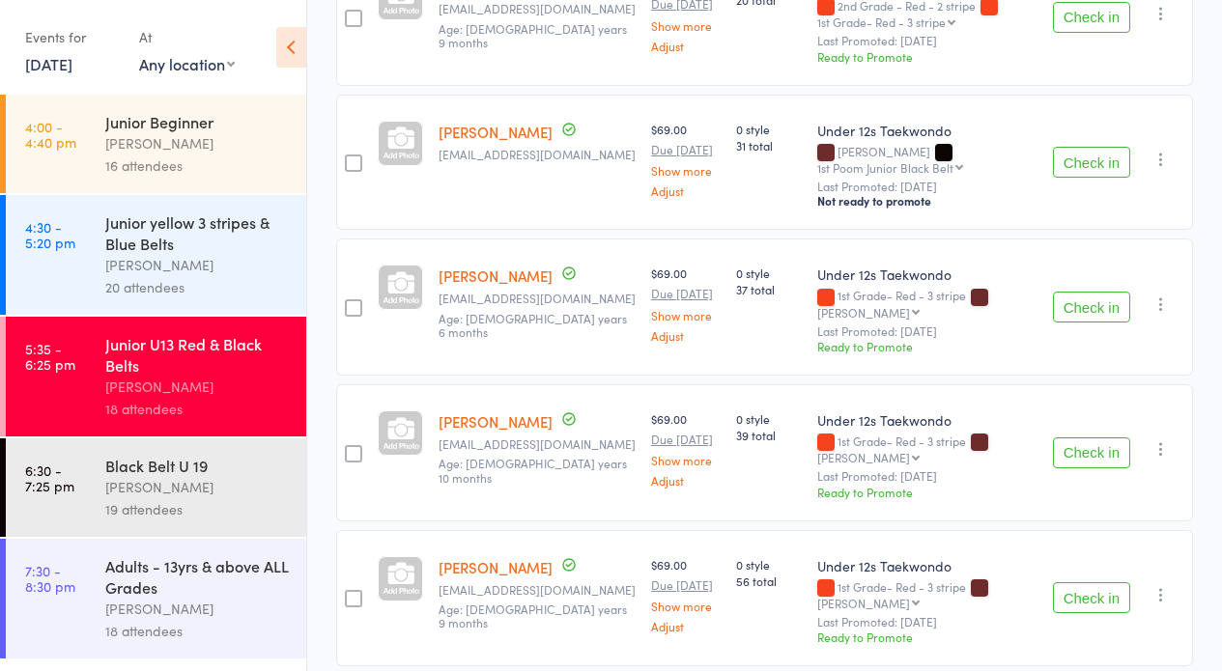
click at [1086, 437] on button "Check in" at bounding box center [1091, 452] width 77 height 31
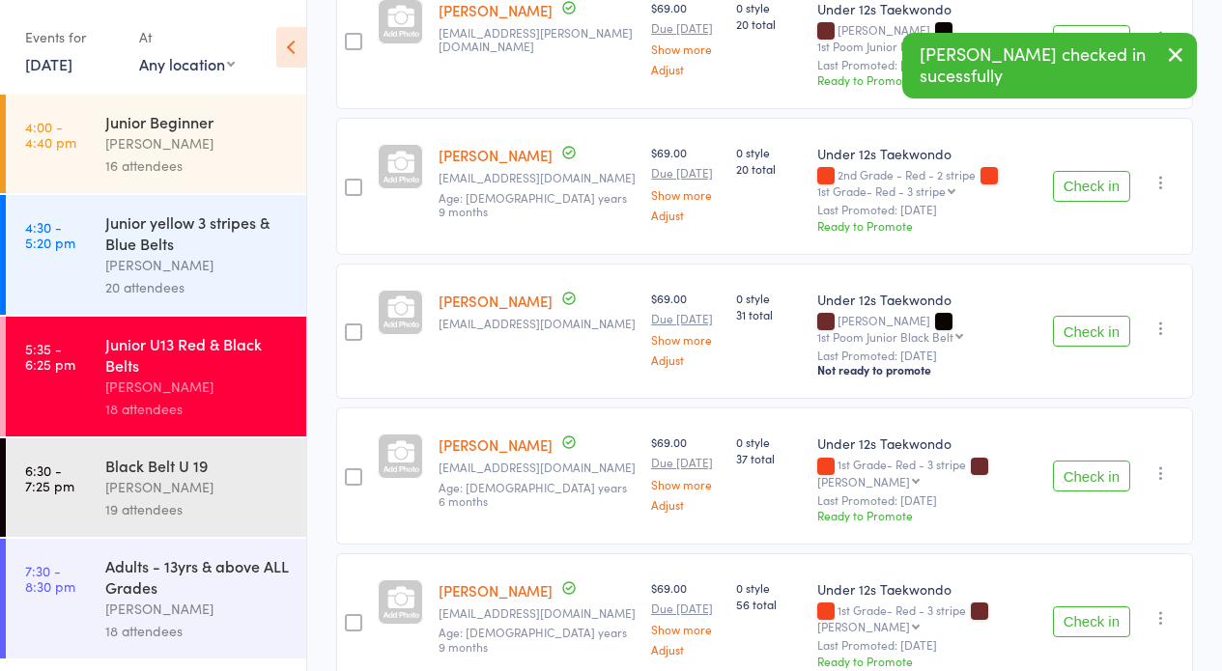
scroll to position [0, 0]
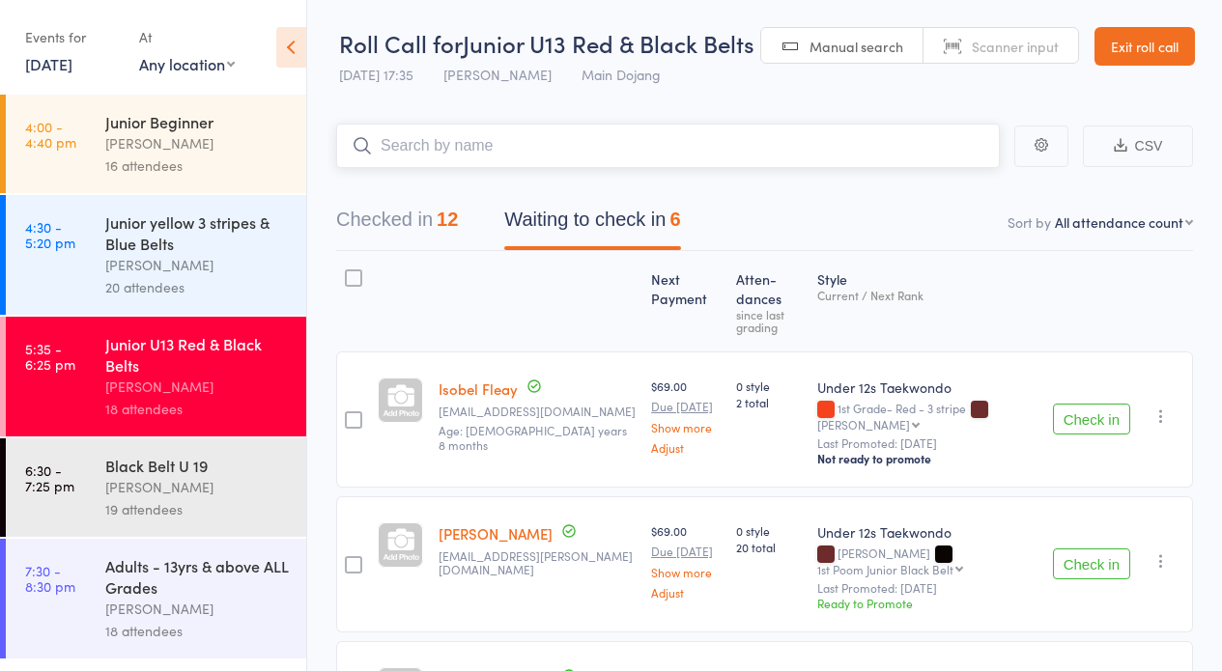
click at [435, 151] on input "search" at bounding box center [667, 146] width 663 height 44
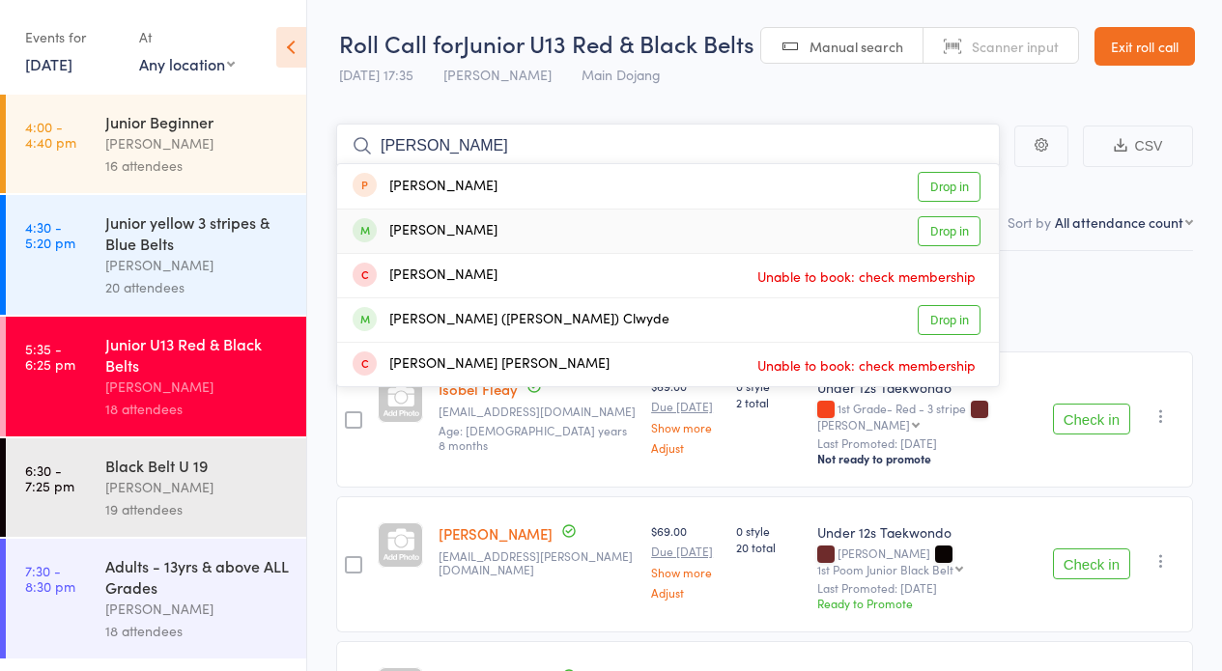
type input "Owen"
click at [941, 228] on link "Drop in" at bounding box center [948, 231] width 63 height 30
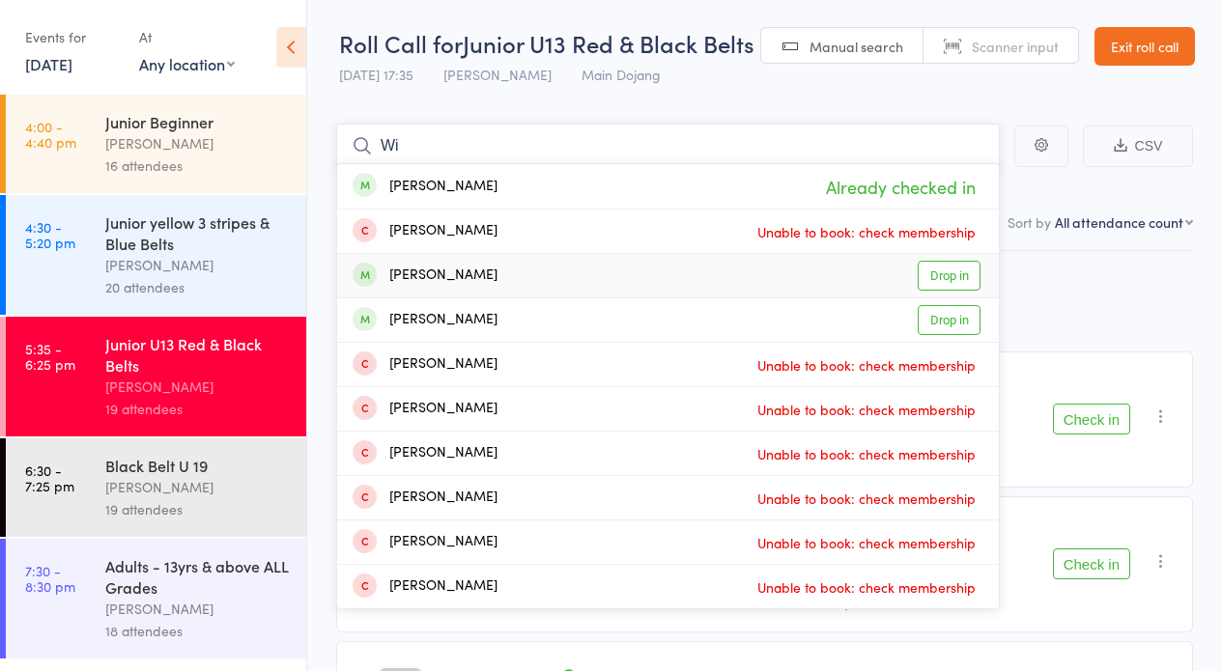
type input "W"
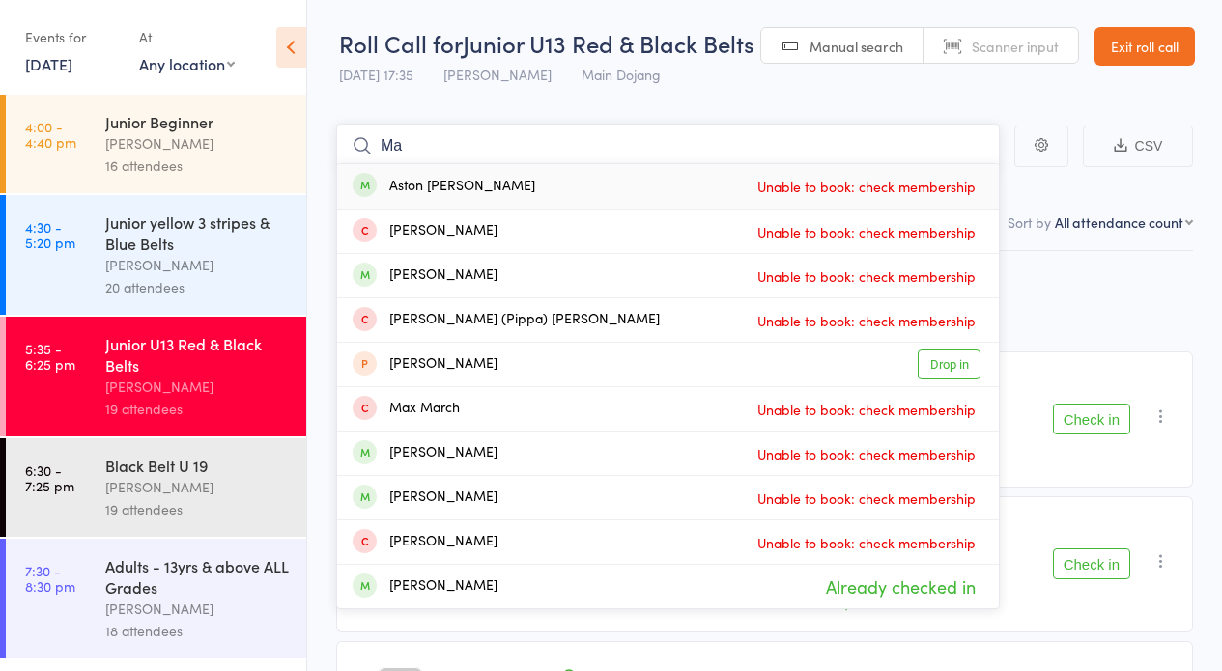
type input "M"
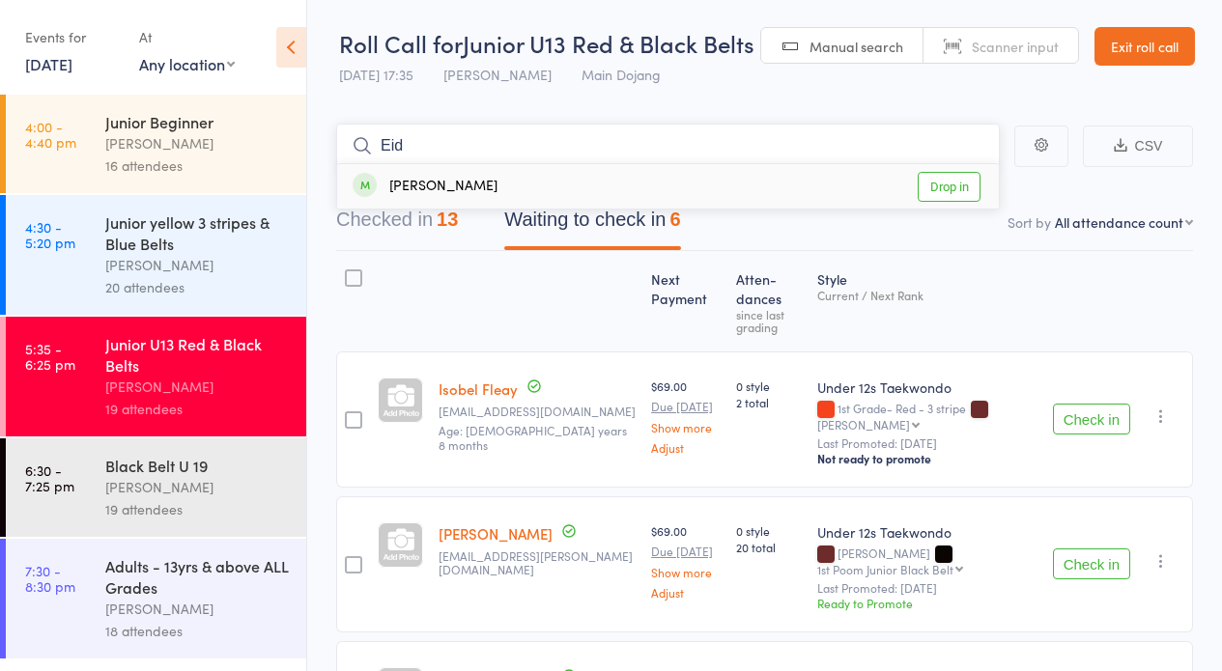
type input "Eid"
click at [943, 178] on link "Drop in" at bounding box center [948, 187] width 63 height 30
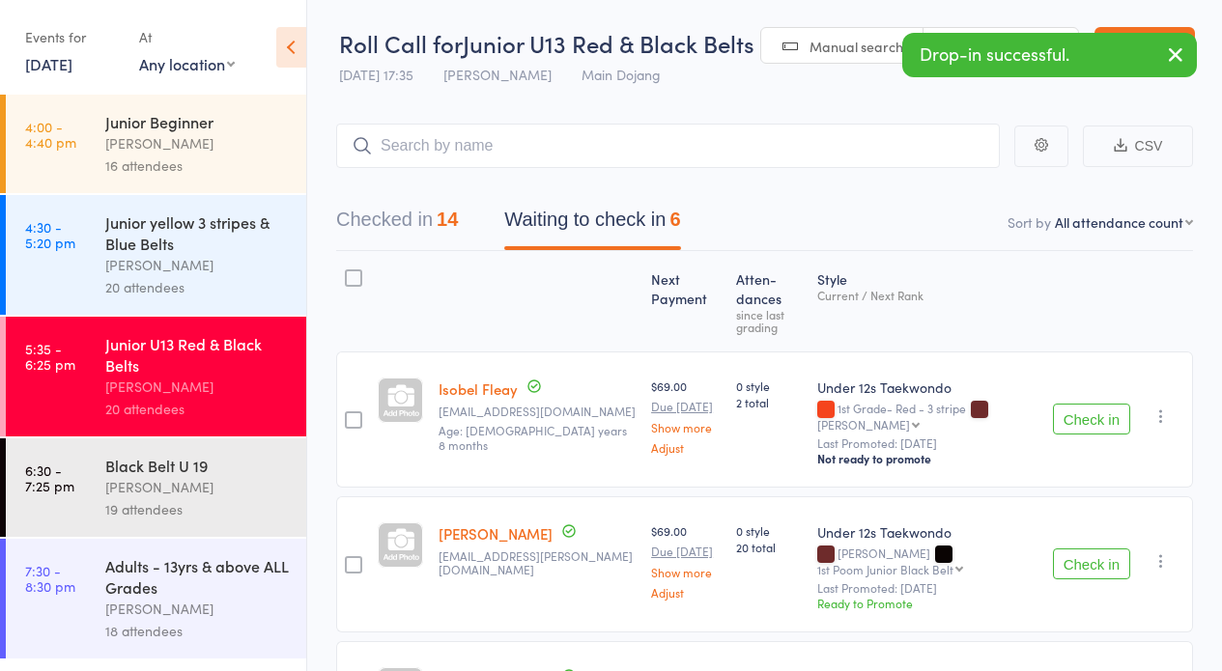
click at [1173, 50] on icon "button" at bounding box center [1175, 54] width 23 height 24
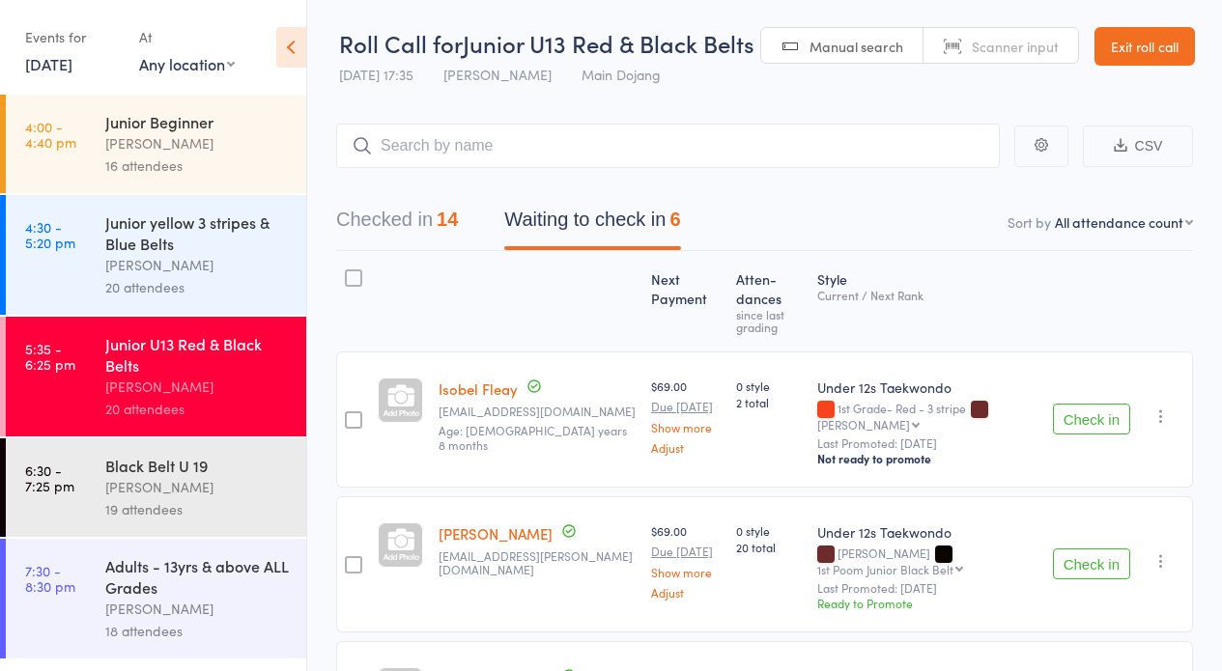
click at [1151, 42] on link "Exit roll call" at bounding box center [1144, 46] width 100 height 39
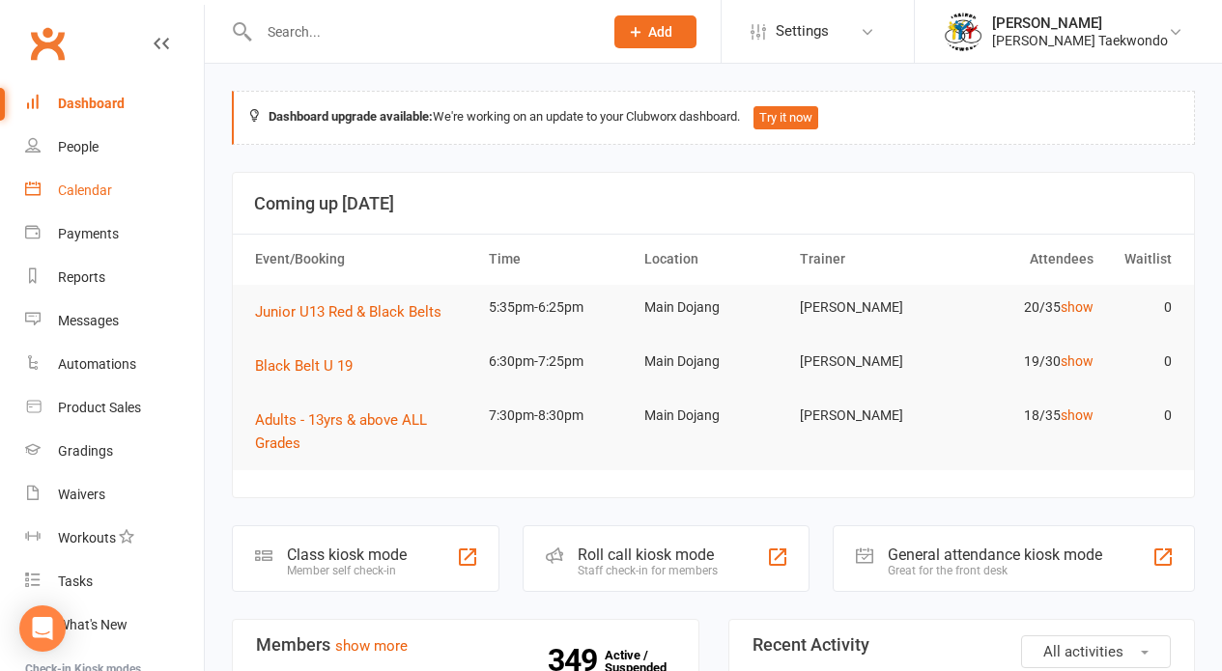
click at [76, 184] on div "Calendar" at bounding box center [85, 190] width 54 height 15
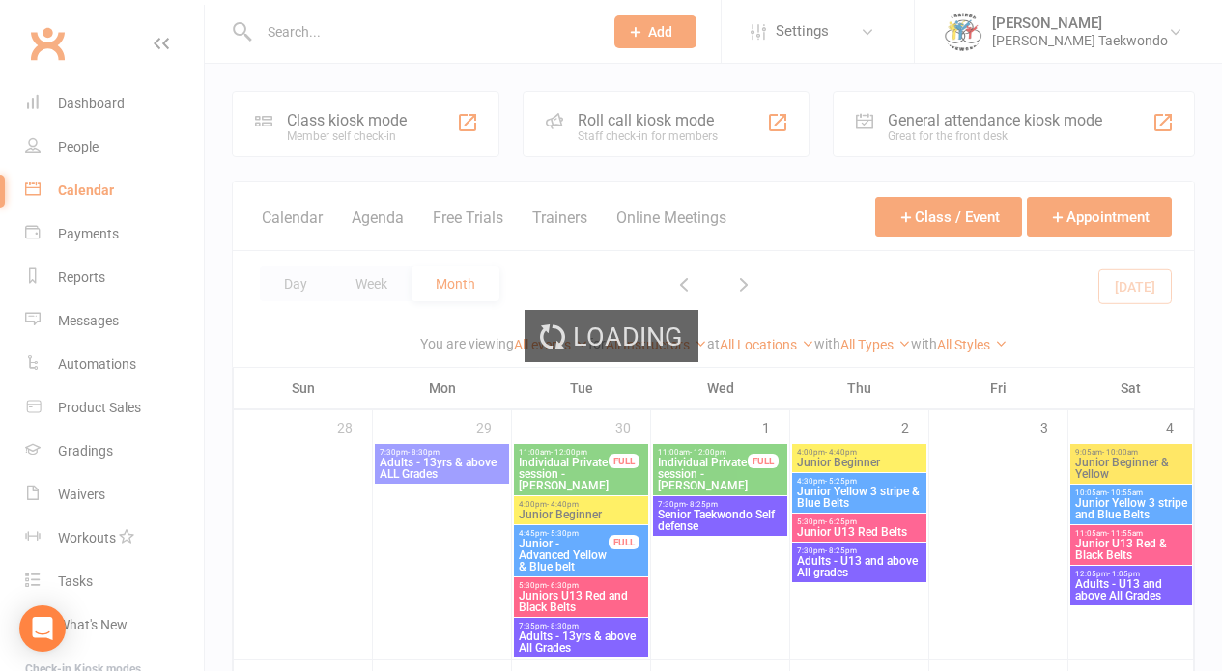
scroll to position [428, 0]
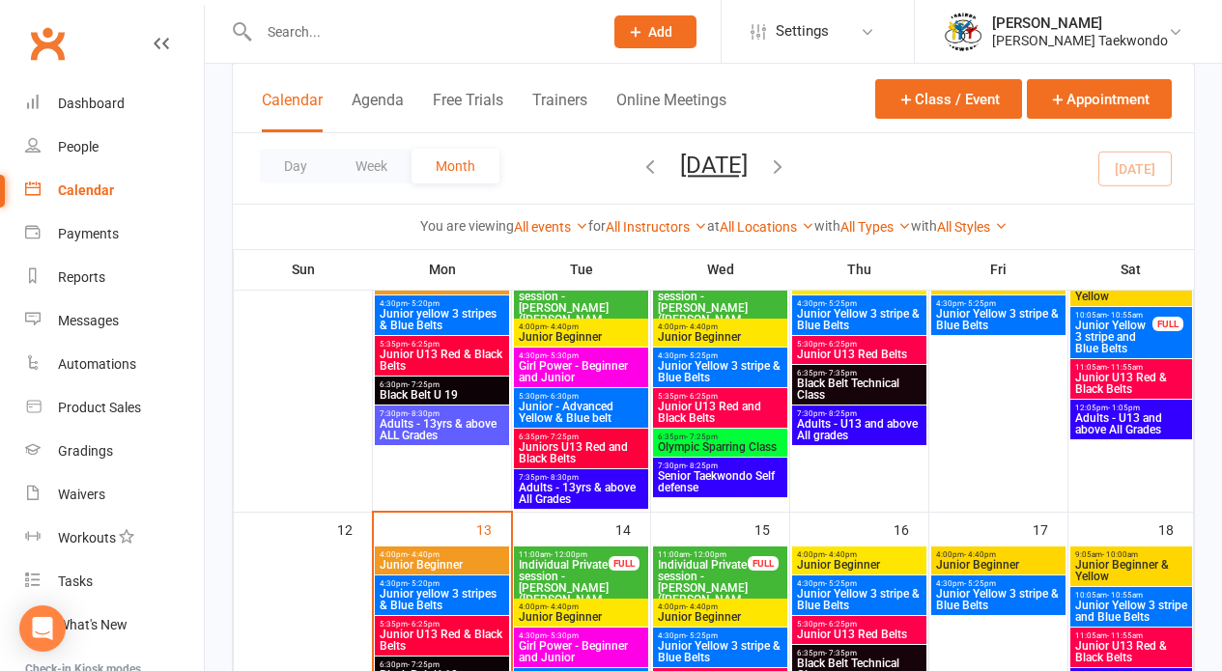
click at [462, 635] on span "Junior U13 Red & Black Belts" at bounding box center [442, 640] width 127 height 23
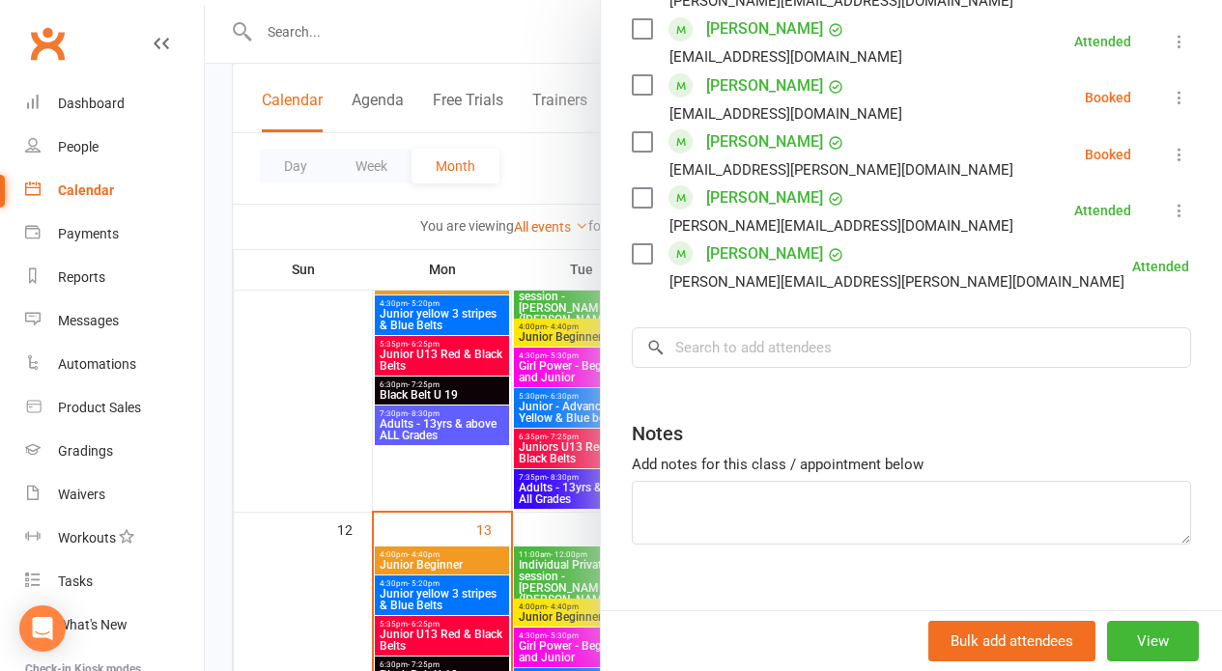
scroll to position [753, 0]
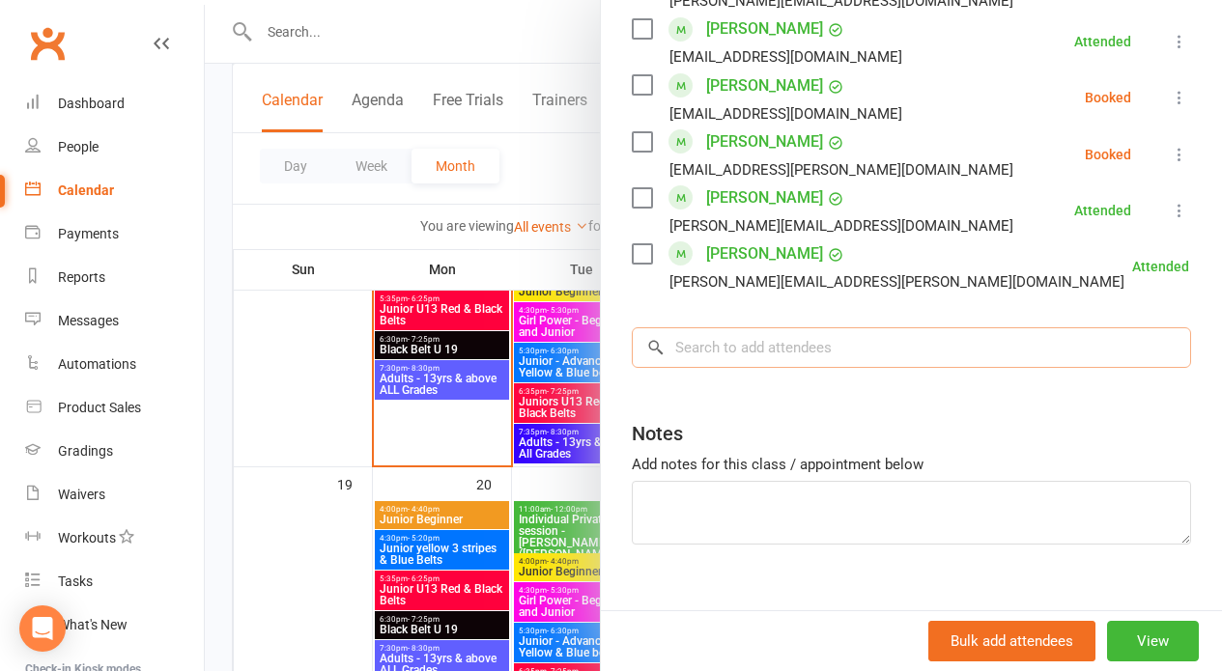
click at [702, 327] on input "search" at bounding box center [911, 347] width 559 height 41
type input "W"
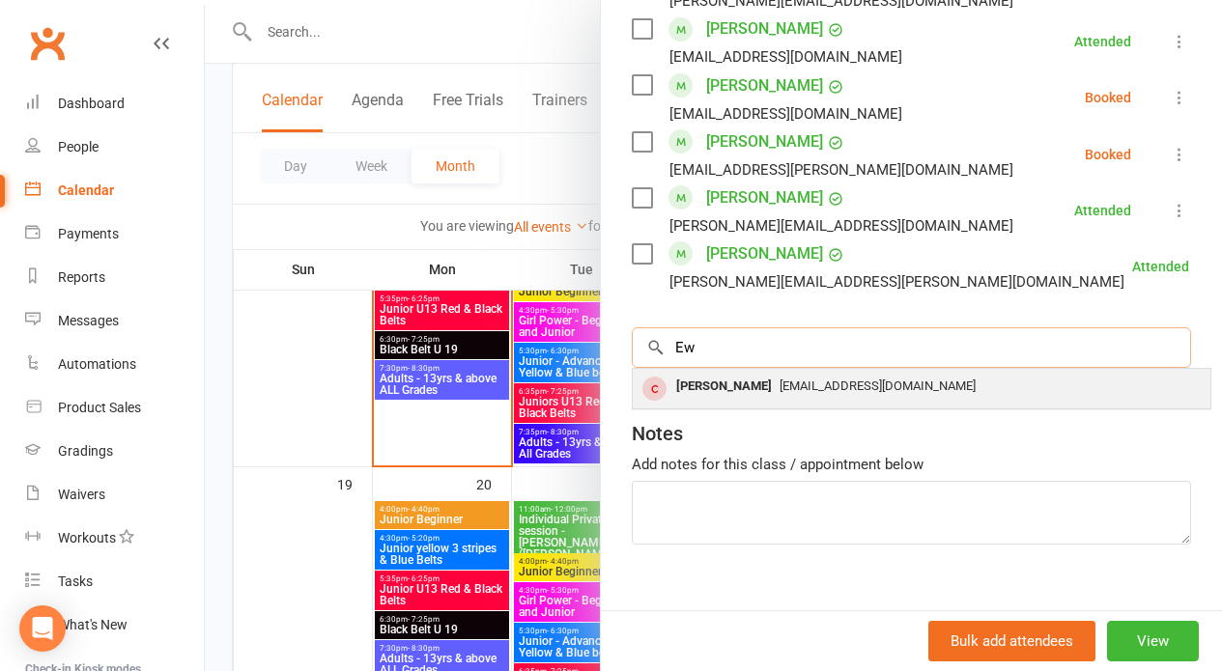
type input "E"
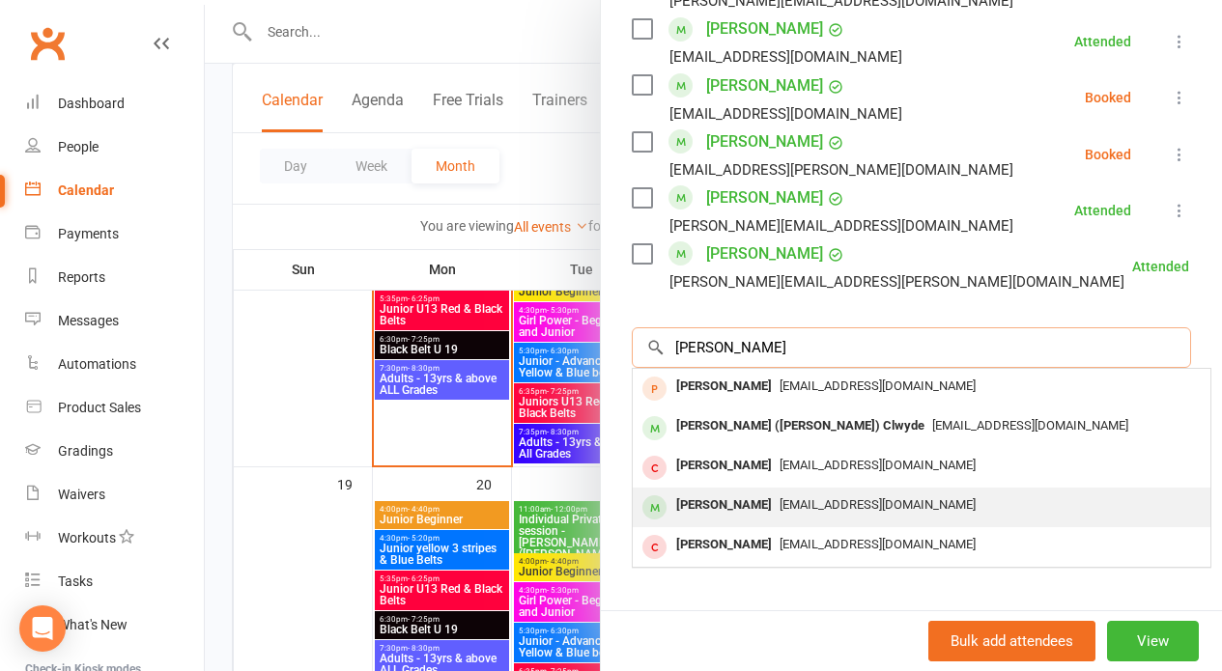
type input "[PERSON_NAME]"
click at [779, 497] on span "[EMAIL_ADDRESS][DOMAIN_NAME]" at bounding box center [877, 504] width 196 height 14
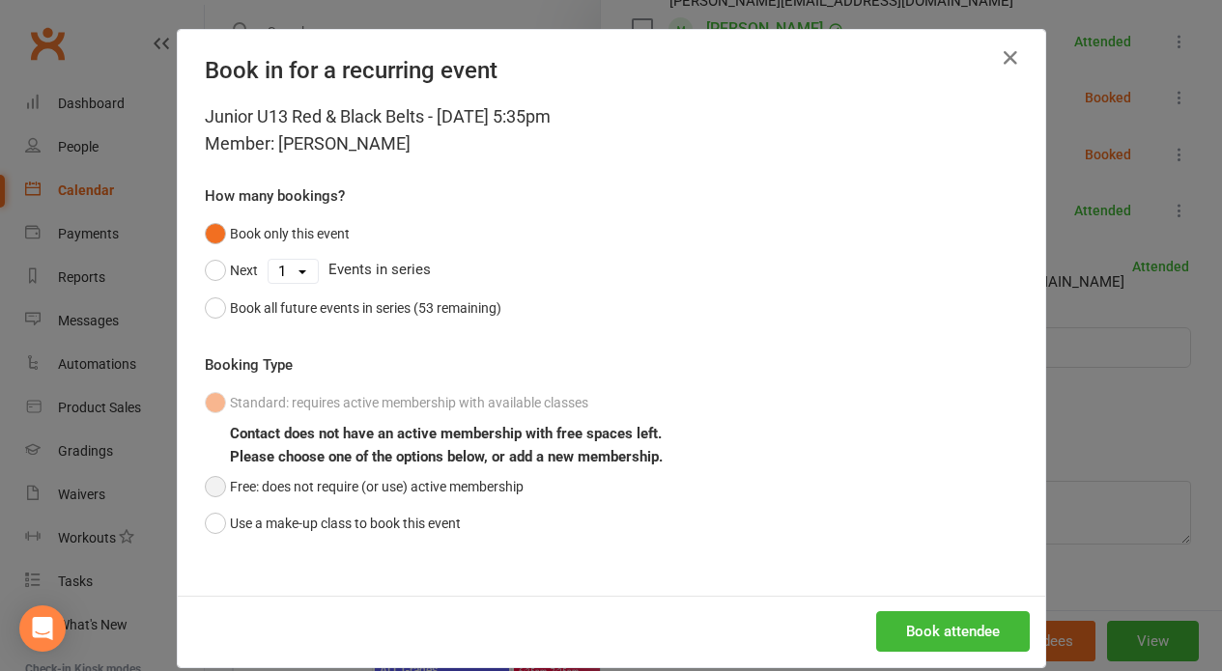
drag, startPoint x: 204, startPoint y: 518, endPoint x: 326, endPoint y: 502, distance: 123.6
click at [205, 517] on button "Use a make-up class to book this event" at bounding box center [333, 523] width 256 height 37
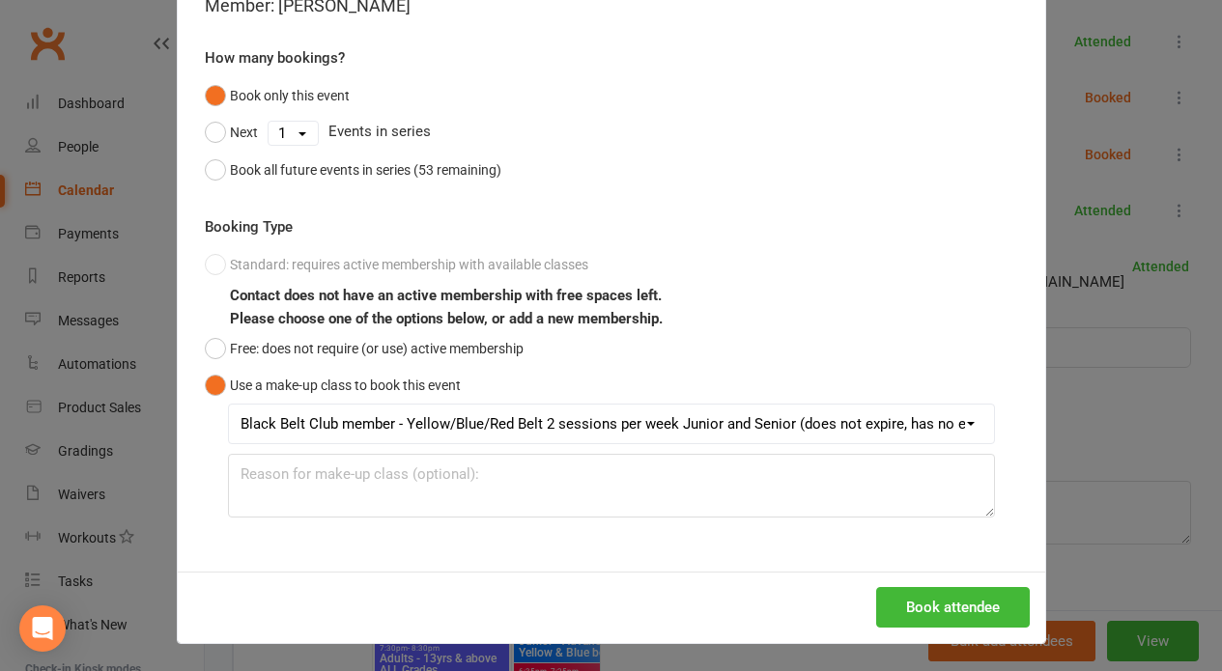
scroll to position [1350, 0]
click at [912, 607] on button "Book attendee" at bounding box center [953, 607] width 154 height 41
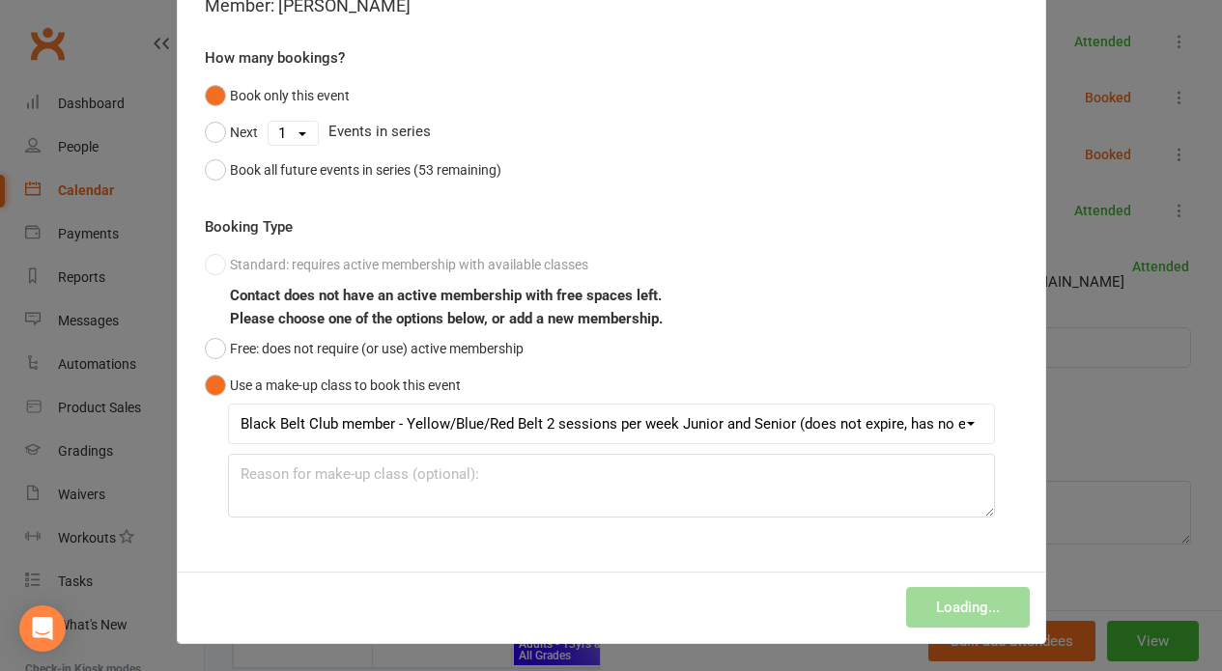
scroll to position [0, 0]
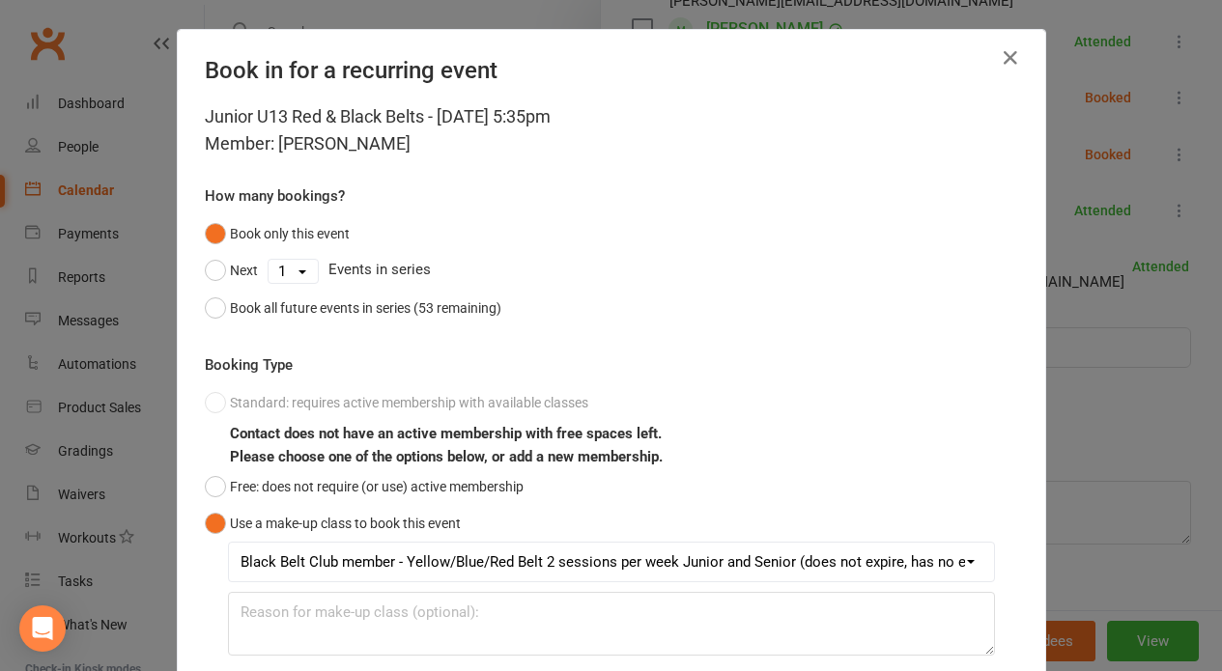
click at [999, 52] on icon "button" at bounding box center [1010, 57] width 23 height 23
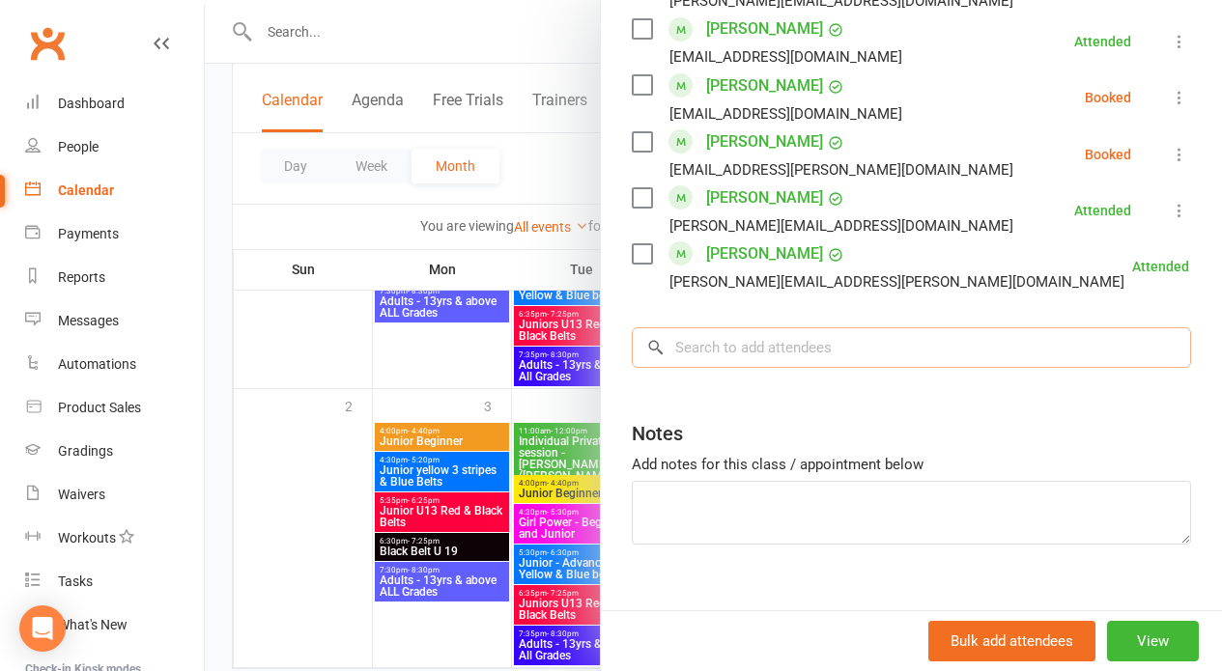
click at [762, 327] on input "search" at bounding box center [911, 347] width 559 height 41
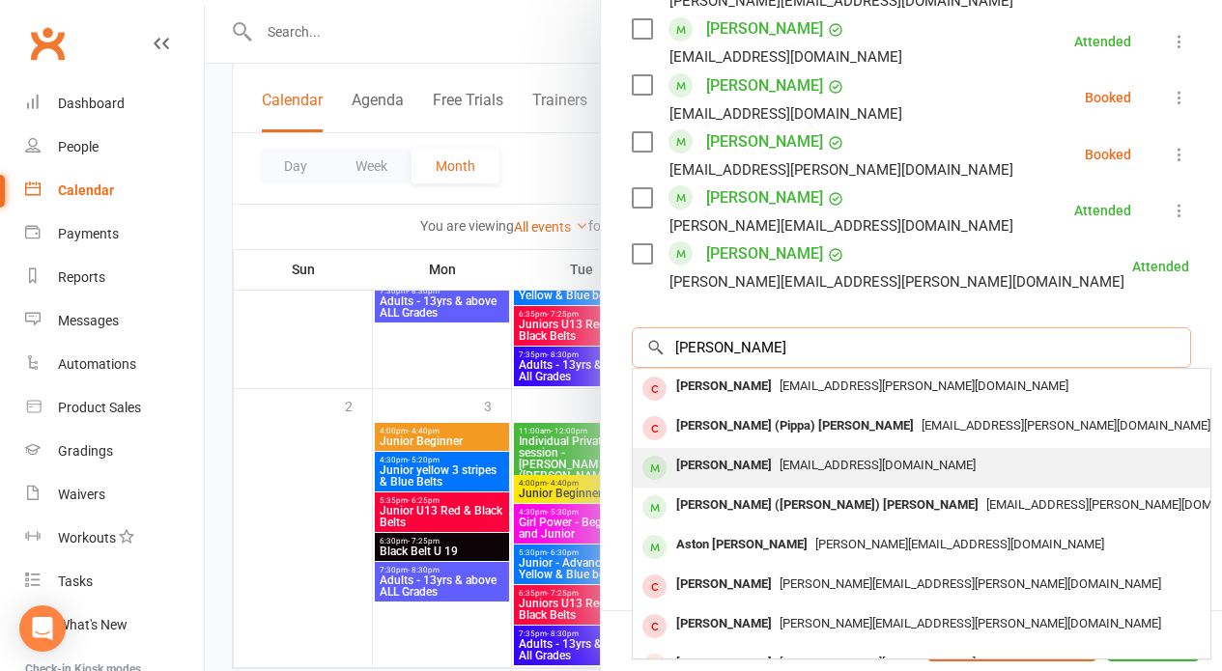
type input "[PERSON_NAME]"
click at [794, 458] on span "[EMAIL_ADDRESS][DOMAIN_NAME]" at bounding box center [877, 465] width 196 height 14
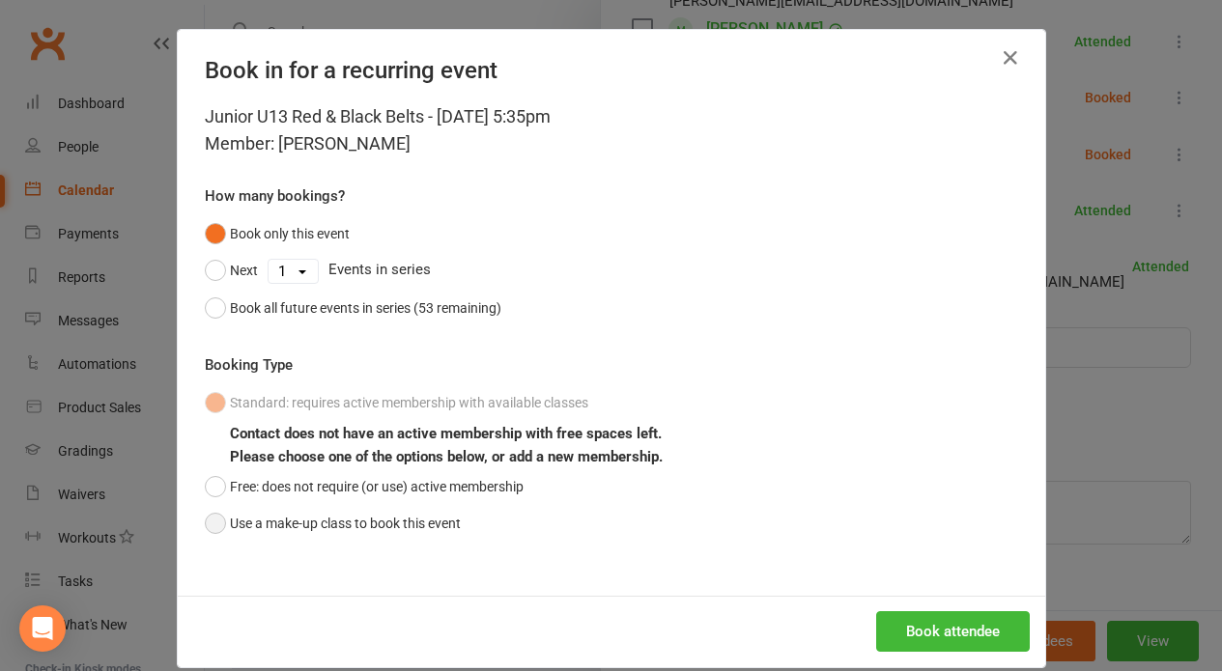
click at [210, 517] on button "Use a make-up class to book this event" at bounding box center [333, 523] width 256 height 37
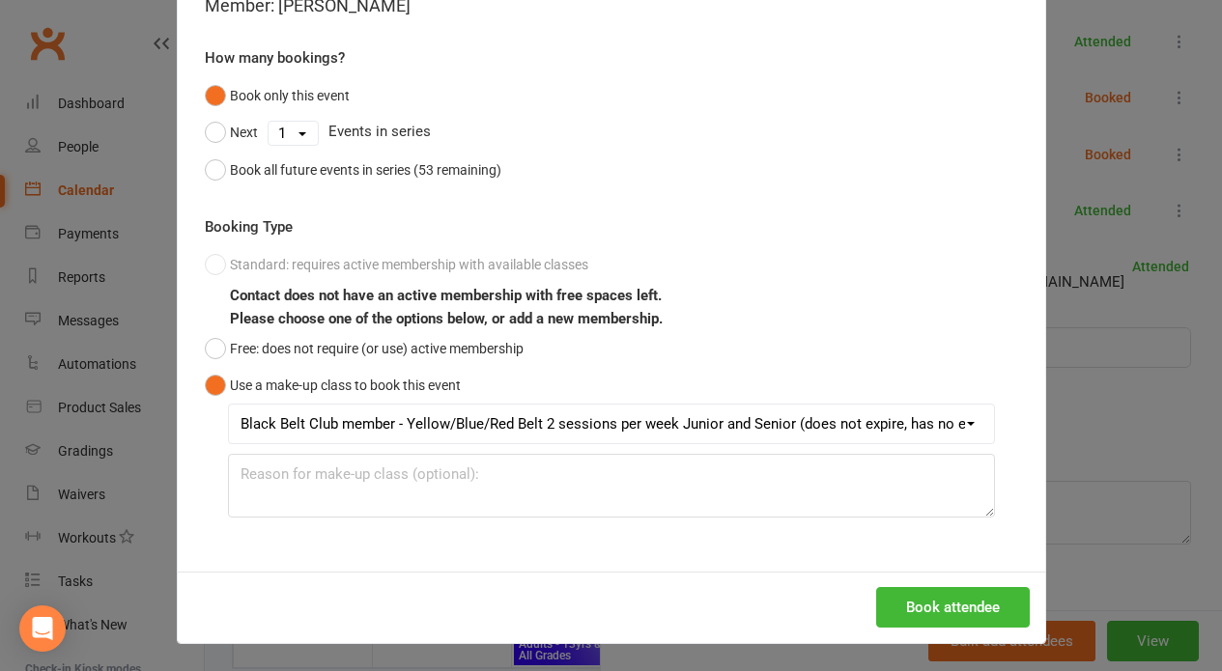
scroll to position [1443, 0]
click at [974, 599] on button "Book attendee" at bounding box center [953, 607] width 154 height 41
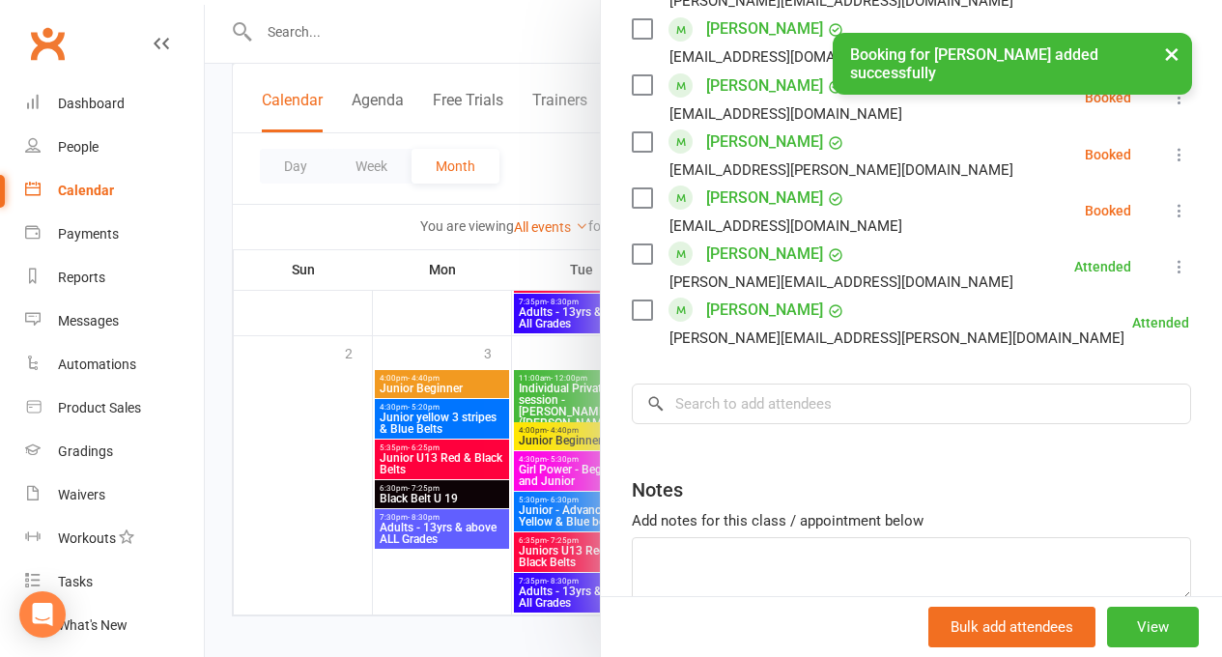
click at [1173, 43] on button "×" at bounding box center [1171, 54] width 35 height 42
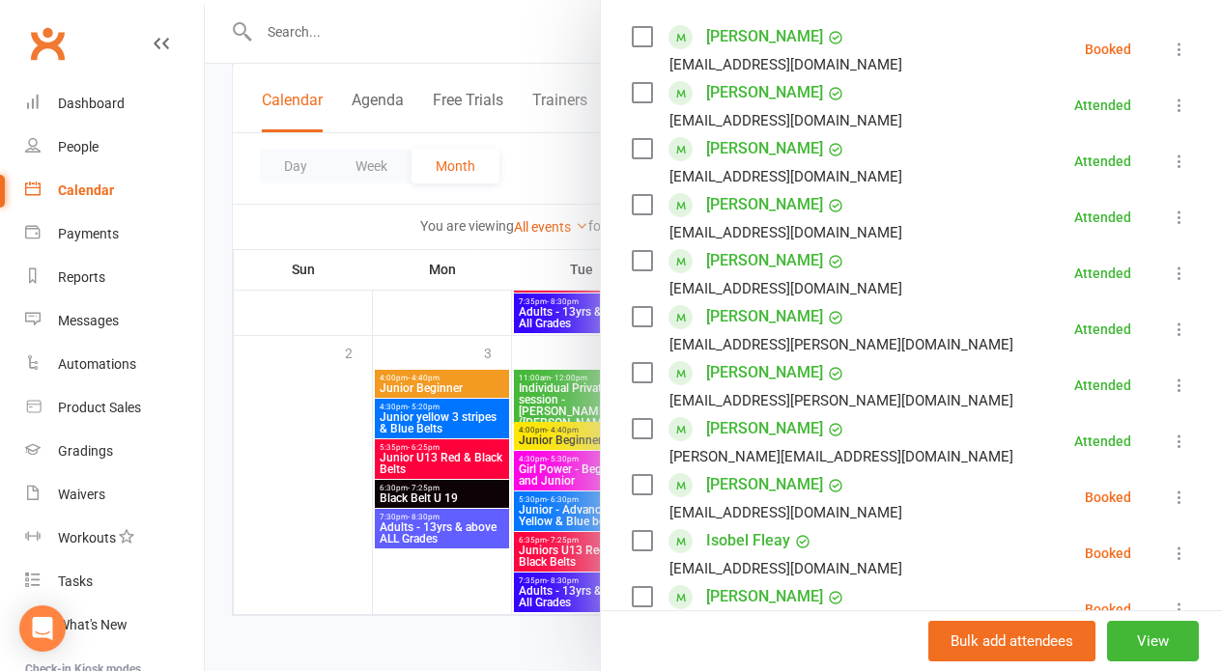
scroll to position [1093, 0]
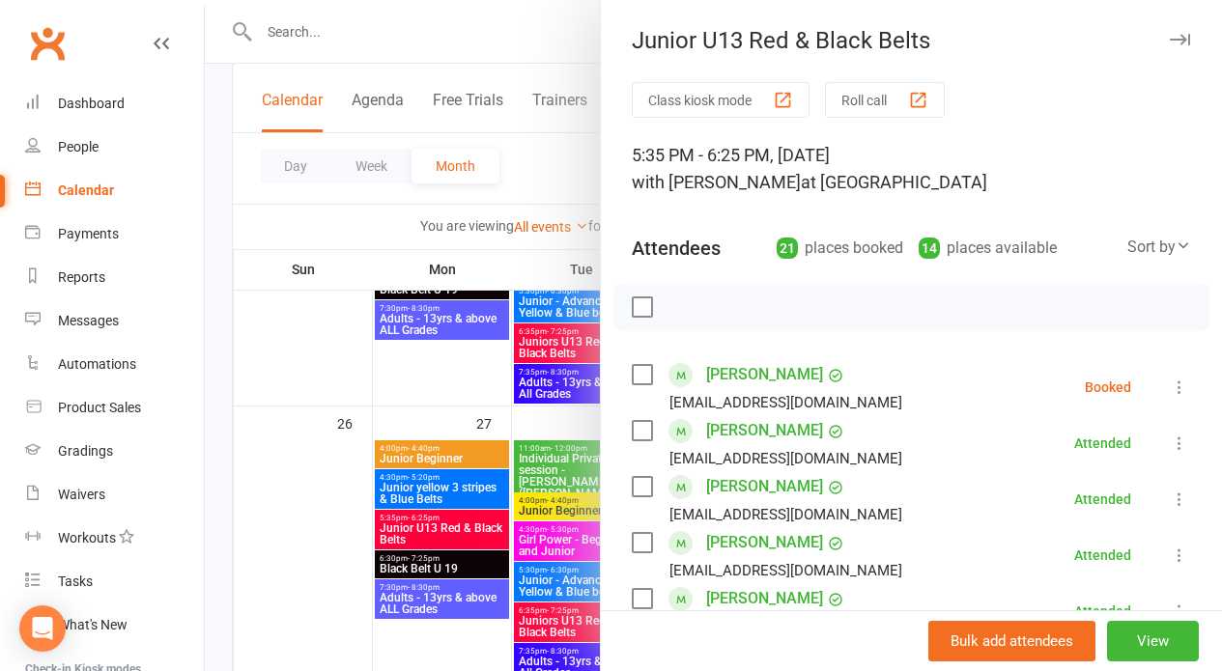
click at [855, 92] on button "Roll call" at bounding box center [885, 100] width 120 height 36
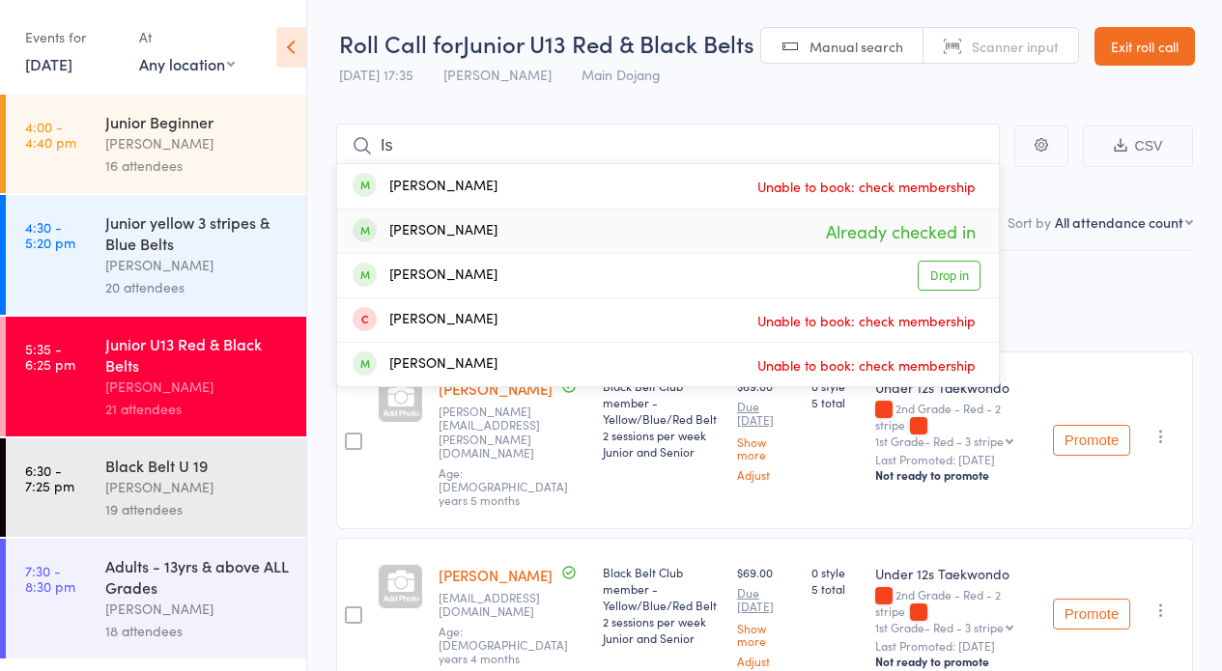
type input "I"
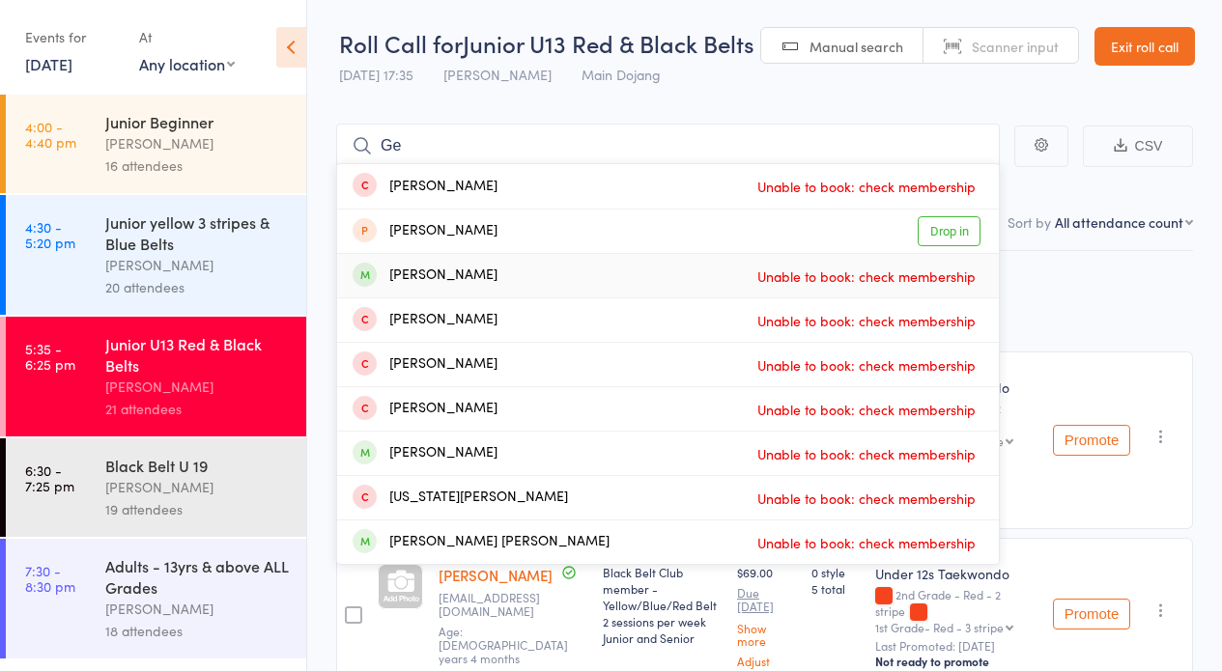
type input "G"
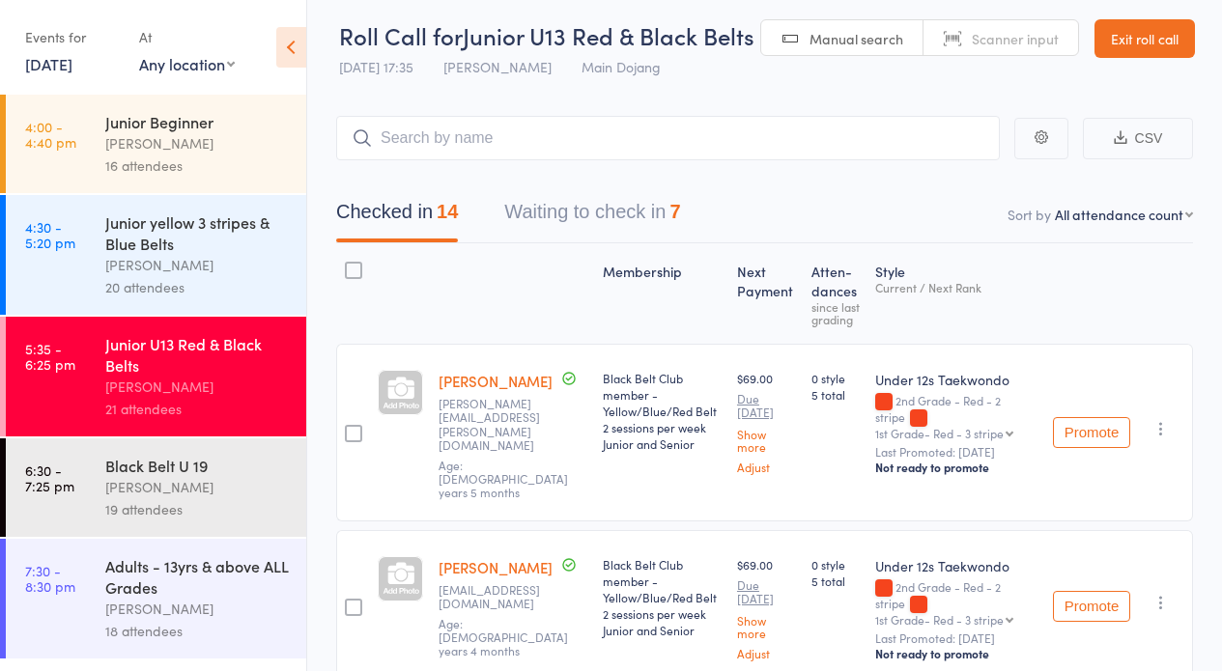
scroll to position [19, 0]
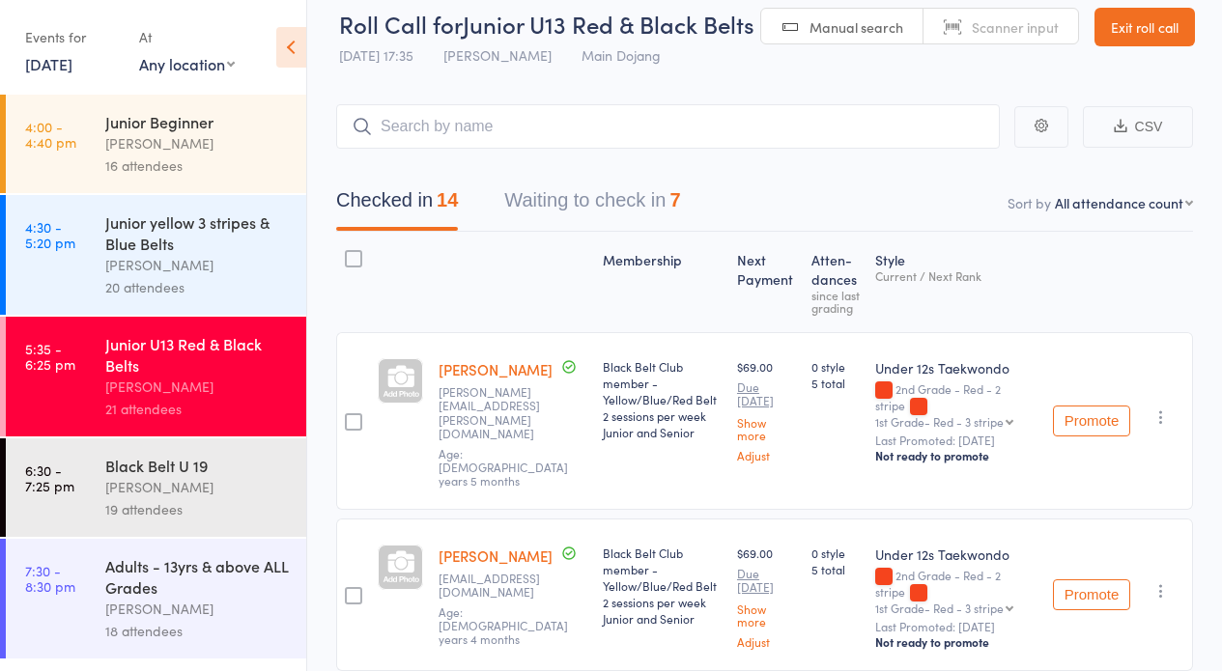
click at [530, 193] on button "Waiting to check in 7" at bounding box center [592, 205] width 176 height 51
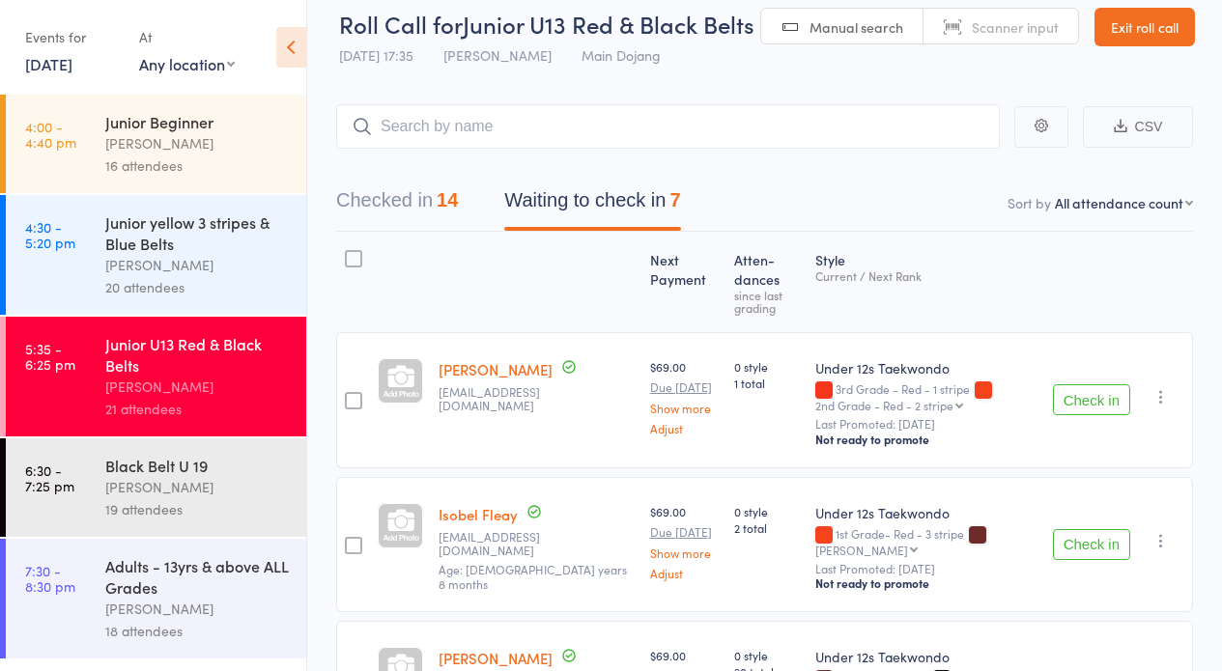
scroll to position [23, 0]
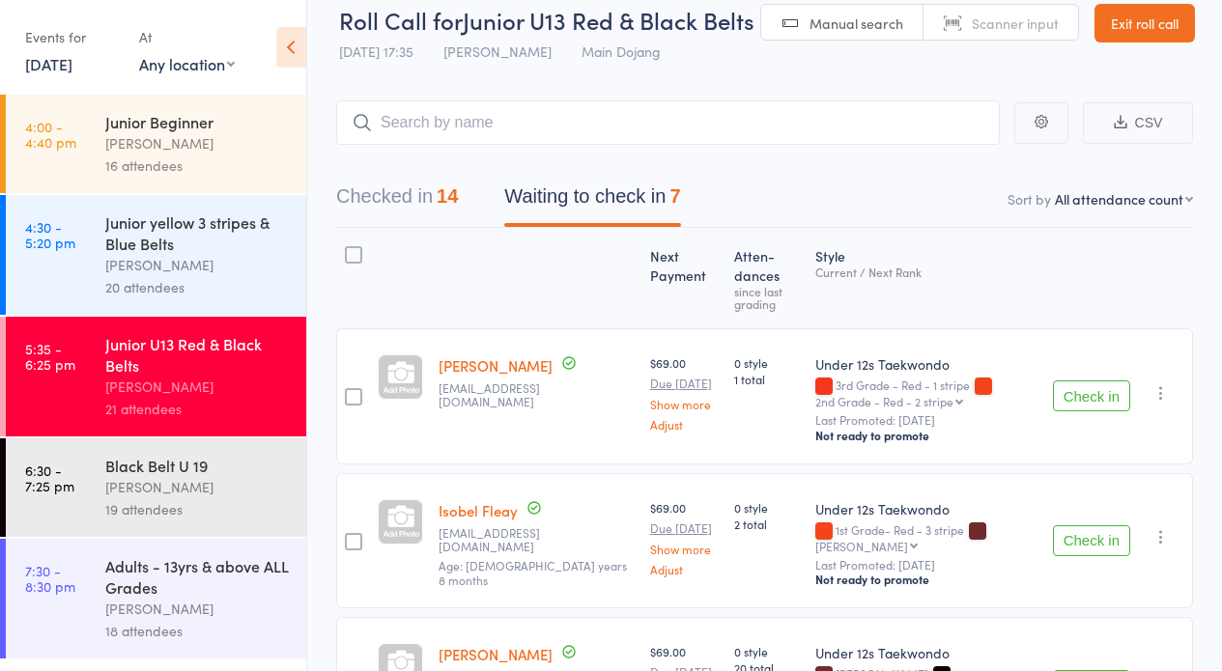
drag, startPoint x: 1059, startPoint y: 392, endPoint x: 736, endPoint y: 400, distance: 323.6
click at [1059, 391] on button "Check in" at bounding box center [1091, 396] width 77 height 31
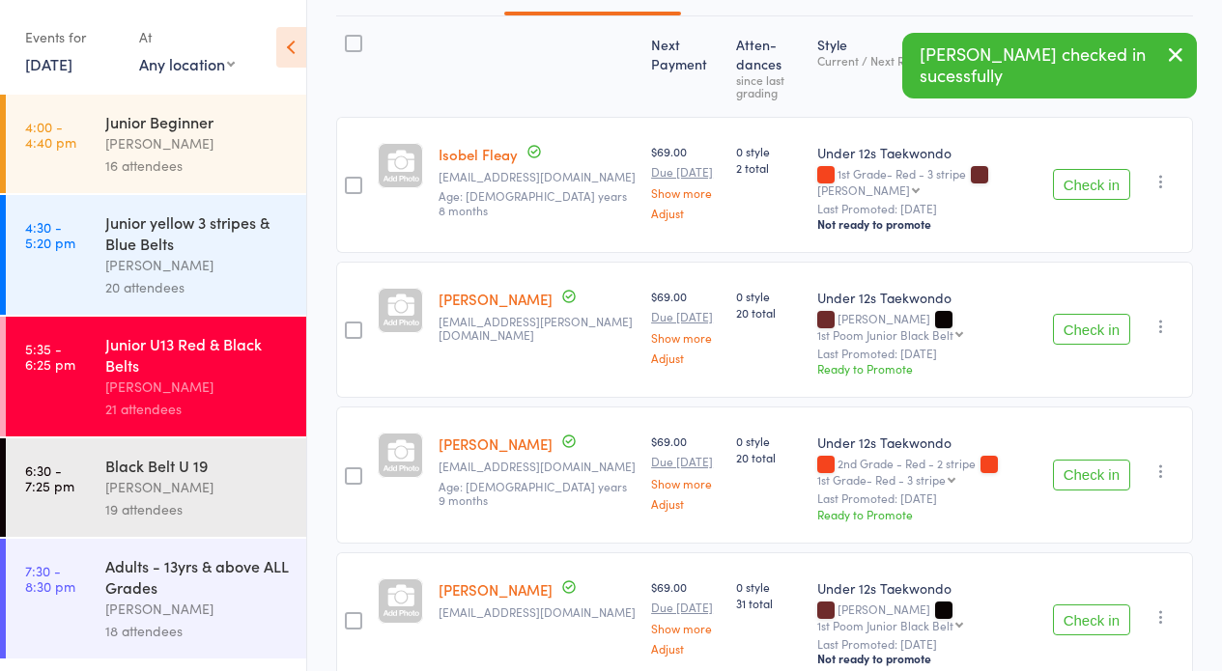
scroll to position [296, 0]
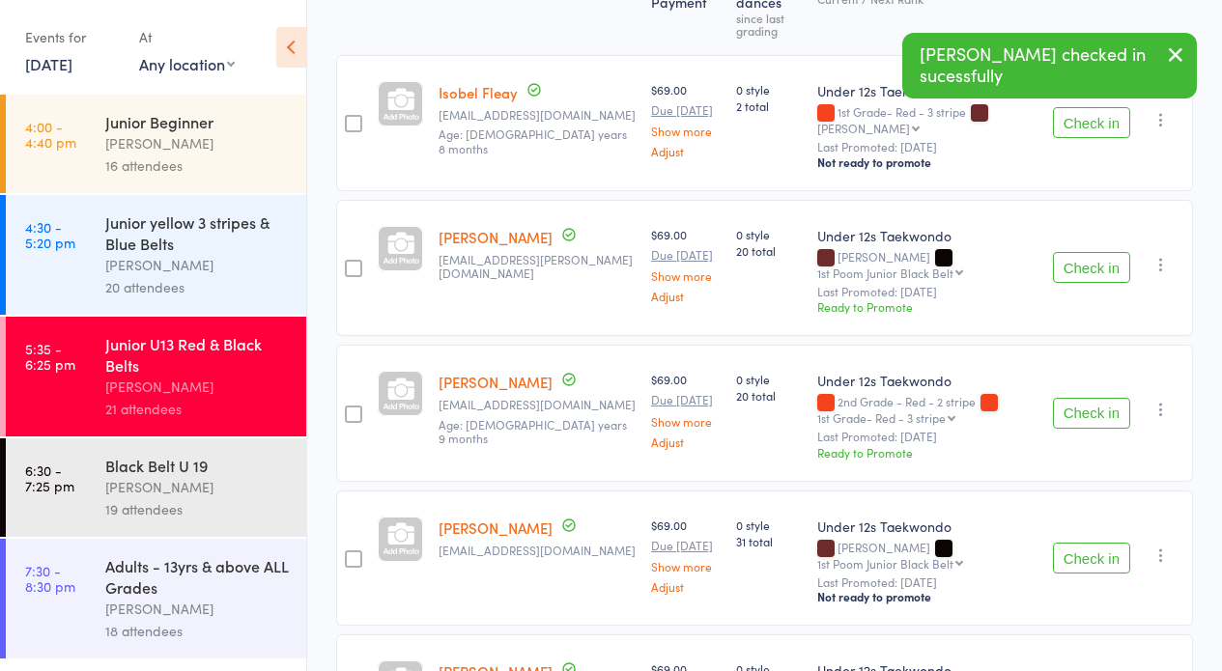
click at [1095, 398] on button "Check in" at bounding box center [1091, 413] width 77 height 31
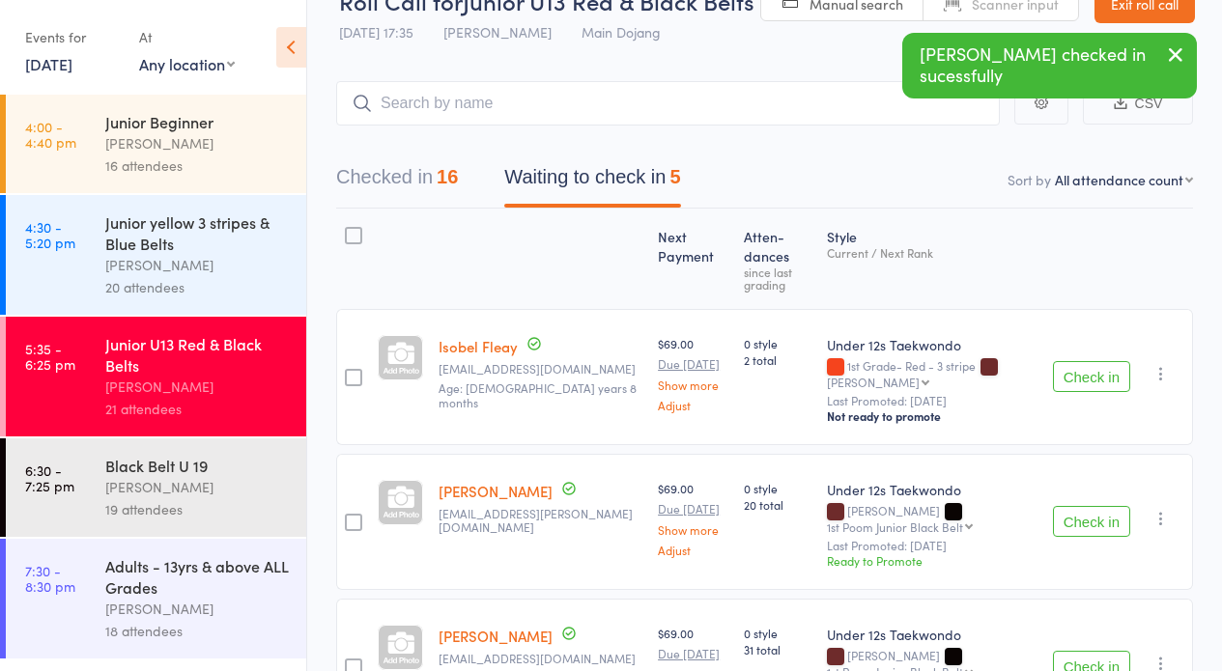
scroll to position [39, 0]
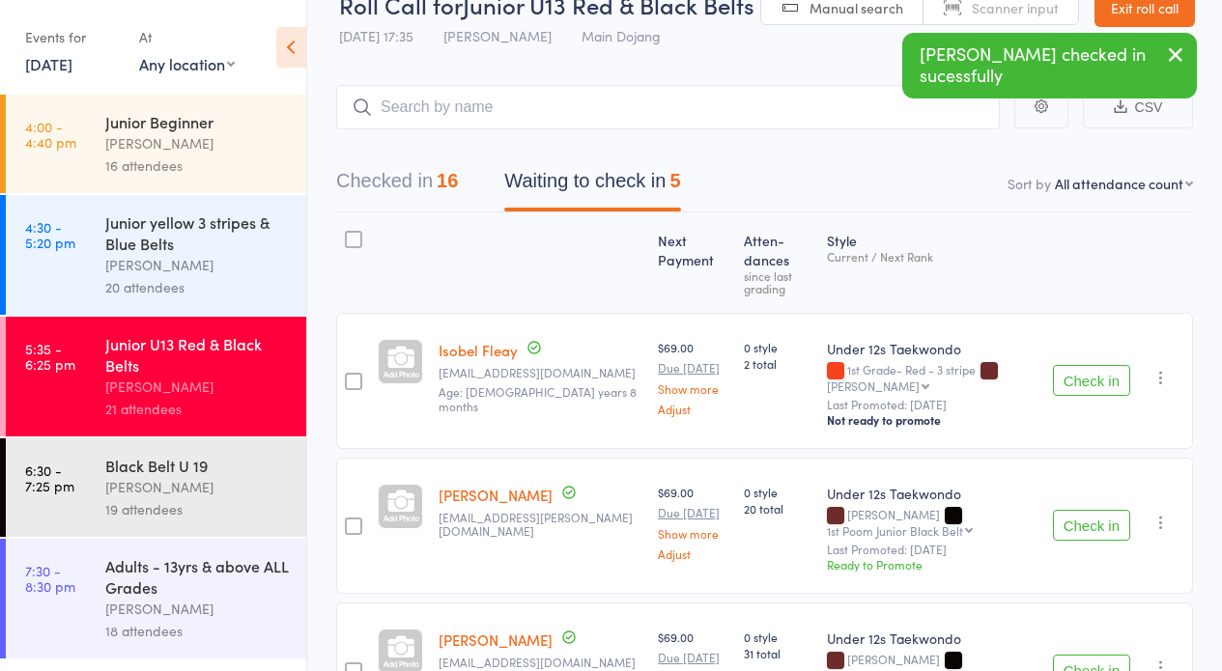
click at [369, 181] on button "Checked in 16" at bounding box center [397, 185] width 122 height 51
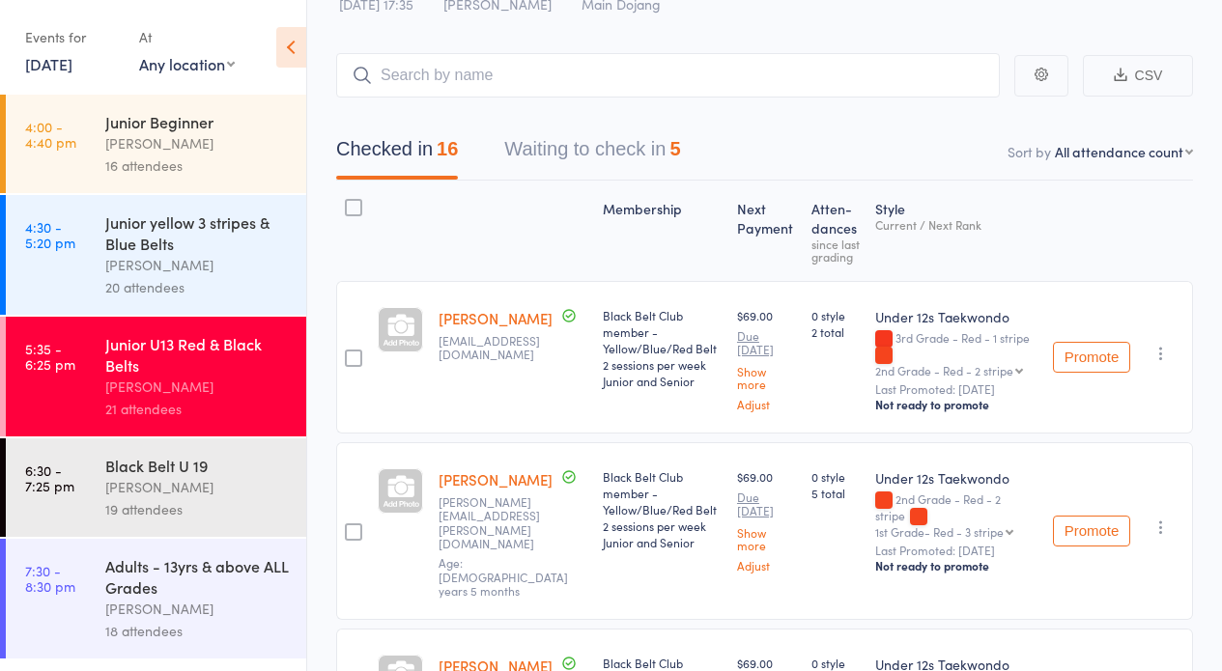
scroll to position [0, 0]
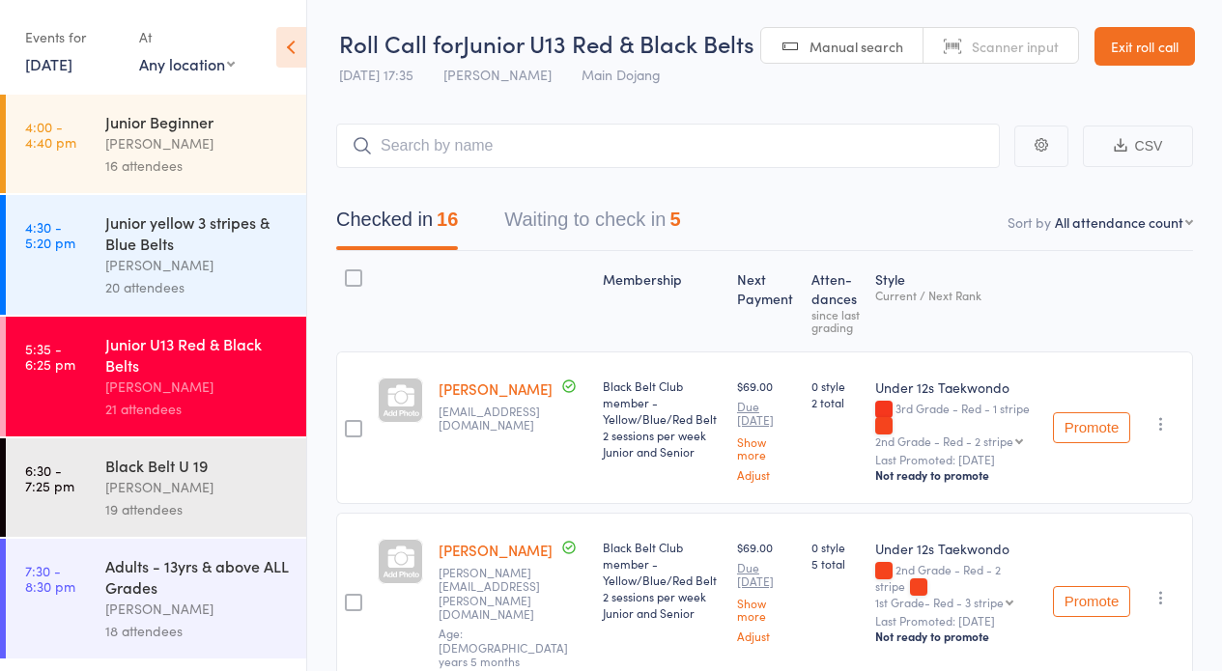
click at [545, 212] on button "Waiting to check in 5" at bounding box center [592, 224] width 176 height 51
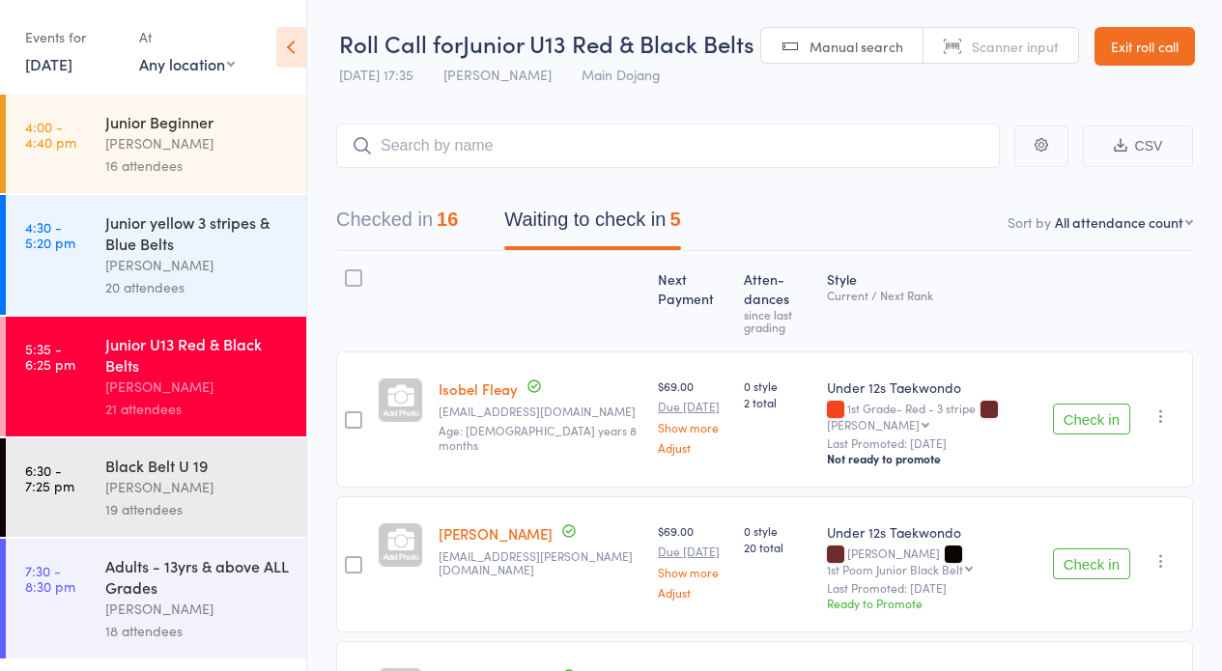
click at [397, 218] on button "Checked in 16" at bounding box center [397, 224] width 122 height 51
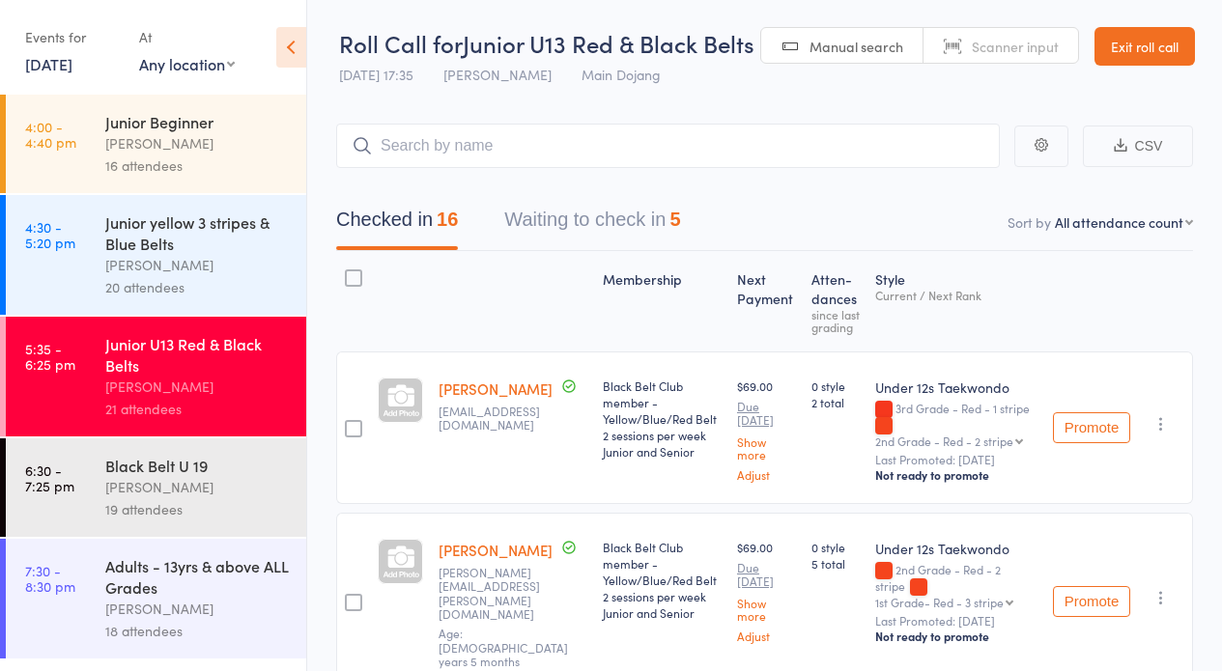
click at [1139, 46] on link "Exit roll call" at bounding box center [1144, 46] width 100 height 39
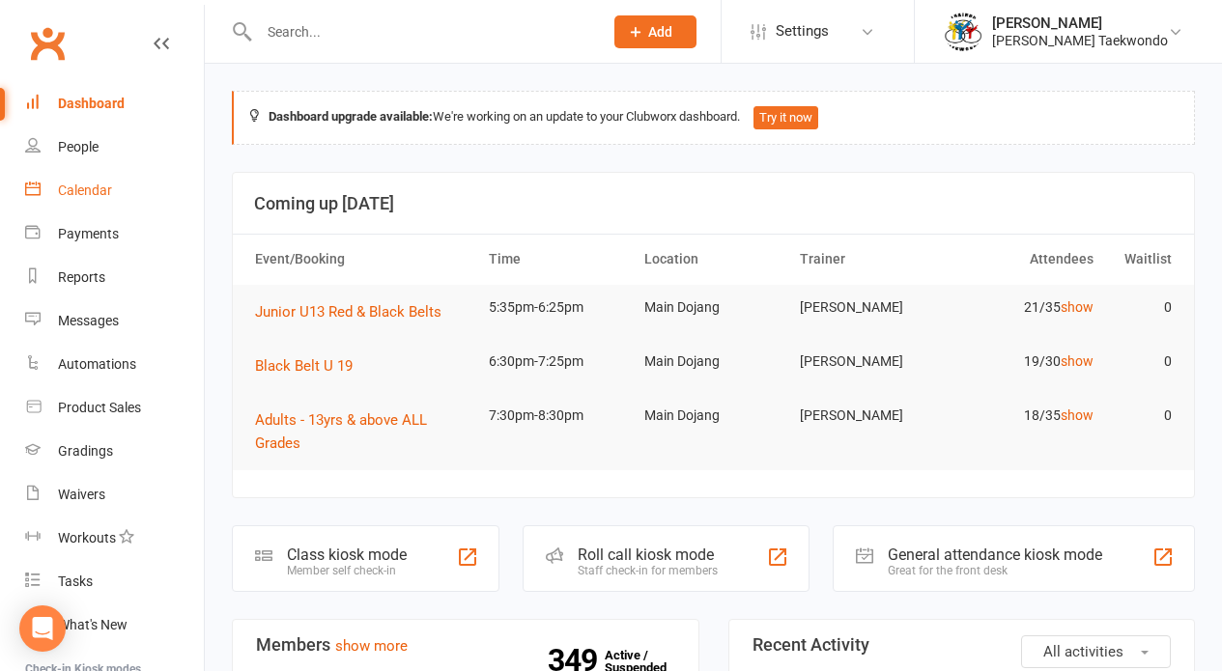
click at [71, 188] on div "Calendar" at bounding box center [85, 190] width 54 height 15
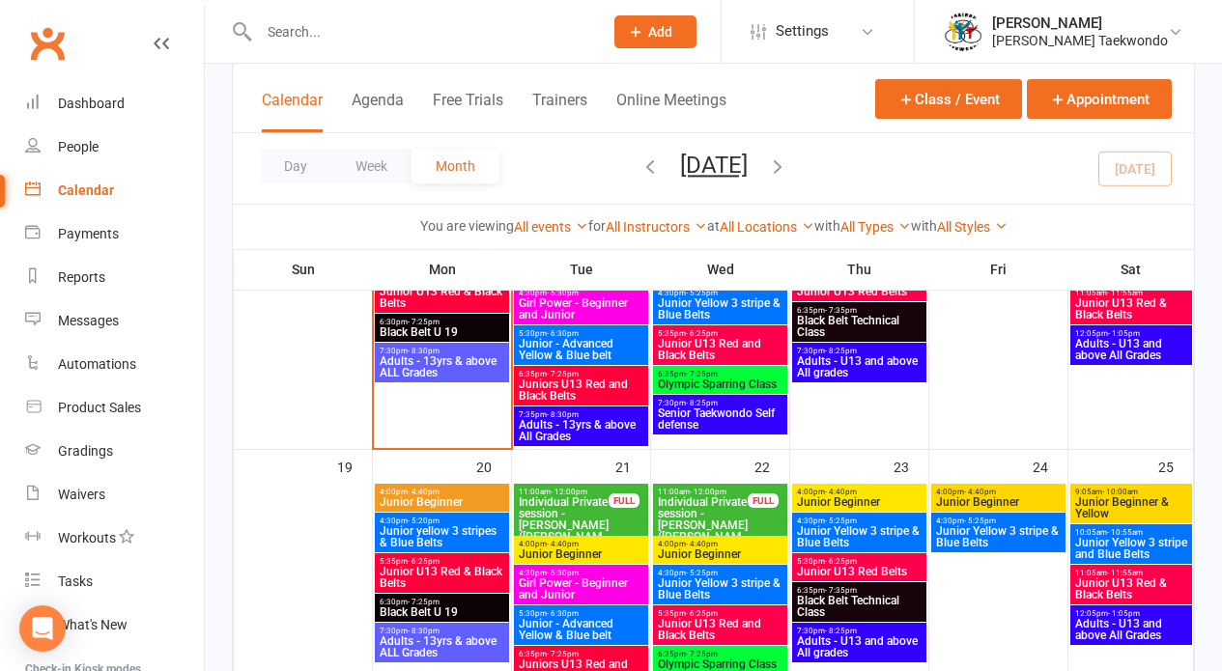
scroll to position [658, 0]
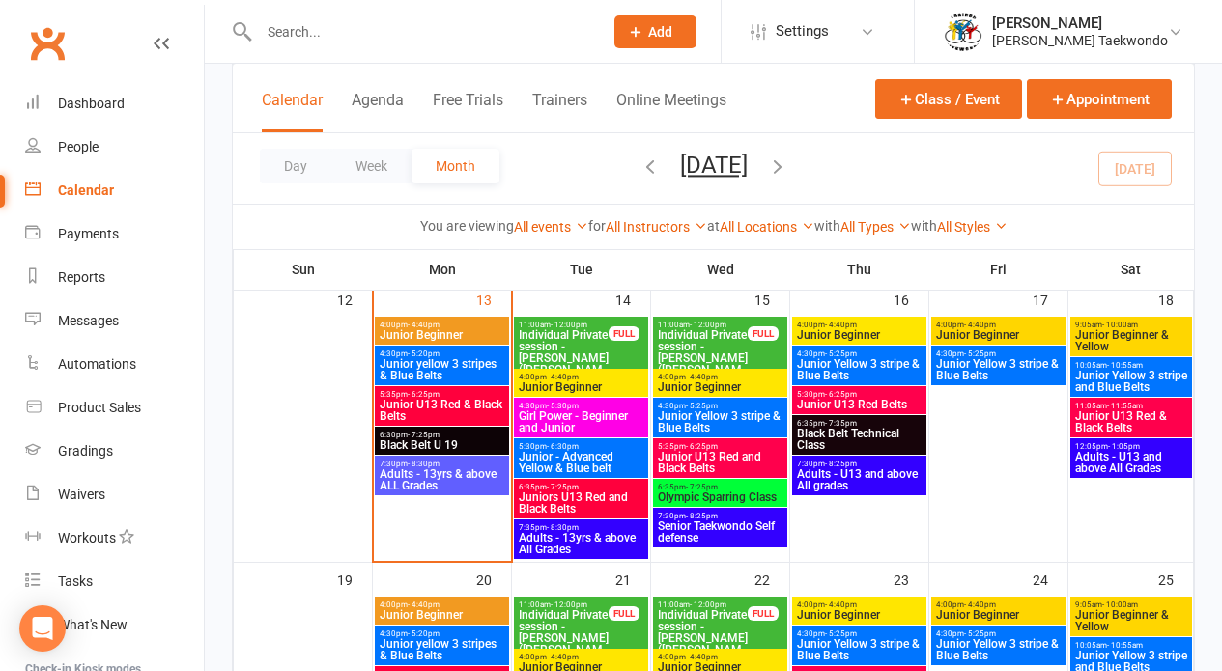
click at [418, 407] on span "Junior U13 Red & Black Belts" at bounding box center [442, 410] width 127 height 23
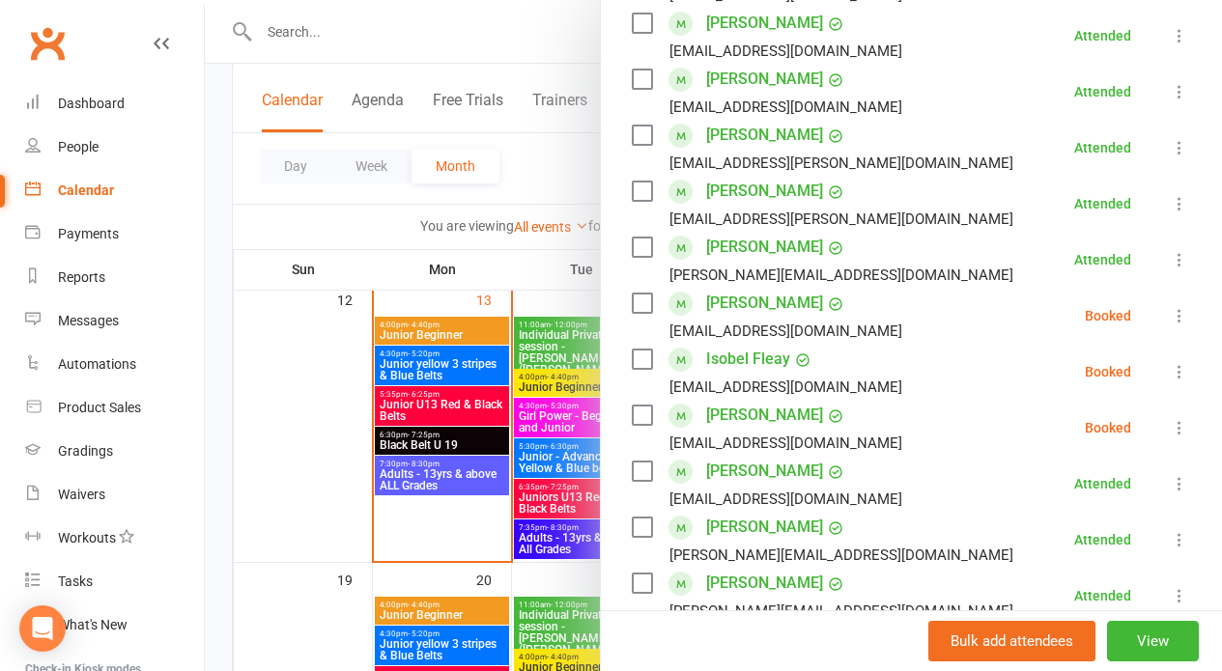
scroll to position [1273, 0]
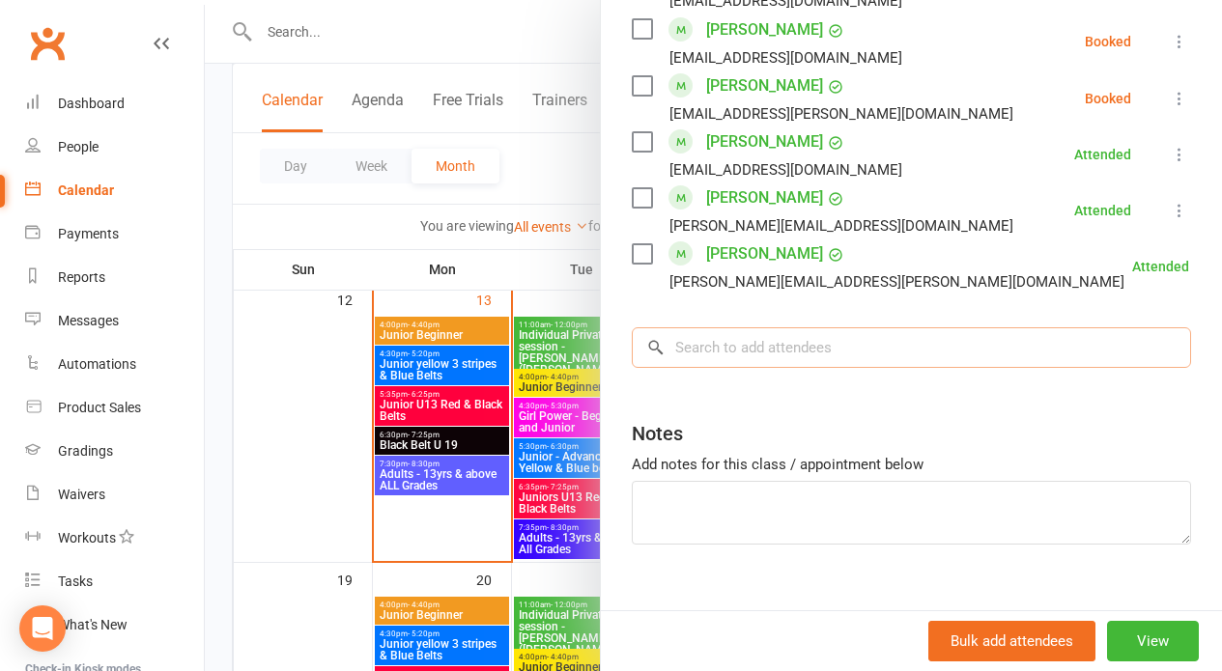
click at [727, 327] on input "search" at bounding box center [911, 347] width 559 height 41
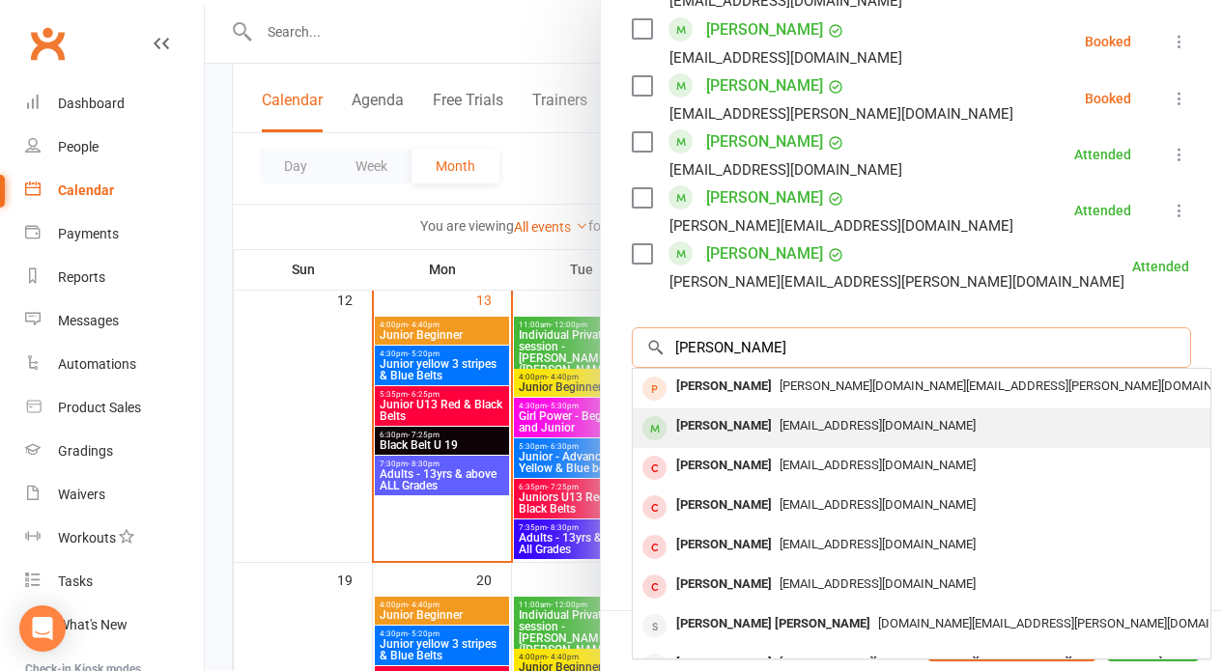
type input "George"
click at [832, 418] on span "[EMAIL_ADDRESS][DOMAIN_NAME]" at bounding box center [877, 425] width 196 height 14
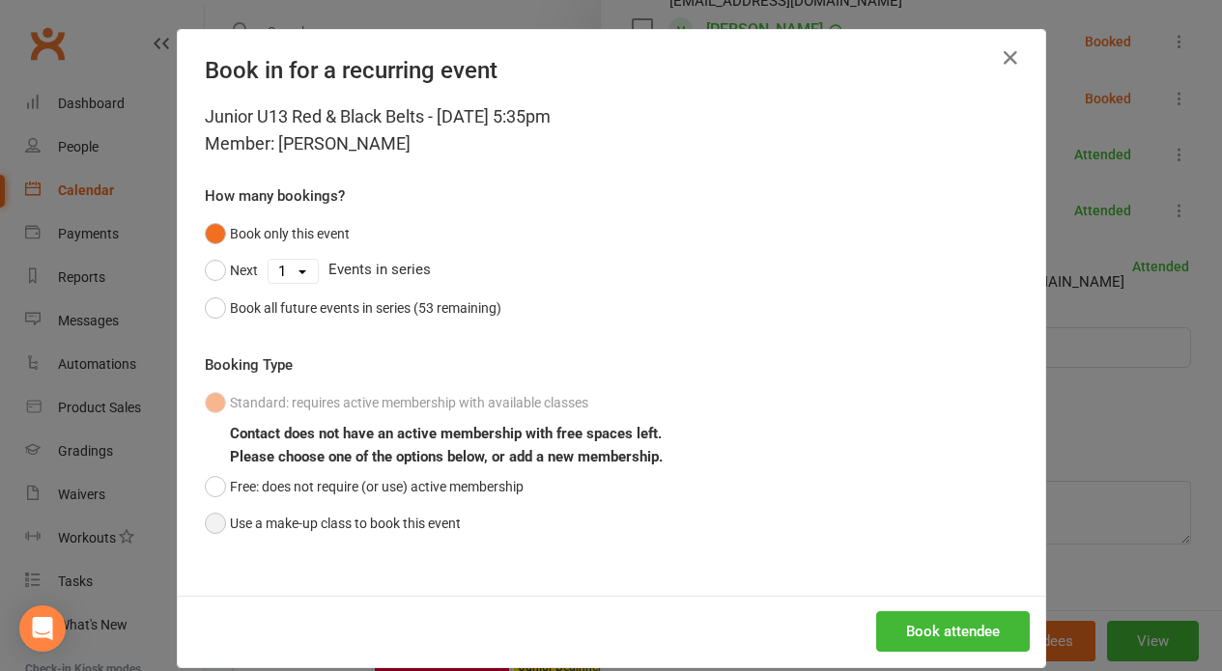
click at [208, 520] on button "Use a make-up class to book this event" at bounding box center [333, 523] width 256 height 37
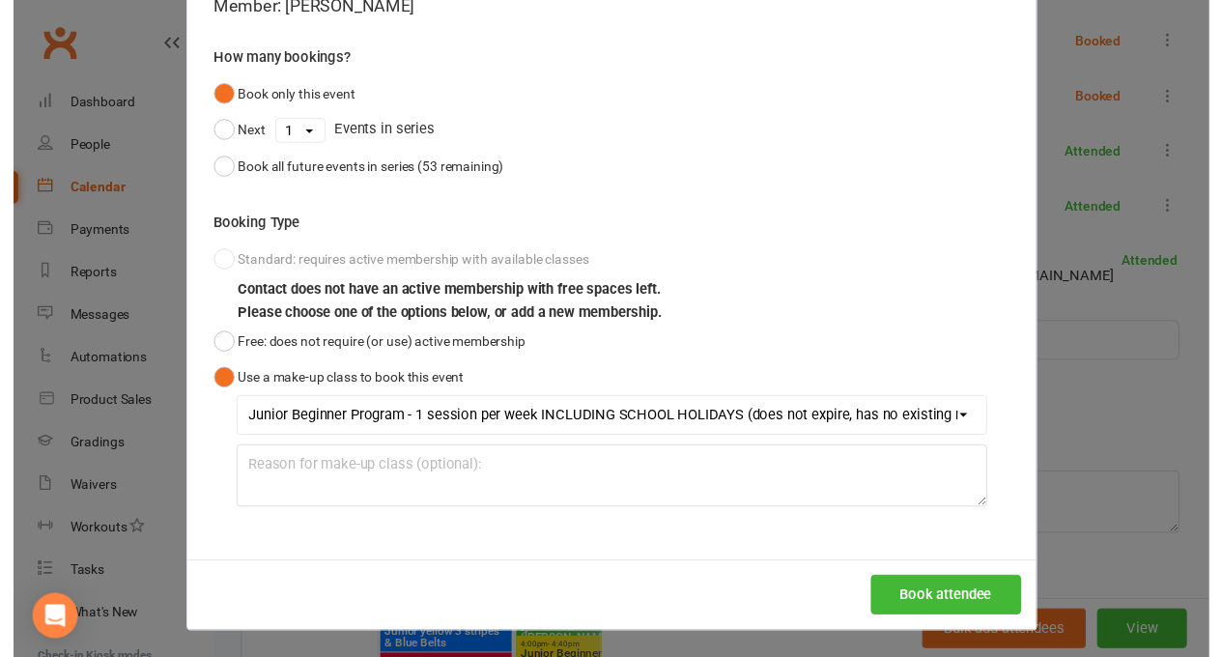
scroll to position [904, 0]
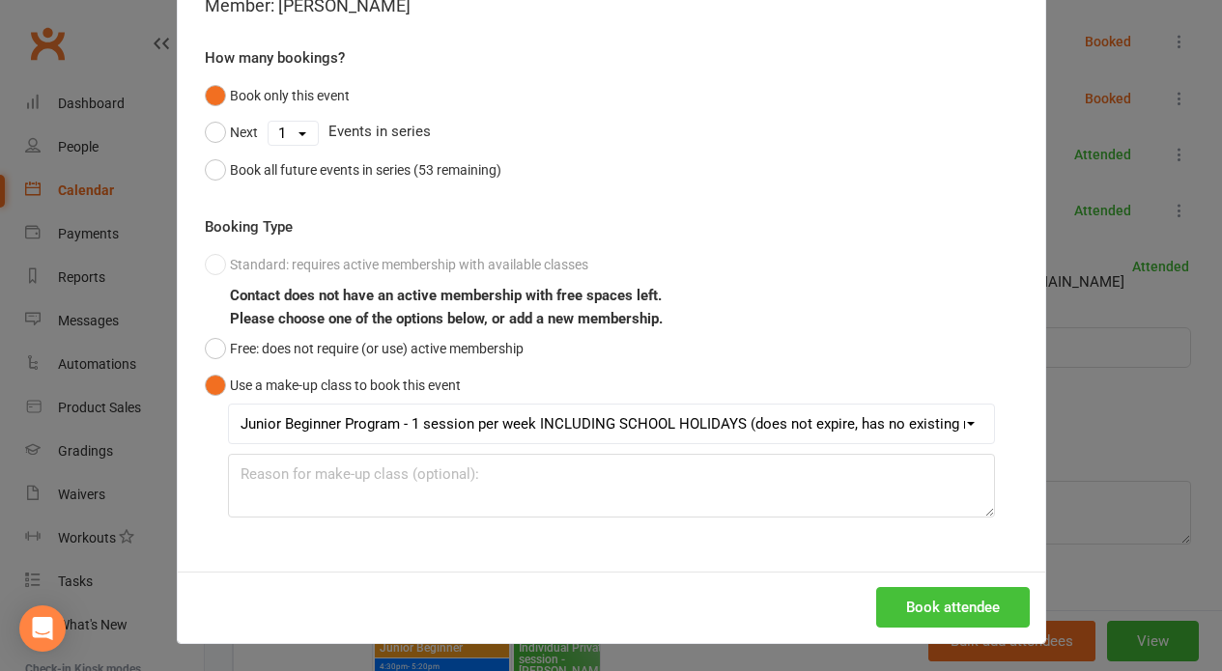
click at [926, 603] on button "Book attendee" at bounding box center [953, 607] width 154 height 41
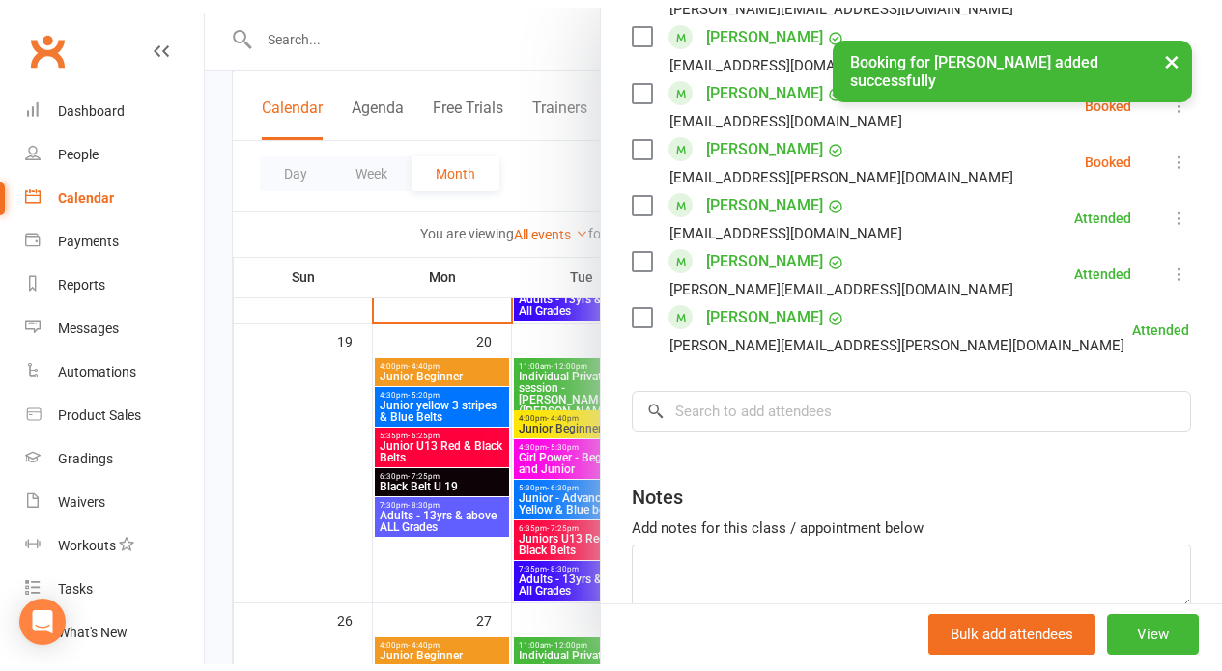
scroll to position [1269, 0]
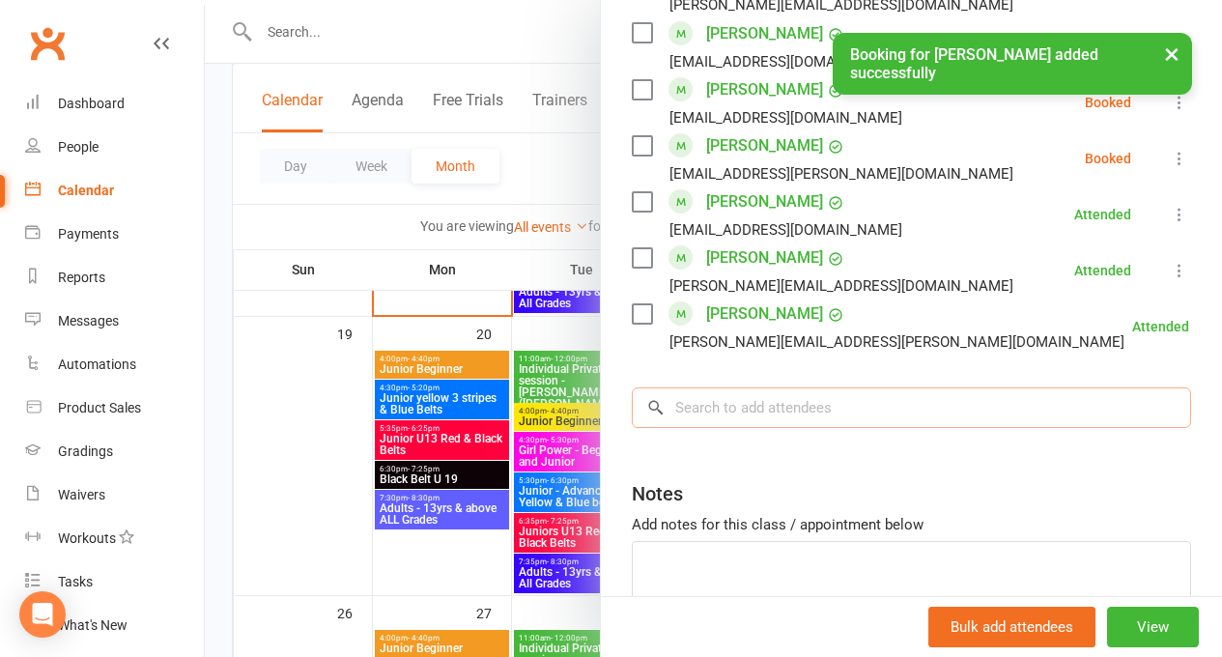
click at [692, 387] on input "search" at bounding box center [911, 407] width 559 height 41
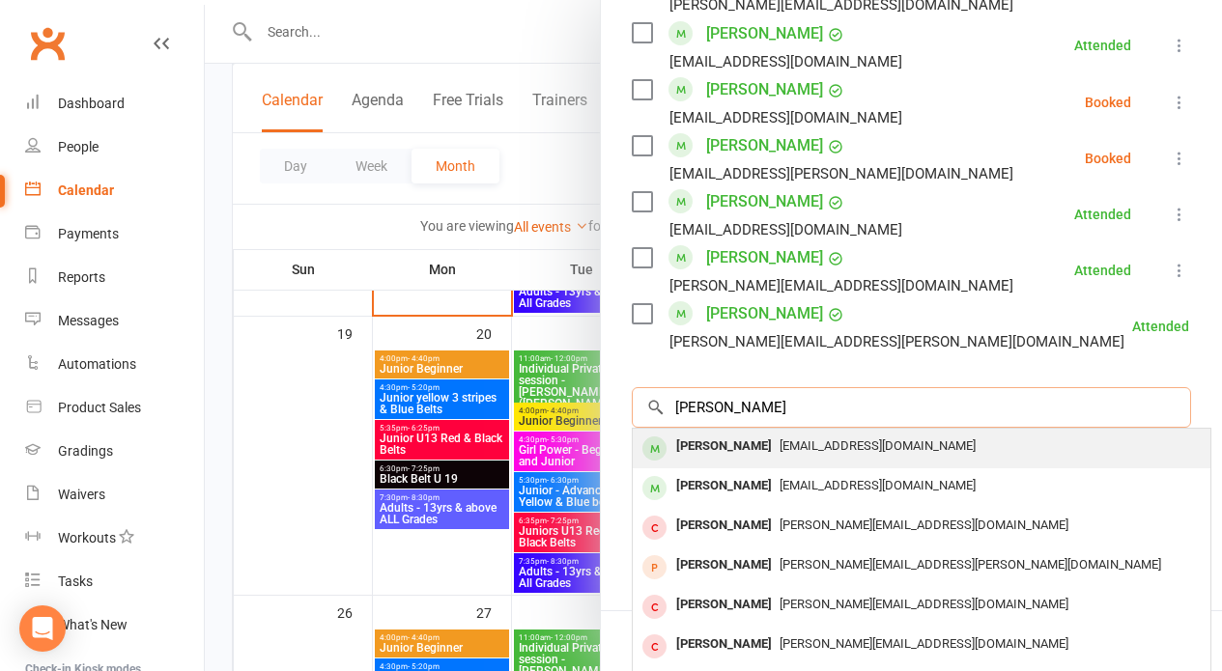
type input "Harriet"
click at [735, 433] on div "[PERSON_NAME]" at bounding box center [723, 447] width 111 height 28
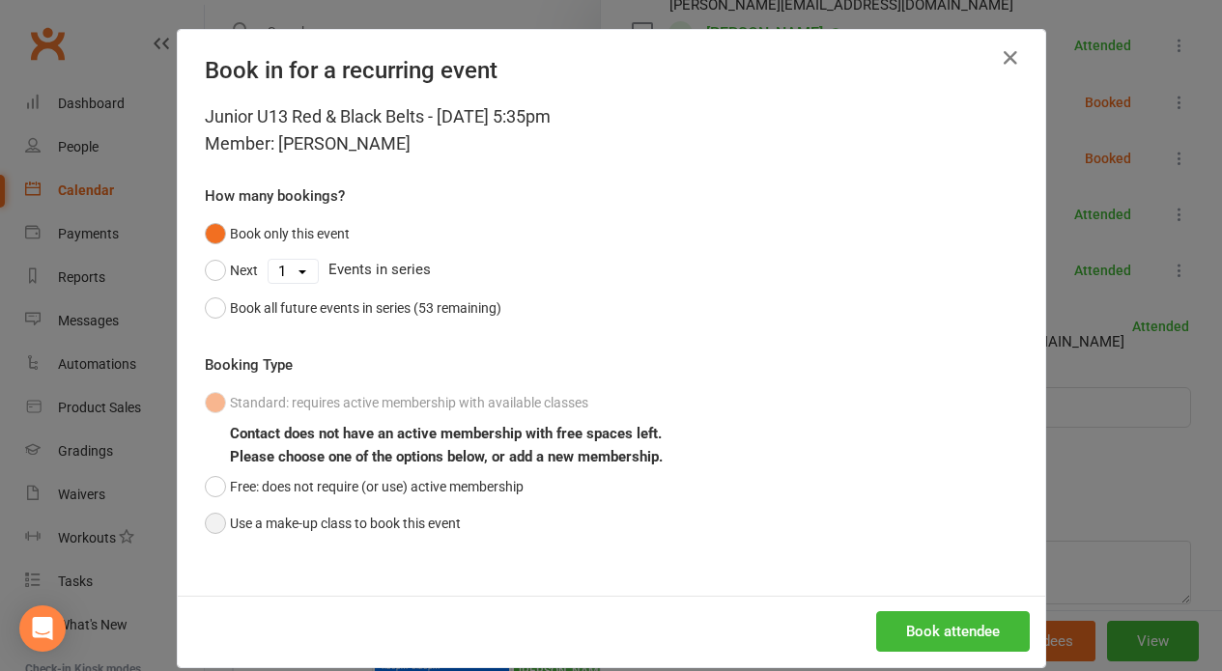
click at [208, 518] on button "Use a make-up class to book this event" at bounding box center [333, 523] width 256 height 37
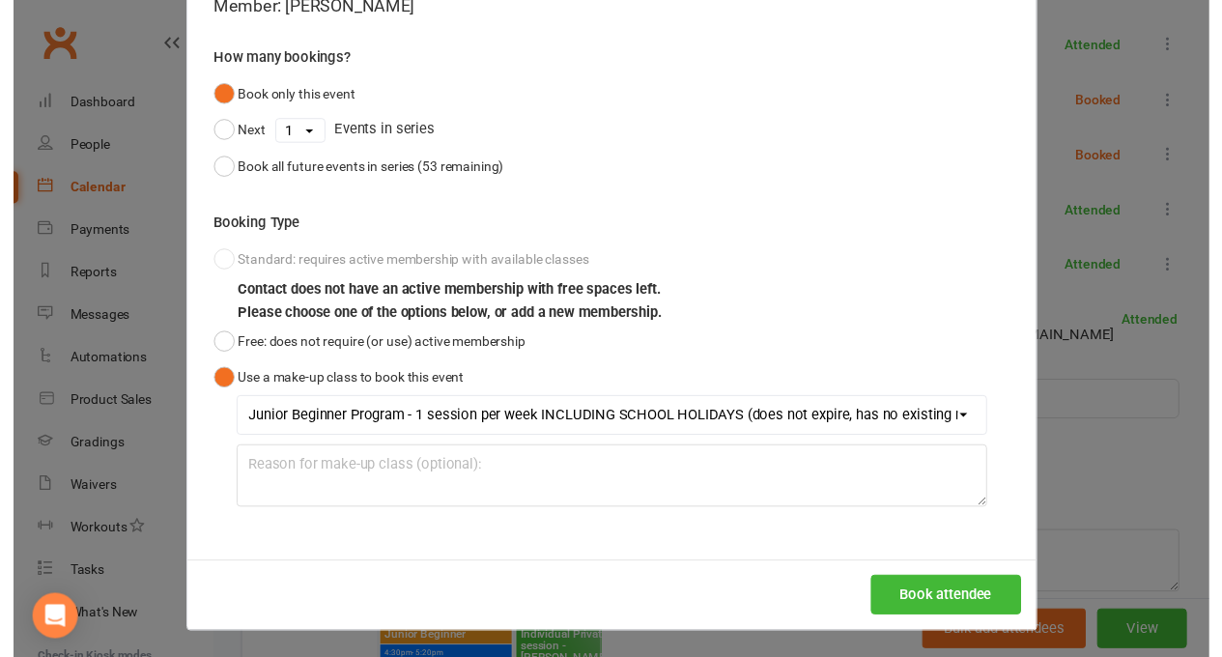
scroll to position [1161, 0]
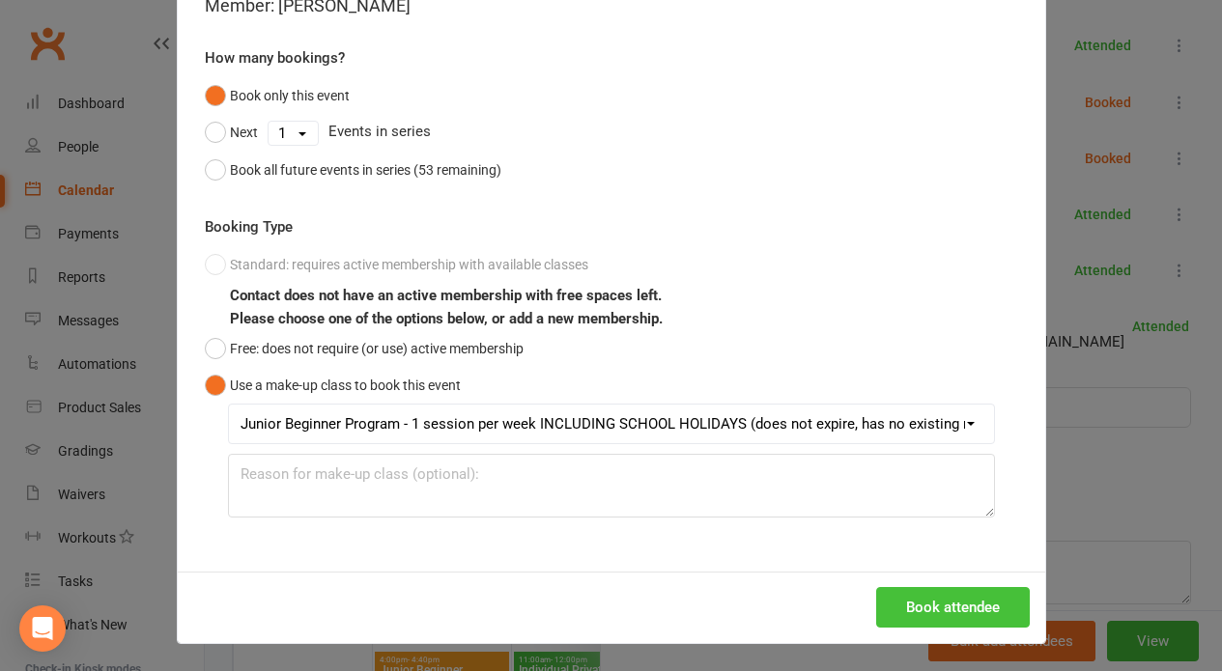
click at [957, 601] on button "Book attendee" at bounding box center [953, 607] width 154 height 41
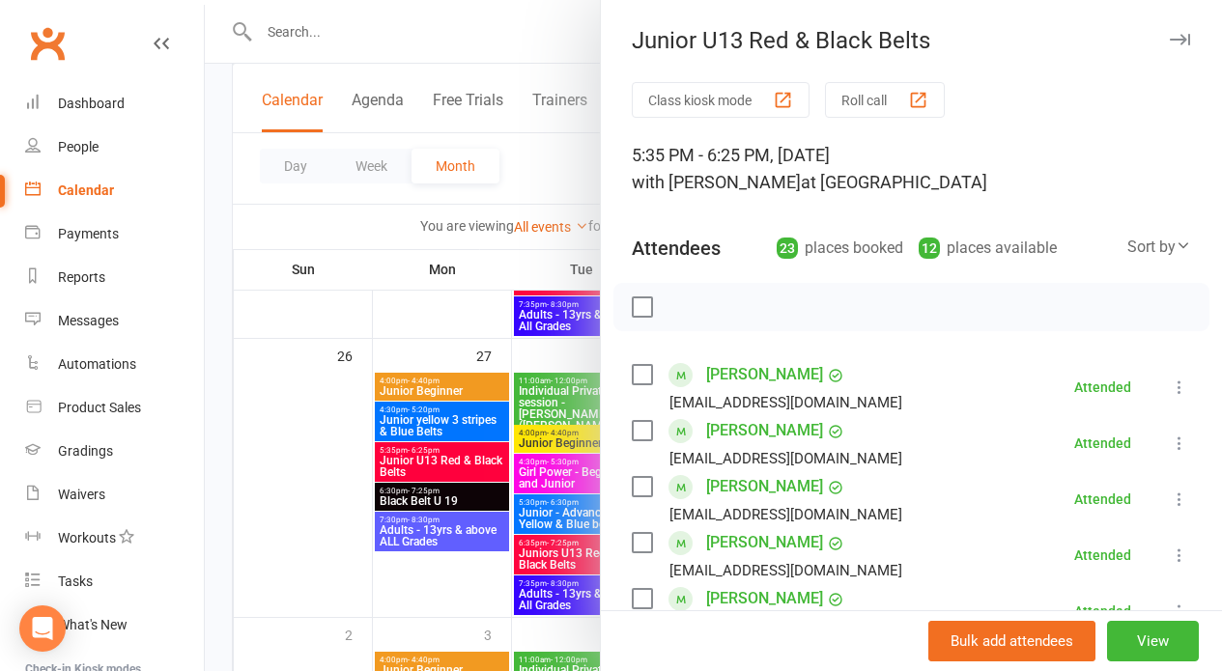
scroll to position [817, 0]
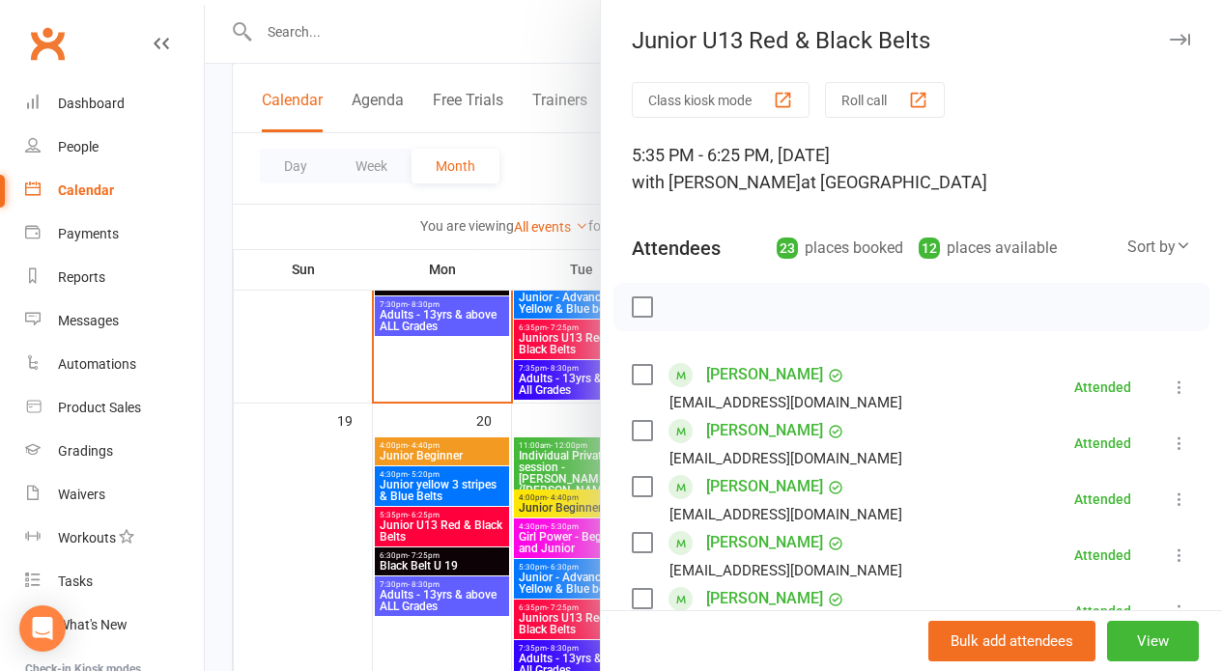
click at [842, 95] on button "Roll call" at bounding box center [885, 100] width 120 height 36
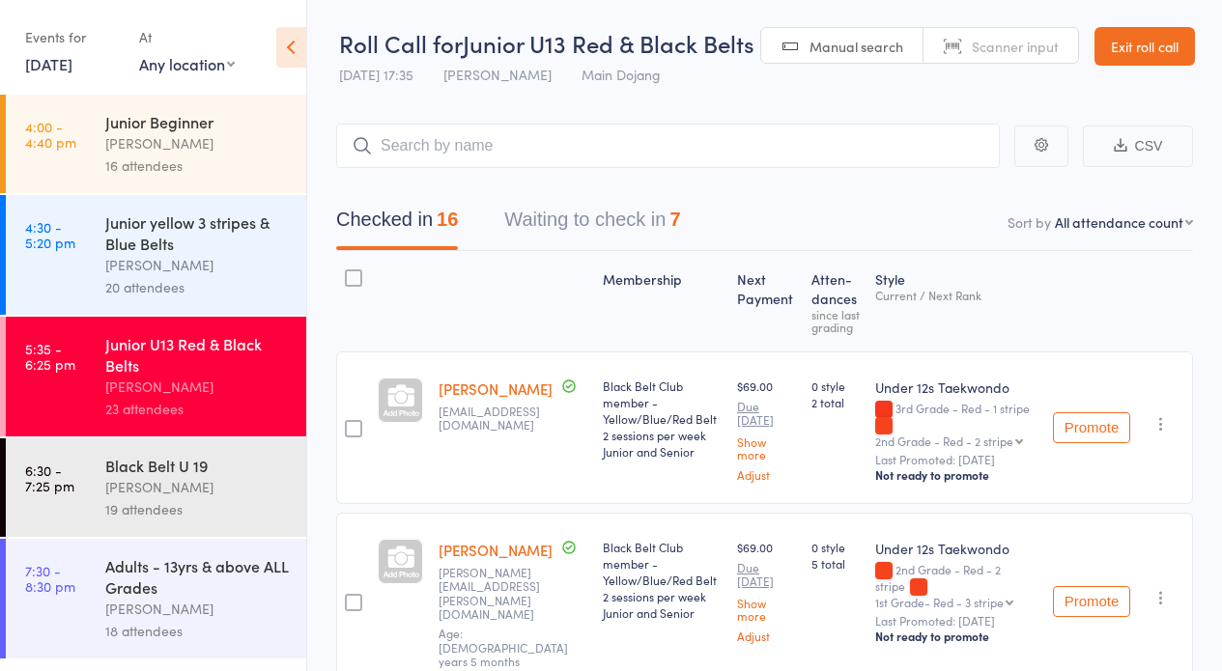
click at [563, 215] on button "Waiting to check in 7" at bounding box center [592, 224] width 176 height 51
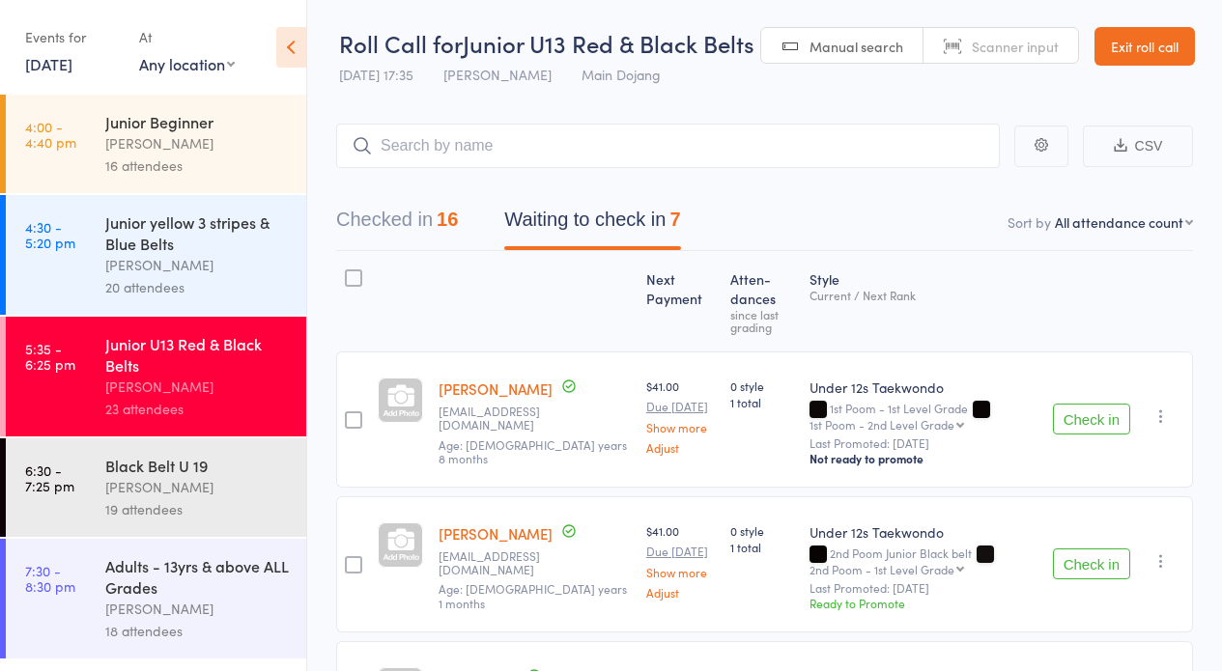
click at [1076, 411] on button "Check in" at bounding box center [1091, 419] width 77 height 31
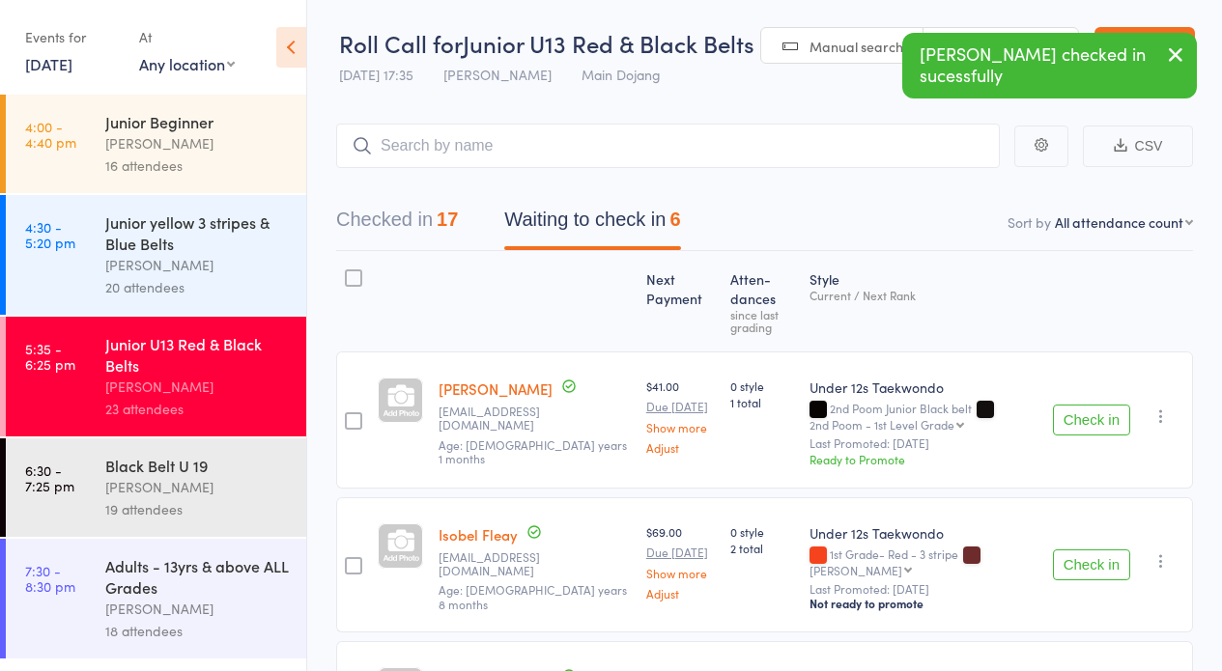
click at [1068, 416] on button "Check in" at bounding box center [1091, 420] width 77 height 31
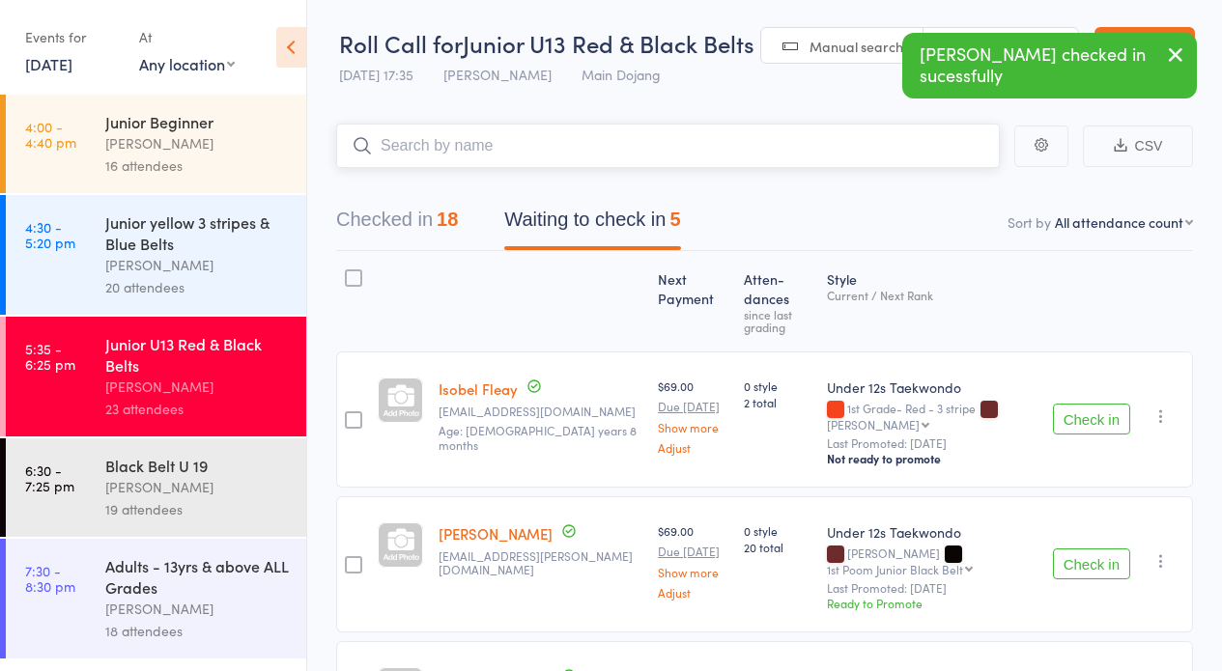
click at [437, 143] on input "search" at bounding box center [667, 146] width 663 height 44
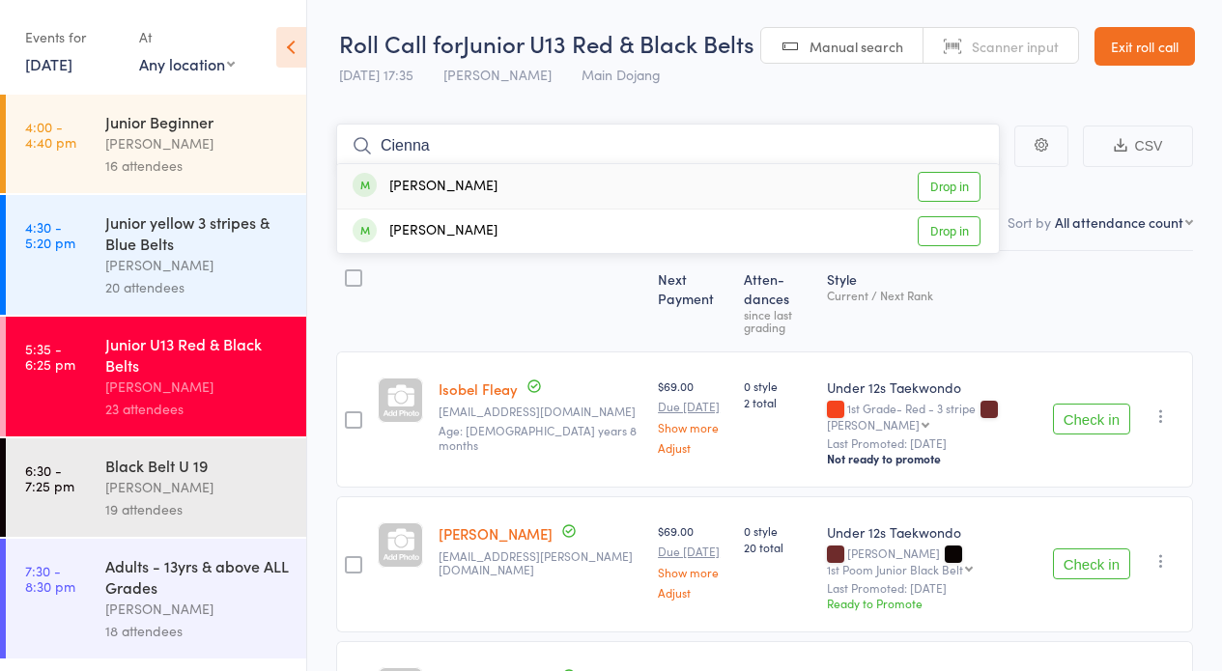
type input "Cienna"
click at [946, 183] on link "Drop in" at bounding box center [948, 187] width 63 height 30
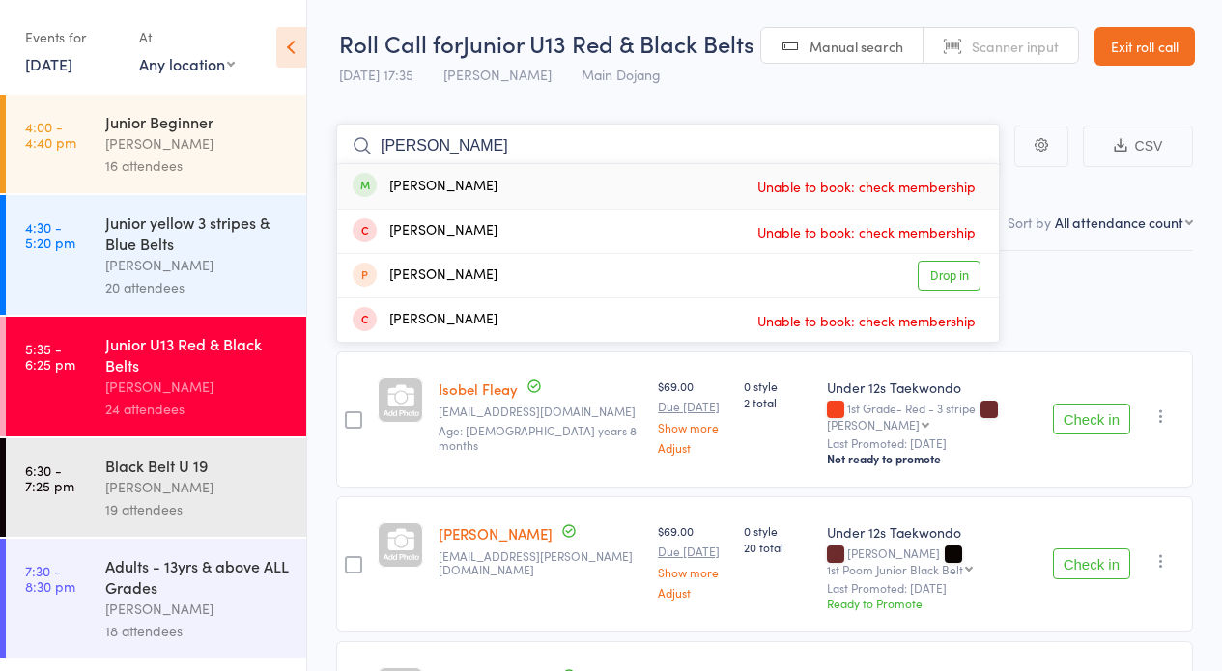
type input "J"
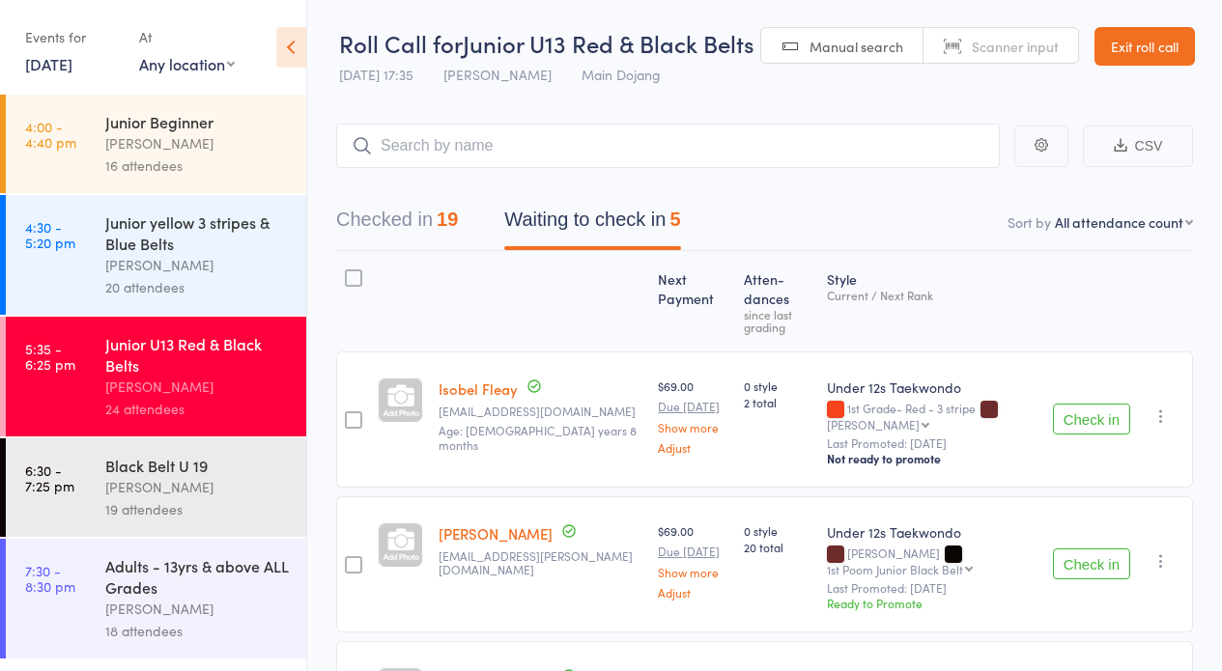
click at [1122, 41] on link "Exit roll call" at bounding box center [1144, 46] width 100 height 39
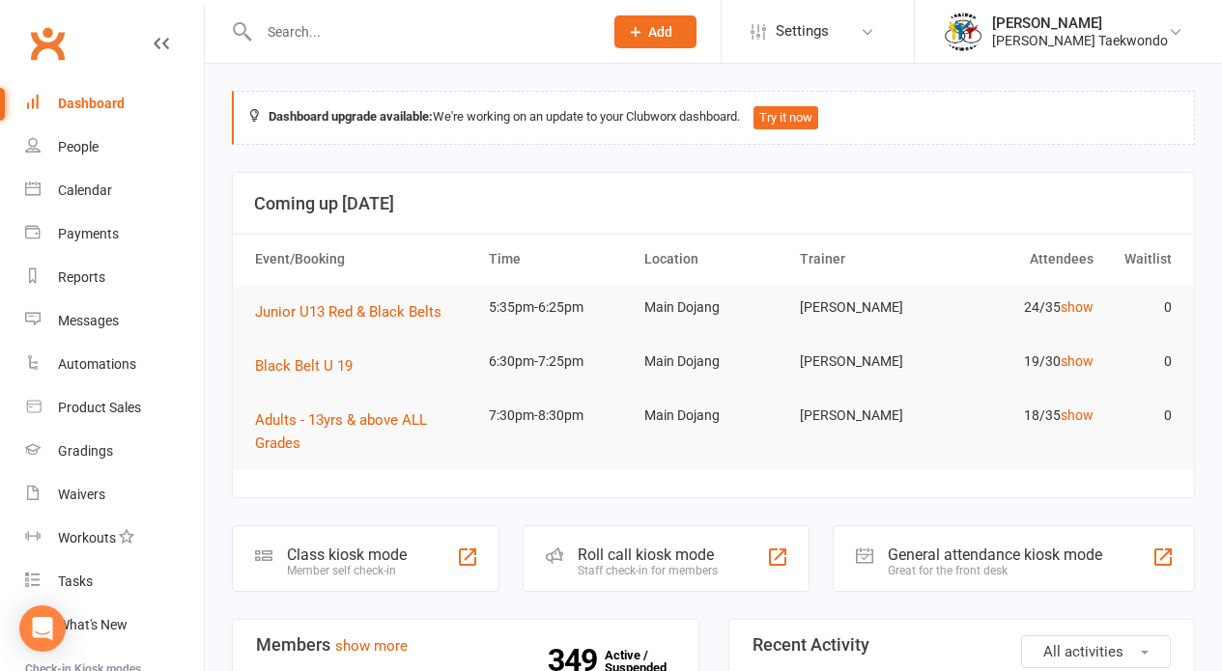
click at [71, 186] on div "Calendar" at bounding box center [85, 190] width 54 height 15
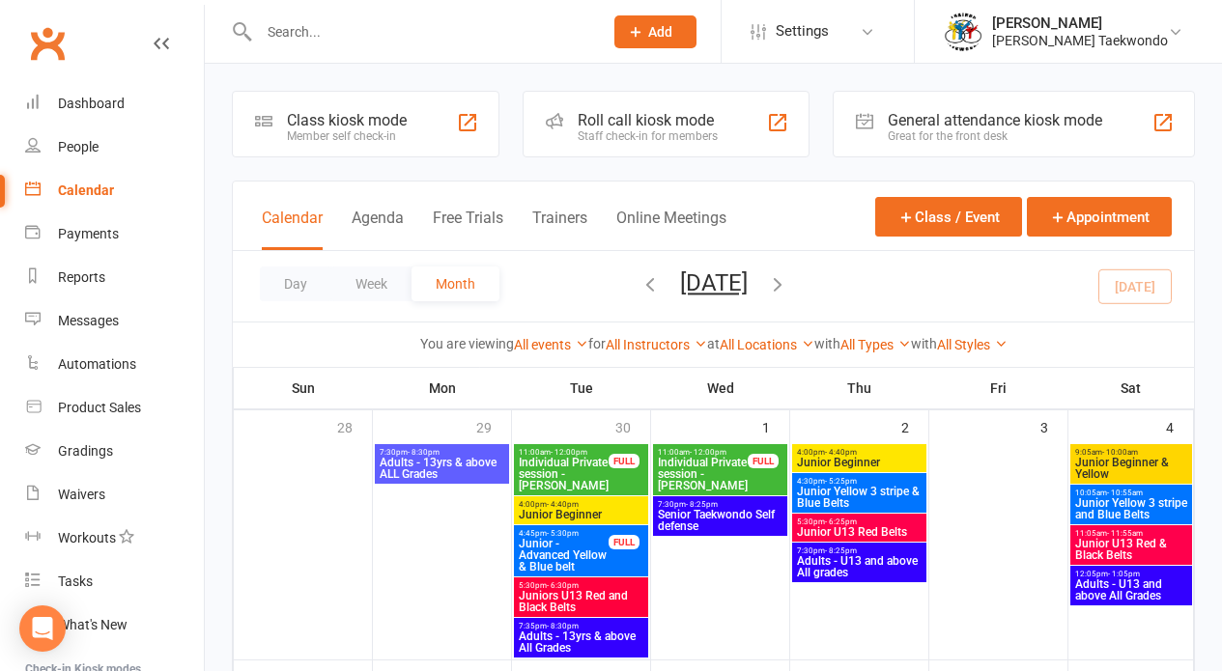
scroll to position [508, 0]
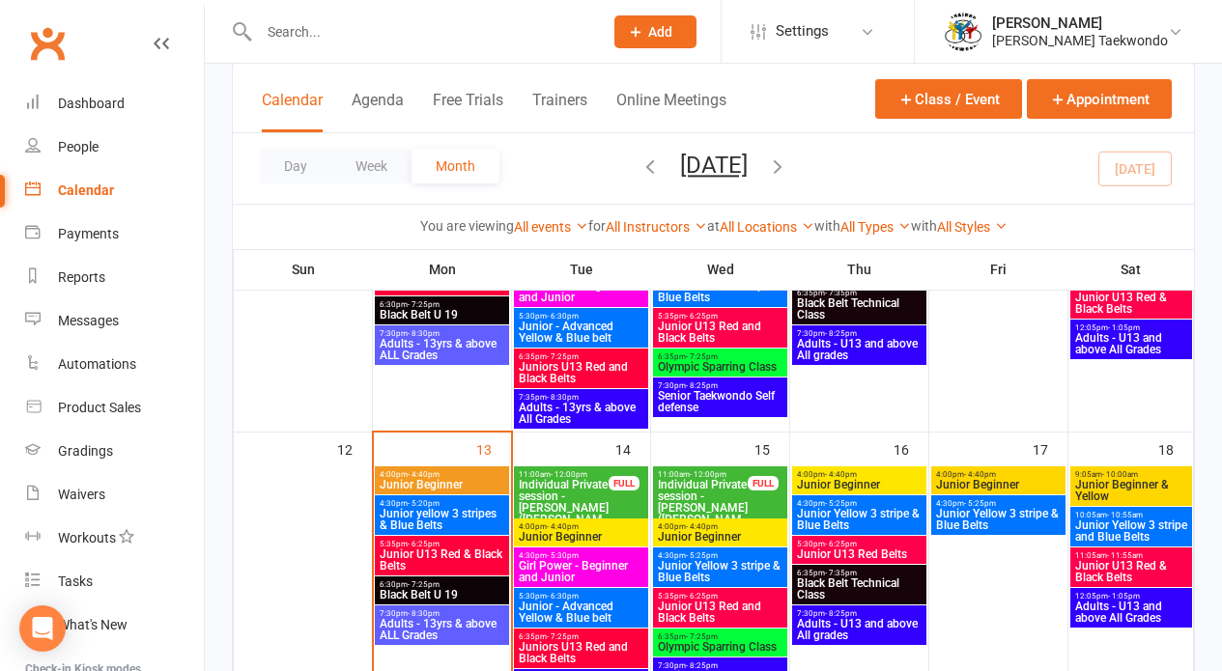
click at [412, 551] on span "Junior U13 Red & Black Belts" at bounding box center [442, 560] width 127 height 23
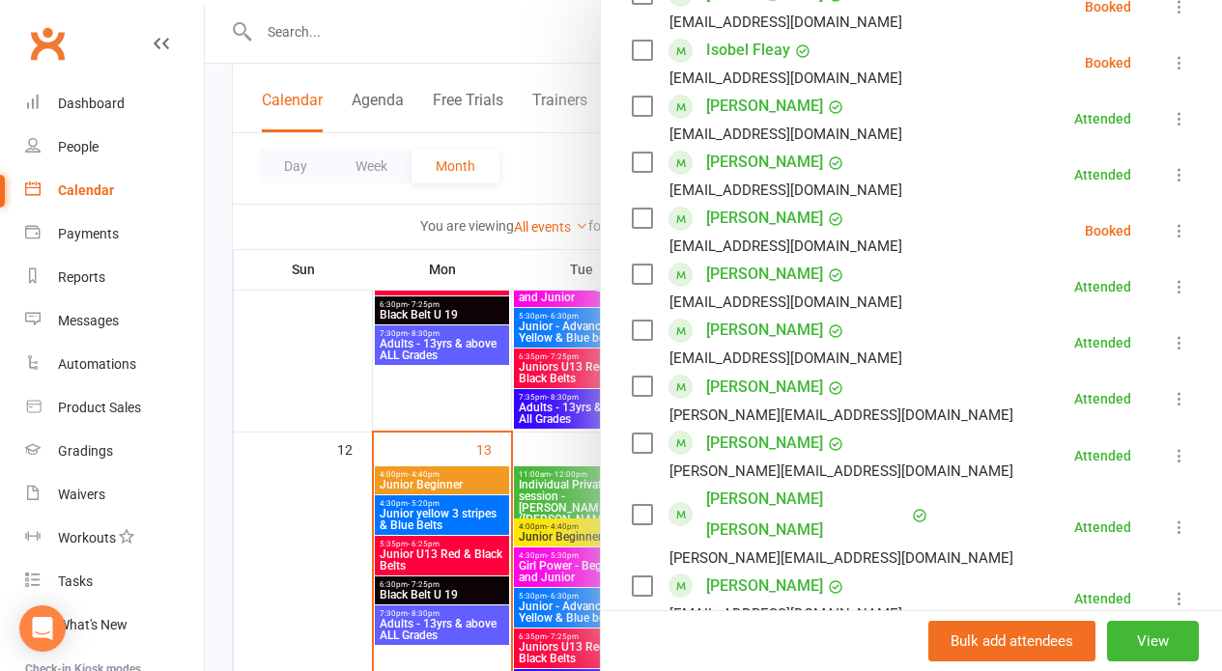
scroll to position [1441, 0]
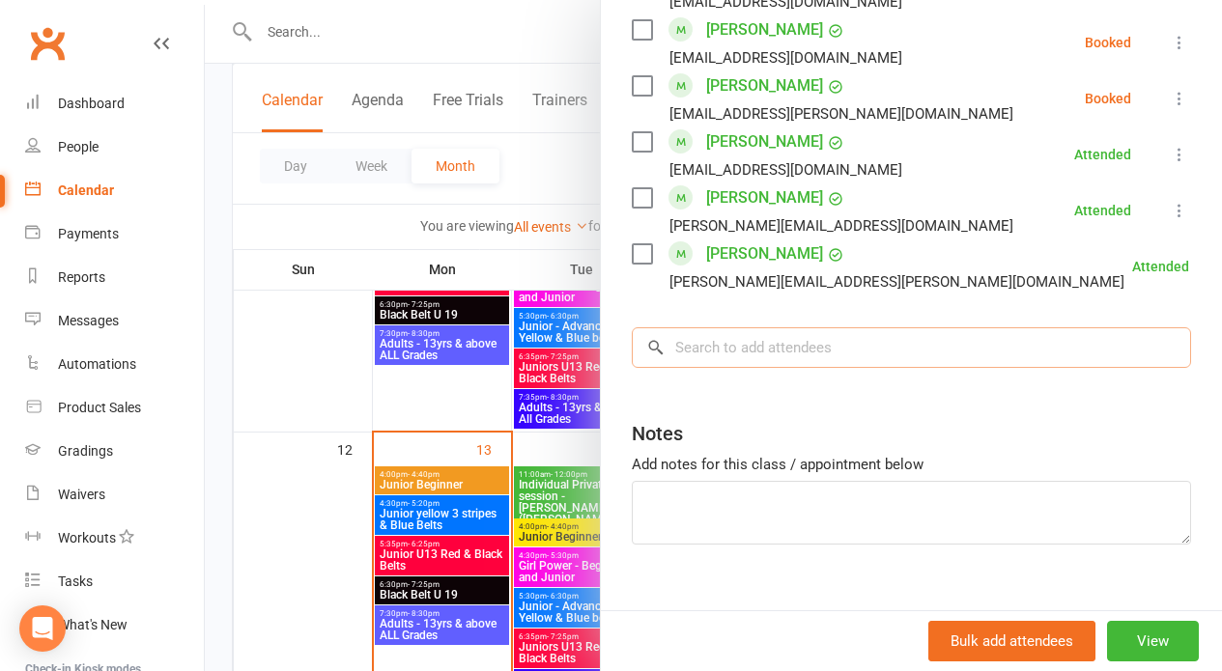
click at [747, 327] on input "search" at bounding box center [911, 347] width 559 height 41
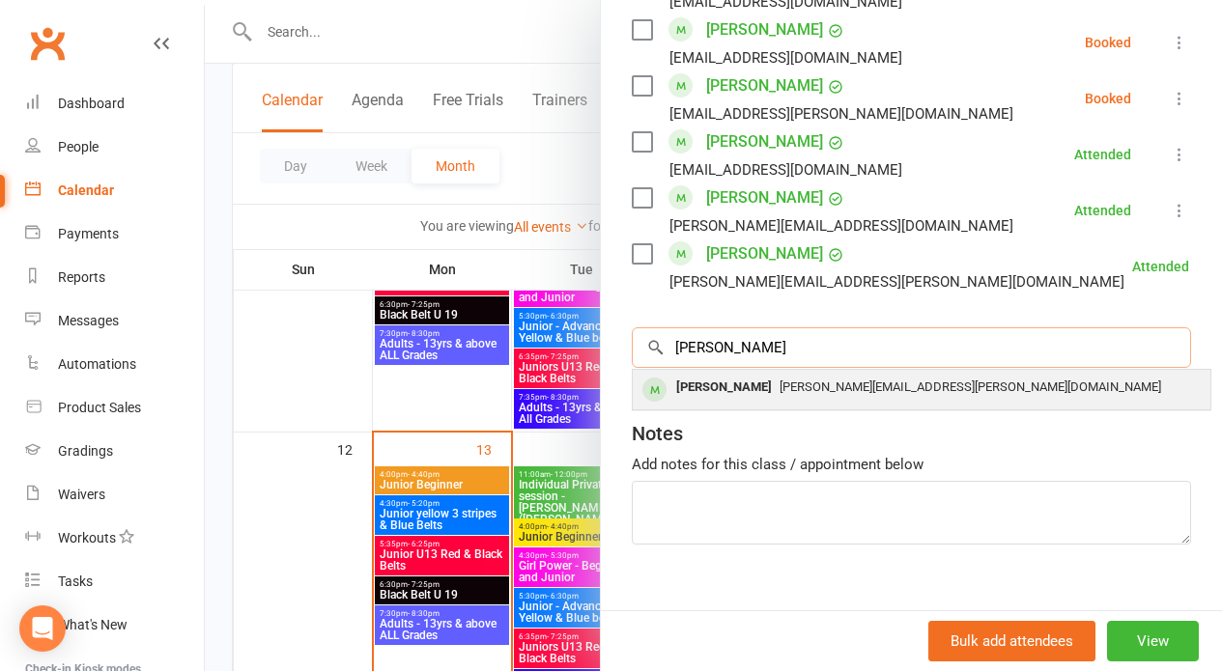
type input "[PERSON_NAME]"
click at [793, 380] on span "[PERSON_NAME][EMAIL_ADDRESS][PERSON_NAME][DOMAIN_NAME]" at bounding box center [969, 387] width 381 height 14
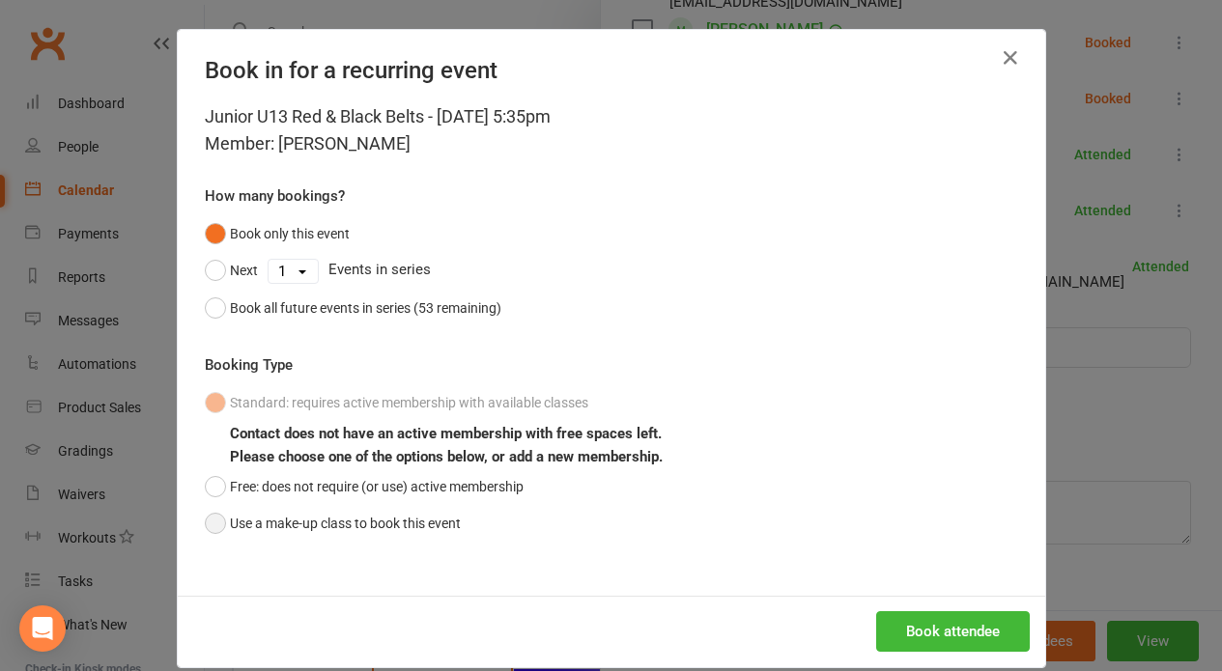
click at [207, 518] on button "Use a make-up class to book this event" at bounding box center [333, 523] width 256 height 37
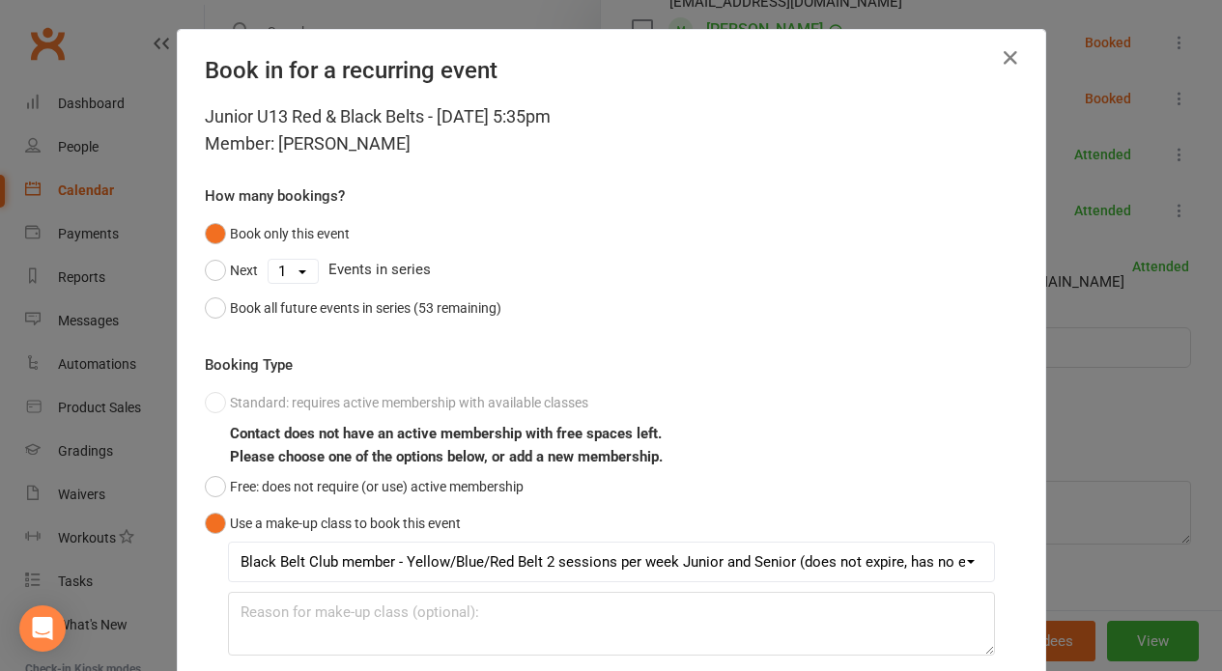
scroll to position [754, 0]
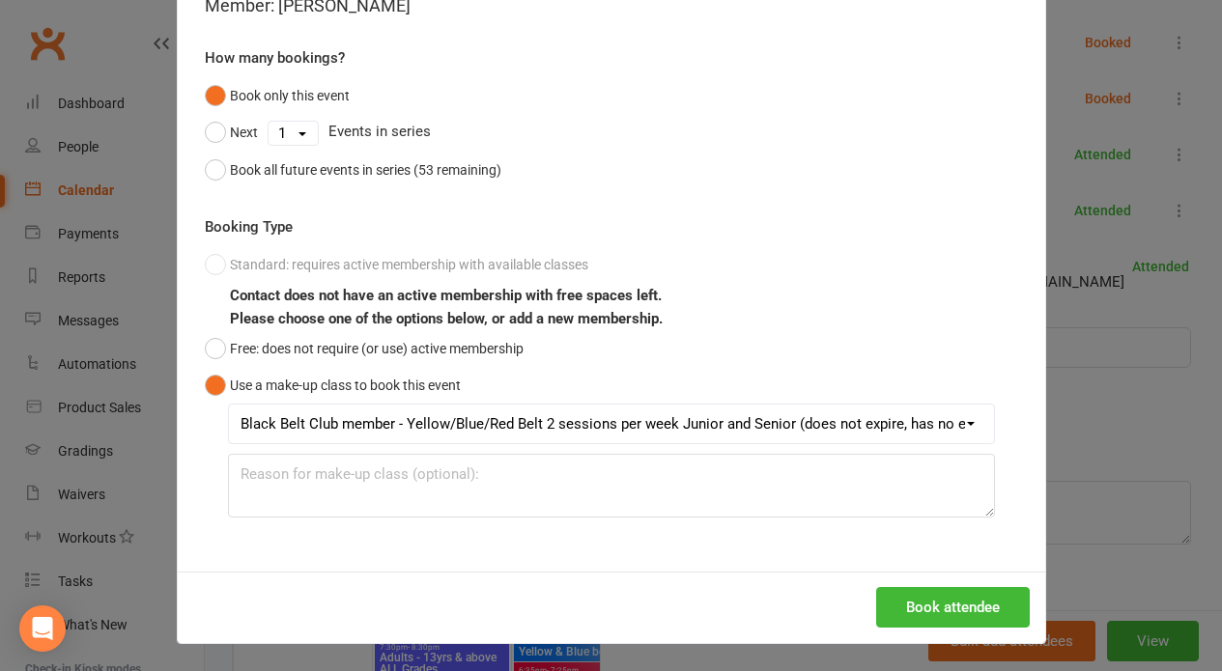
click at [942, 605] on button "Book attendee" at bounding box center [953, 607] width 154 height 41
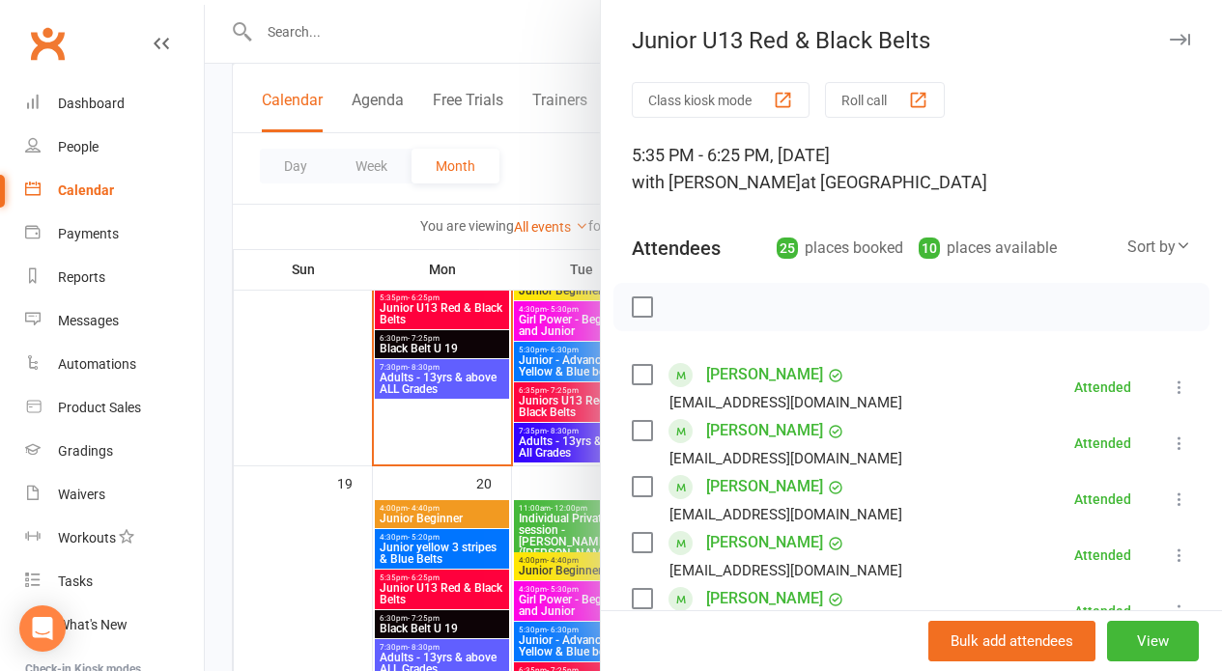
scroll to position [417, 0]
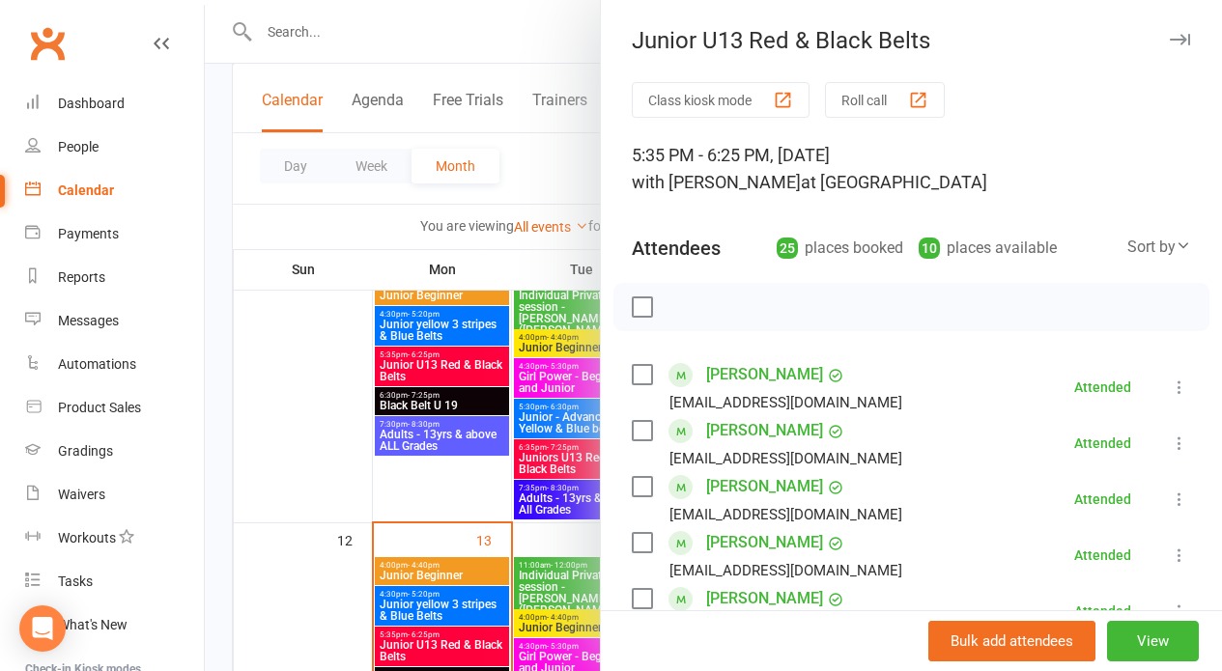
click at [855, 98] on button "Roll call" at bounding box center [885, 100] width 120 height 36
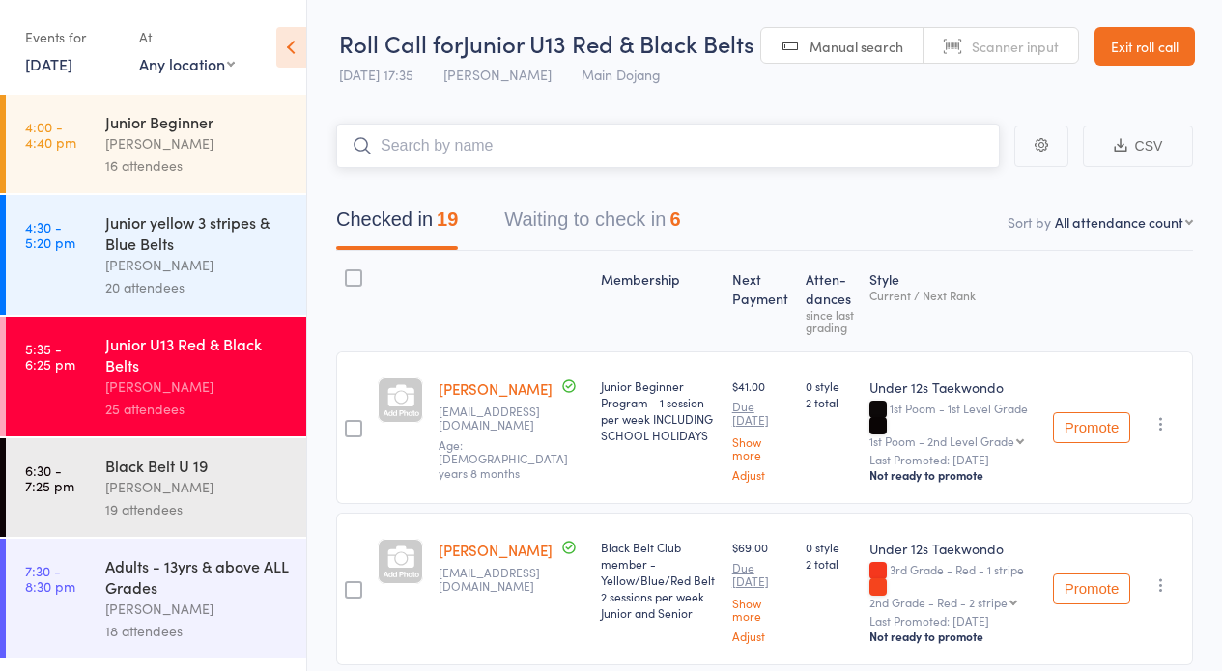
click at [562, 215] on button "Waiting to check in 6" at bounding box center [592, 224] width 176 height 51
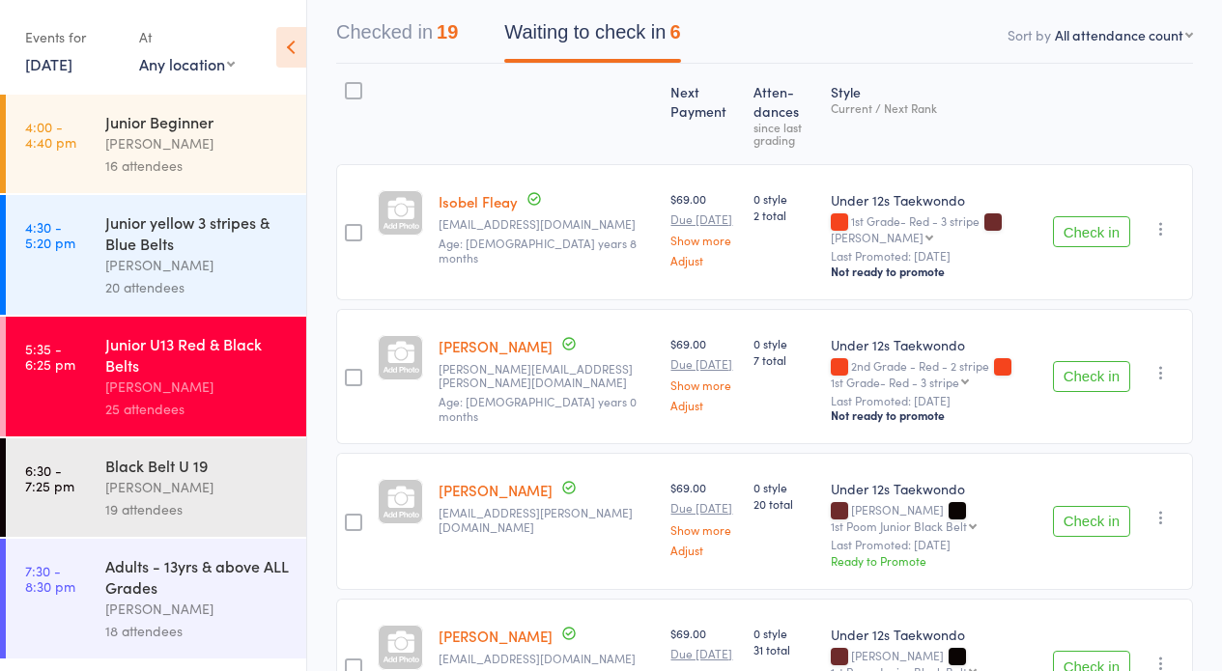
scroll to position [248, 0]
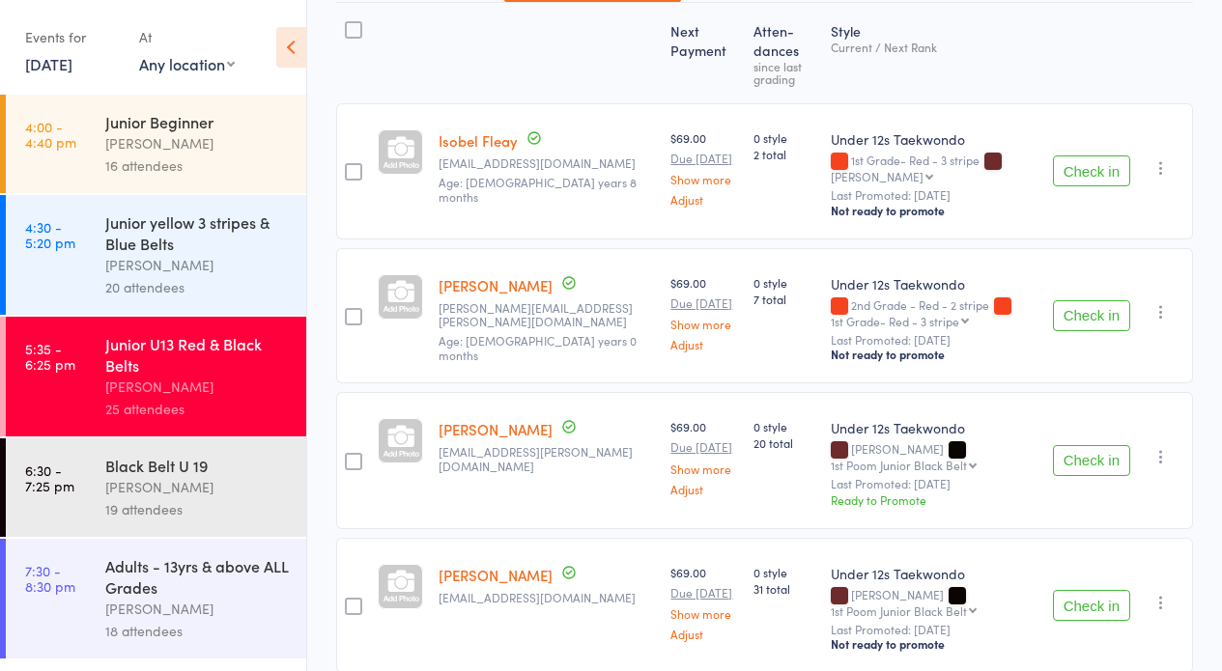
click at [1073, 300] on button "Check in" at bounding box center [1091, 315] width 77 height 31
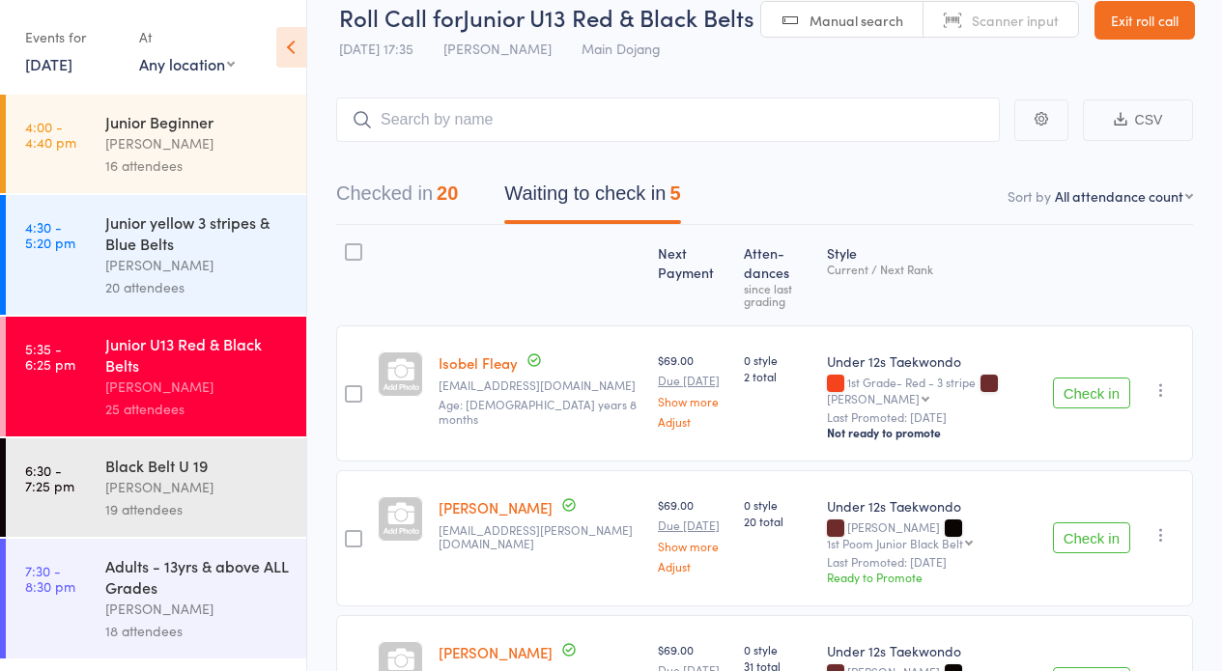
scroll to position [30, 0]
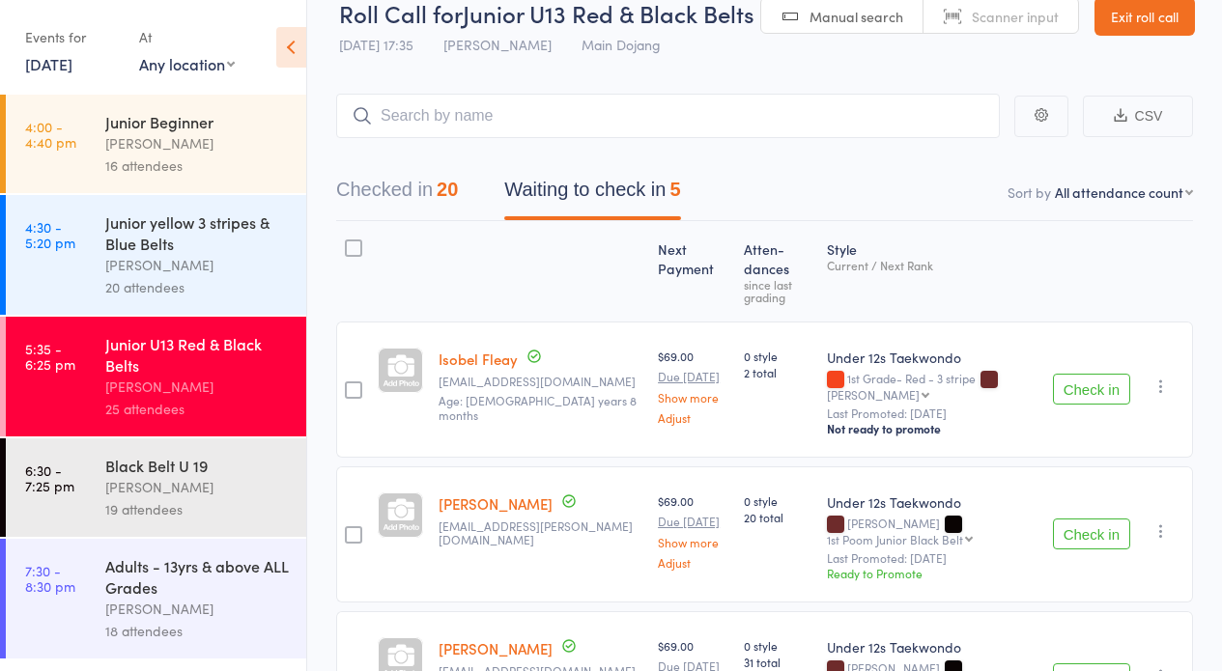
click at [534, 183] on button "Waiting to check in 5" at bounding box center [592, 194] width 176 height 51
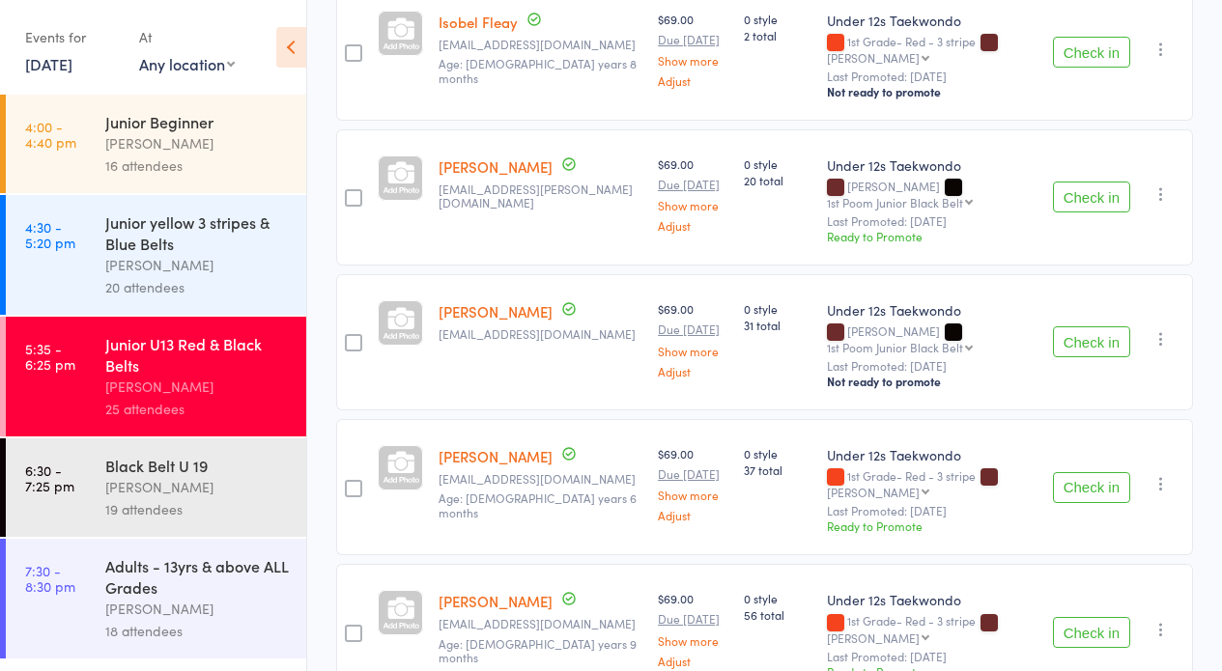
scroll to position [449, 0]
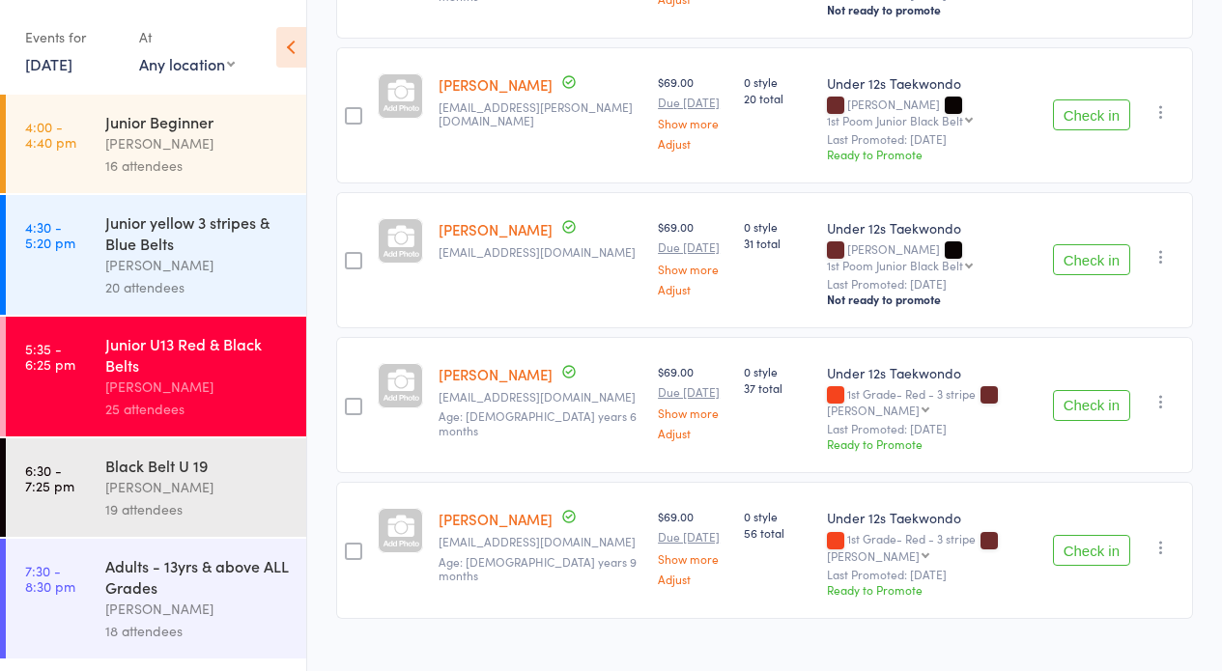
click at [178, 477] on div "[PERSON_NAME]" at bounding box center [197, 487] width 184 height 22
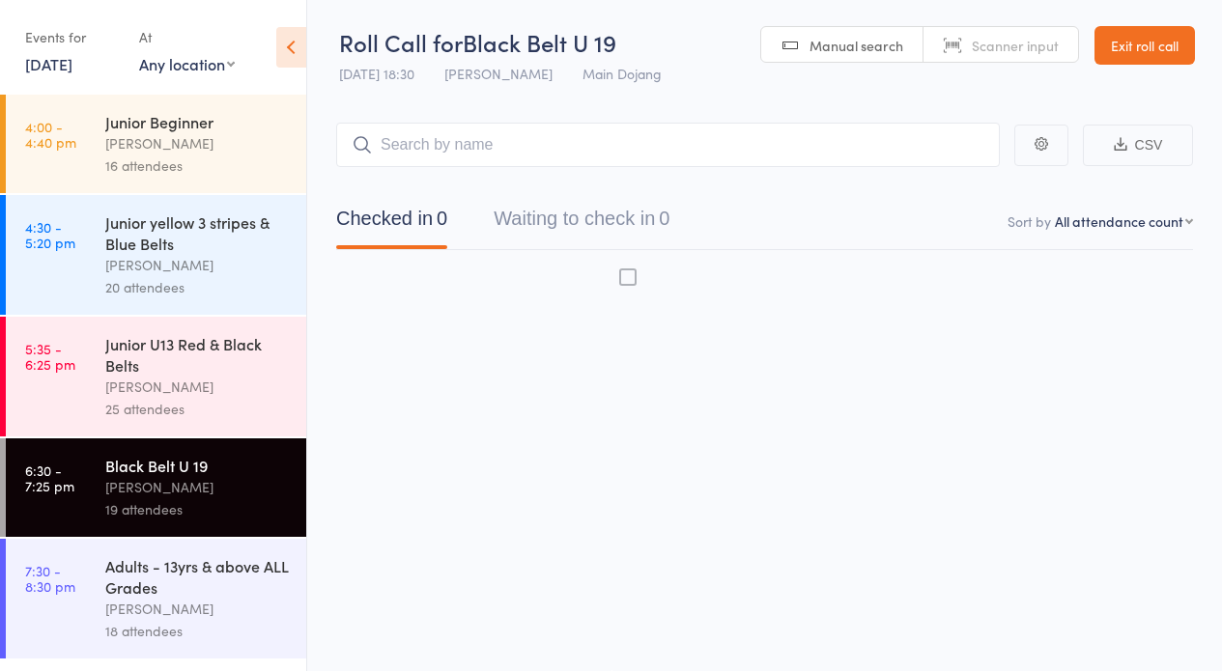
scroll to position [1, 0]
